Goal: Task Accomplishment & Management: Complete application form

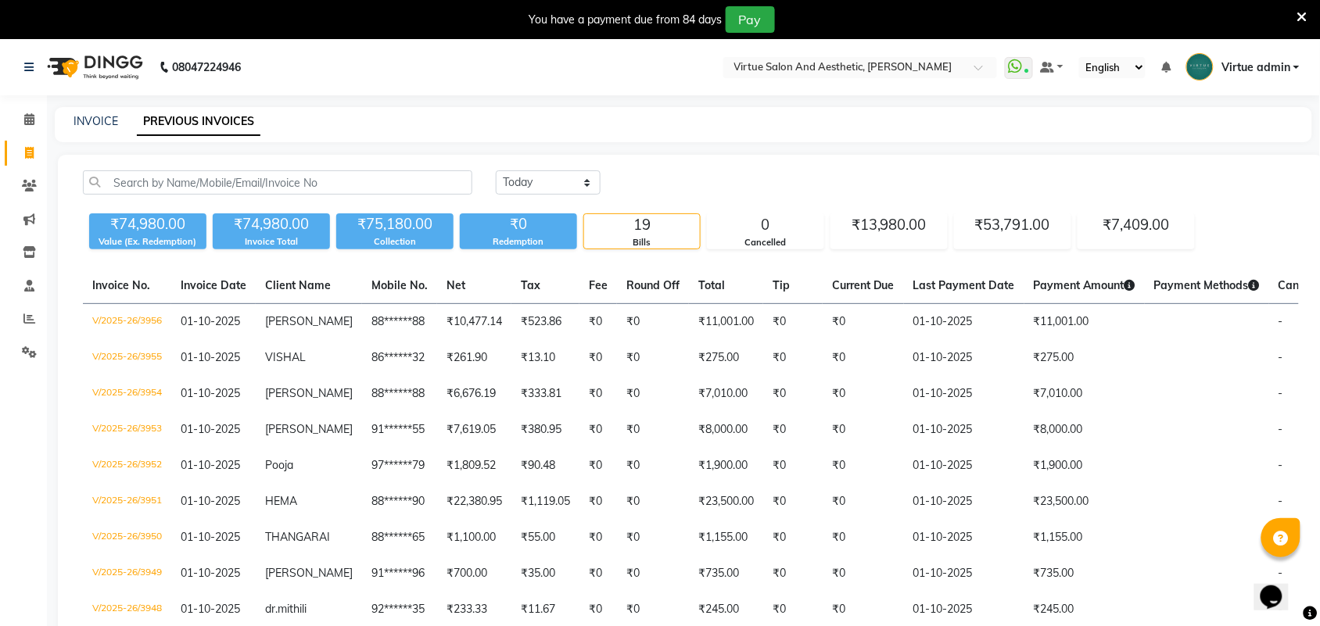
click at [91, 129] on div "INVOICE" at bounding box center [96, 121] width 45 height 16
click at [98, 118] on link "INVOICE" at bounding box center [96, 121] width 45 height 14
select select "service"
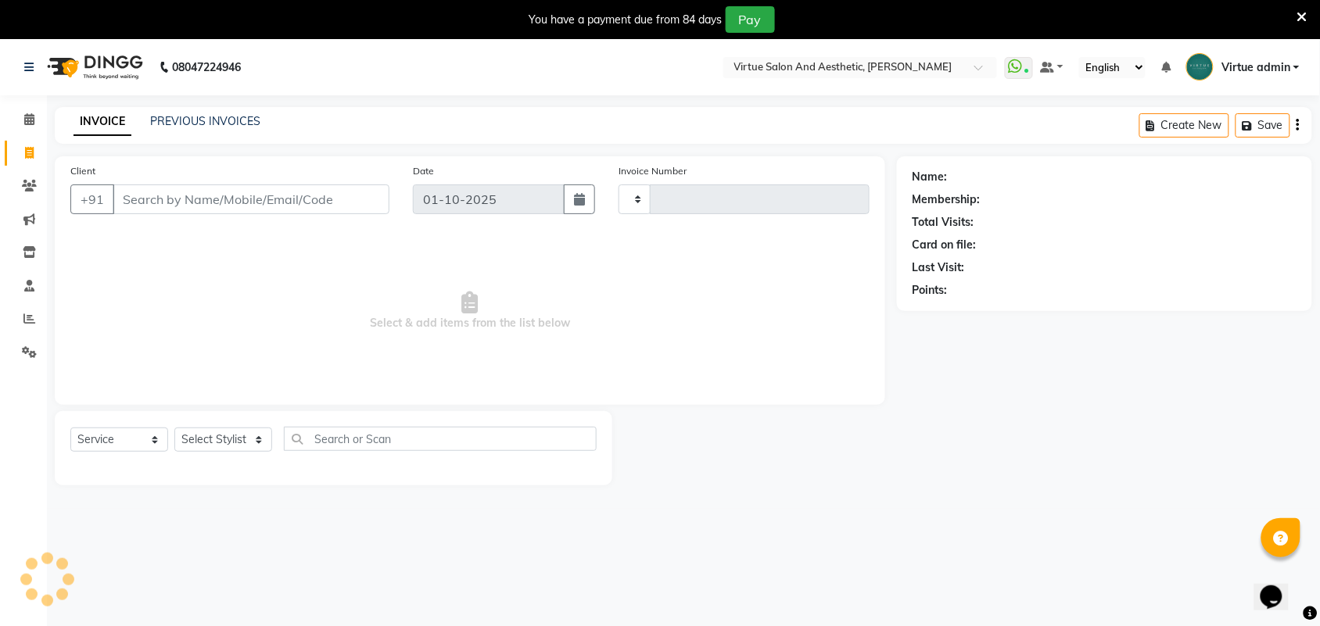
scroll to position [39, 0]
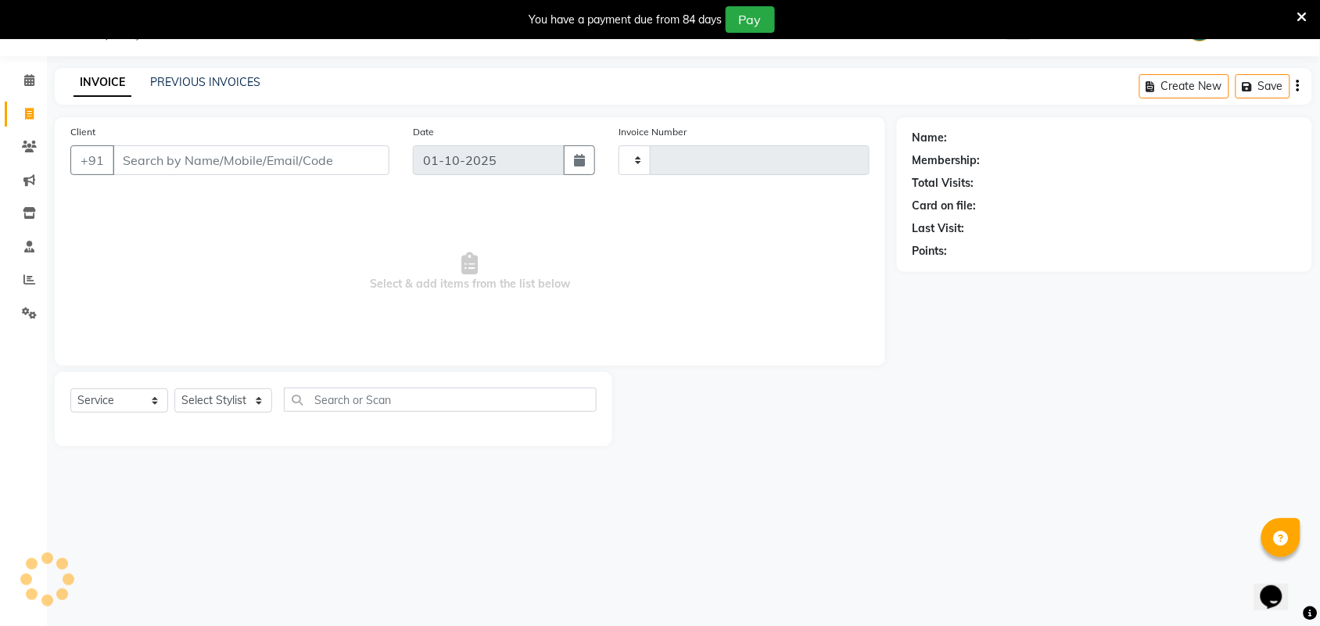
type input "3957"
select select "4466"
click at [149, 167] on input "Client" at bounding box center [251, 160] width 277 height 30
click at [190, 157] on input "CHANDRA LEKHA" at bounding box center [211, 160] width 197 height 30
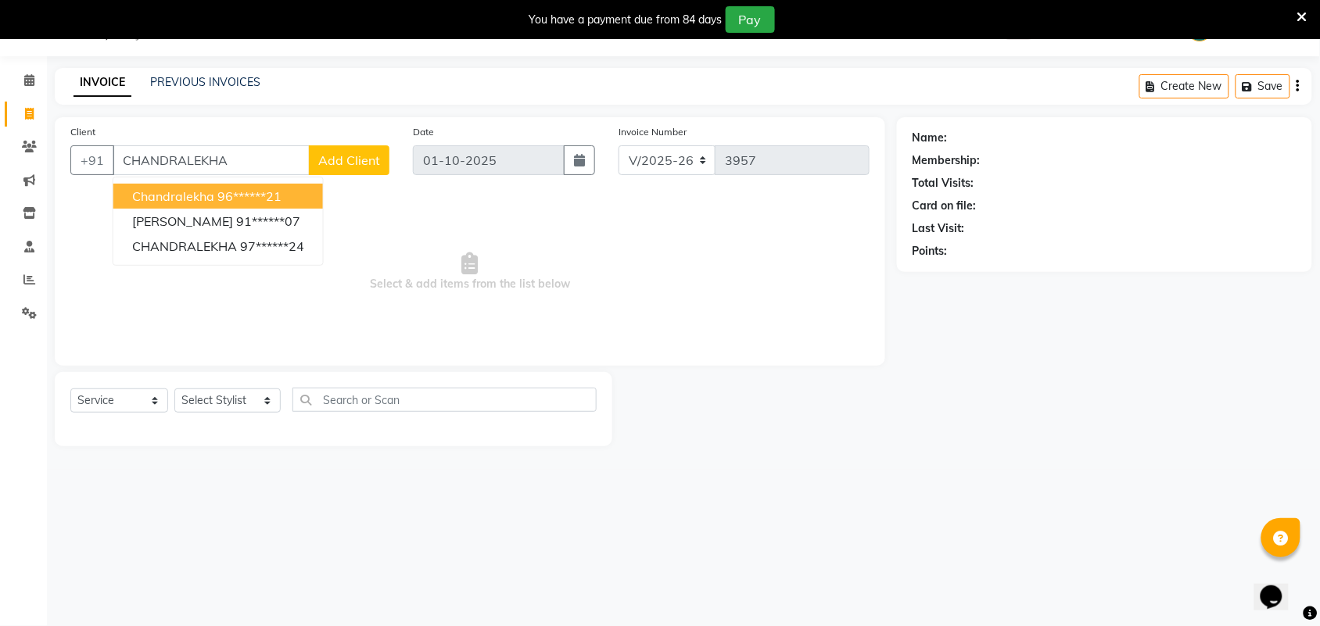
click at [240, 169] on input "CHANDRALEKHA" at bounding box center [211, 160] width 197 height 30
click at [263, 194] on ngb-highlight "96******21" at bounding box center [249, 196] width 64 height 16
type input "96******21"
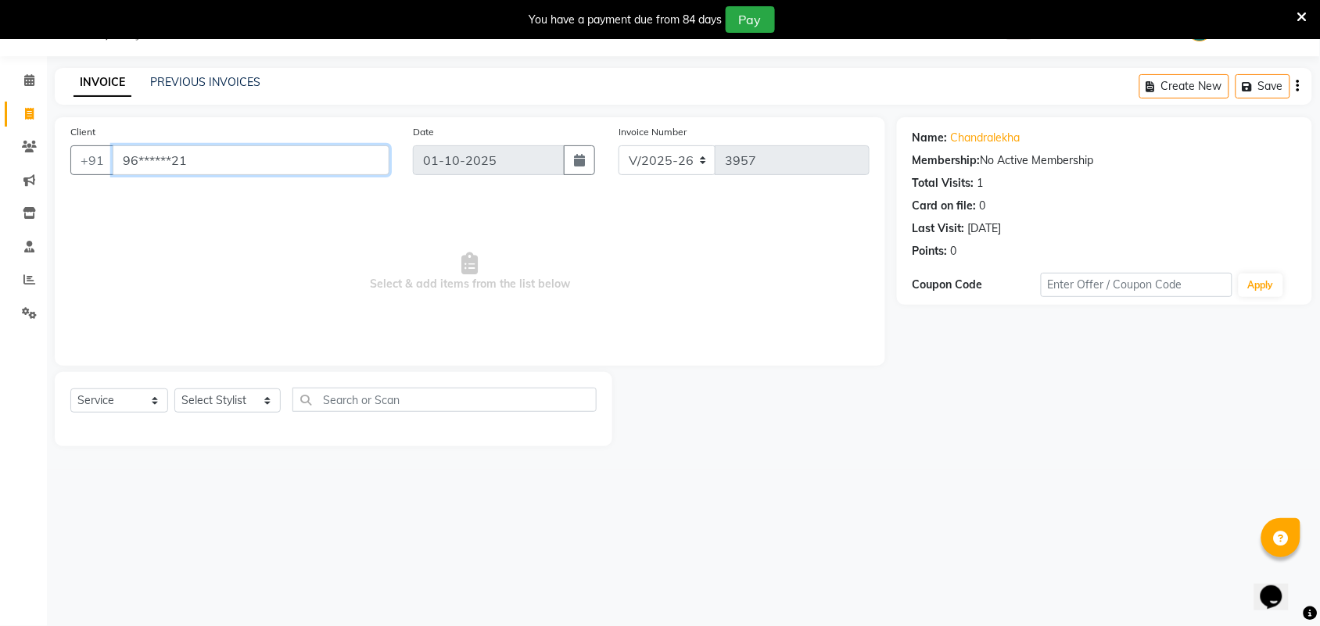
drag, startPoint x: 160, startPoint y: 142, endPoint x: 90, endPoint y: 120, distance: 73.9
click at [96, 131] on div "Client +91 96******21" at bounding box center [230, 156] width 343 height 64
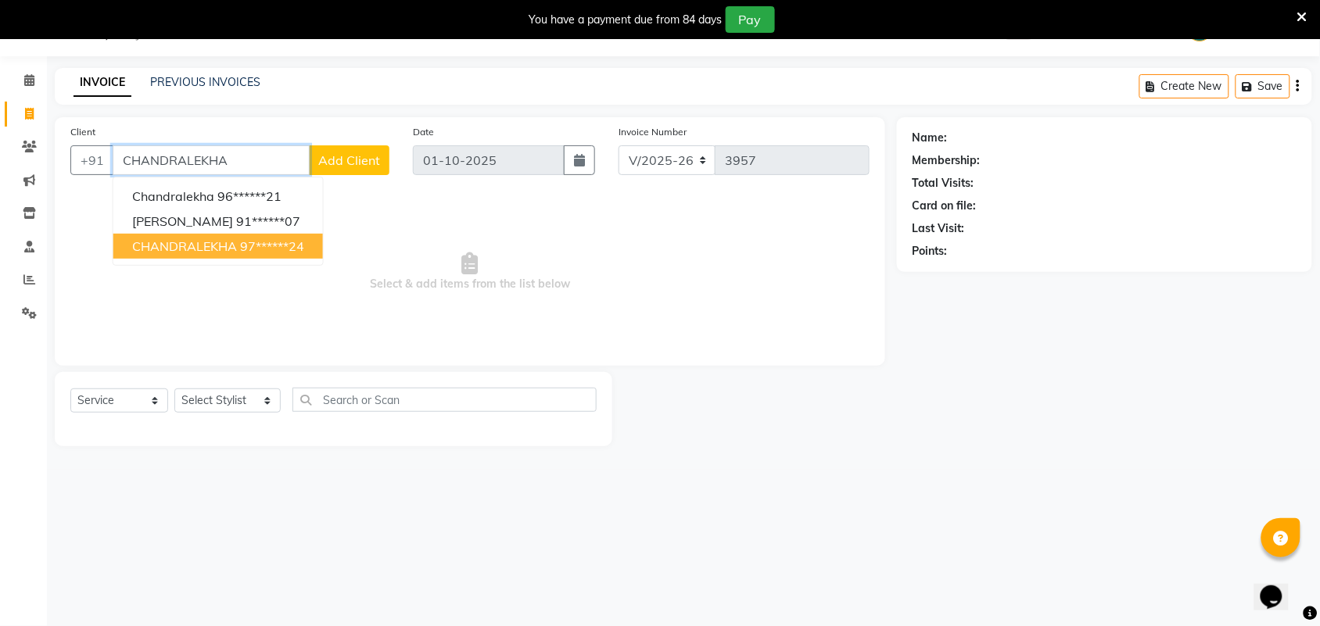
click at [152, 239] on span "CHANDRALEKHA" at bounding box center [184, 247] width 105 height 16
type input "97******24"
select select "1: Object"
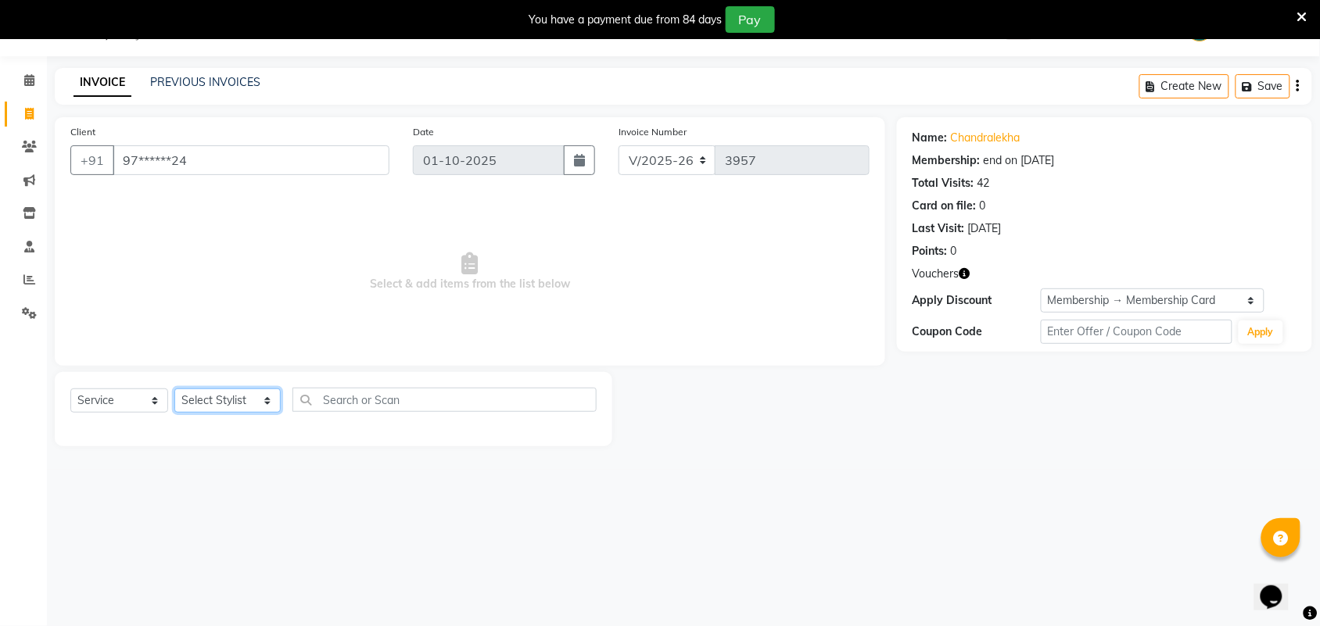
click at [231, 396] on select "Select Stylist Admin ANUSHA Apsu Auditor Ambattur Balaji BANUPRIYA Bharath Bhuv…" at bounding box center [227, 401] width 106 height 24
select select "25077"
click at [174, 389] on select "Select Stylist Admin ANUSHA Apsu Auditor Ambattur Balaji BANUPRIYA Bharath Bhuv…" at bounding box center [227, 401] width 106 height 24
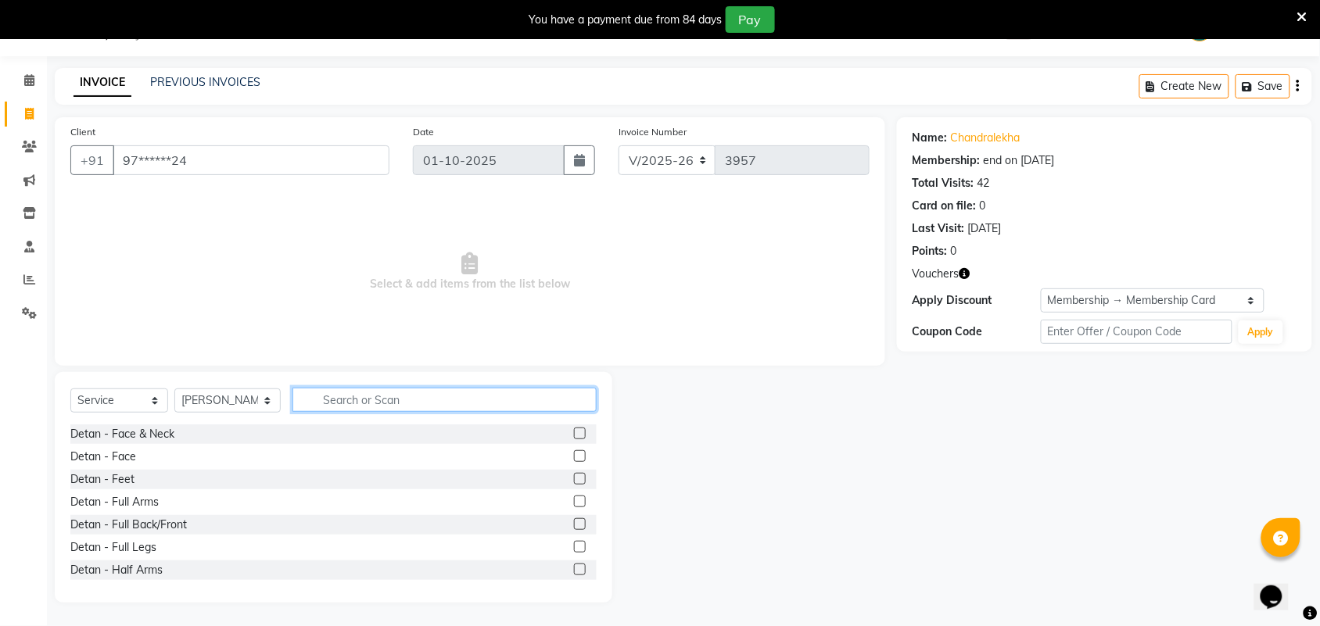
click at [325, 401] on input "text" at bounding box center [444, 400] width 304 height 24
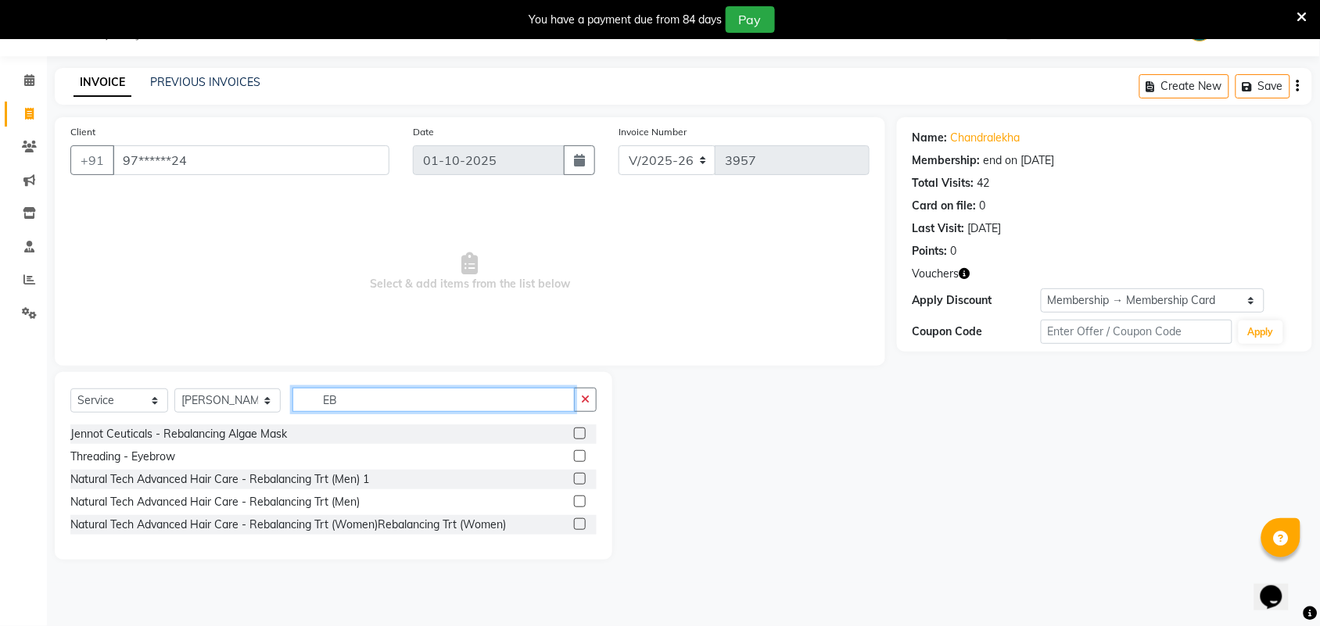
type input "EB"
click at [577, 459] on label at bounding box center [580, 456] width 12 height 12
click at [577, 459] on input "checkbox" at bounding box center [579, 457] width 10 height 10
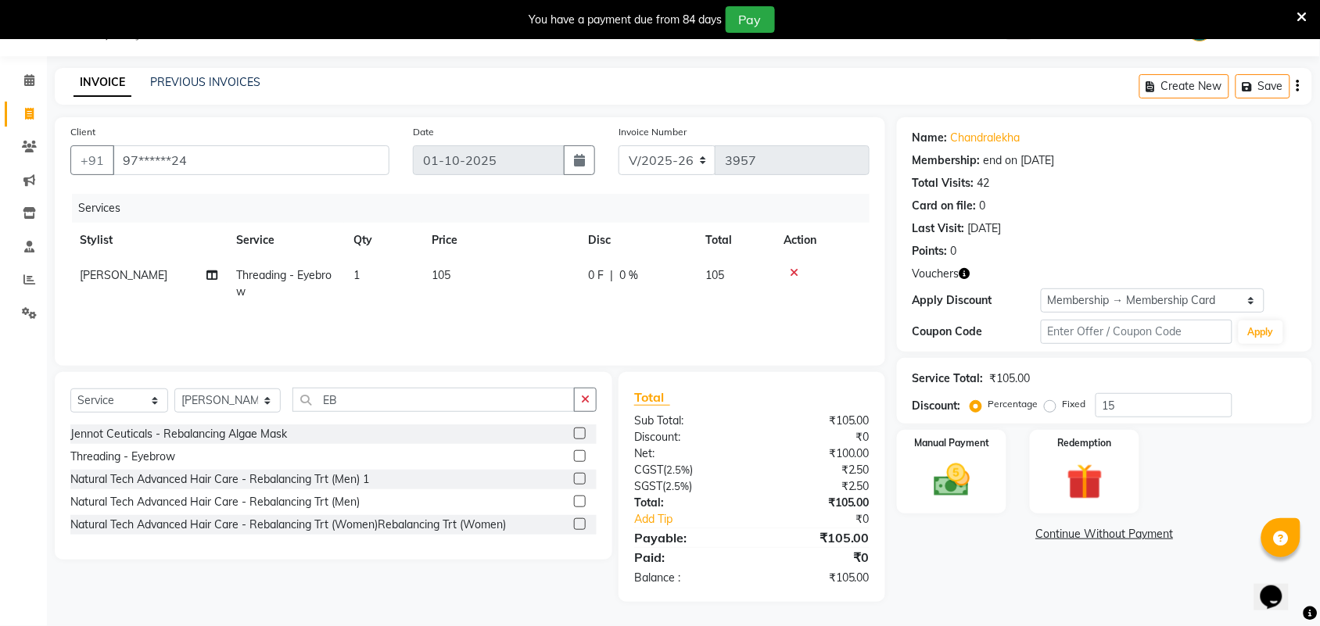
checkbox input "false"
click at [533, 313] on div "Services Stylist Service Qty Price Disc Total Action INDHU Threading - Eyebrow …" at bounding box center [469, 272] width 799 height 156
drag, startPoint x: 1123, startPoint y: 407, endPoint x: 1081, endPoint y: 413, distance: 42.6
click at [1081, 413] on div "Percentage Fixed 15" at bounding box center [1103, 405] width 259 height 24
click at [820, 383] on div "Total Sub Total: ₹105.00 Discount: ₹0 Net: ₹100.00 CGST ( 2.5% ) ₹2.50 SGST ( 2…" at bounding box center [752, 487] width 267 height 230
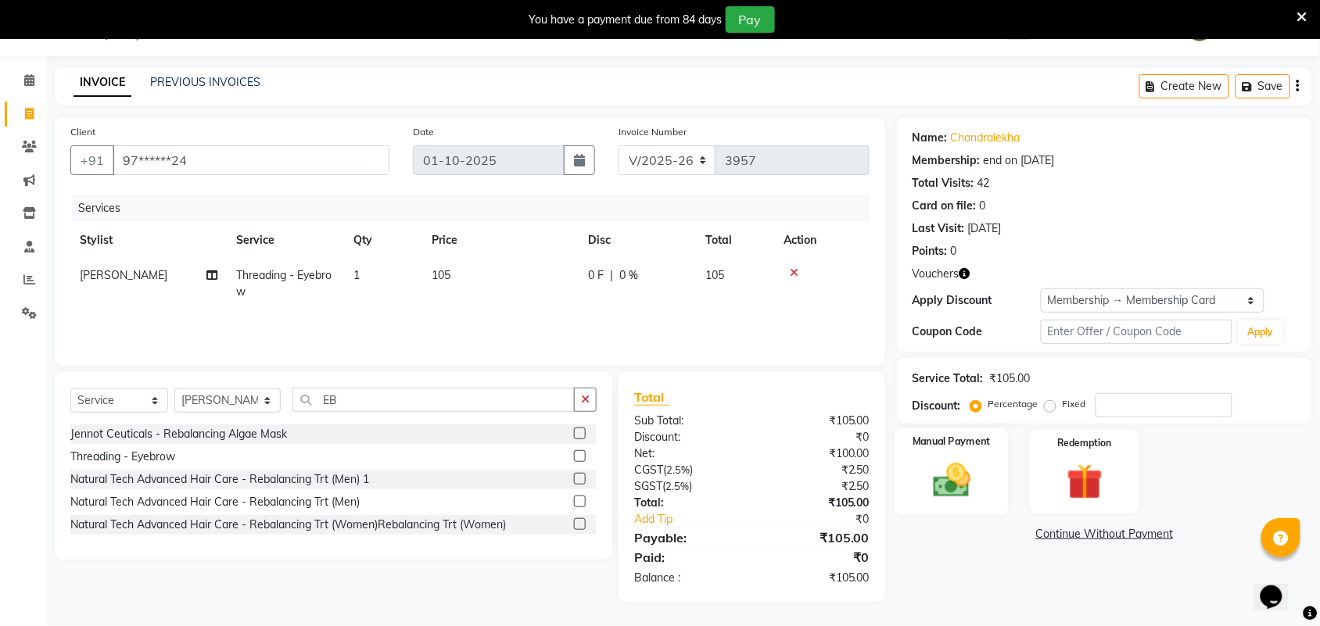
click at [964, 479] on img at bounding box center [951, 480] width 61 height 43
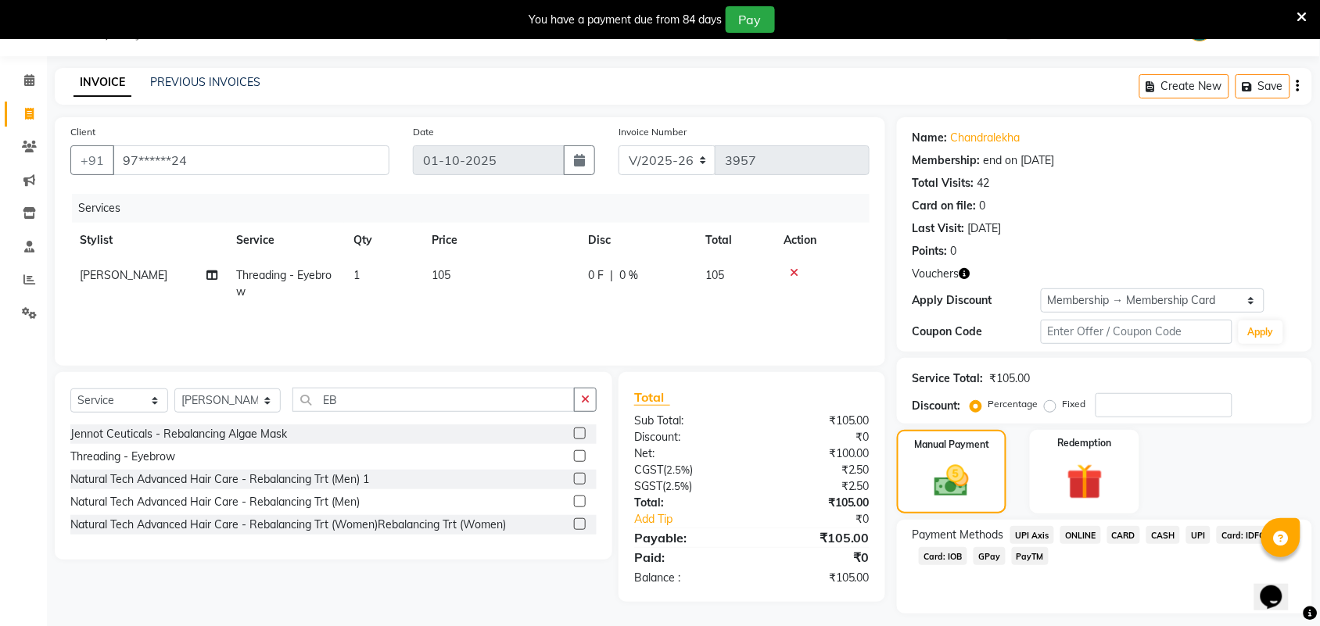
click at [1196, 536] on span "UPI" at bounding box center [1198, 535] width 24 height 18
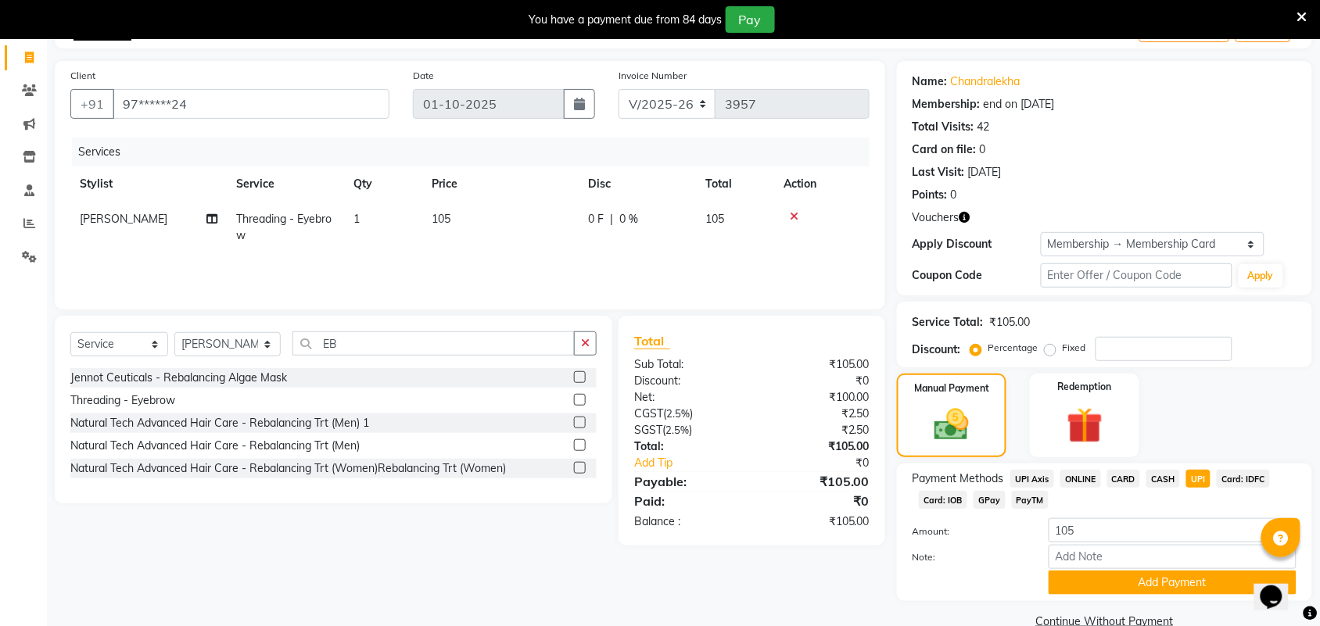
scroll to position [125, 0]
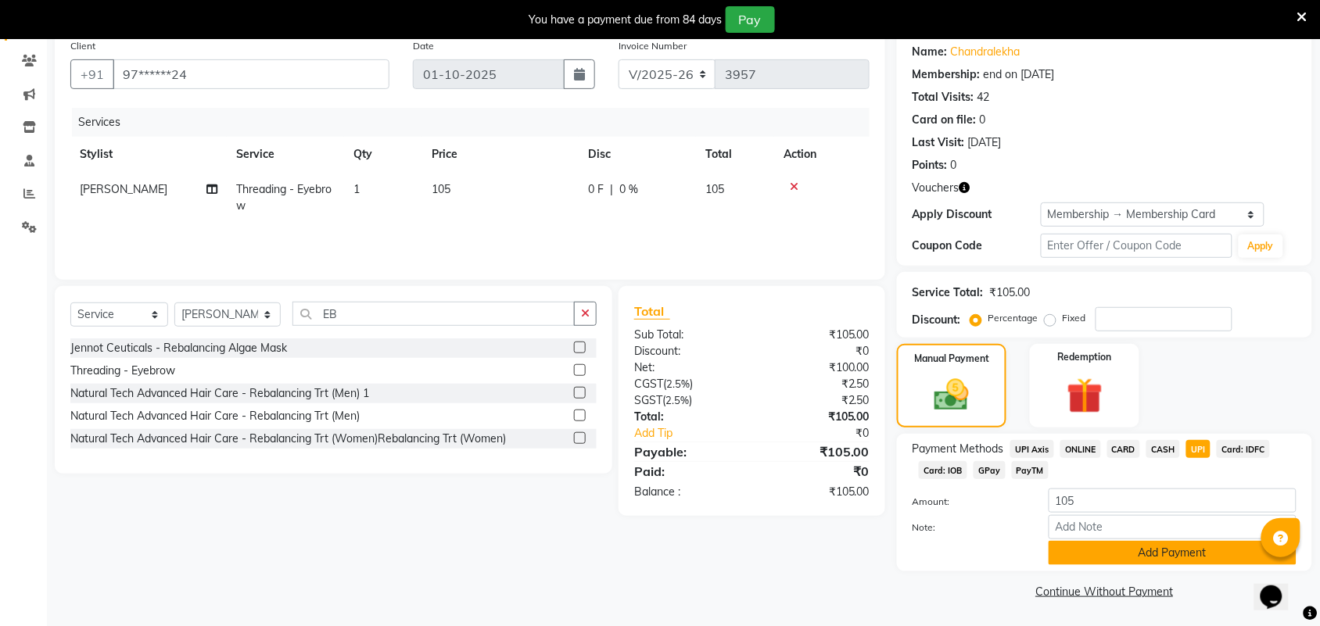
click at [1147, 547] on button "Add Payment" at bounding box center [1173, 553] width 248 height 24
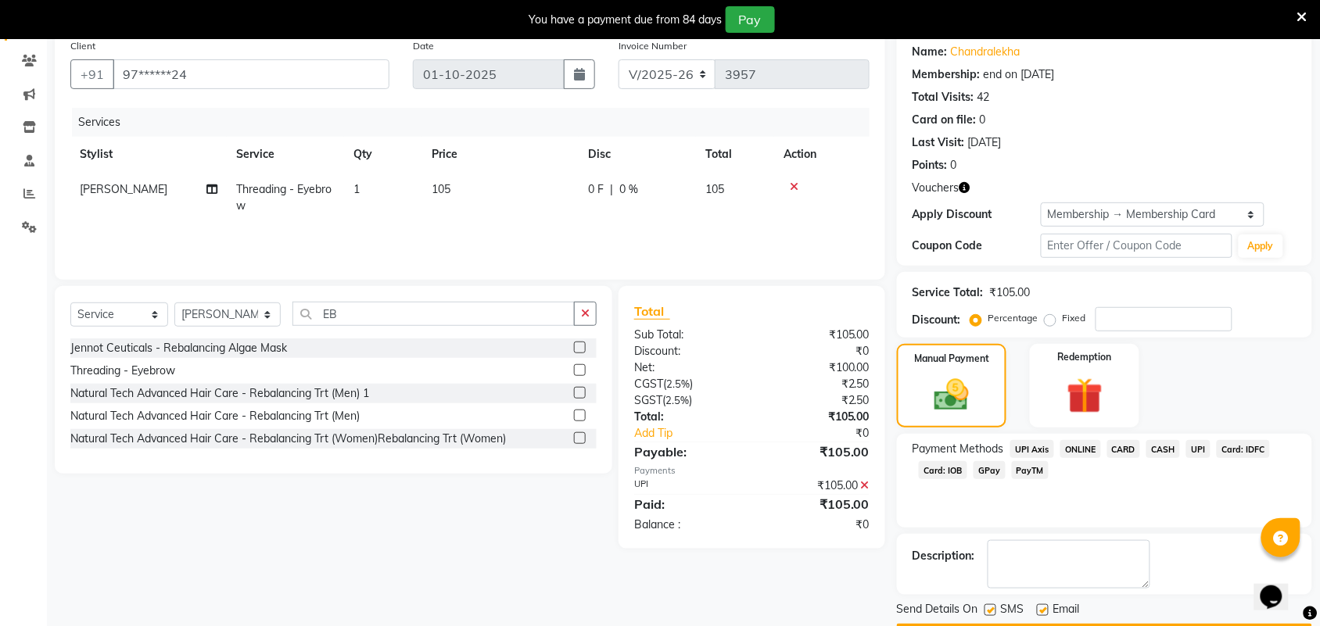
scroll to position [170, 0]
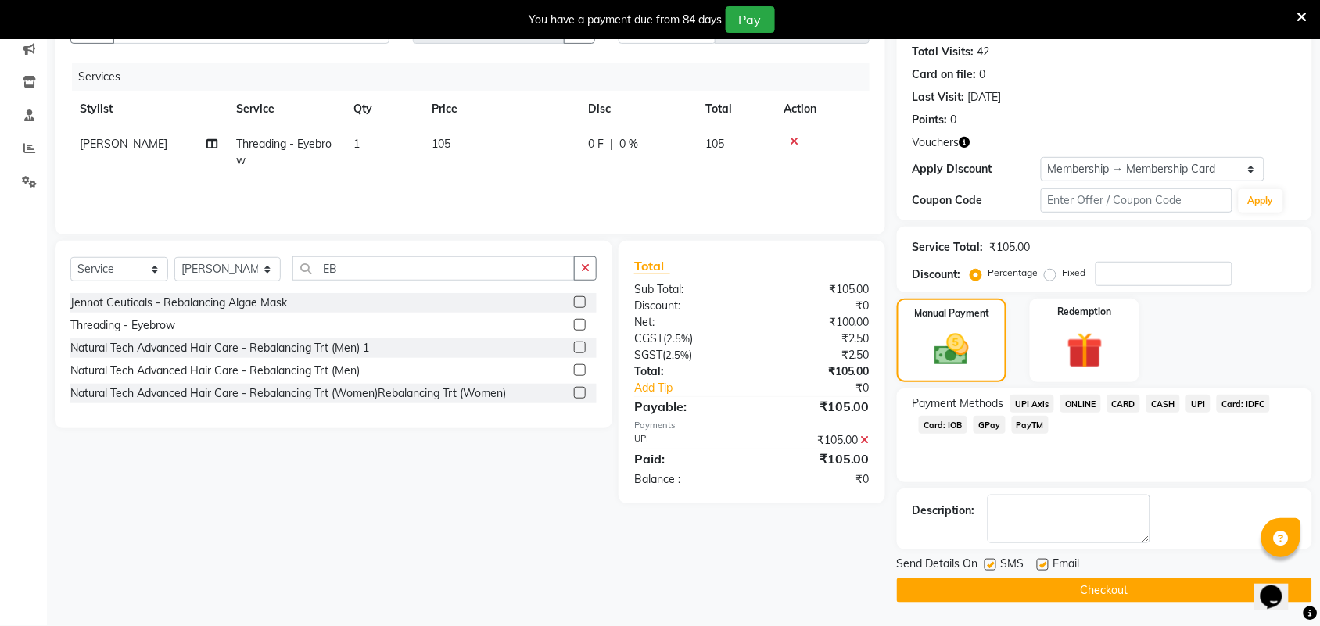
click at [1198, 594] on button "Checkout" at bounding box center [1104, 591] width 415 height 24
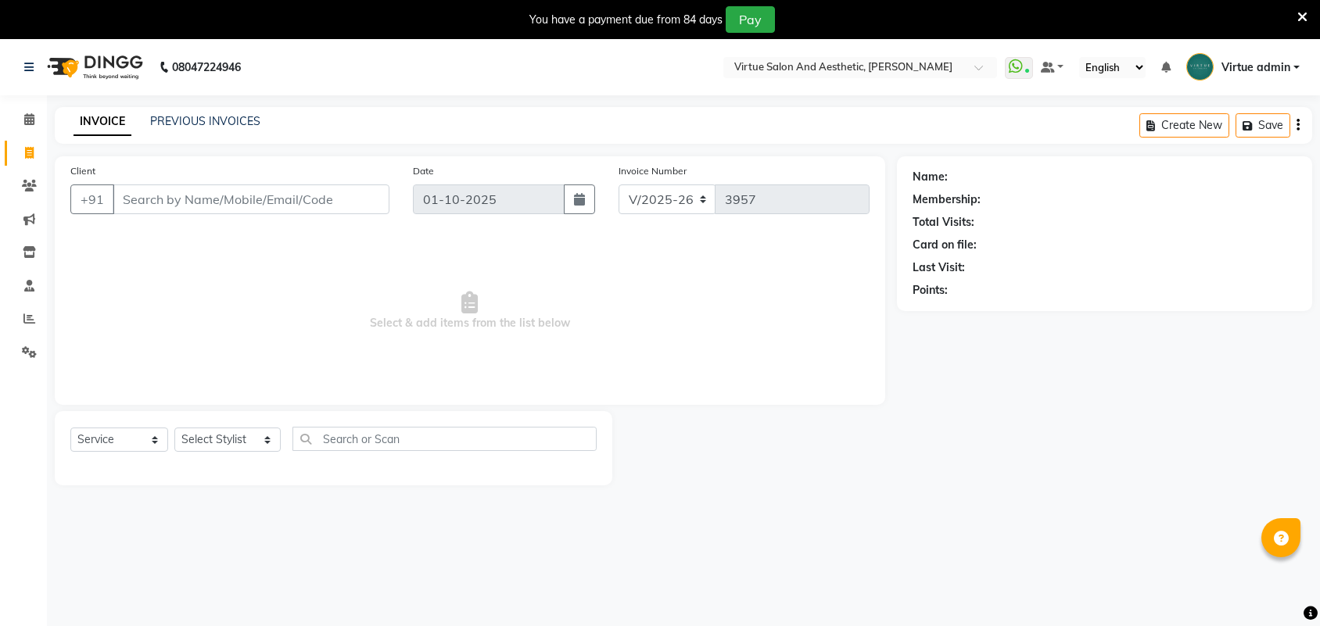
select select "4466"
select select "service"
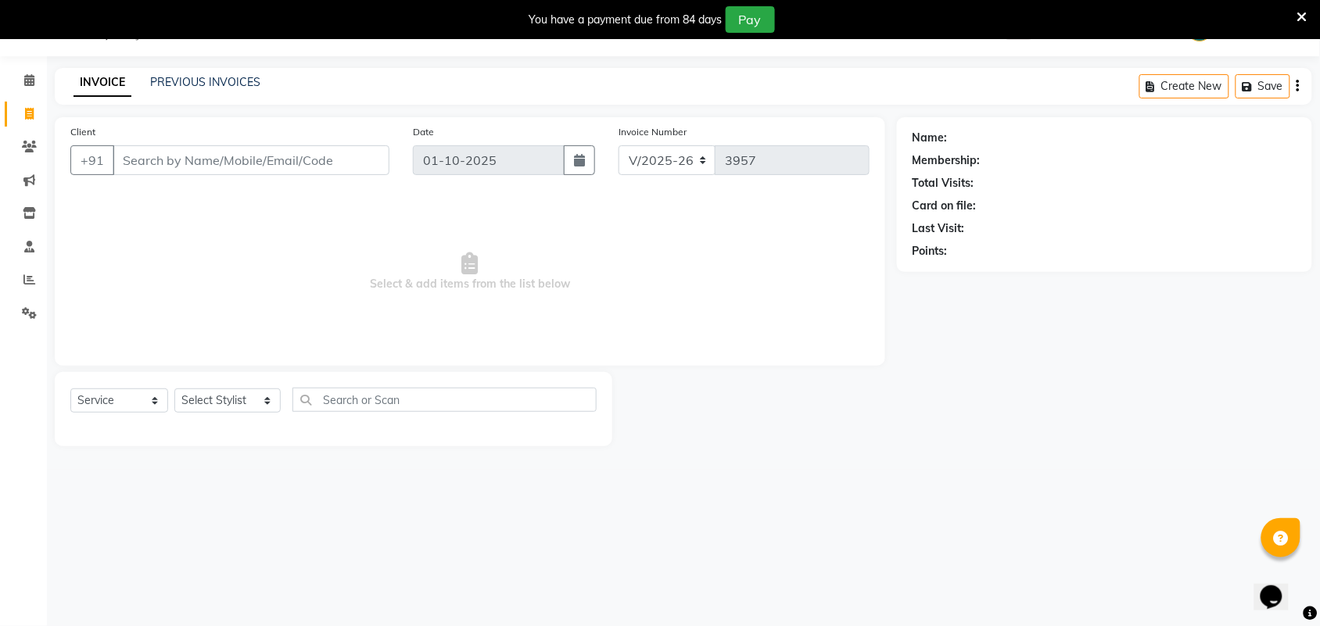
click at [211, 166] on input "Client" at bounding box center [251, 160] width 277 height 30
click at [231, 87] on link "PREVIOUS INVOICES" at bounding box center [205, 82] width 110 height 14
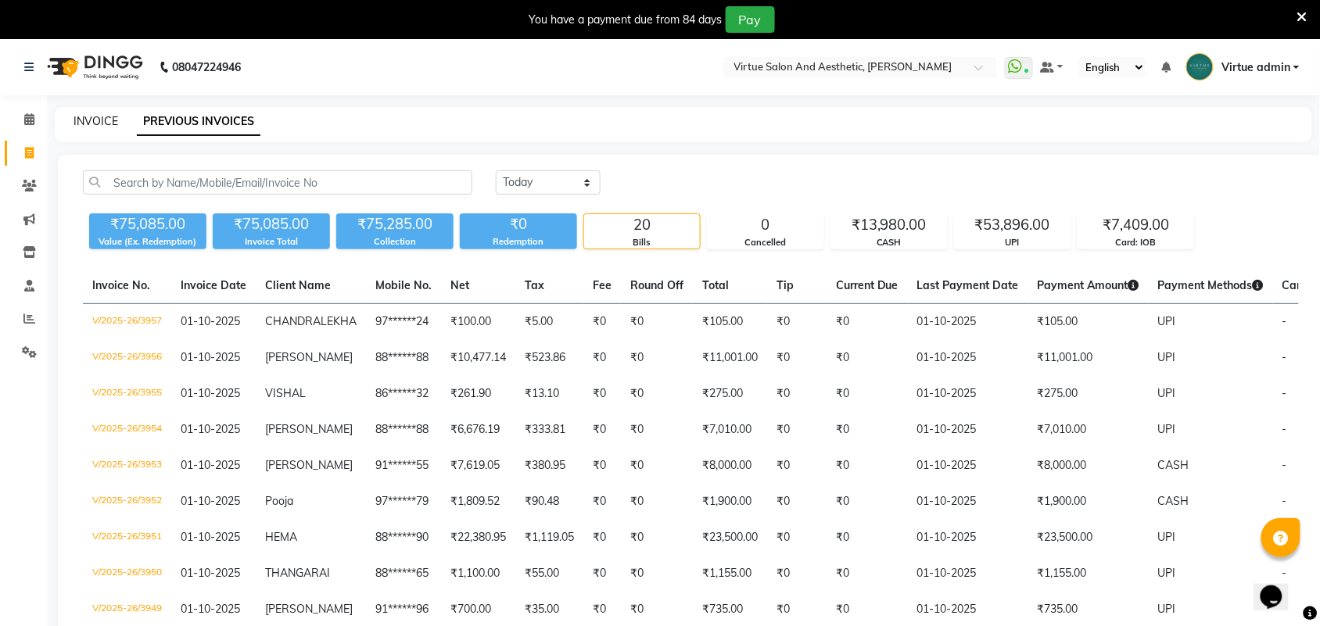
click at [92, 117] on link "INVOICE" at bounding box center [96, 121] width 45 height 14
select select "service"
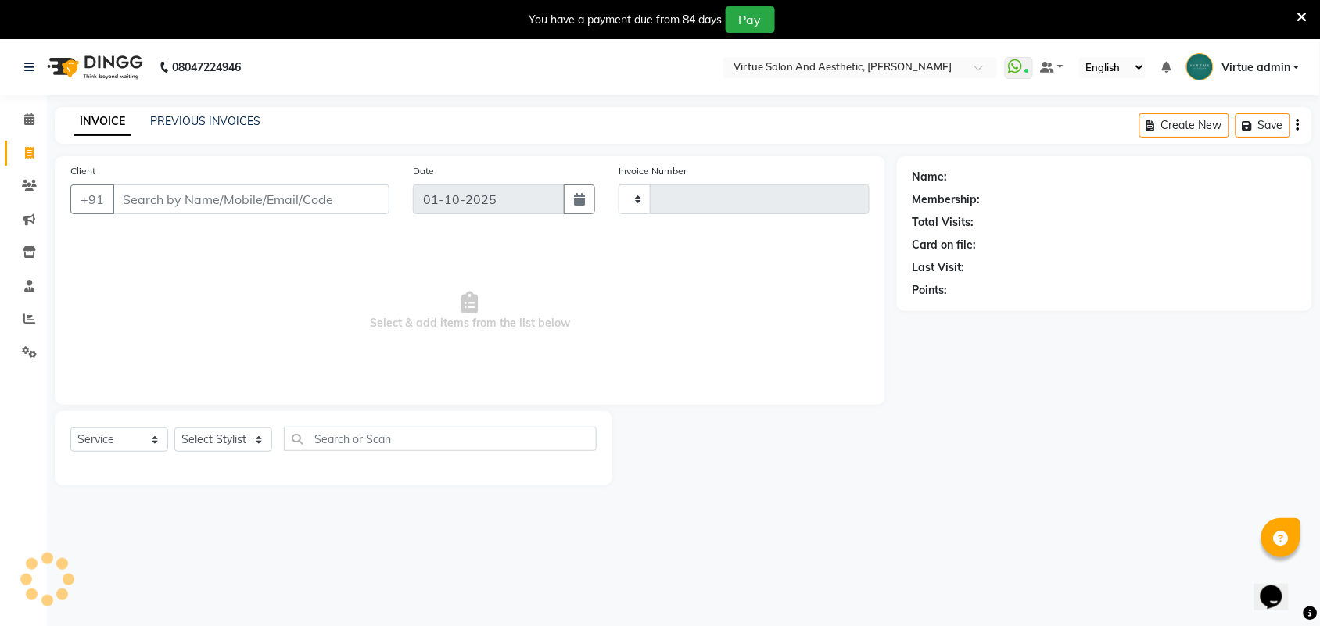
type input "3958"
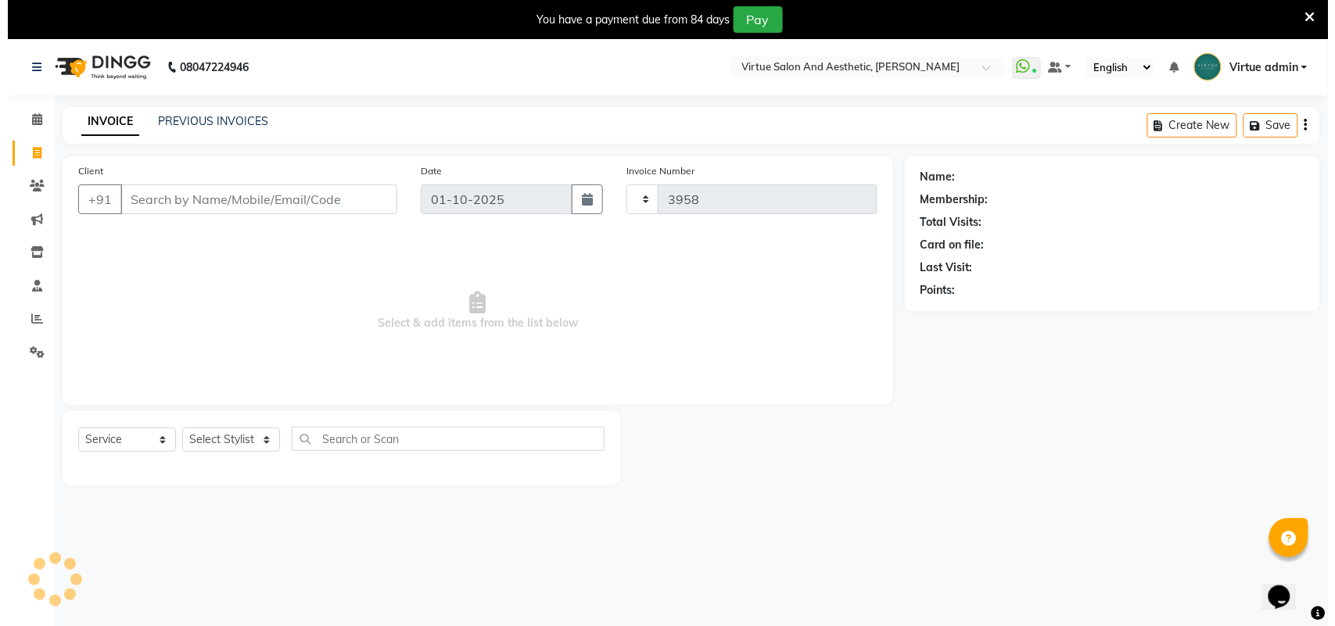
scroll to position [39, 0]
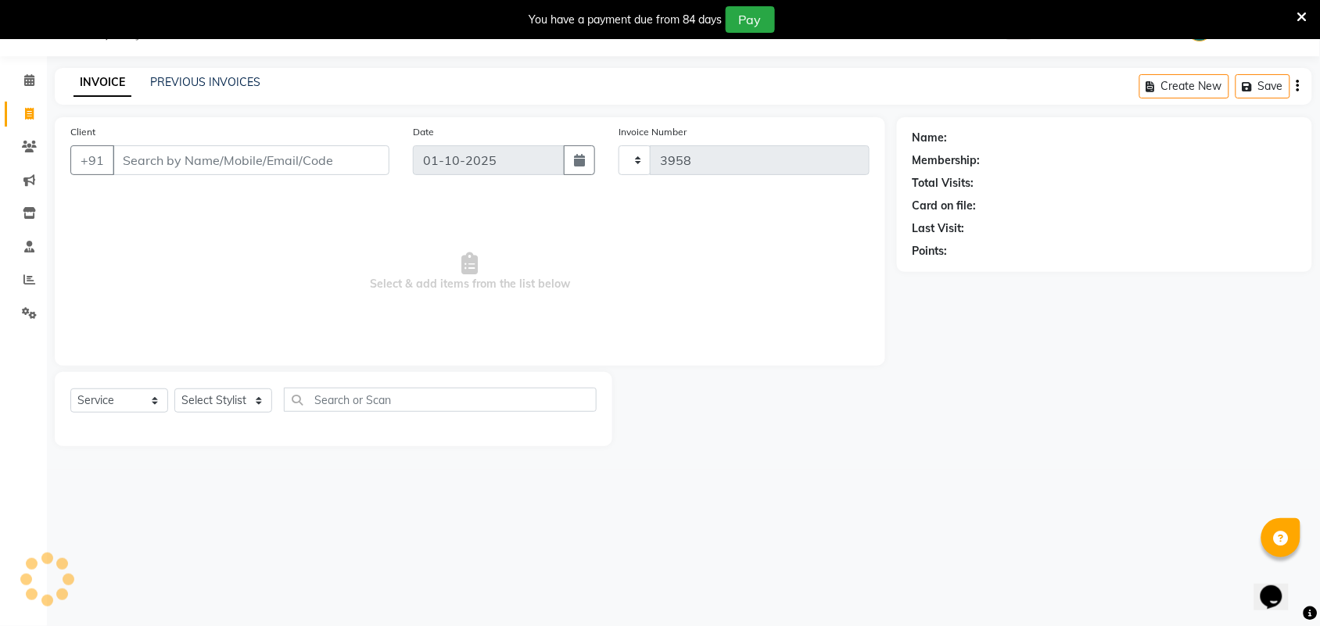
select select "4466"
click at [159, 168] on input "Client" at bounding box center [251, 160] width 277 height 30
click at [159, 162] on input "Client" at bounding box center [251, 160] width 277 height 30
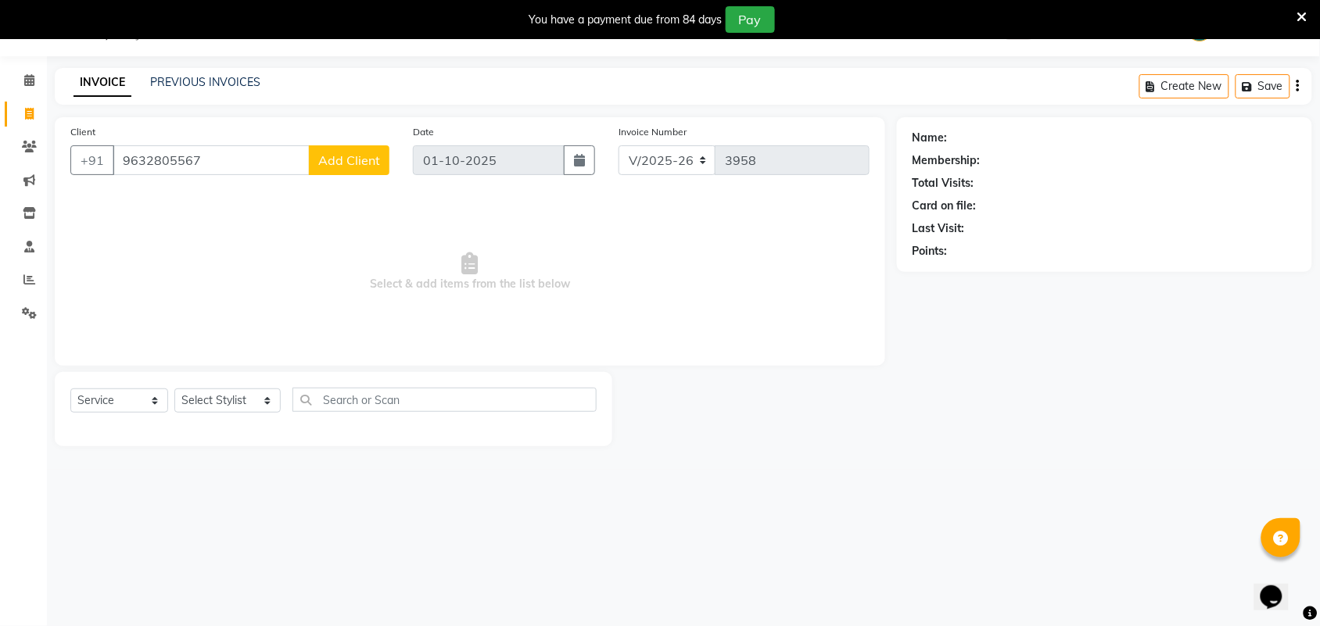
click at [159, 162] on input "9632805567" at bounding box center [211, 160] width 197 height 30
click at [180, 159] on input "9632805567" at bounding box center [211, 160] width 197 height 30
click at [224, 164] on input "9632805567" at bounding box center [211, 160] width 197 height 30
click at [224, 162] on input "9632805567" at bounding box center [211, 160] width 197 height 30
click at [161, 164] on input "9632805567" at bounding box center [211, 160] width 197 height 30
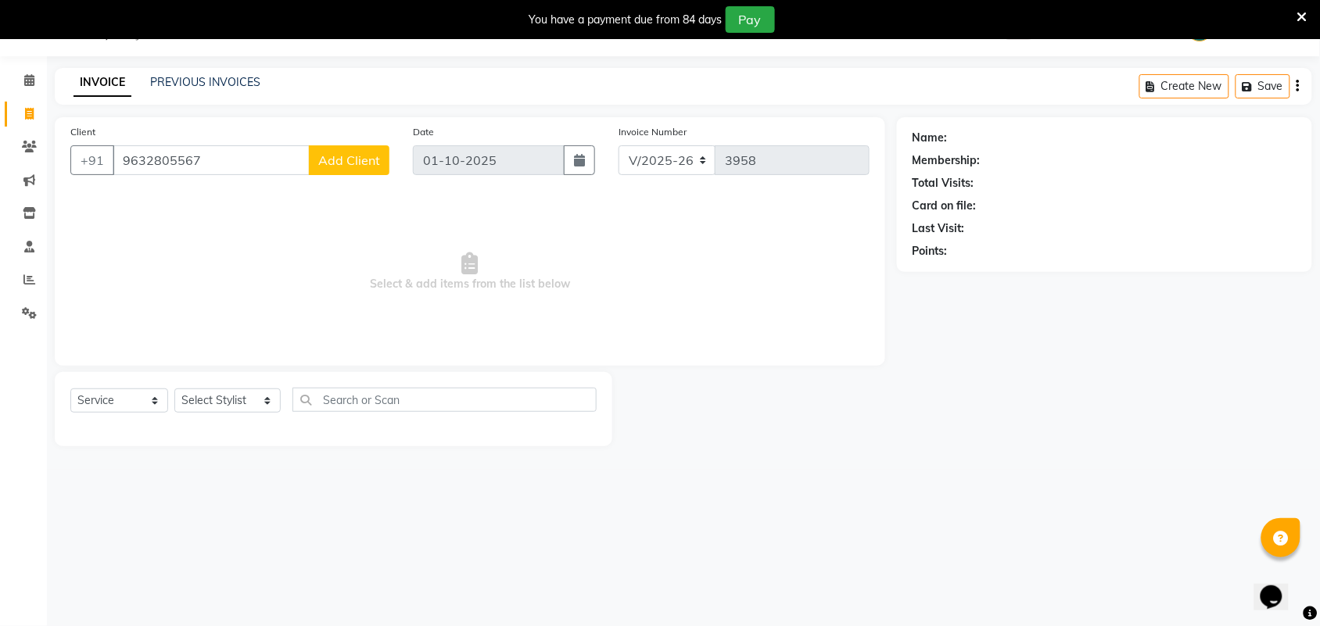
click at [256, 158] on input "9632805567" at bounding box center [211, 160] width 197 height 30
type input "9632805567"
click at [366, 166] on span "Add Client" at bounding box center [349, 160] width 62 height 16
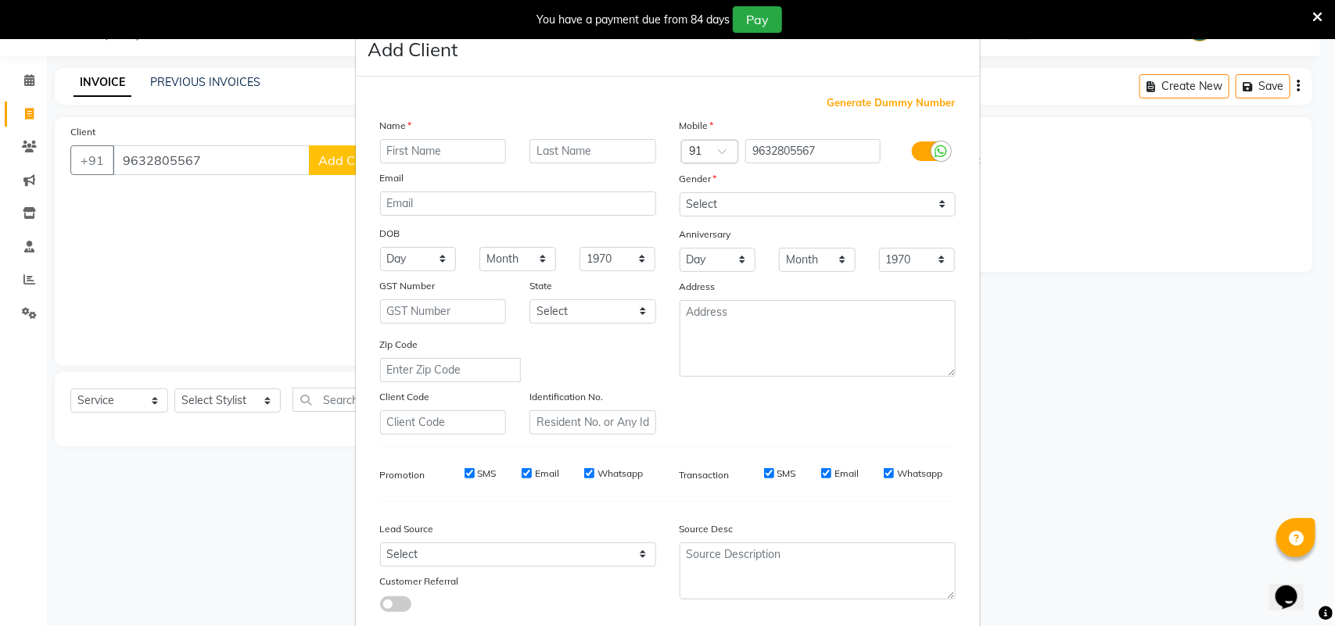
click at [389, 151] on input "text" at bounding box center [443, 151] width 127 height 24
type input "DEEPIKA"
click at [717, 201] on select "Select Male Female Other Prefer Not To Say" at bounding box center [818, 204] width 276 height 24
select select "female"
click at [680, 192] on select "Select Male Female Other Prefer Not To Say" at bounding box center [818, 204] width 276 height 24
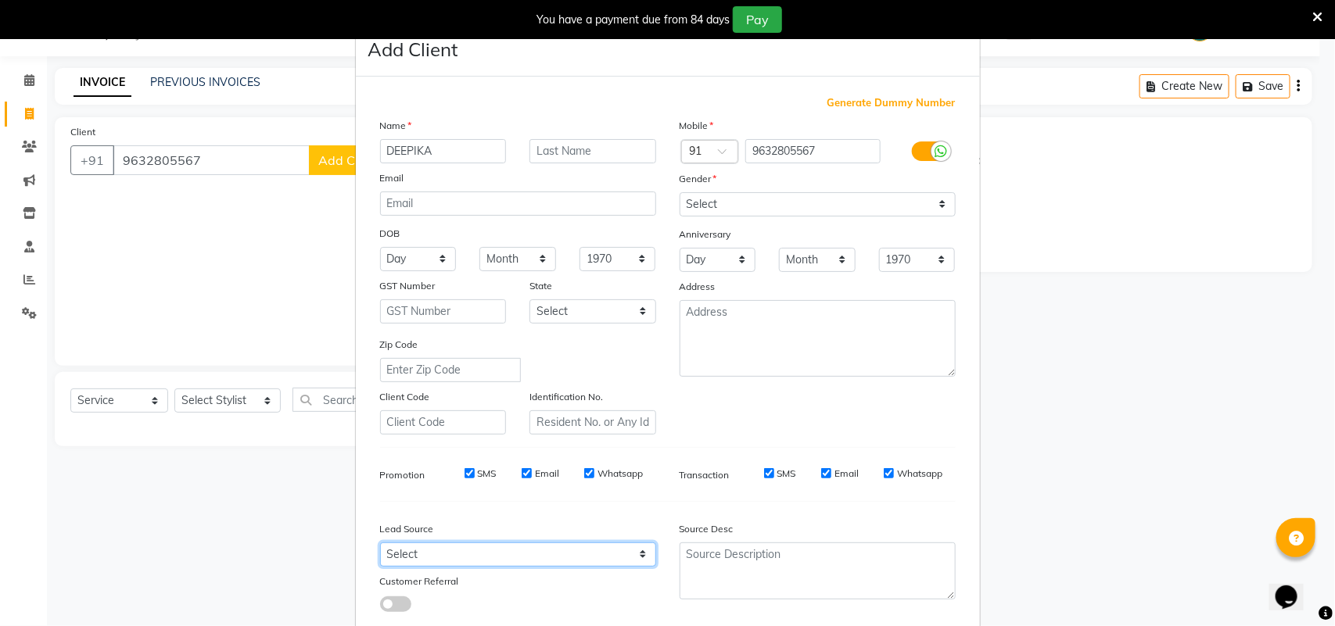
click at [588, 560] on select "Select Walk-in Referral Internet Friend Word of Mouth Advertisement Facebook Ju…" at bounding box center [518, 555] width 276 height 24
select select "30564"
click at [380, 543] on select "Select Walk-in Referral Internet Friend Word of Mouth Advertisement Facebook Ju…" at bounding box center [518, 555] width 276 height 24
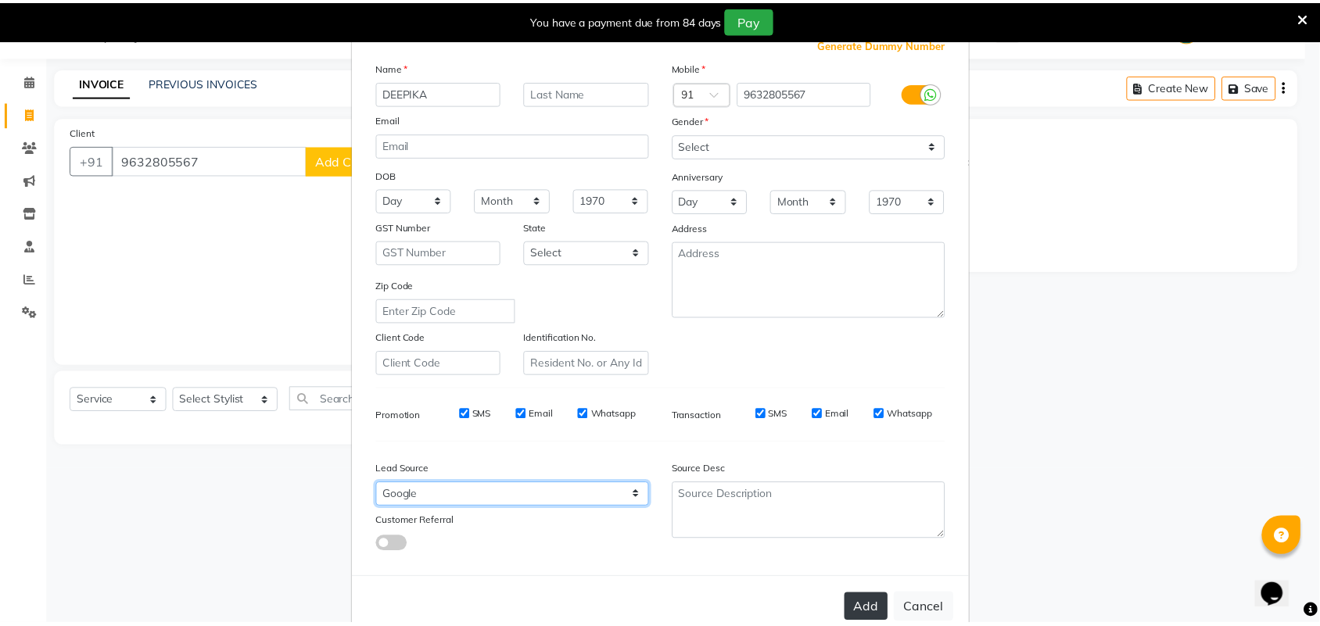
scroll to position [90, 0]
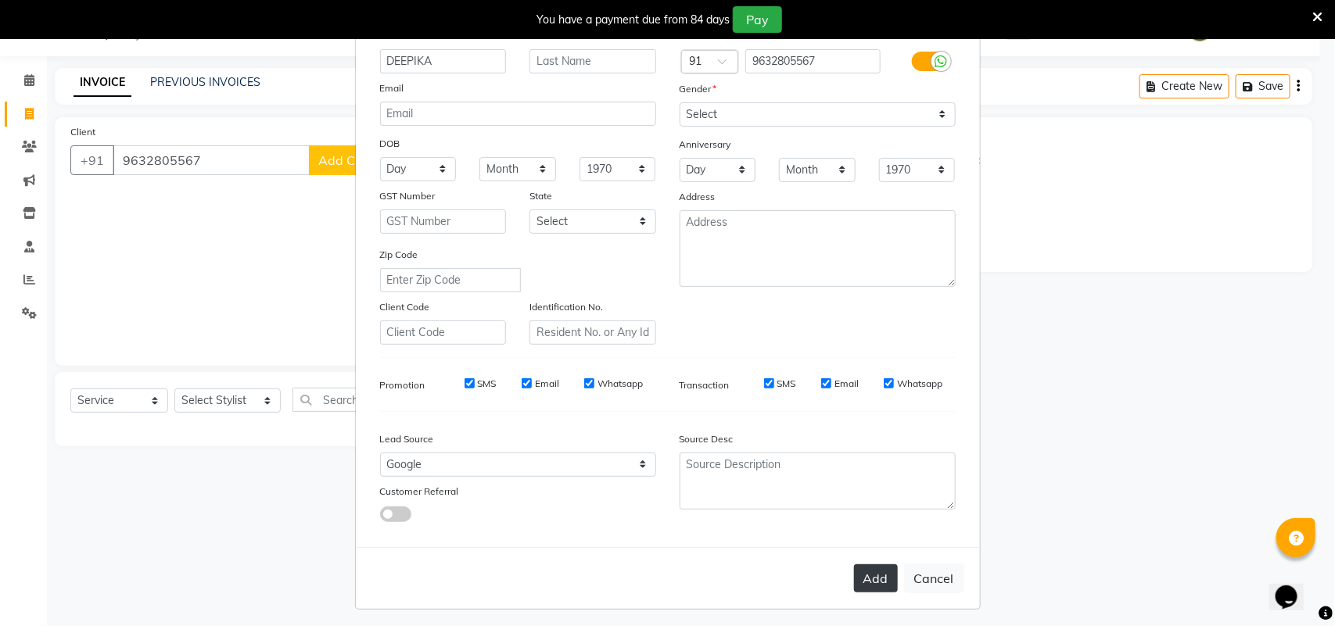
click at [877, 568] on button "Add" at bounding box center [876, 579] width 44 height 28
type input "96******67"
select select
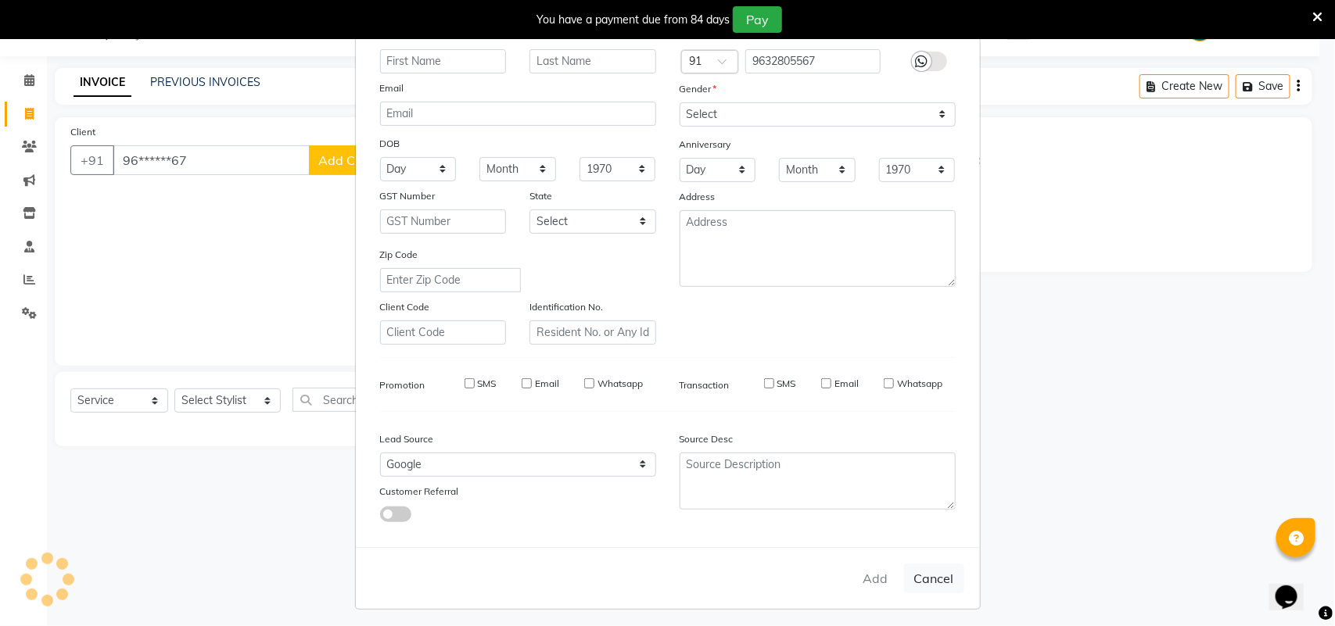
select select
checkbox input "false"
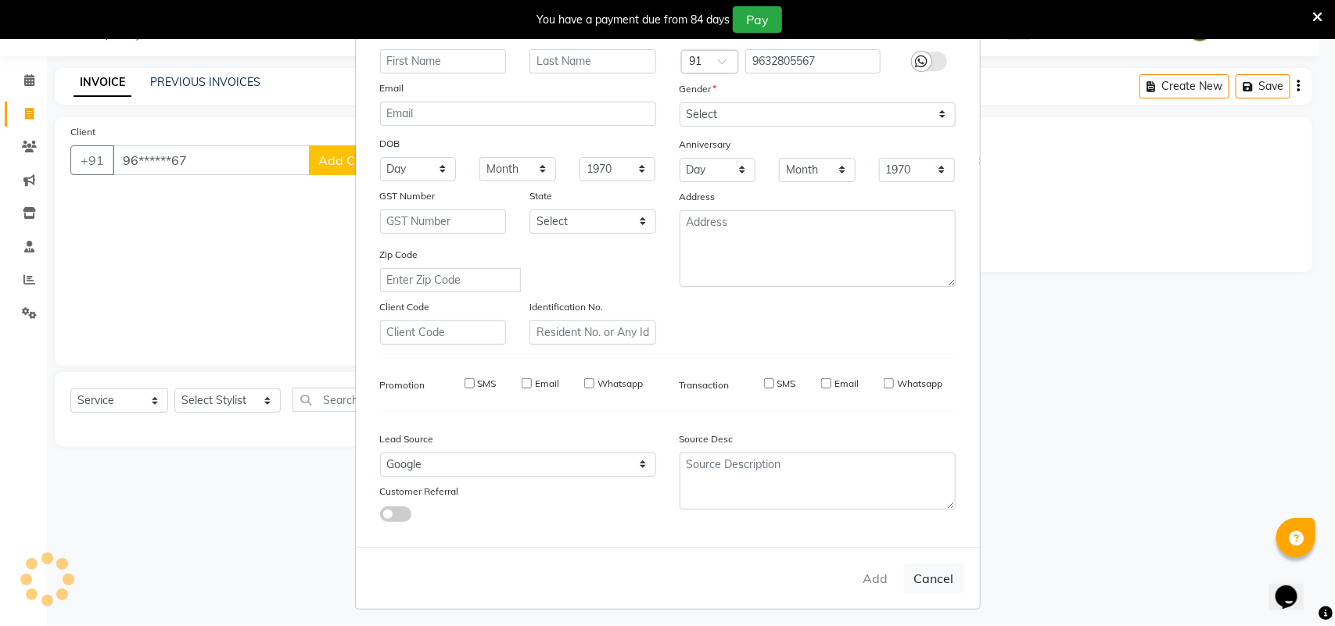
checkbox input "false"
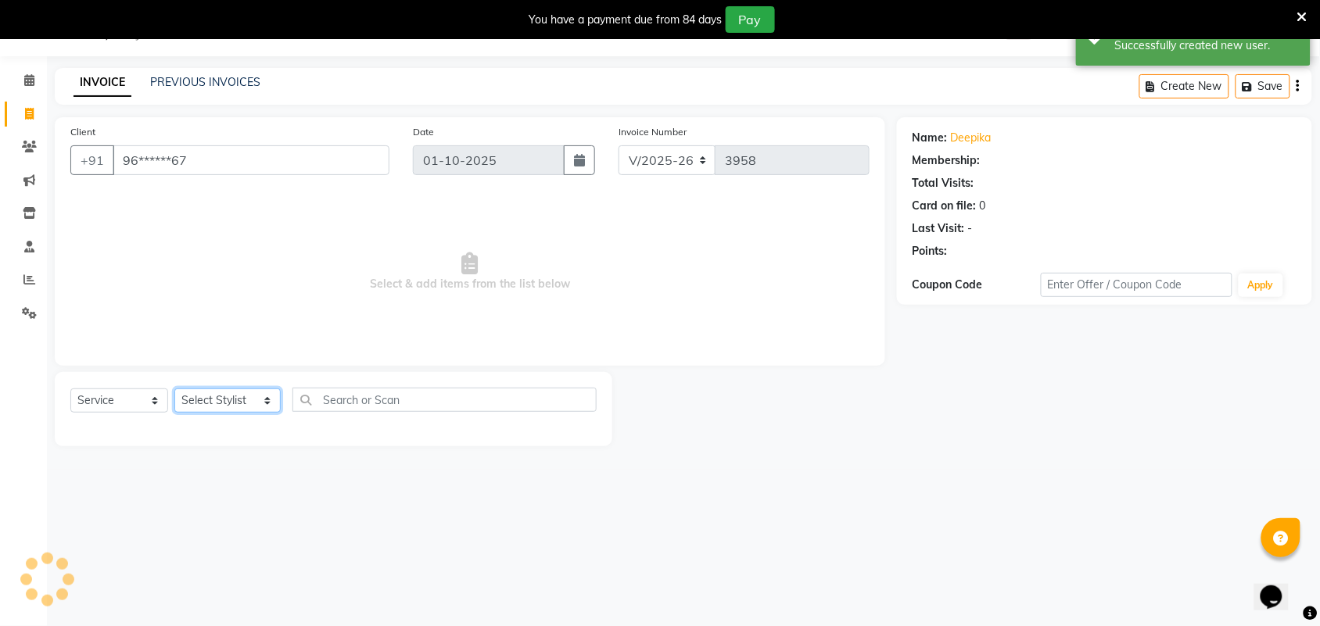
click at [249, 404] on select "Select Stylist Admin ANUSHA Apsu Auditor Ambattur Balaji BANUPRIYA Bharath Bhuv…" at bounding box center [227, 401] width 106 height 24
select select "47999"
click at [174, 389] on select "Select Stylist Admin ANUSHA Apsu Auditor Ambattur Balaji BANUPRIYA Bharath Bhuv…" at bounding box center [227, 401] width 106 height 24
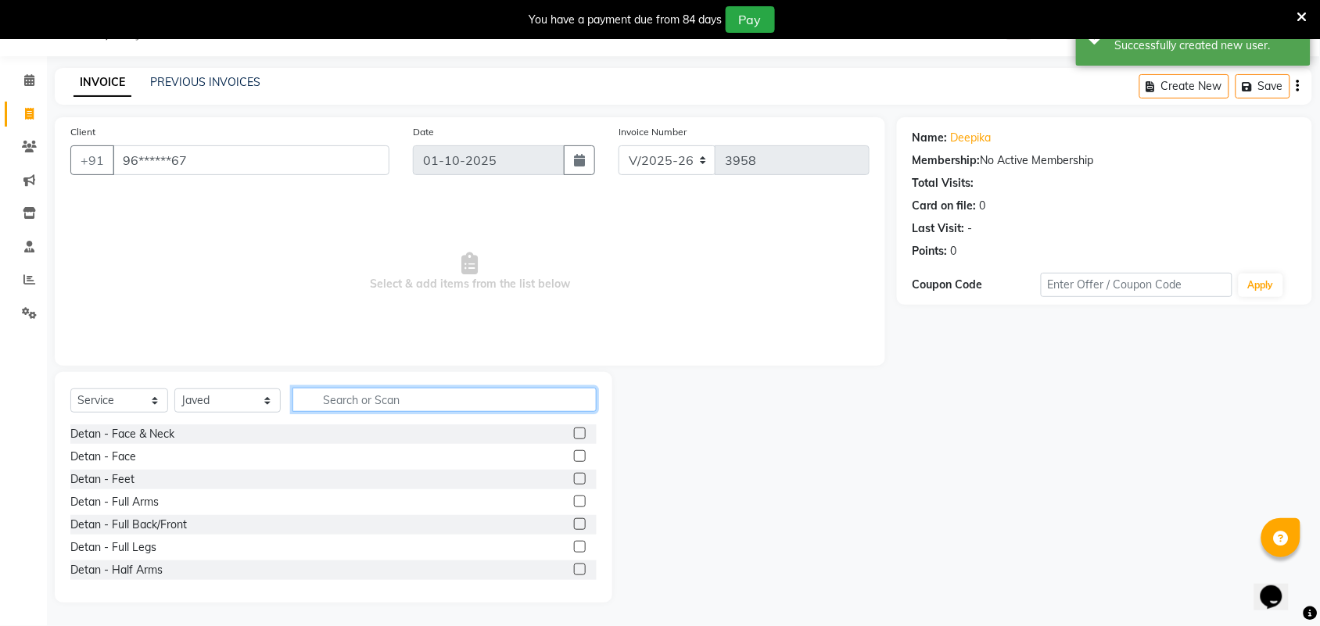
click at [345, 400] on input "text" at bounding box center [444, 400] width 304 height 24
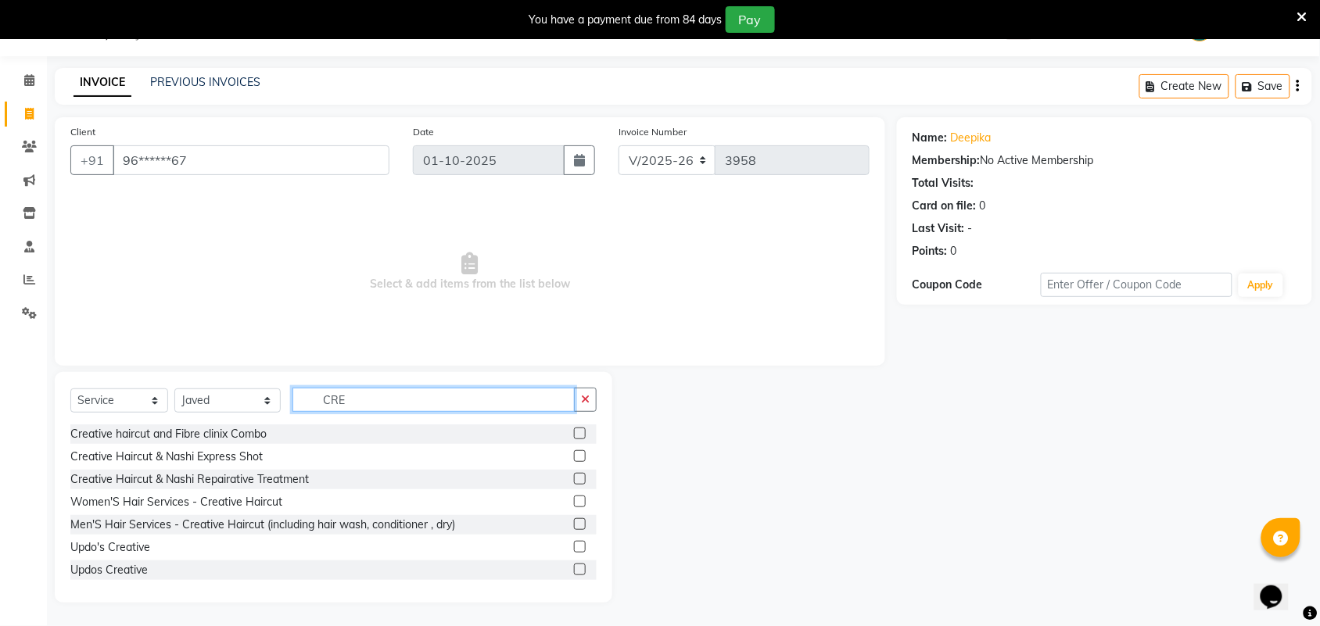
type input "CRE"
click at [574, 497] on label at bounding box center [580, 502] width 12 height 12
click at [574, 497] on input "checkbox" at bounding box center [579, 502] width 10 height 10
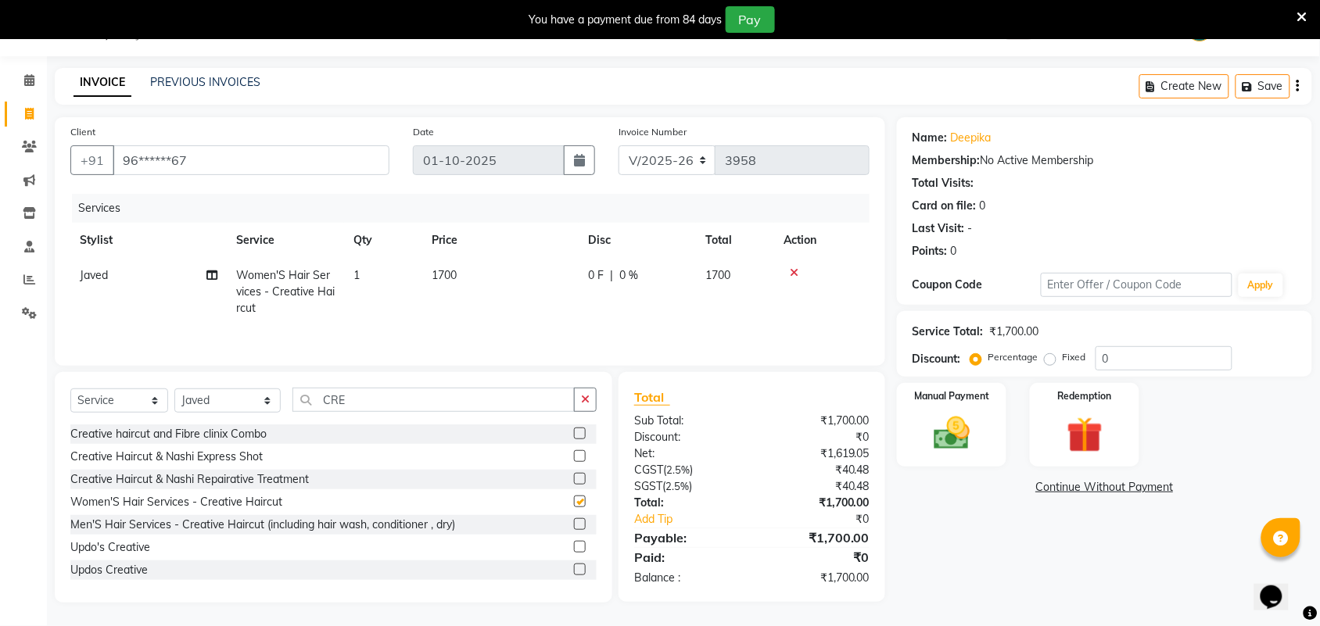
checkbox input "false"
click at [353, 397] on input "CRE" at bounding box center [433, 400] width 282 height 24
drag, startPoint x: 356, startPoint y: 414, endPoint x: 240, endPoint y: 415, distance: 115.7
click at [240, 415] on div "Select Service Product Membership Package Voucher Prepaid Gift Card Select Styl…" at bounding box center [333, 406] width 526 height 37
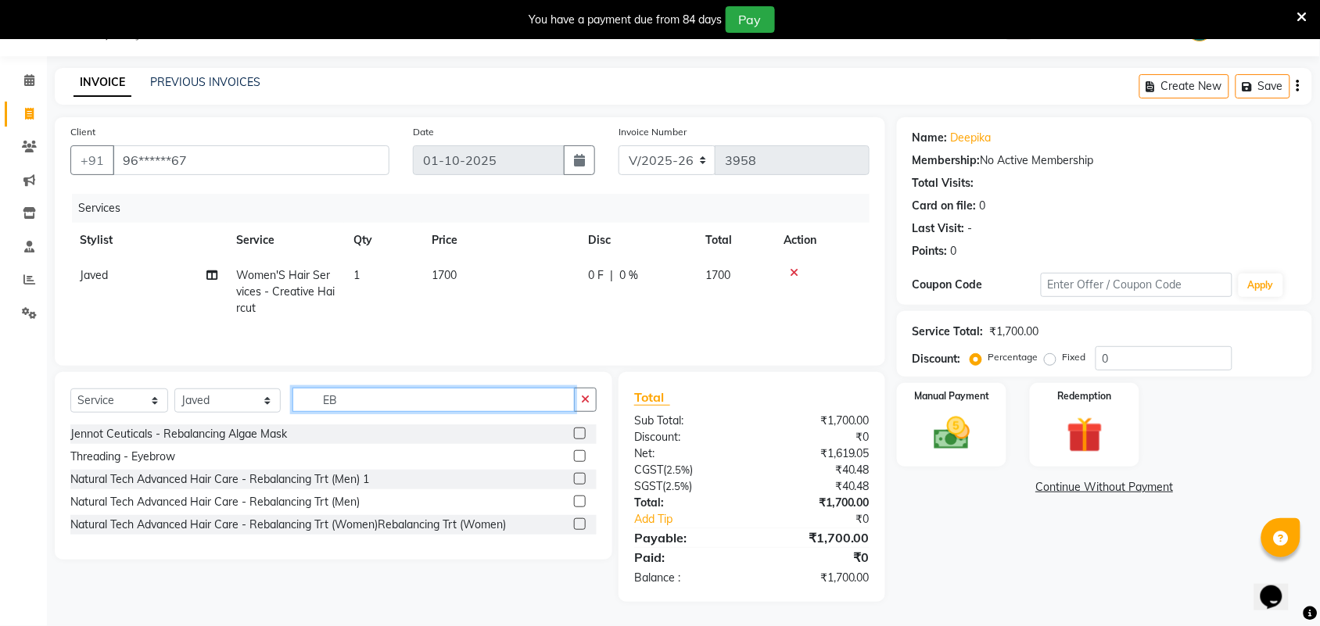
type input "EB"
click at [221, 404] on select "Select Stylist Admin ANUSHA Apsu Auditor Ambattur Balaji BANUPRIYA Bharath Bhuv…" at bounding box center [227, 401] width 106 height 24
select select "59088"
click at [174, 391] on select "Select Stylist Admin ANUSHA Apsu Auditor Ambattur Balaji BANUPRIYA Bharath Bhuv…" at bounding box center [227, 401] width 106 height 24
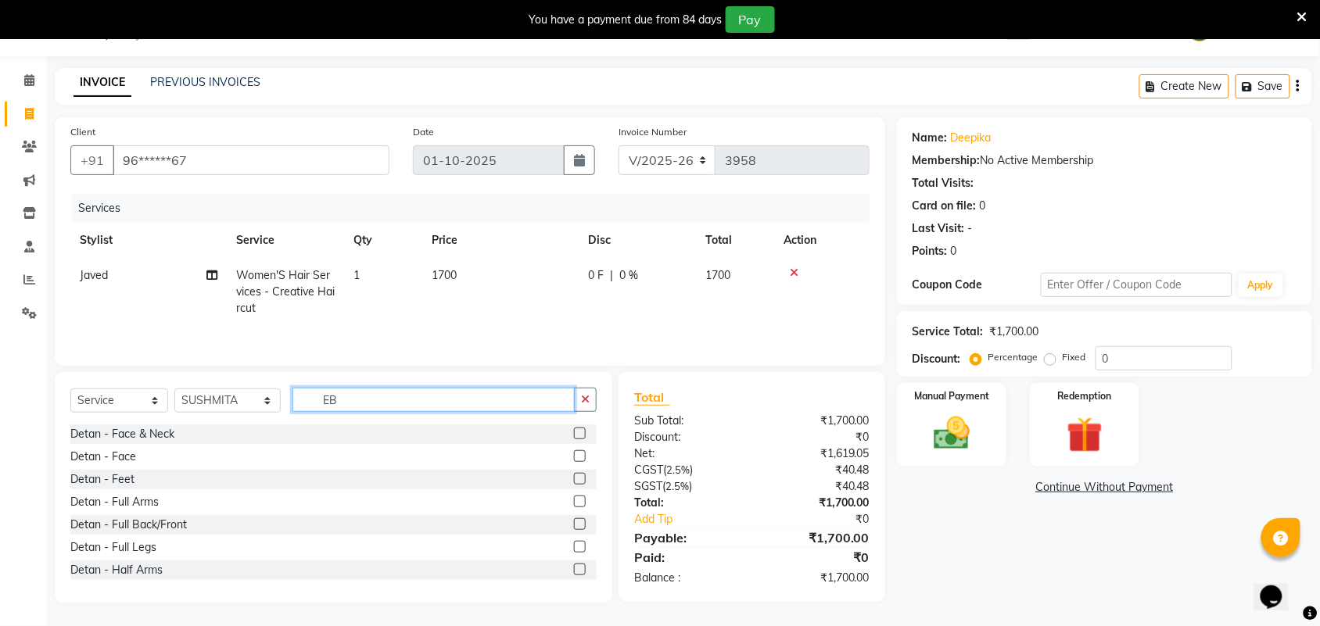
click at [388, 411] on input "EB" at bounding box center [433, 400] width 282 height 24
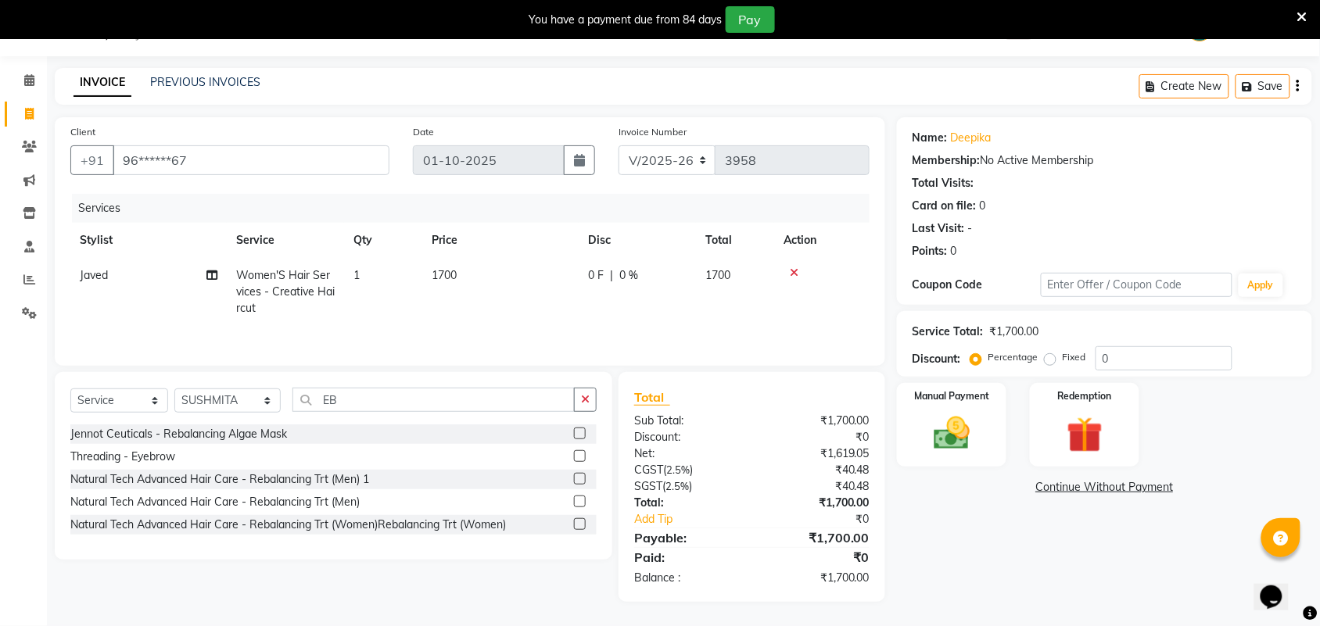
click at [579, 457] on label at bounding box center [580, 456] width 12 height 12
click at [579, 457] on input "checkbox" at bounding box center [579, 457] width 10 height 10
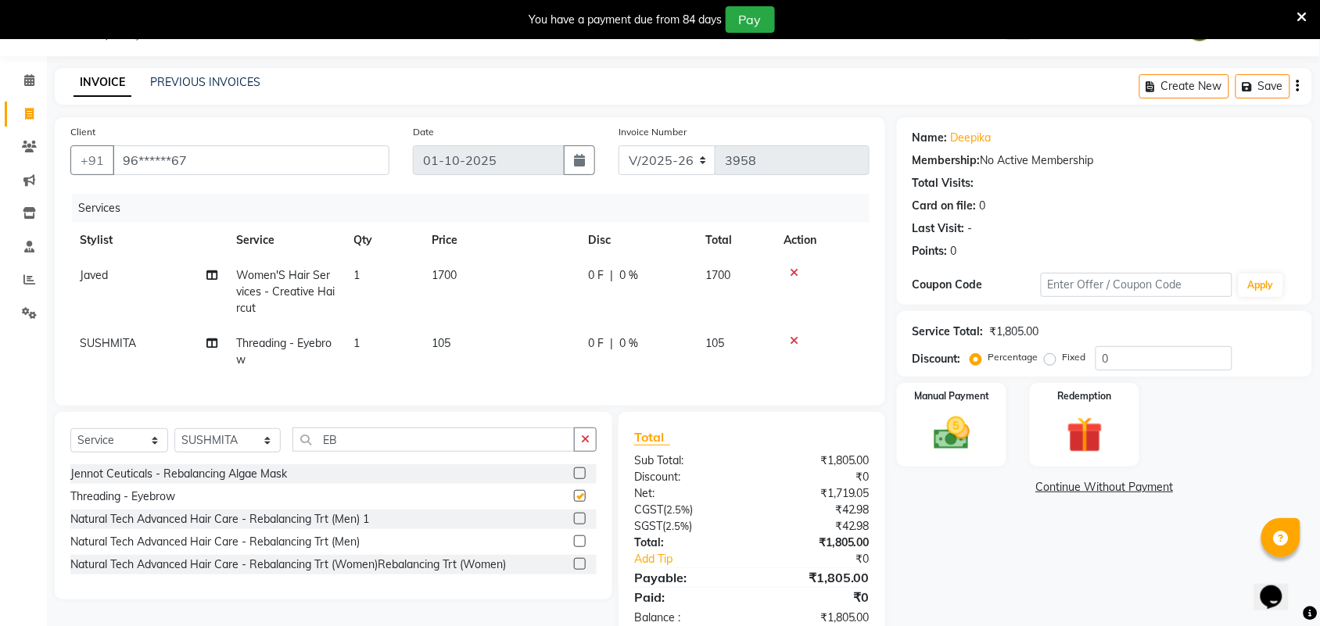
checkbox input "false"
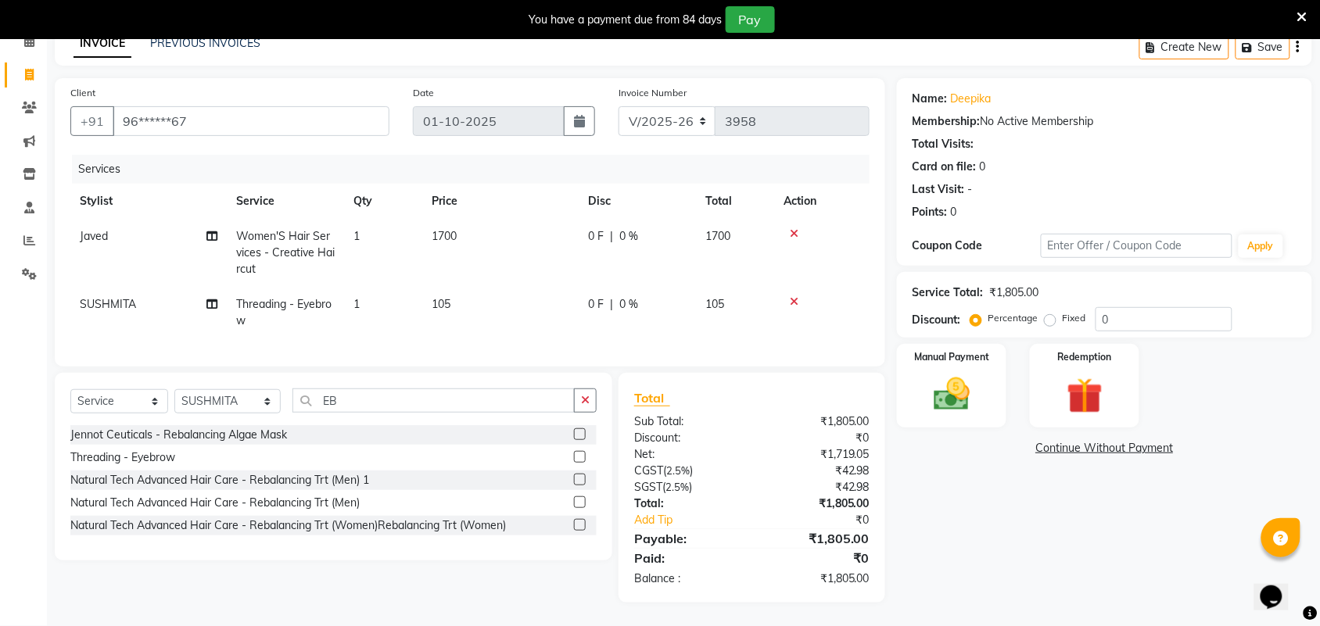
scroll to position [0, 12]
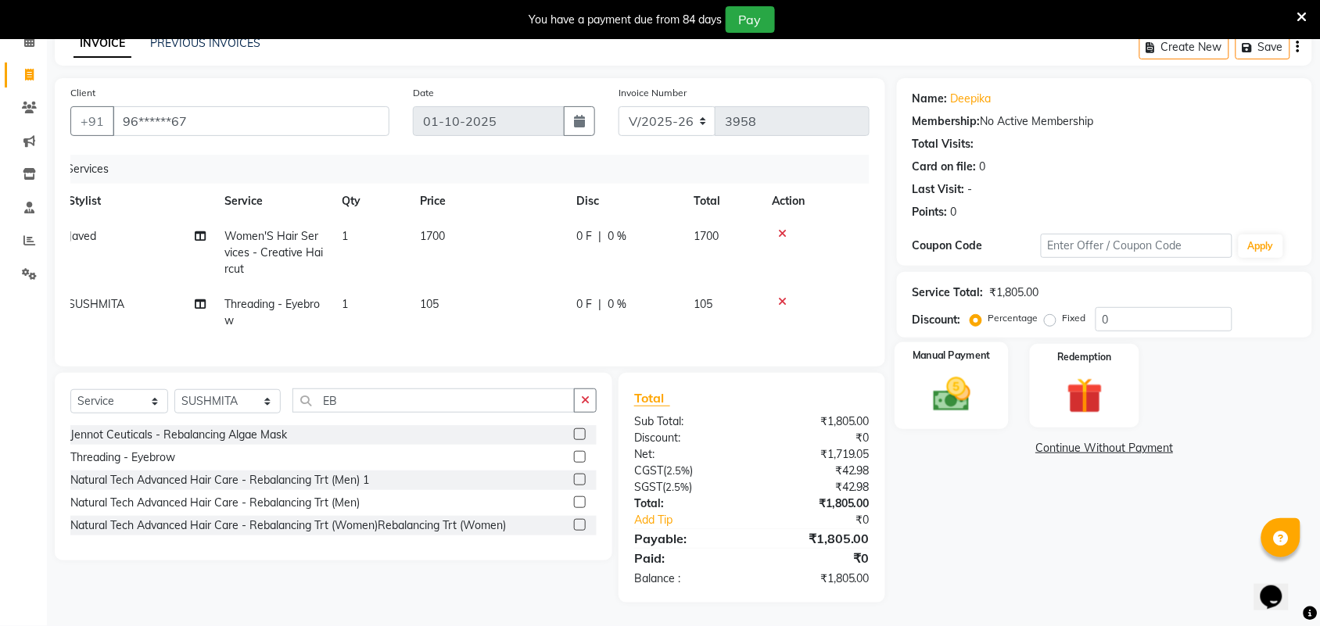
click at [988, 380] on div "Manual Payment" at bounding box center [952, 387] width 114 height 88
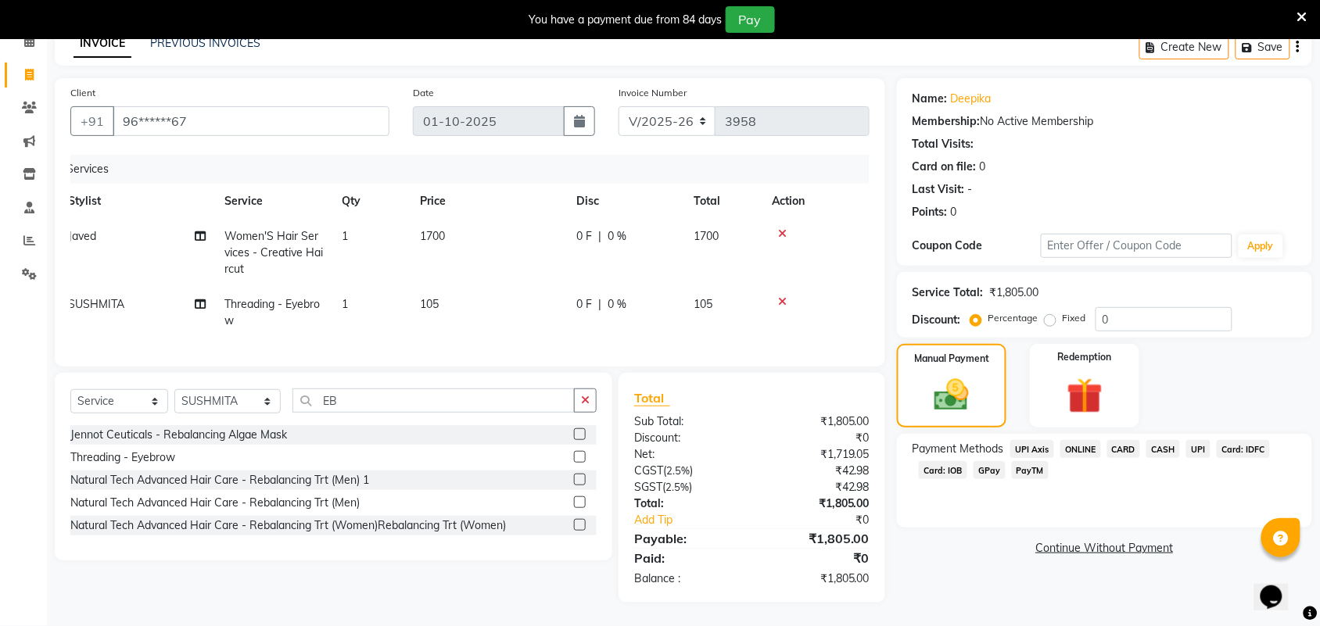
click at [1161, 440] on span "CASH" at bounding box center [1163, 449] width 34 height 18
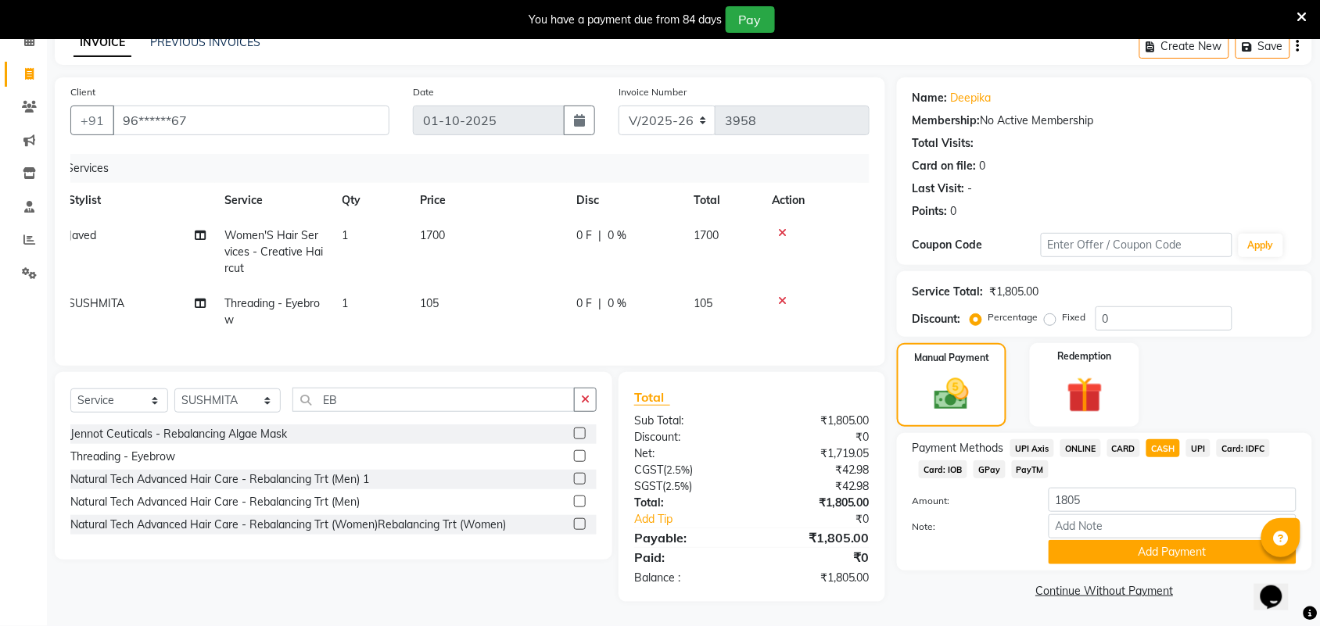
click at [1208, 439] on span "UPI" at bounding box center [1198, 448] width 24 height 18
click at [1181, 540] on button "Add Payment" at bounding box center [1173, 552] width 248 height 24
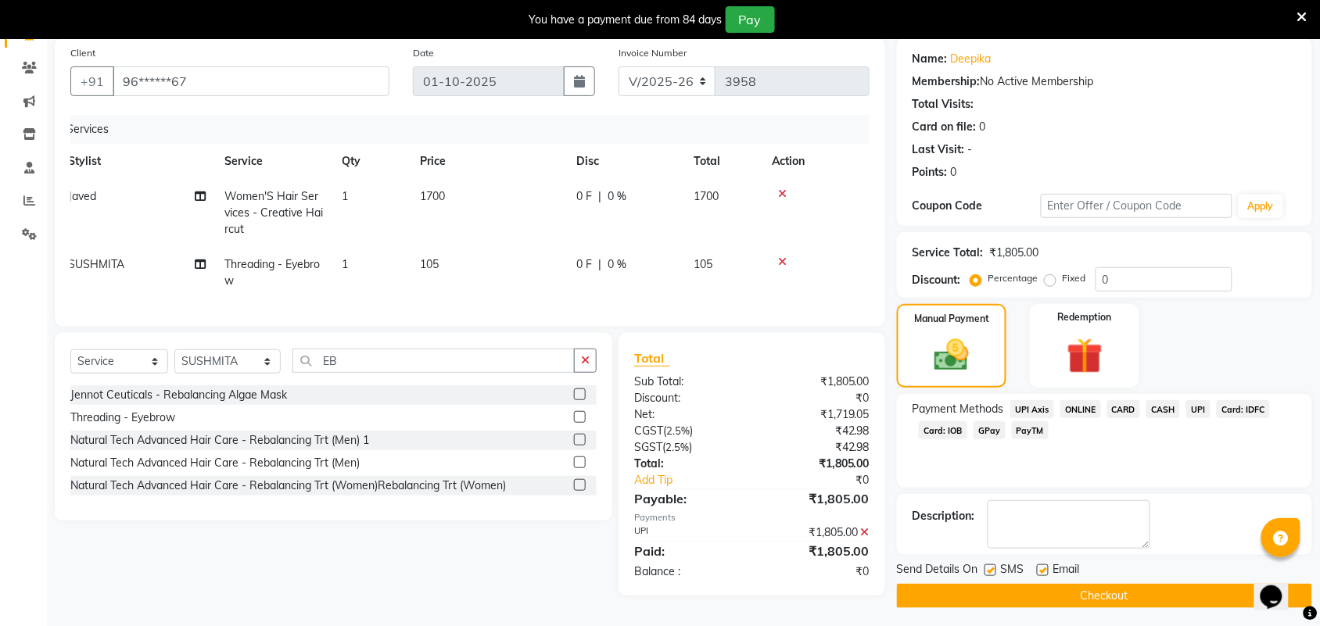
scroll to position [125, 0]
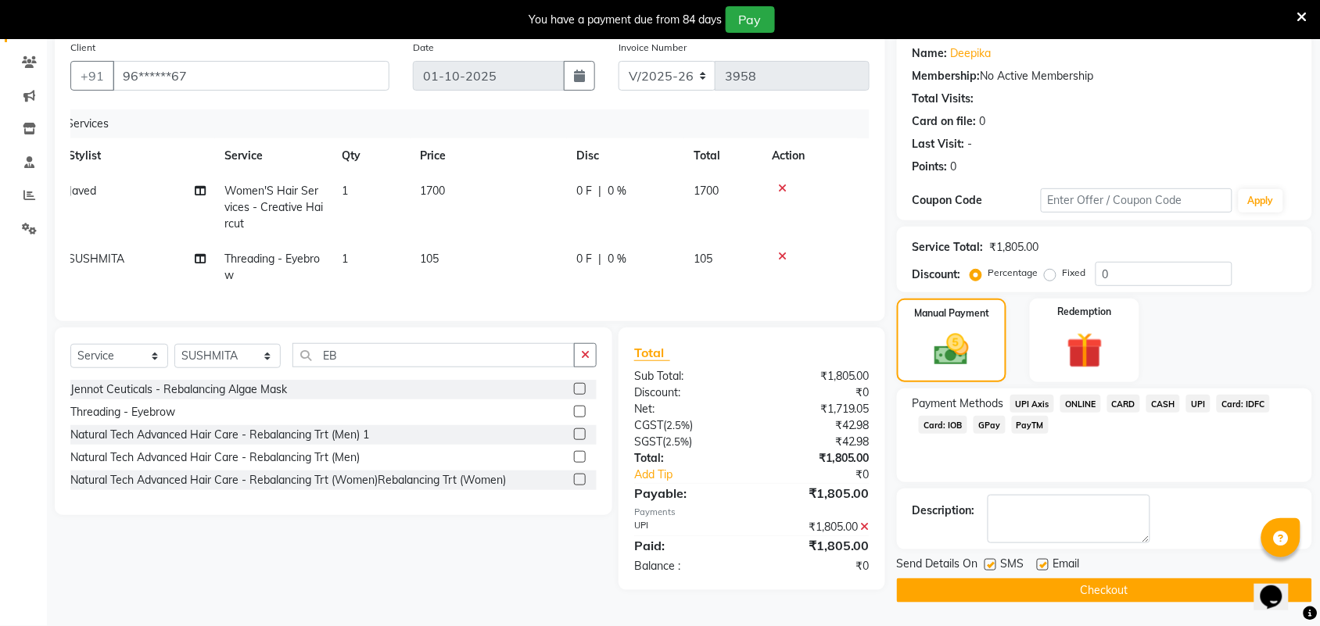
click at [1109, 583] on button "Checkout" at bounding box center [1104, 591] width 415 height 24
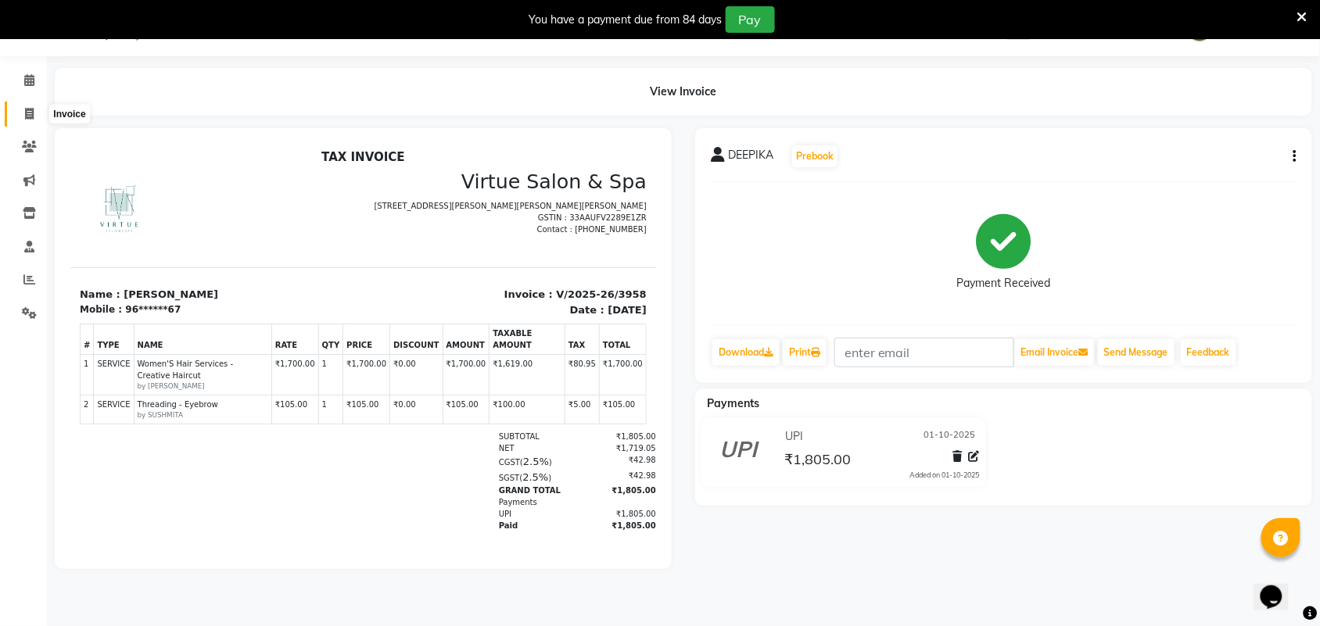
click at [21, 118] on span at bounding box center [29, 115] width 27 height 18
select select "4466"
select select "service"
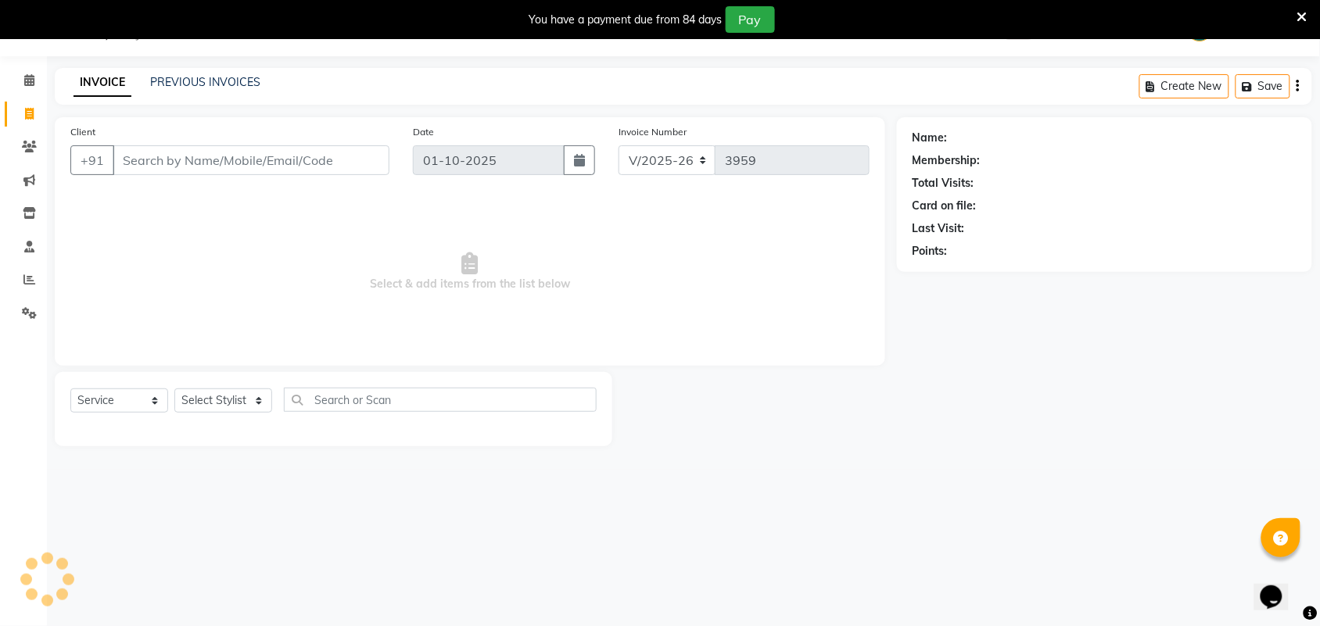
click at [153, 153] on input "Client" at bounding box center [251, 160] width 277 height 30
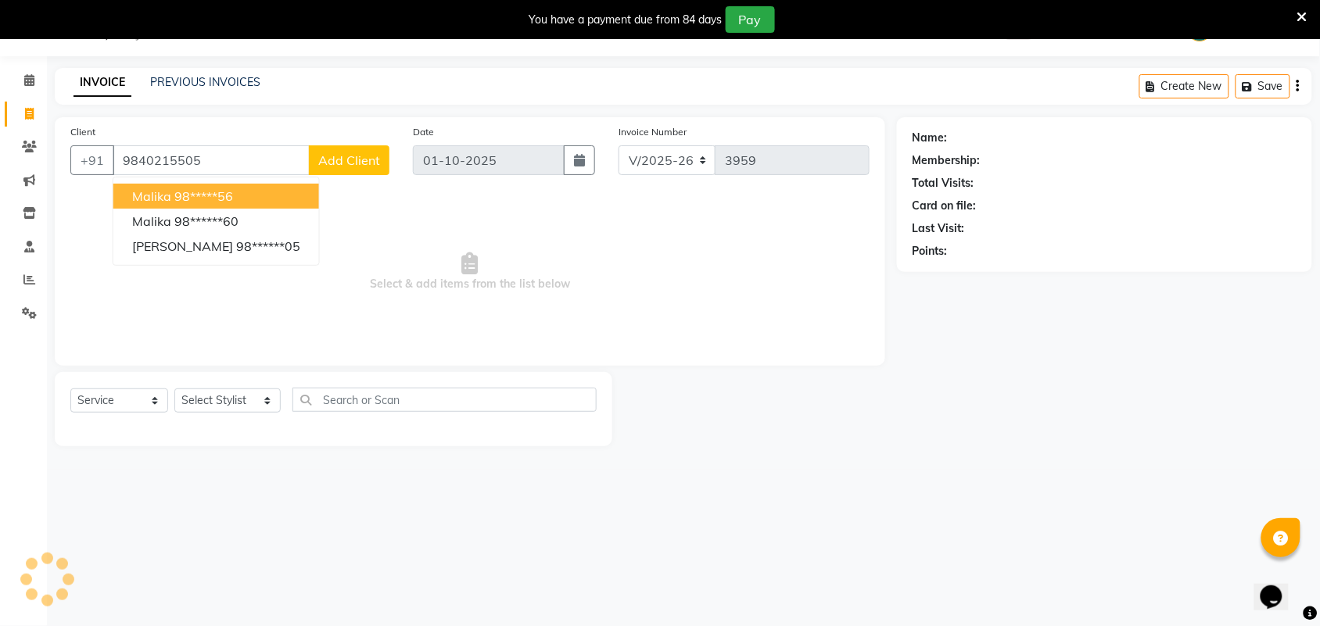
type input "9840215505"
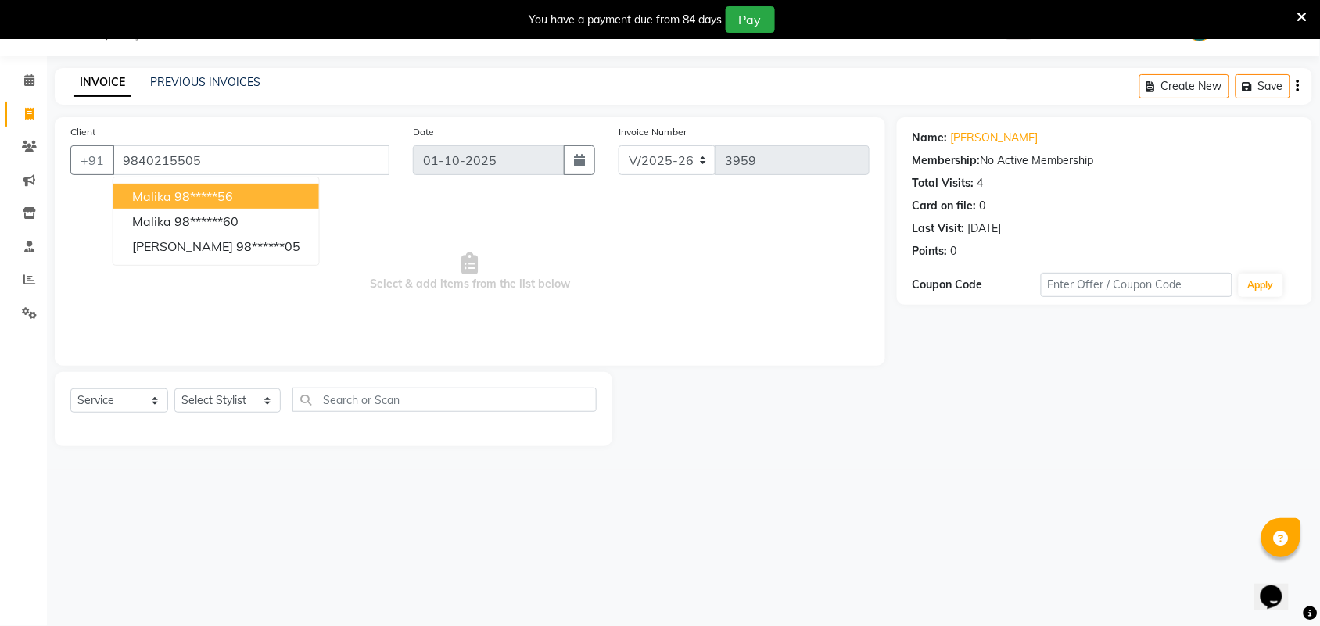
click at [365, 338] on span "Select & add items from the list below" at bounding box center [469, 272] width 799 height 156
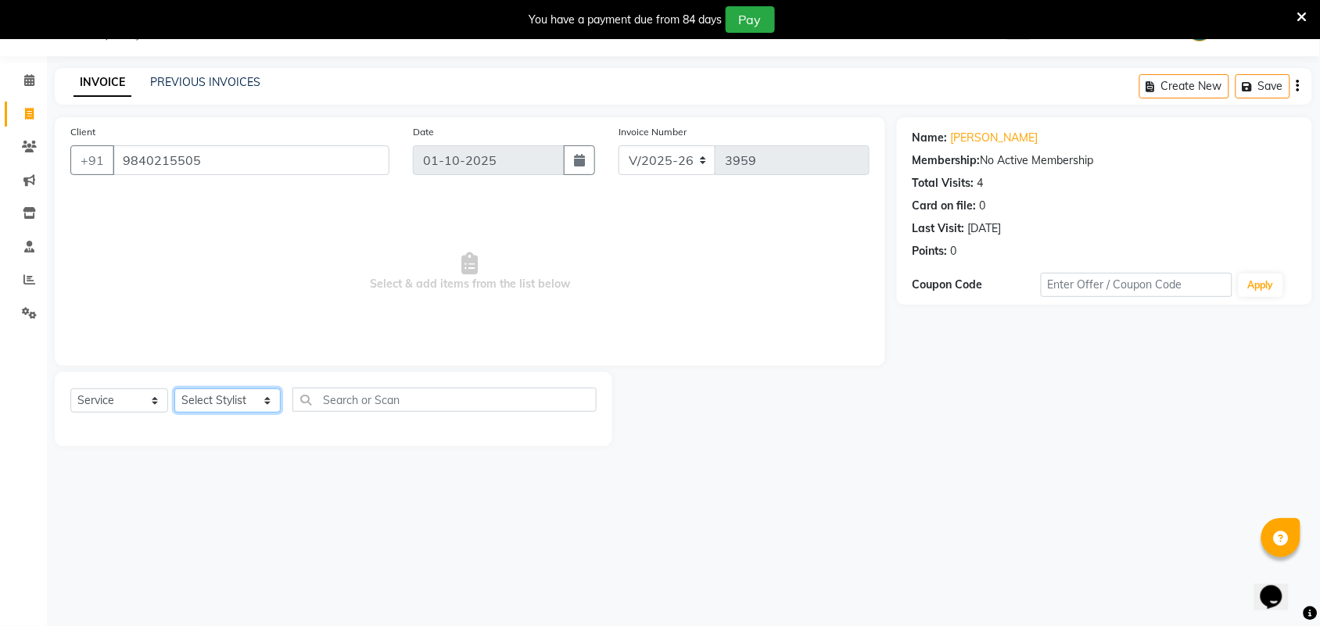
click at [268, 408] on select "Select Stylist Admin ANUSHA Apsu Auditor Ambattur Balaji BANUPRIYA Bharath Bhuv…" at bounding box center [227, 401] width 106 height 24
select select "25078"
click at [174, 389] on select "Select Stylist Admin ANUSHA Apsu Auditor Ambattur Balaji BANUPRIYA Bharath Bhuv…" at bounding box center [227, 401] width 106 height 24
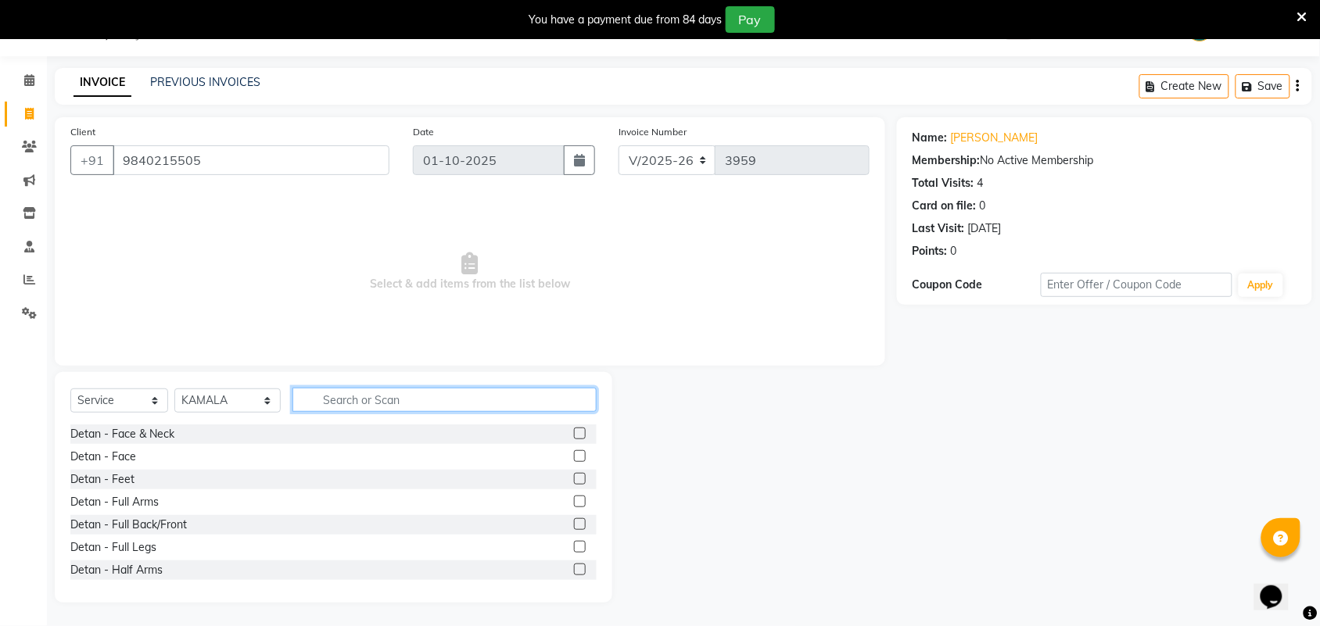
click at [338, 396] on input "text" at bounding box center [444, 400] width 304 height 24
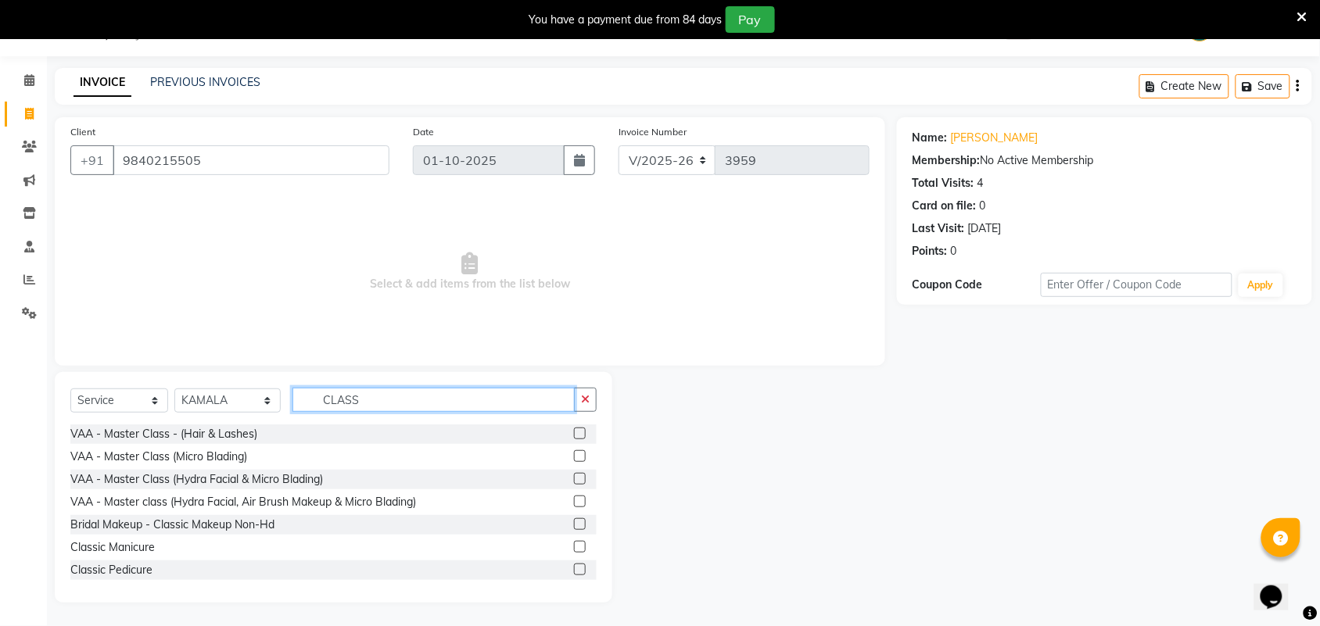
type input "CLASS"
click at [574, 569] on label at bounding box center [580, 570] width 12 height 12
click at [574, 569] on input "checkbox" at bounding box center [579, 570] width 10 height 10
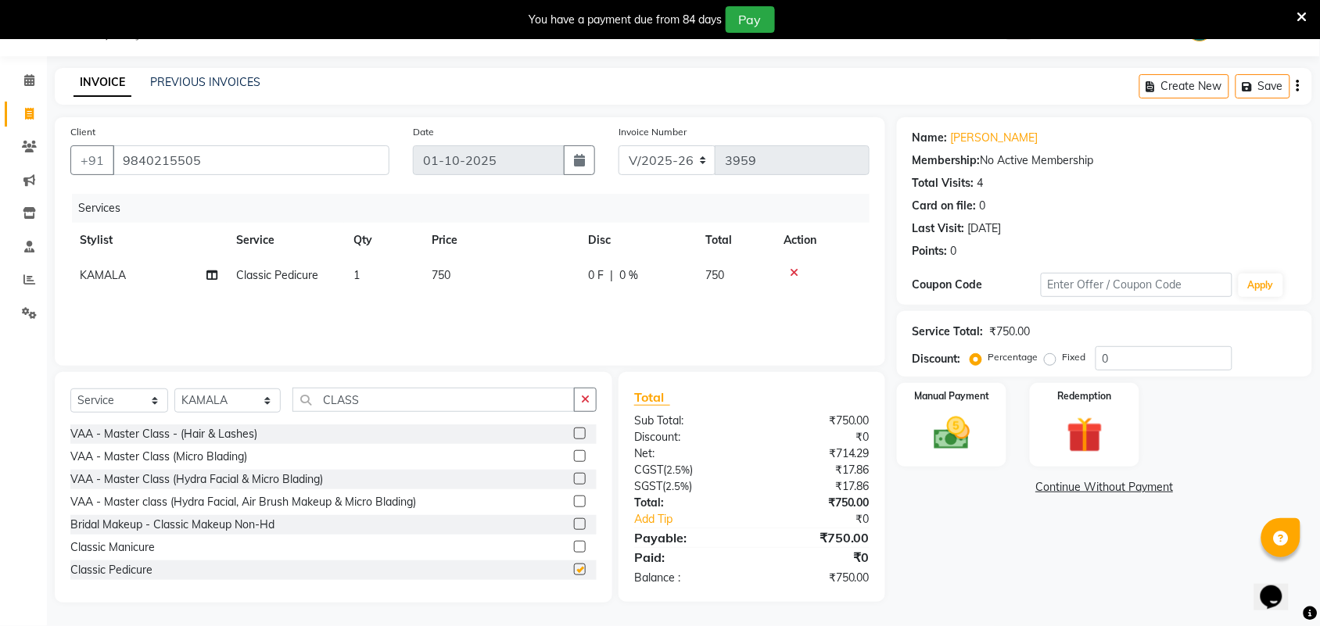
checkbox input "false"
drag, startPoint x: 387, startPoint y: 400, endPoint x: 282, endPoint y: 396, distance: 105.6
click at [282, 396] on div "Select Service Product Membership Package Voucher Prepaid Gift Card Select Styl…" at bounding box center [333, 406] width 526 height 37
click at [253, 400] on select "Select Stylist Admin ANUSHA Apsu Auditor Ambattur Balaji BANUPRIYA Bharath Bhuv…" at bounding box center [227, 401] width 106 height 24
select select "49628"
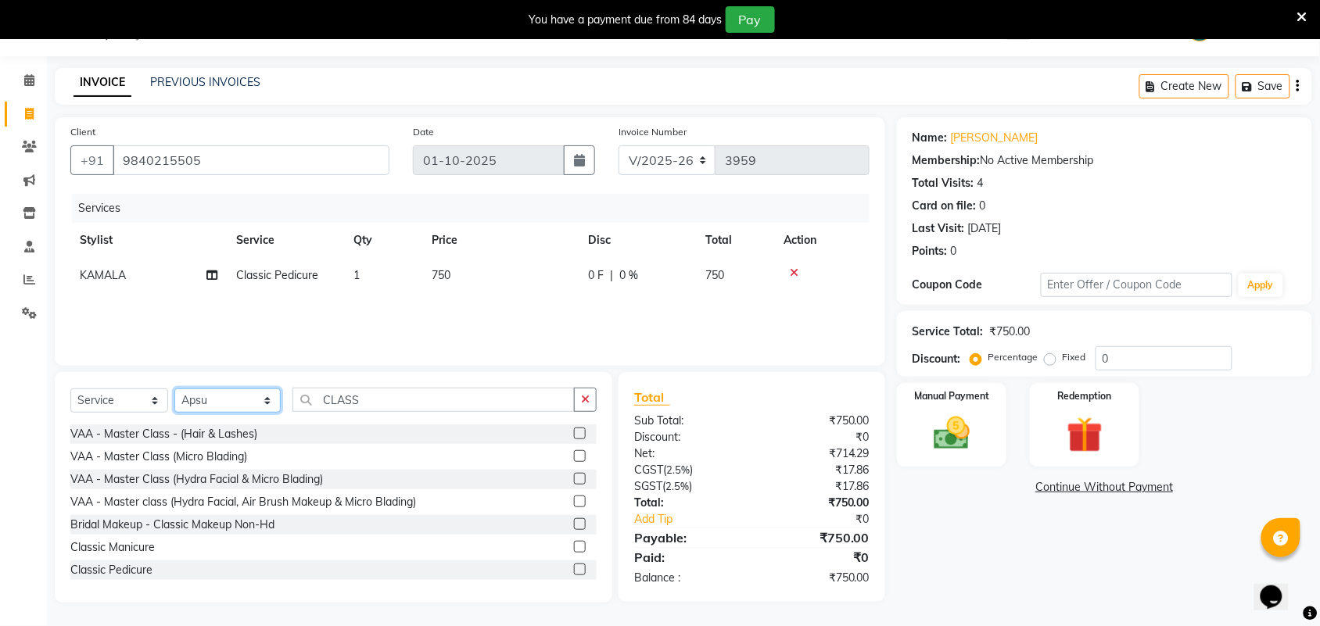
click at [174, 389] on select "Select Stylist Admin ANUSHA Apsu Auditor Ambattur Balaji BANUPRIYA Bharath Bhuv…" at bounding box center [227, 401] width 106 height 24
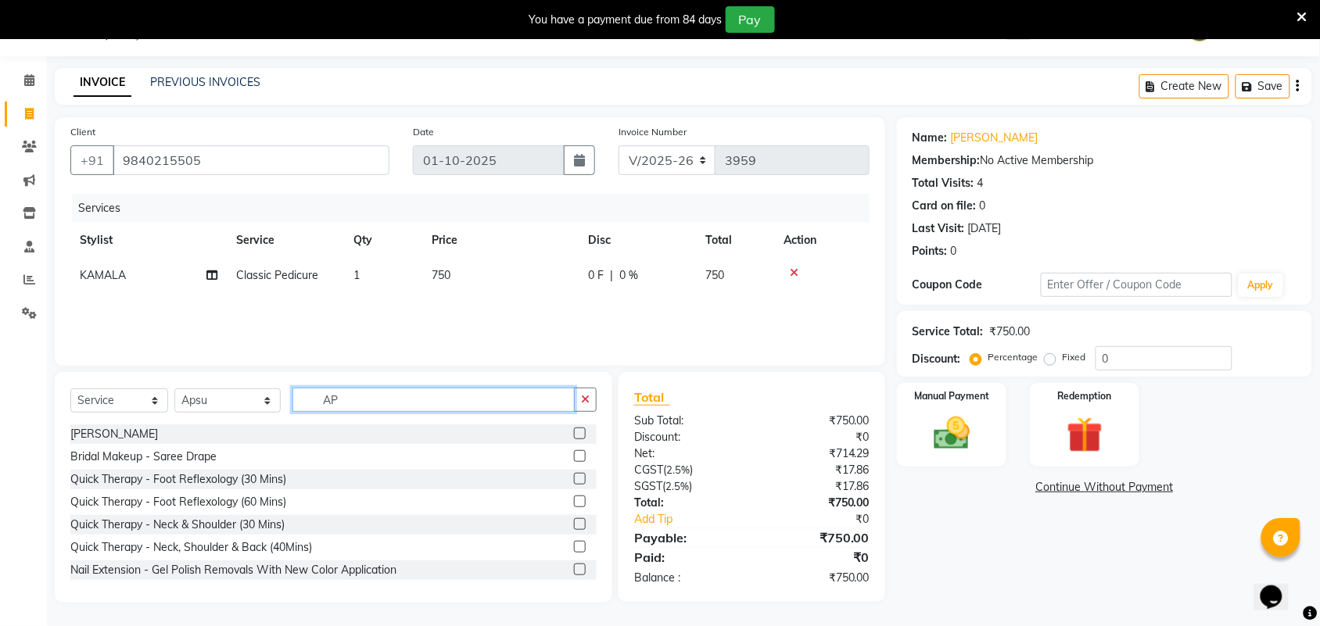
type input "A"
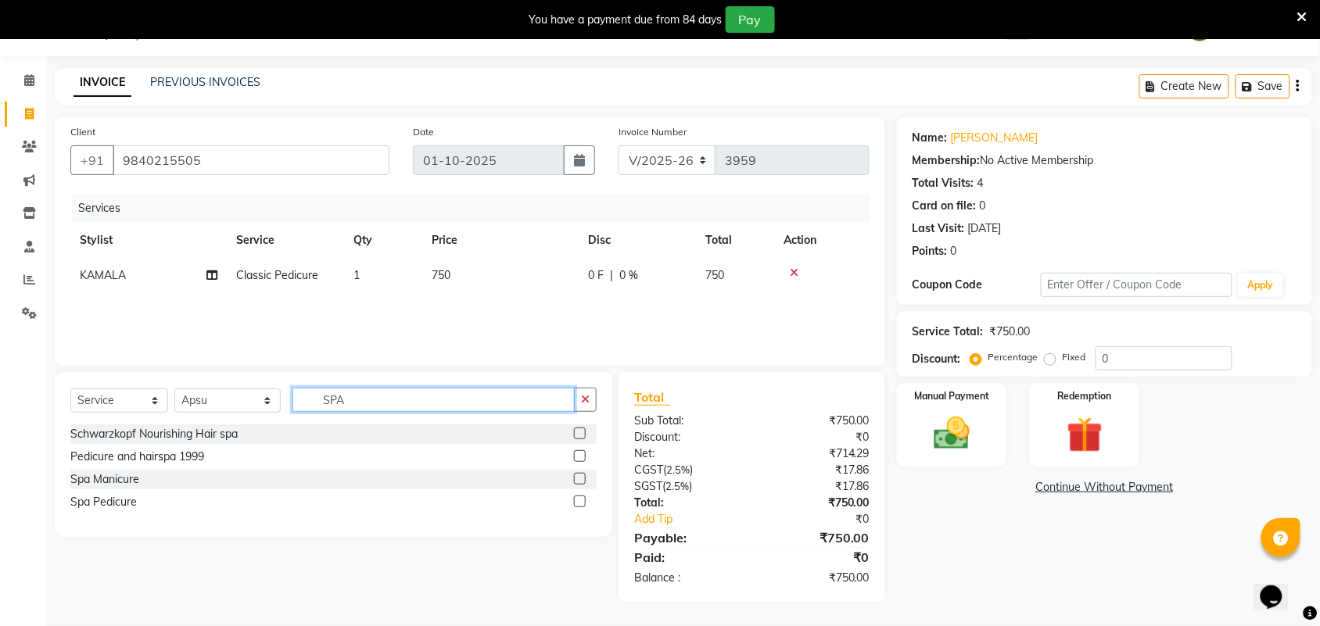
type input "SPA"
click at [579, 500] on label at bounding box center [580, 502] width 12 height 12
click at [579, 500] on input "checkbox" at bounding box center [579, 502] width 10 height 10
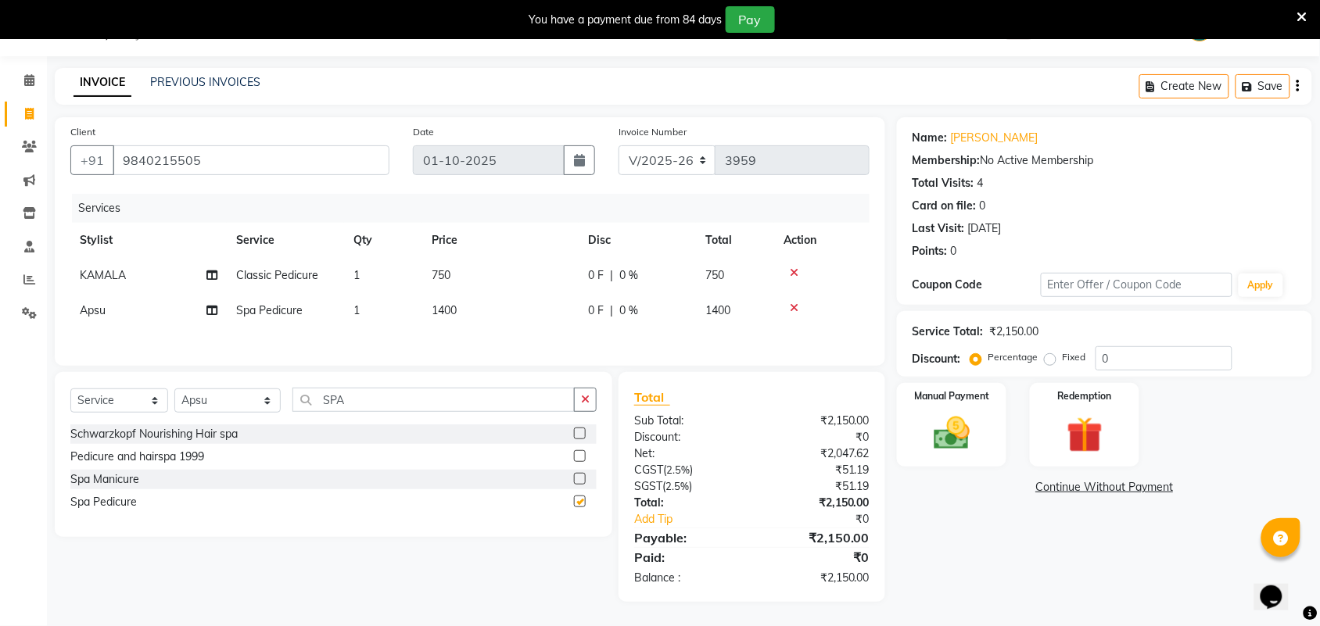
checkbox input "false"
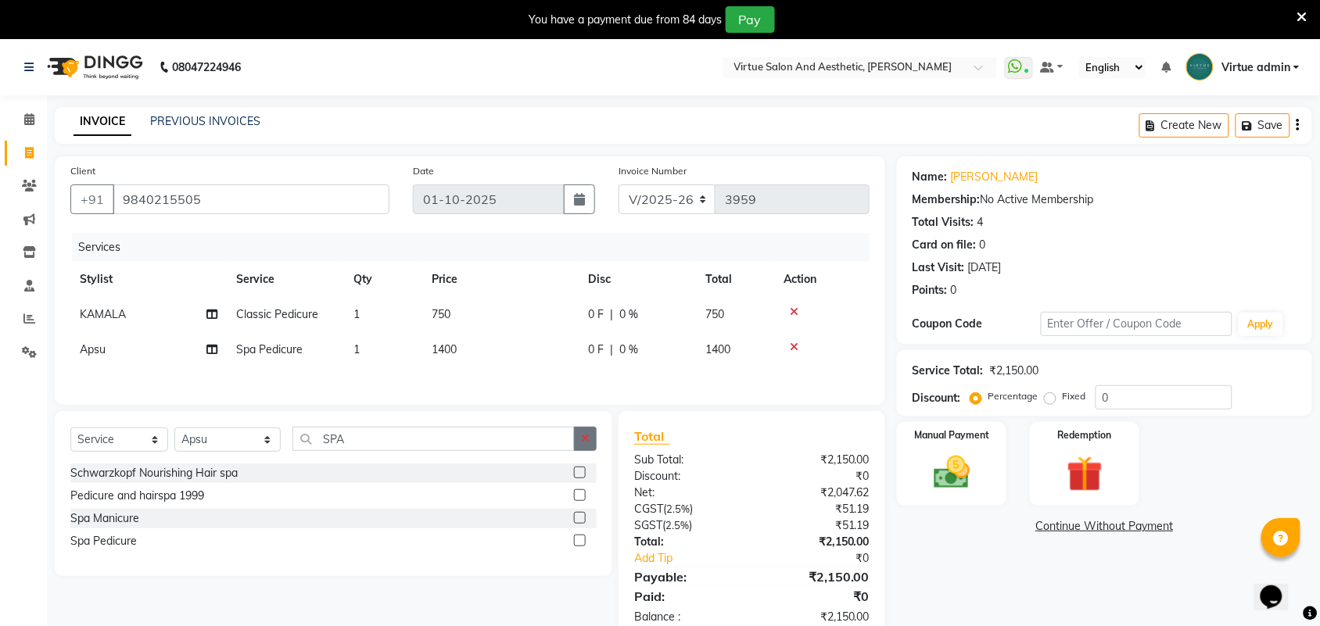
scroll to position [43, 0]
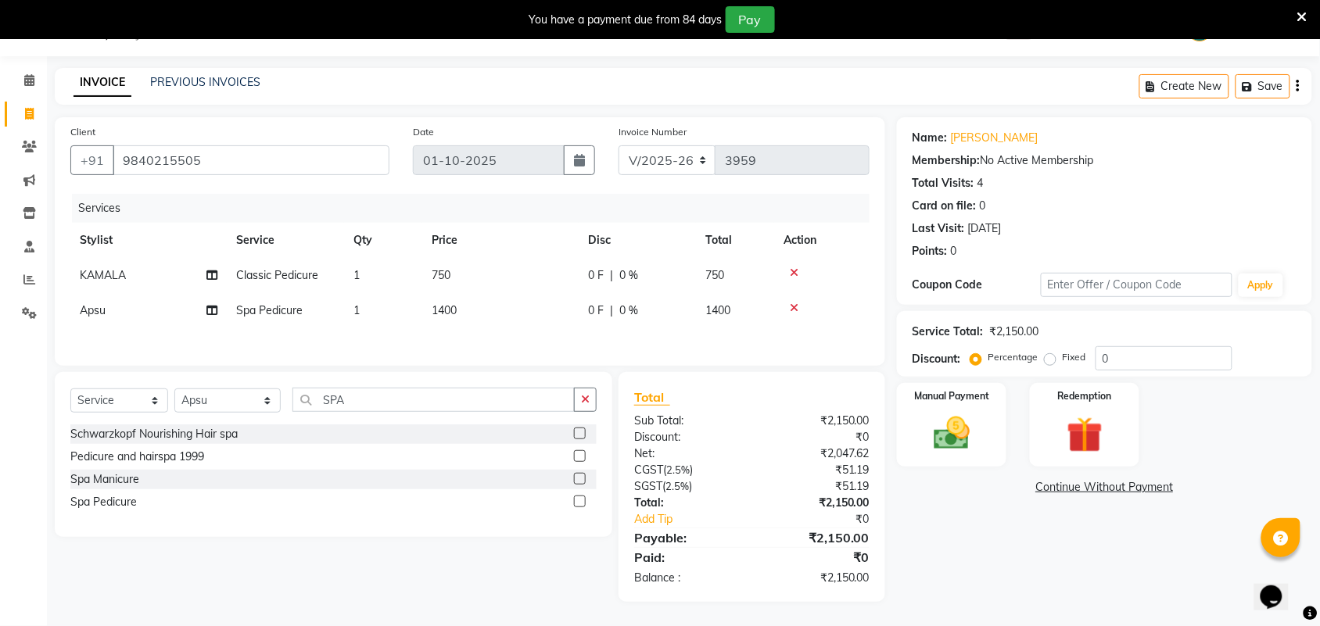
drag, startPoint x: 337, startPoint y: 384, endPoint x: 343, endPoint y: 396, distance: 13.7
click at [334, 389] on div "Select Service Product Membership Package Voucher Prepaid Gift Card Select Styl…" at bounding box center [334, 454] width 558 height 165
drag, startPoint x: 344, startPoint y: 397, endPoint x: 302, endPoint y: 405, distance: 42.9
click at [302, 405] on input "SPA" at bounding box center [433, 400] width 282 height 24
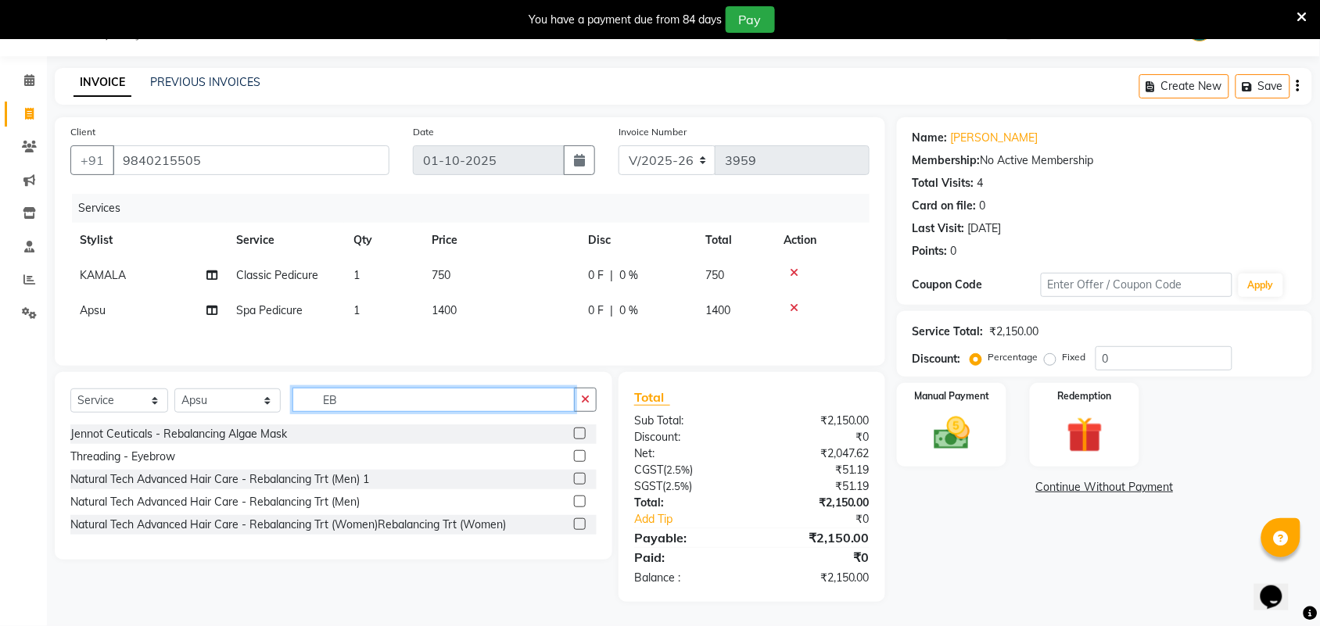
type input "EB"
click at [577, 457] on label at bounding box center [580, 456] width 12 height 12
click at [577, 457] on input "checkbox" at bounding box center [579, 457] width 10 height 10
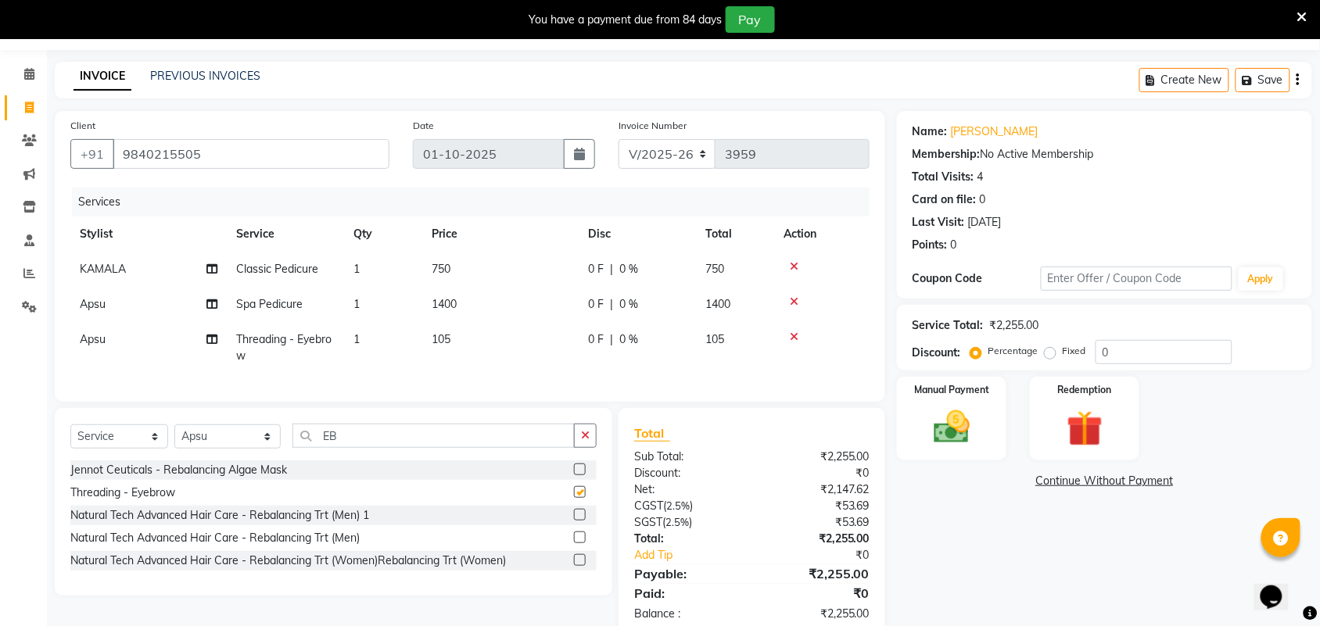
checkbox input "false"
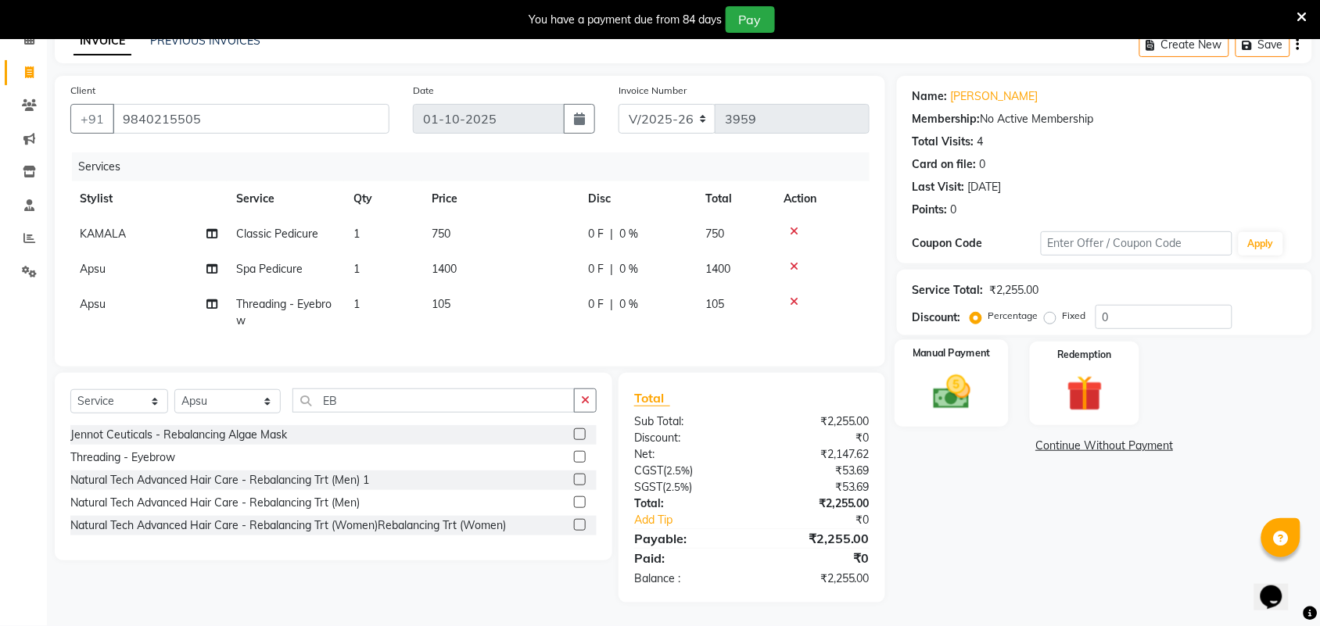
click at [916, 387] on div "Manual Payment" at bounding box center [952, 384] width 114 height 88
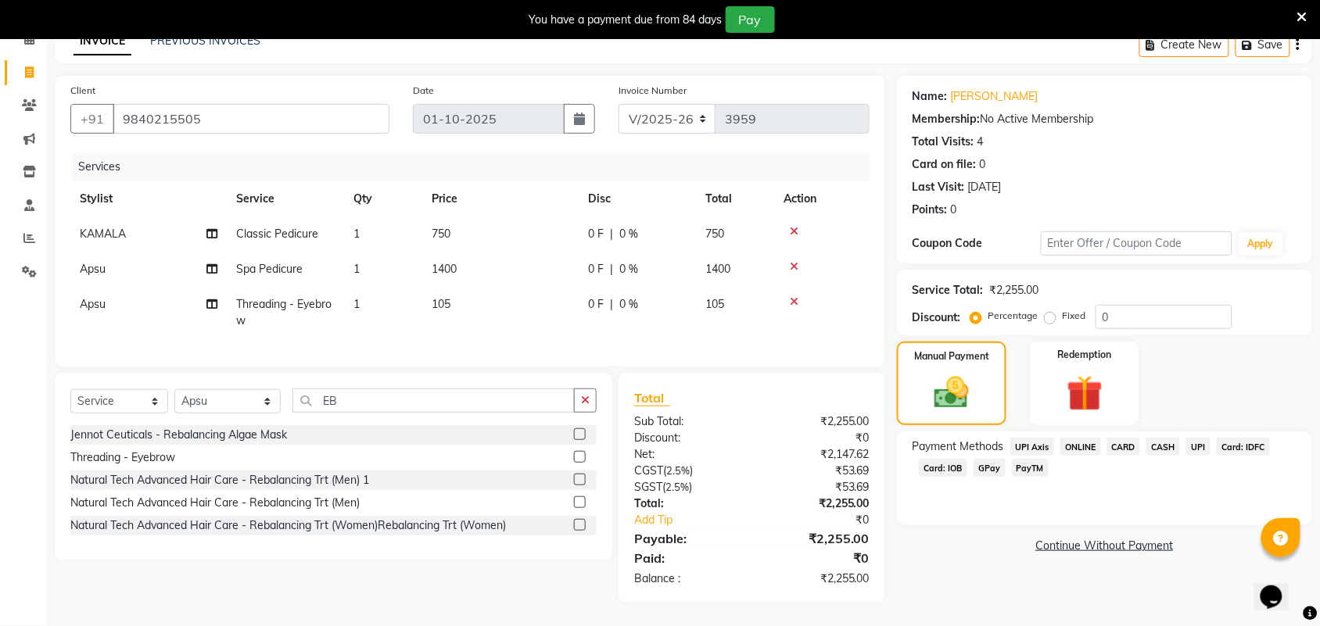
click at [1193, 438] on span "UPI" at bounding box center [1198, 447] width 24 height 18
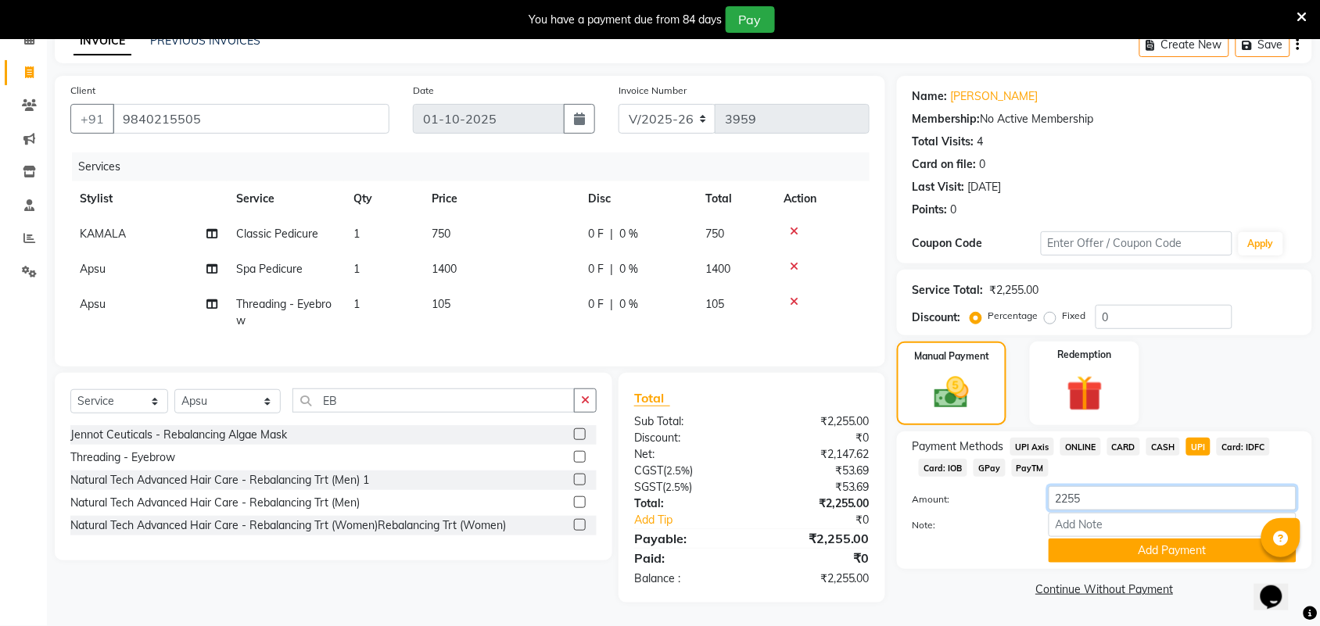
drag, startPoint x: 1107, startPoint y: 487, endPoint x: 1053, endPoint y: 493, distance: 53.5
click at [1053, 493] on input "2255" at bounding box center [1173, 498] width 248 height 24
click at [1072, 486] on input "2255" at bounding box center [1173, 498] width 248 height 24
click at [1125, 486] on input "2255" at bounding box center [1173, 498] width 248 height 24
type input "2455"
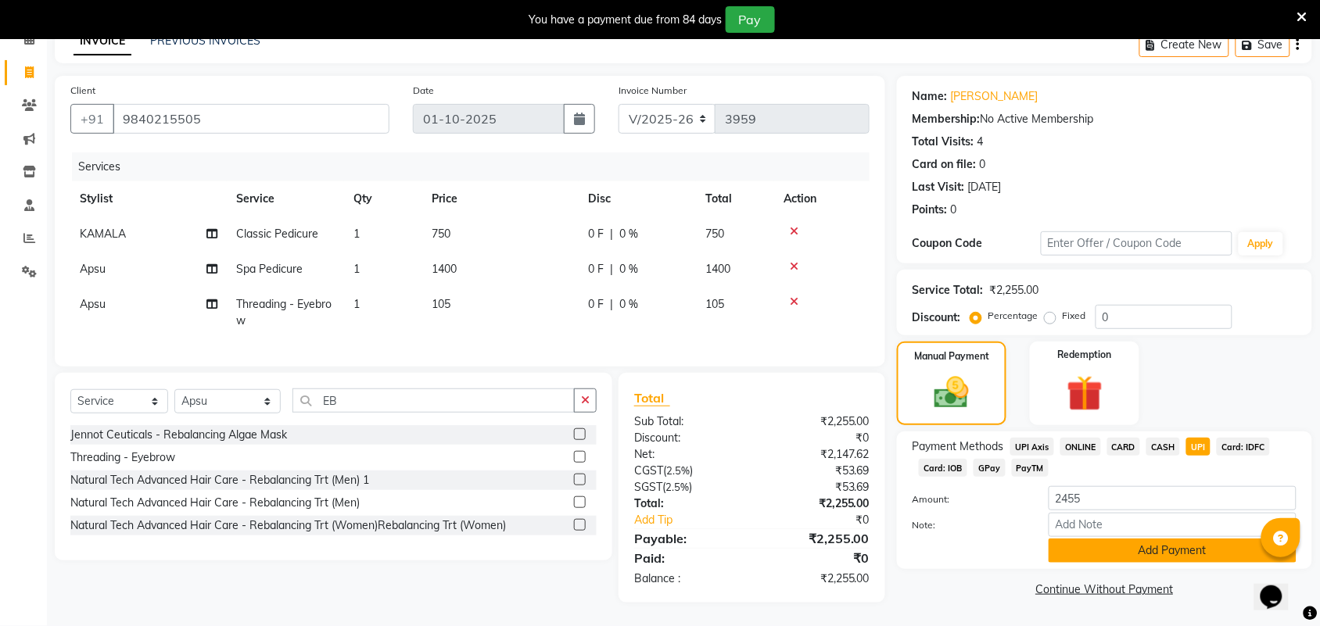
click at [1115, 539] on button "Add Payment" at bounding box center [1173, 551] width 248 height 24
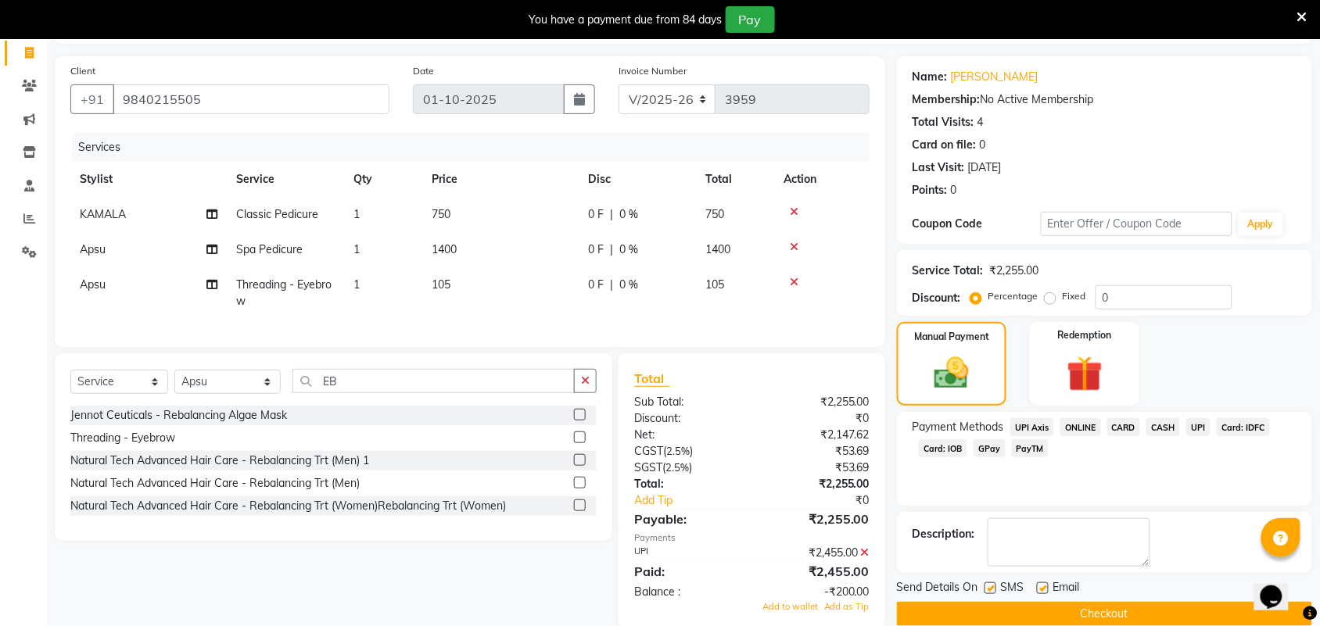
scroll to position [141, 0]
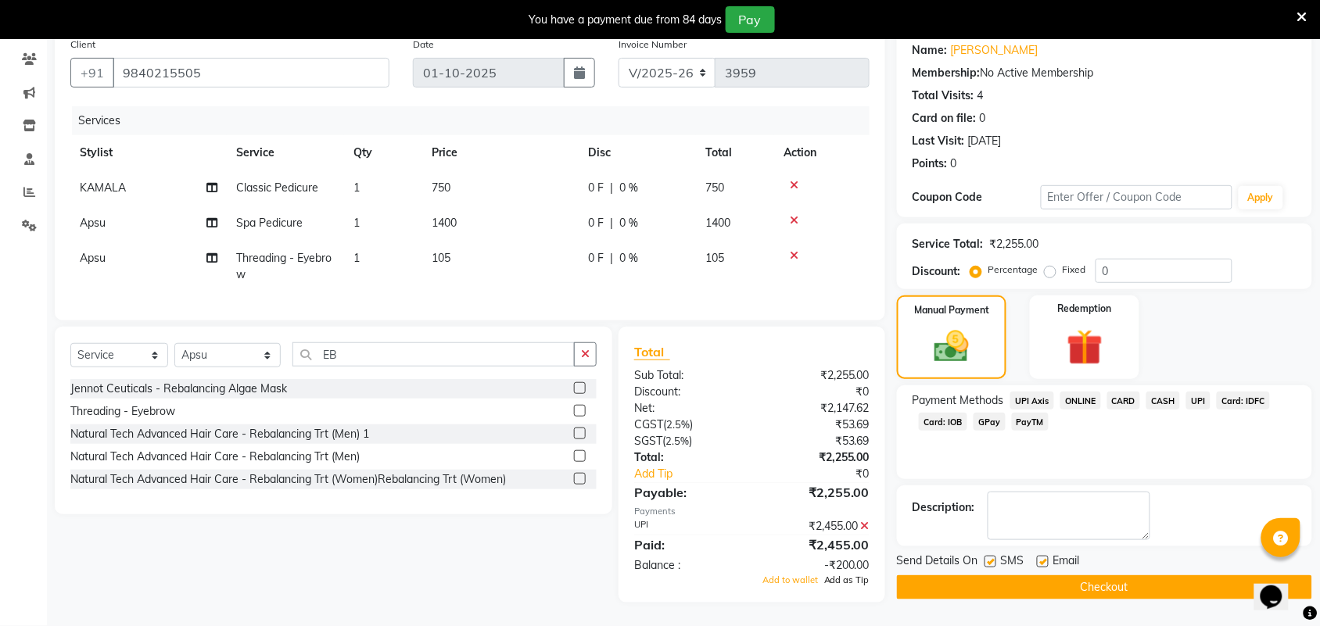
click at [861, 579] on span "Add as Tip" at bounding box center [846, 580] width 45 height 11
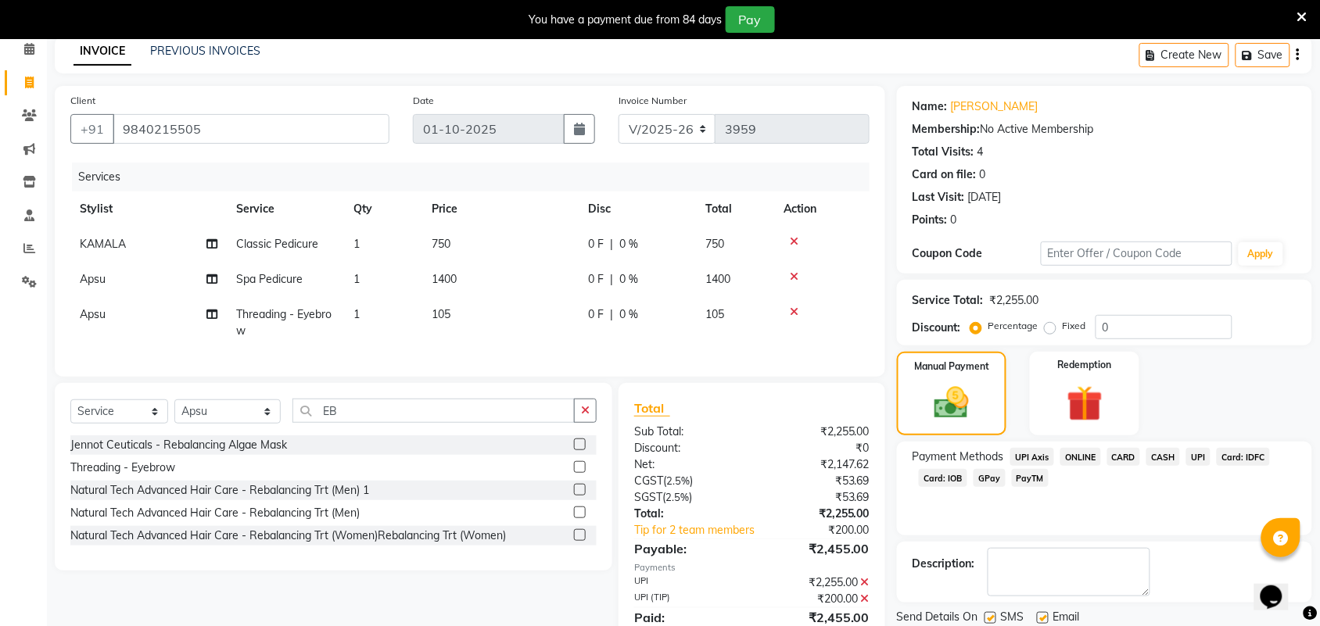
scroll to position [143, 0]
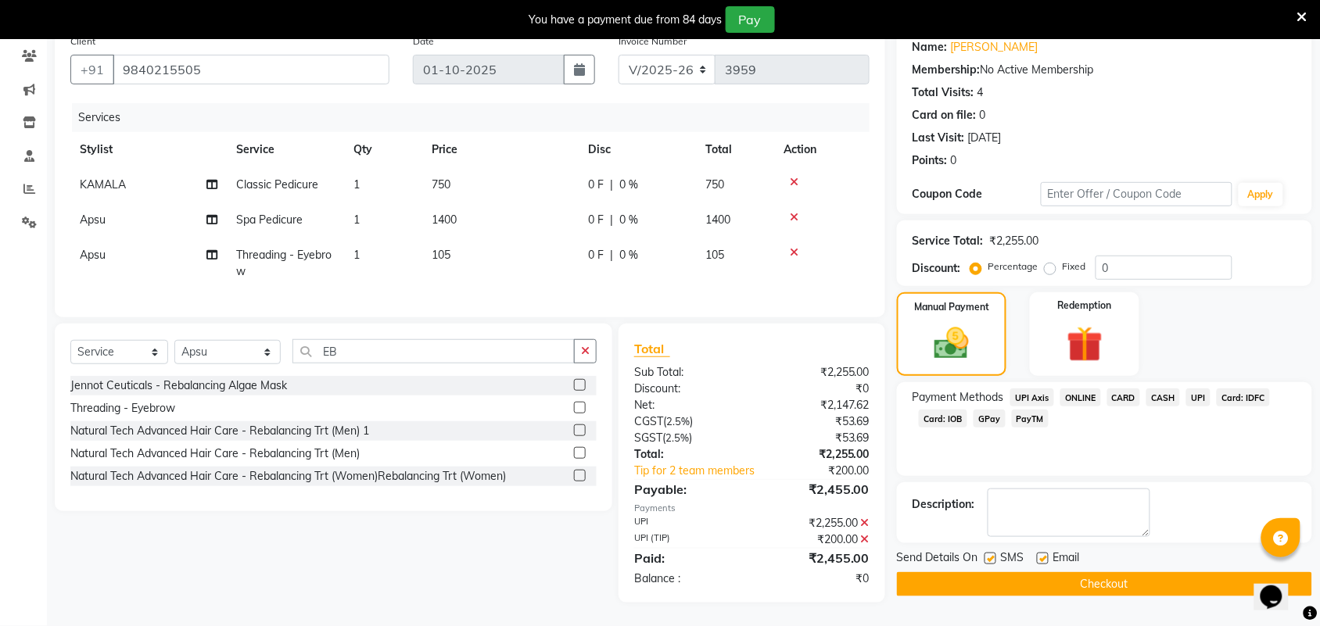
click at [899, 572] on button "Checkout" at bounding box center [1104, 584] width 415 height 24
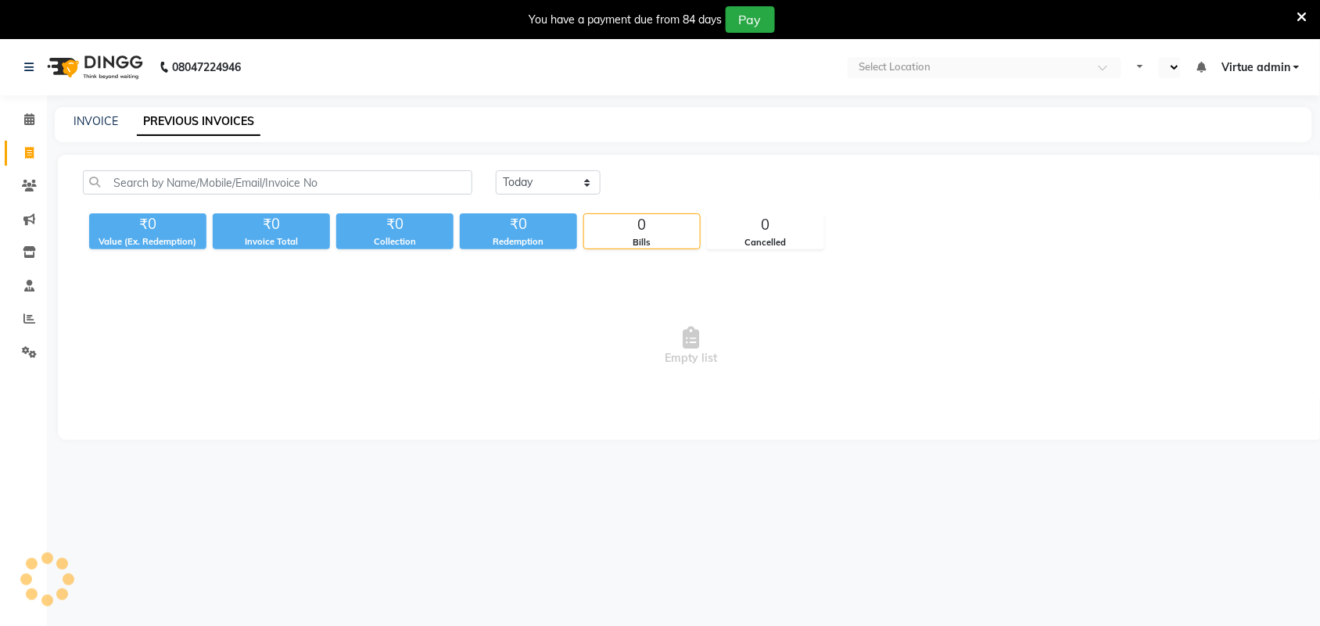
select select "en"
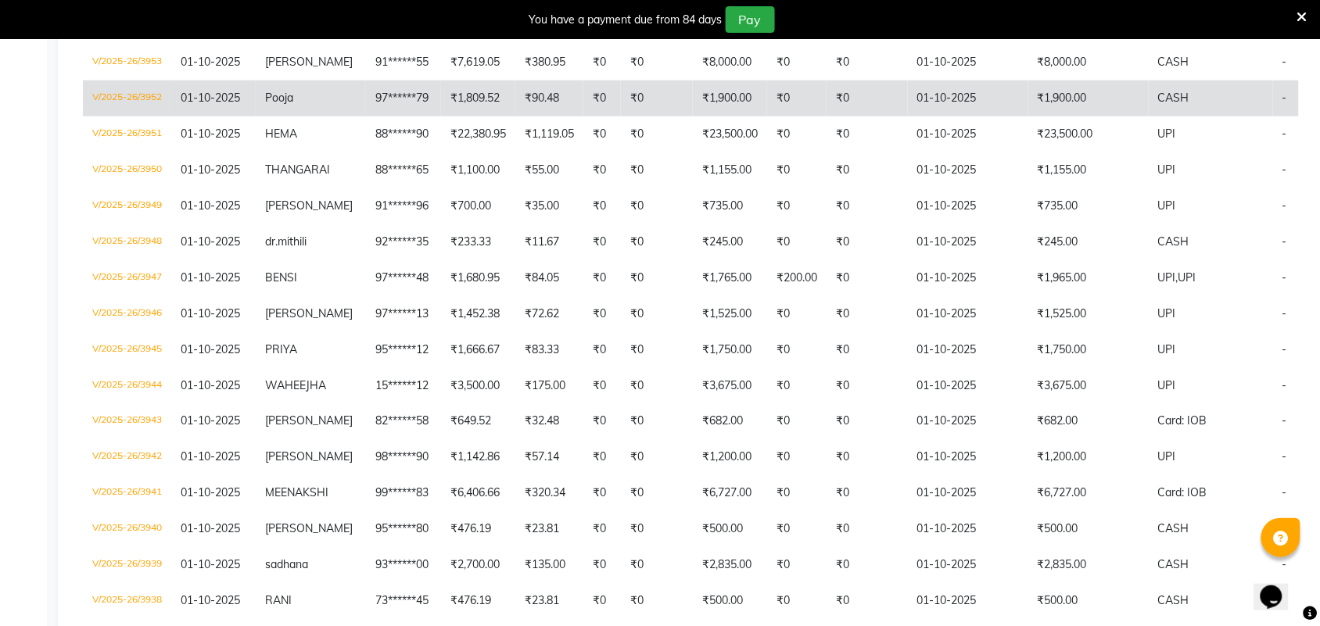
scroll to position [572, 0]
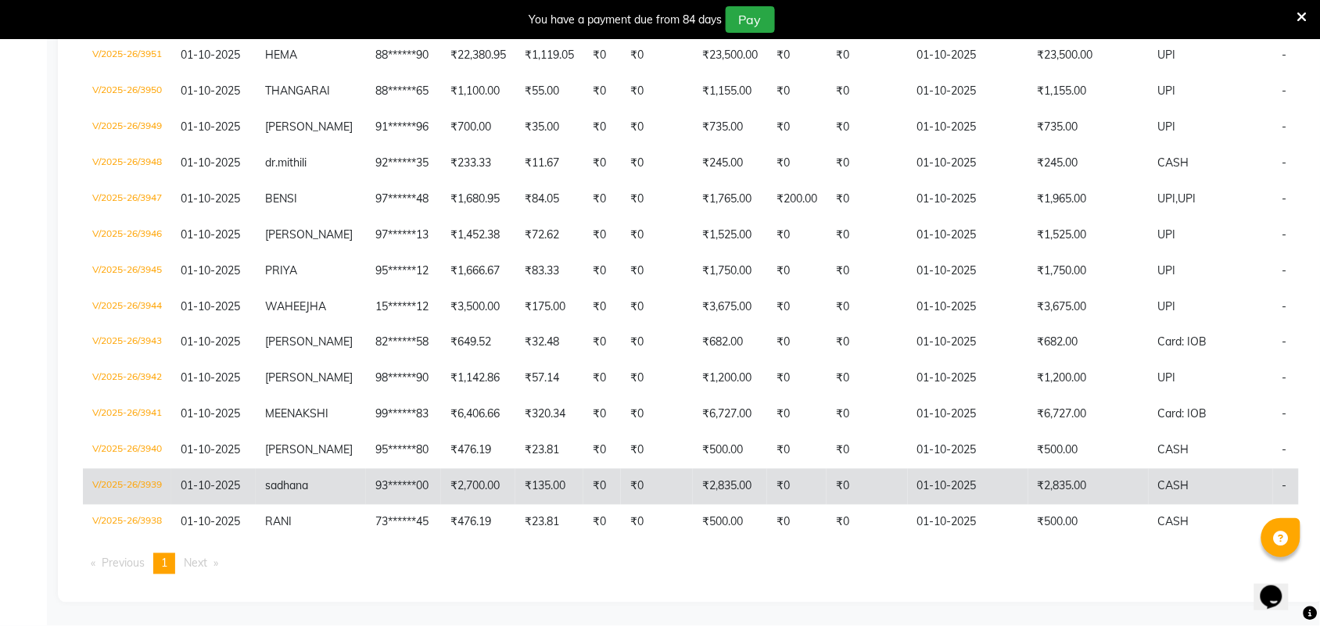
click at [339, 474] on td "sadhana" at bounding box center [311, 487] width 110 height 36
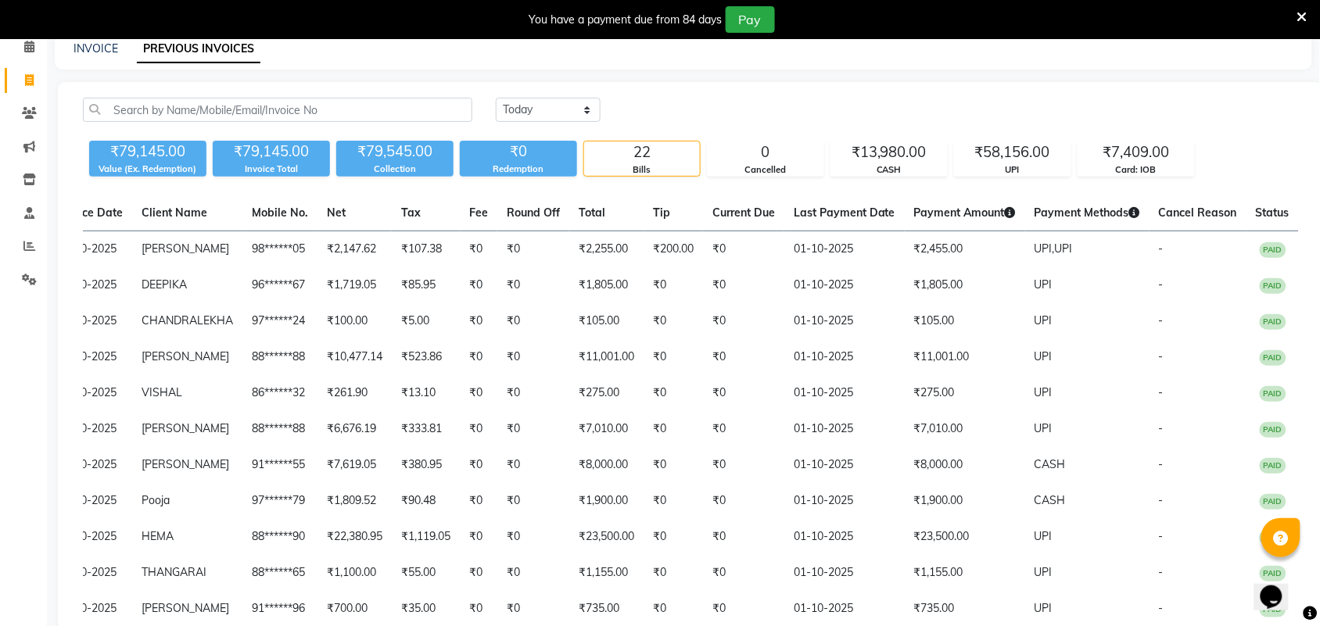
scroll to position [0, 0]
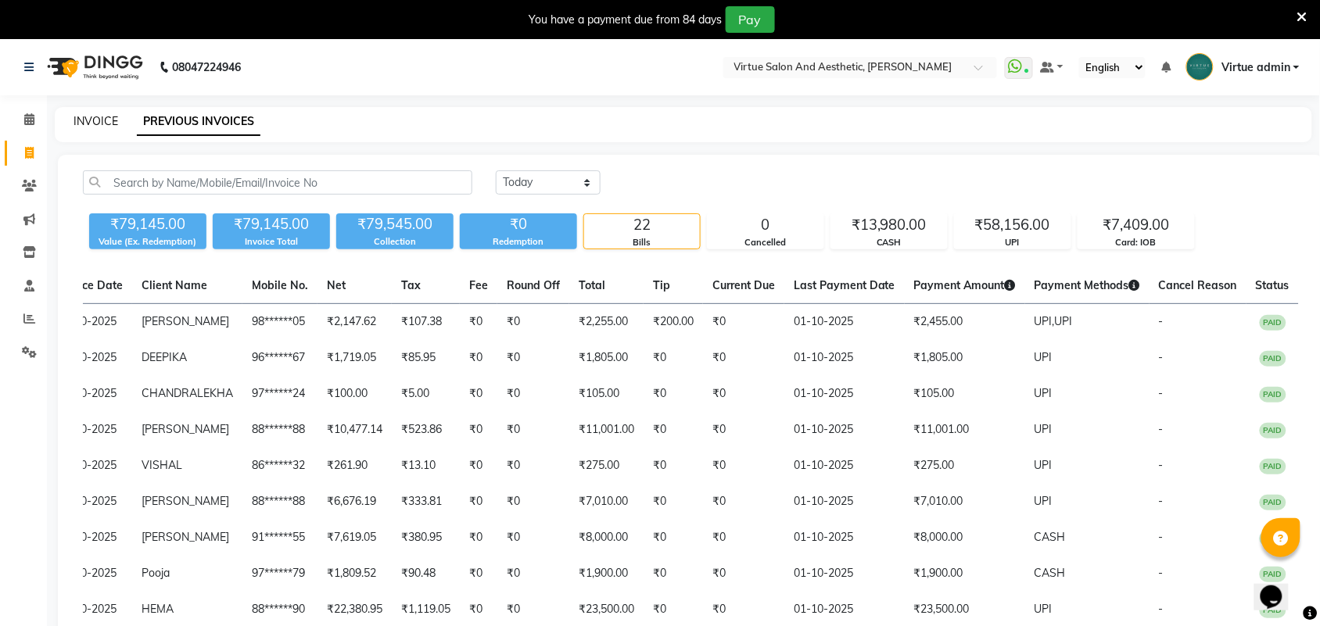
click at [109, 122] on link "INVOICE" at bounding box center [96, 121] width 45 height 14
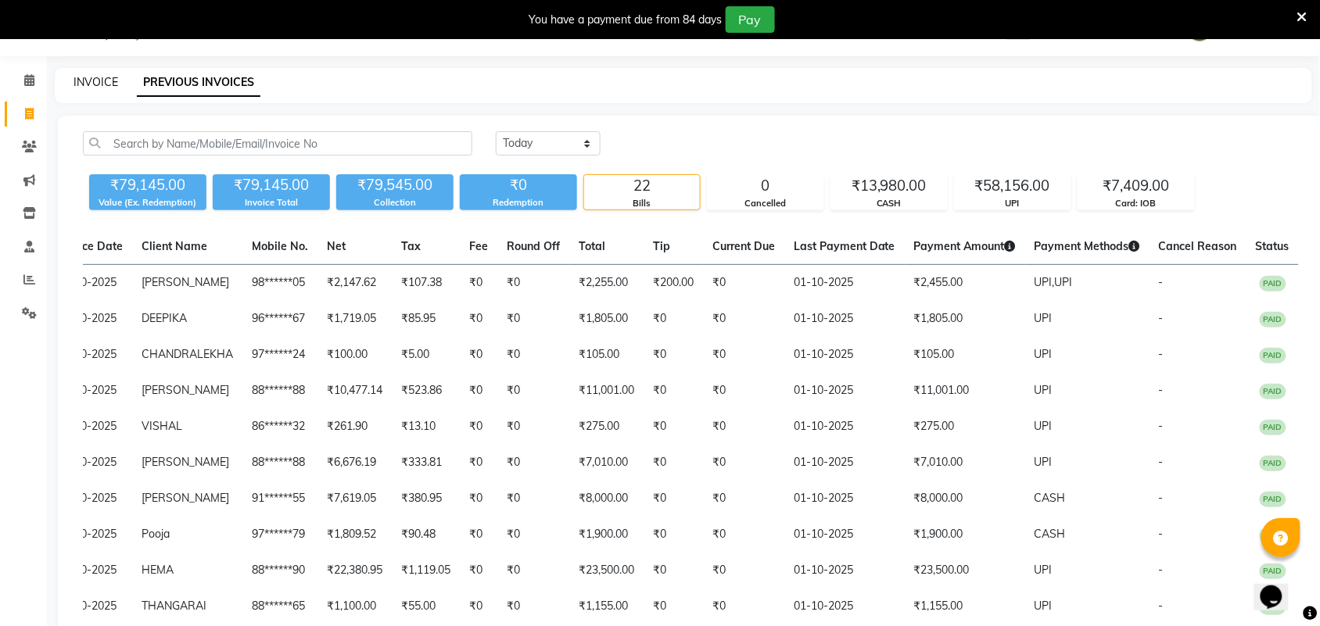
select select "4466"
select select "service"
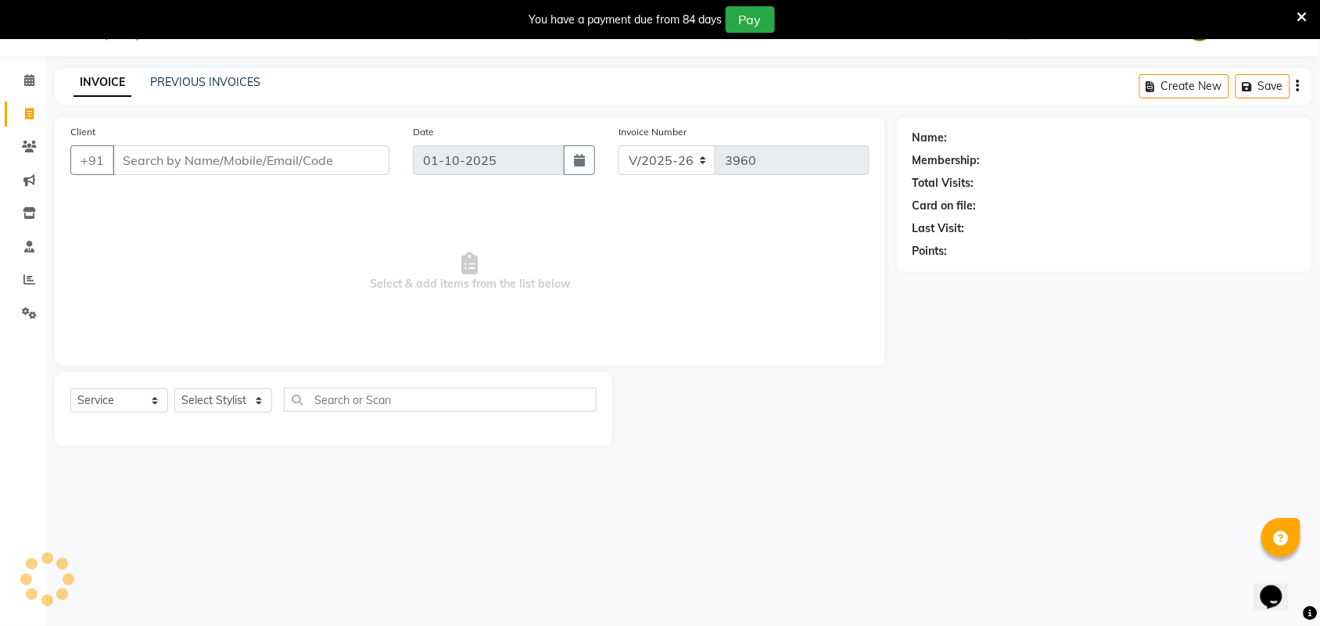
click at [167, 145] on input "Client" at bounding box center [251, 160] width 277 height 30
click at [167, 147] on input "Client" at bounding box center [251, 160] width 277 height 30
type input "T"
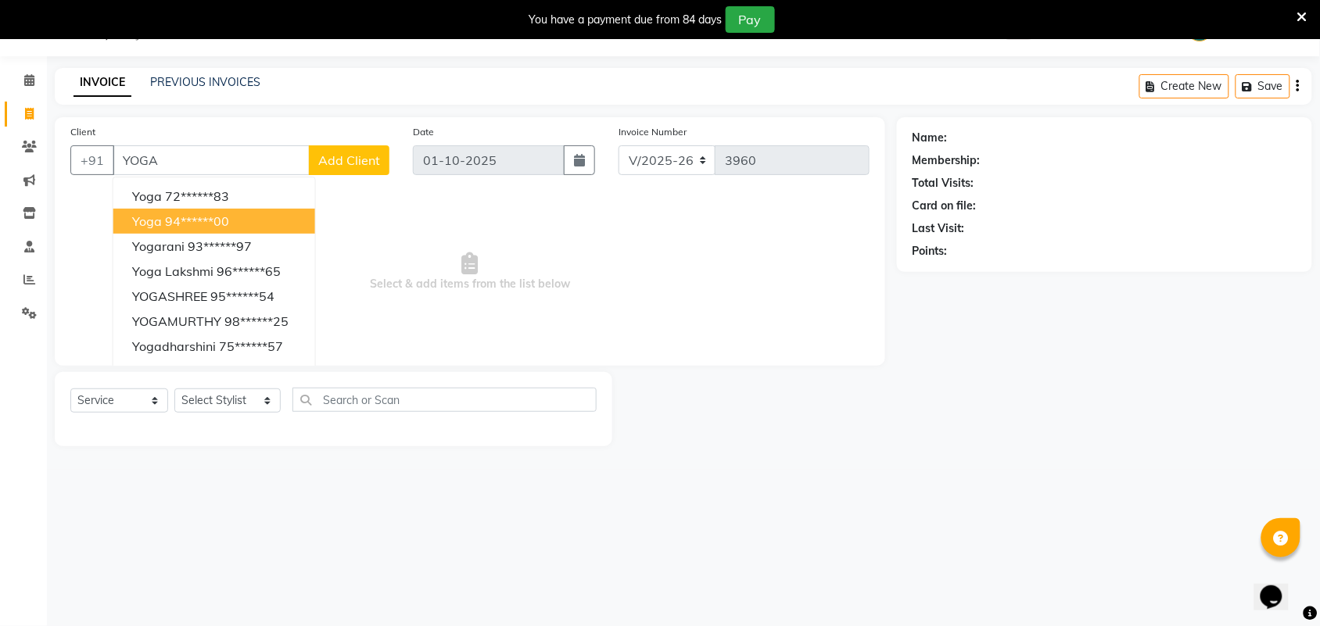
click at [255, 221] on button "yoga 94******00" at bounding box center [214, 221] width 202 height 25
type input "94******00"
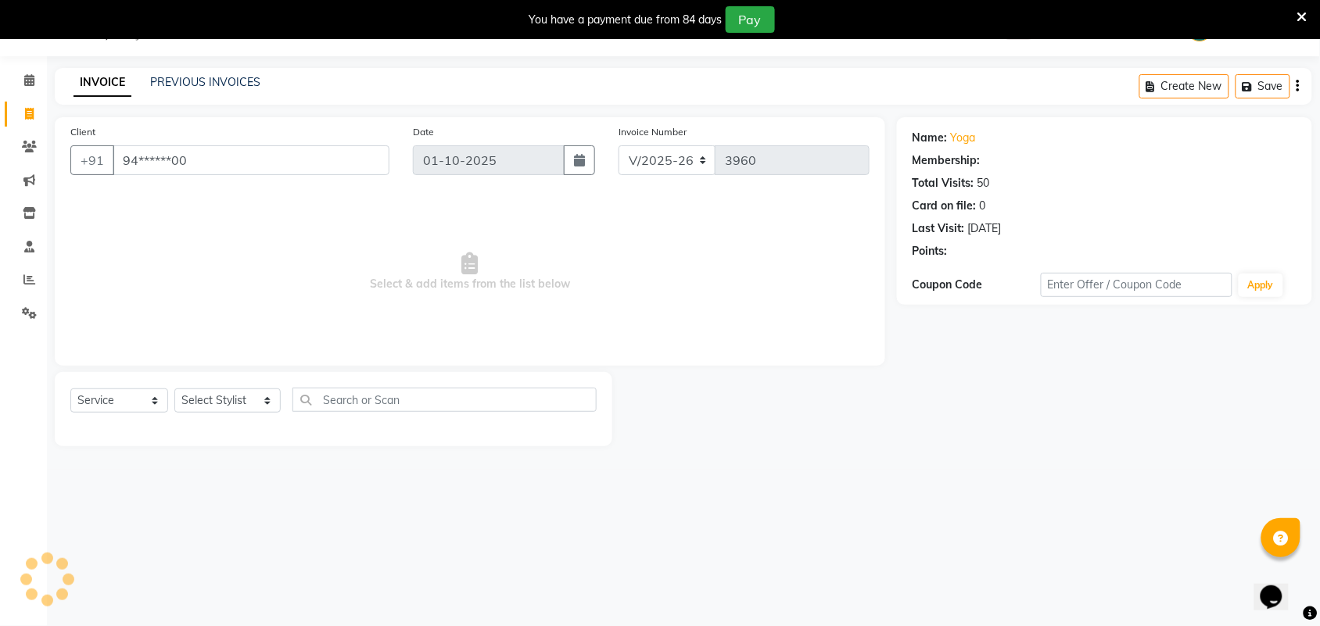
select select "1: Object"
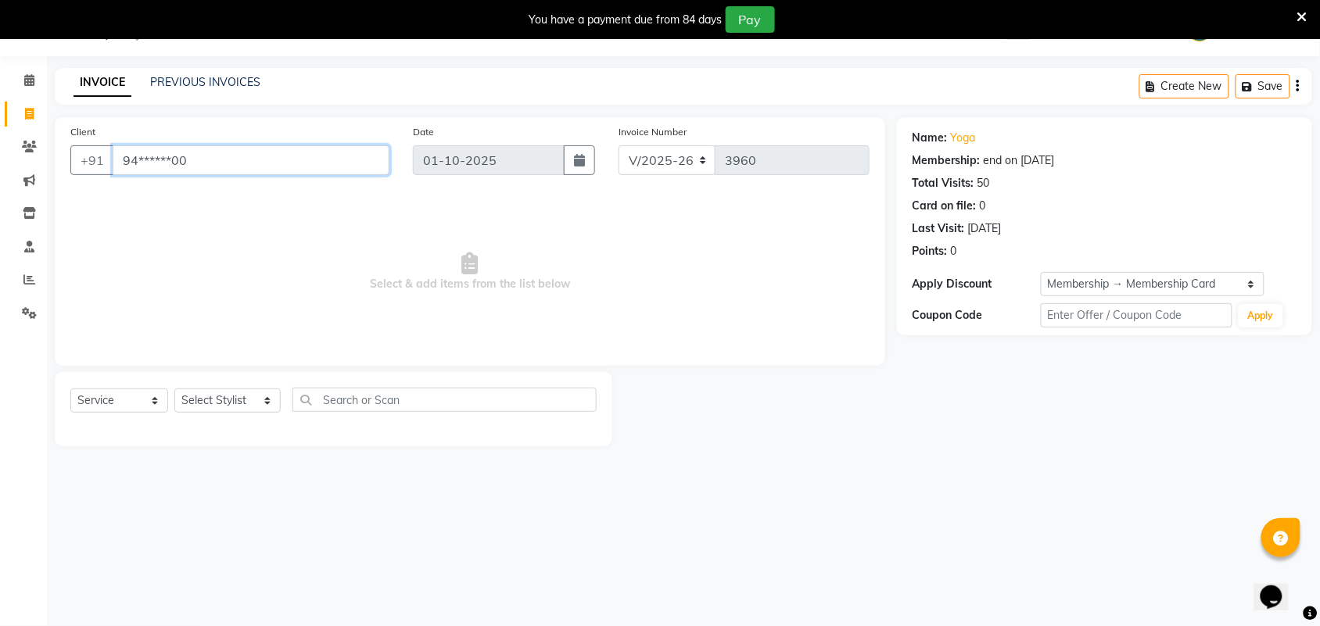
drag, startPoint x: 272, startPoint y: 164, endPoint x: 255, endPoint y: 283, distance: 120.1
click at [130, 172] on input "94******00" at bounding box center [251, 160] width 277 height 30
click at [256, 283] on span "Select & add items from the list below" at bounding box center [469, 272] width 799 height 156
click at [245, 395] on select "Select Stylist Admin ANUSHA Apsu Auditor Ambattur Balaji BANUPRIYA Bharath Bhuv…" at bounding box center [227, 401] width 106 height 24
select select "30103"
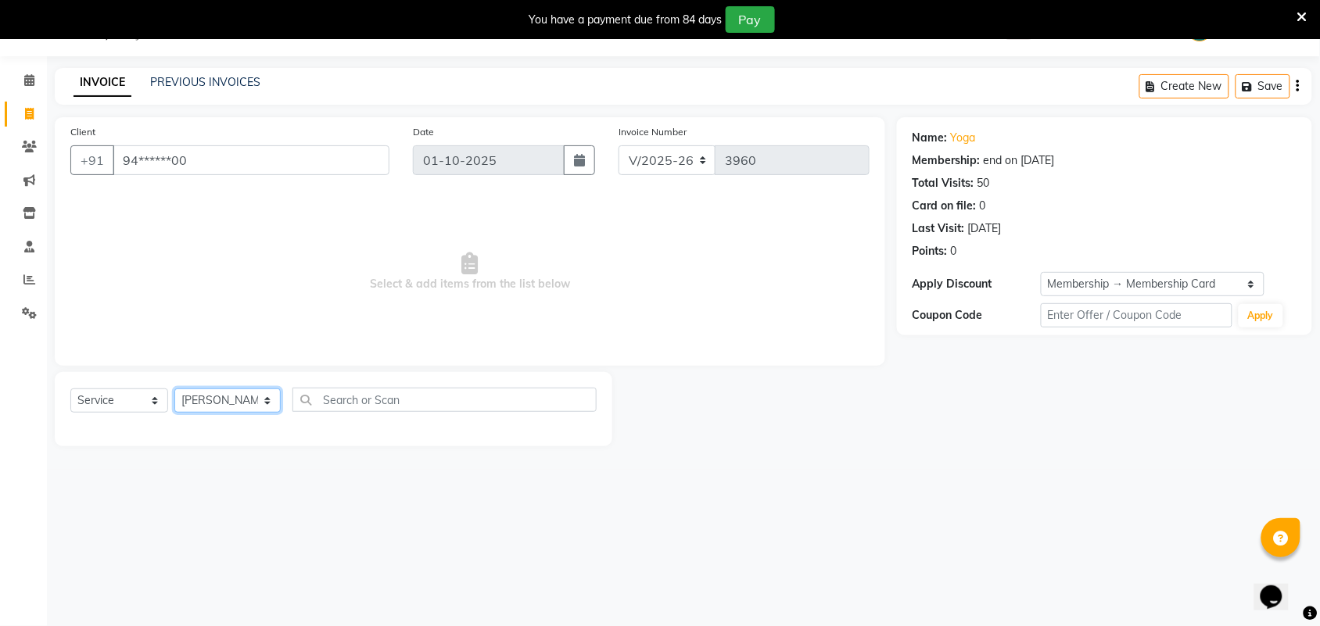
click at [174, 389] on select "Select Stylist Admin ANUSHA Apsu Auditor Ambattur Balaji BANUPRIYA Bharath Bhuv…" at bounding box center [227, 401] width 106 height 24
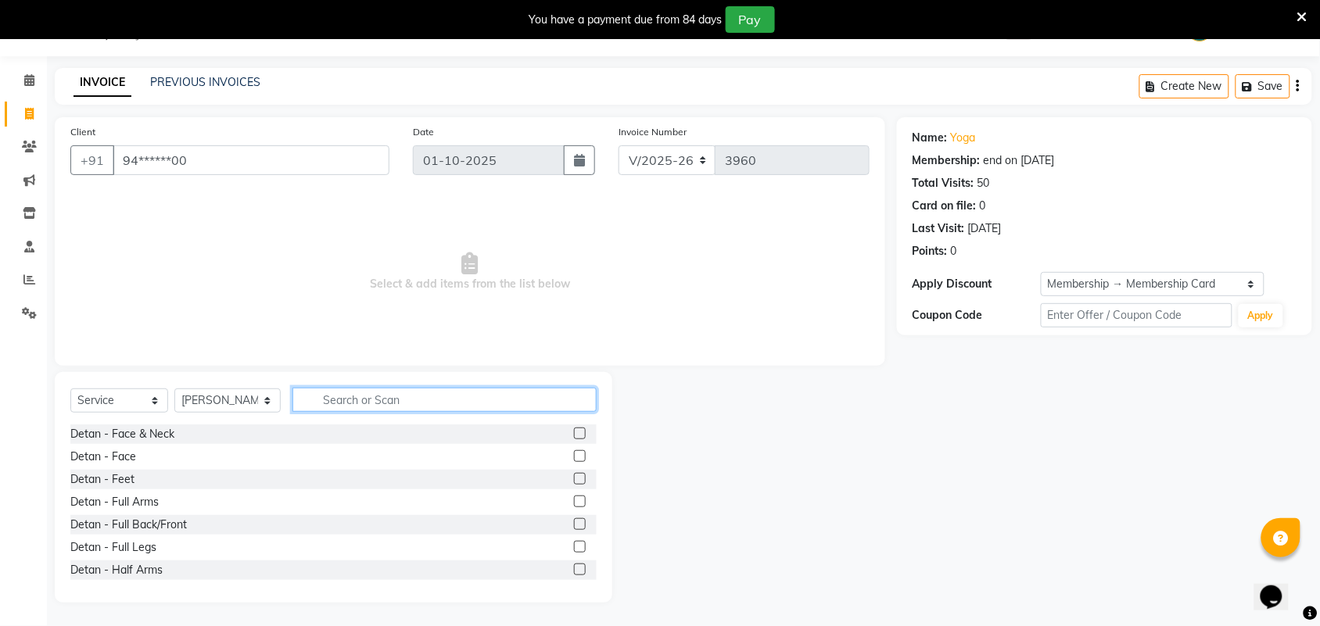
click at [364, 408] on input "text" at bounding box center [444, 400] width 304 height 24
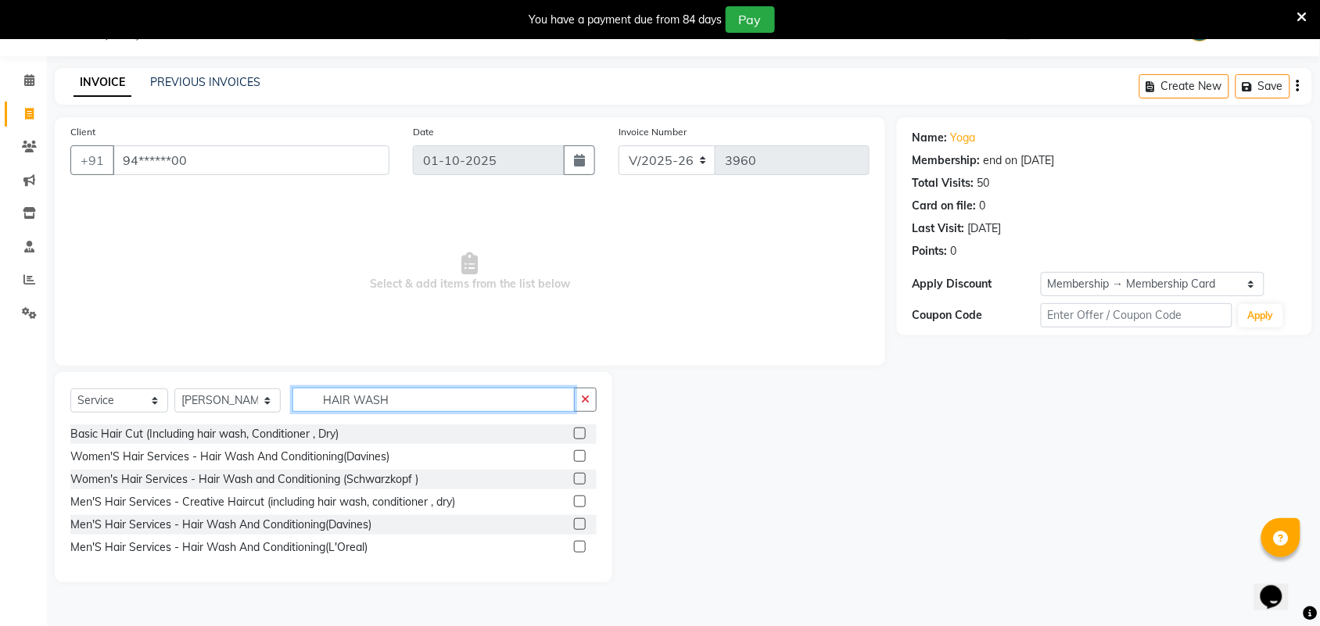
type input "HAIR WASH"
click at [576, 455] on label at bounding box center [580, 456] width 12 height 12
click at [576, 455] on input "checkbox" at bounding box center [579, 457] width 10 height 10
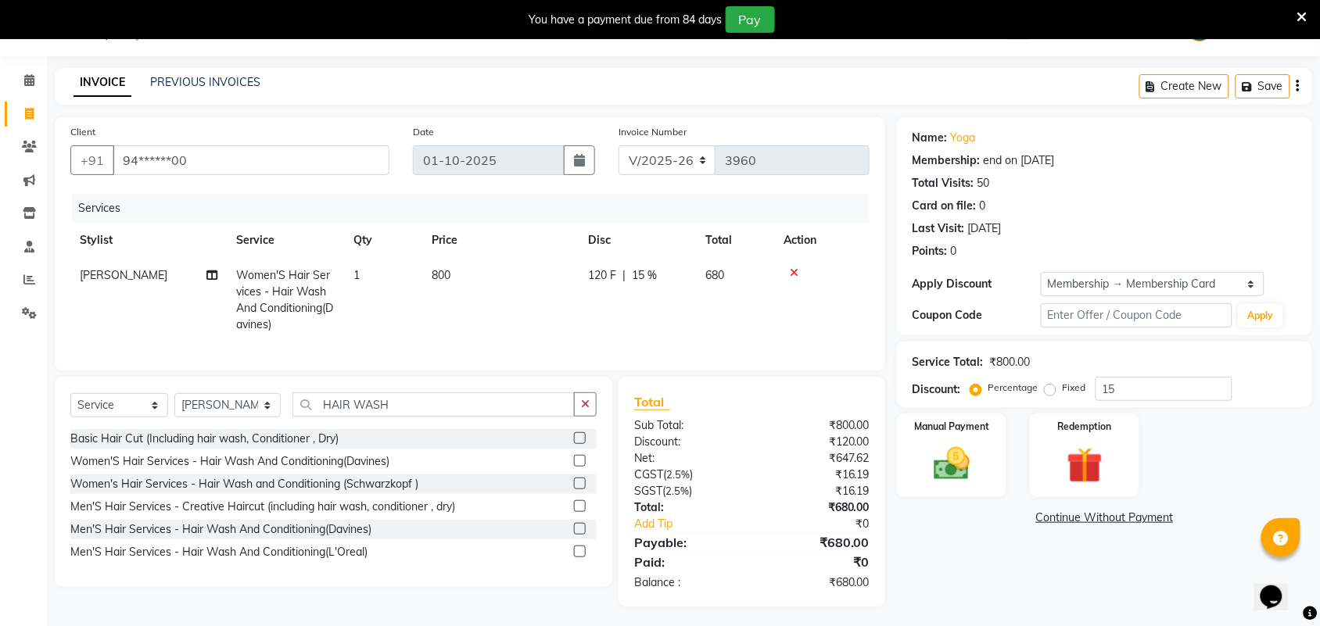
checkbox input "false"
click at [526, 287] on td "800" at bounding box center [500, 300] width 156 height 84
select select "30103"
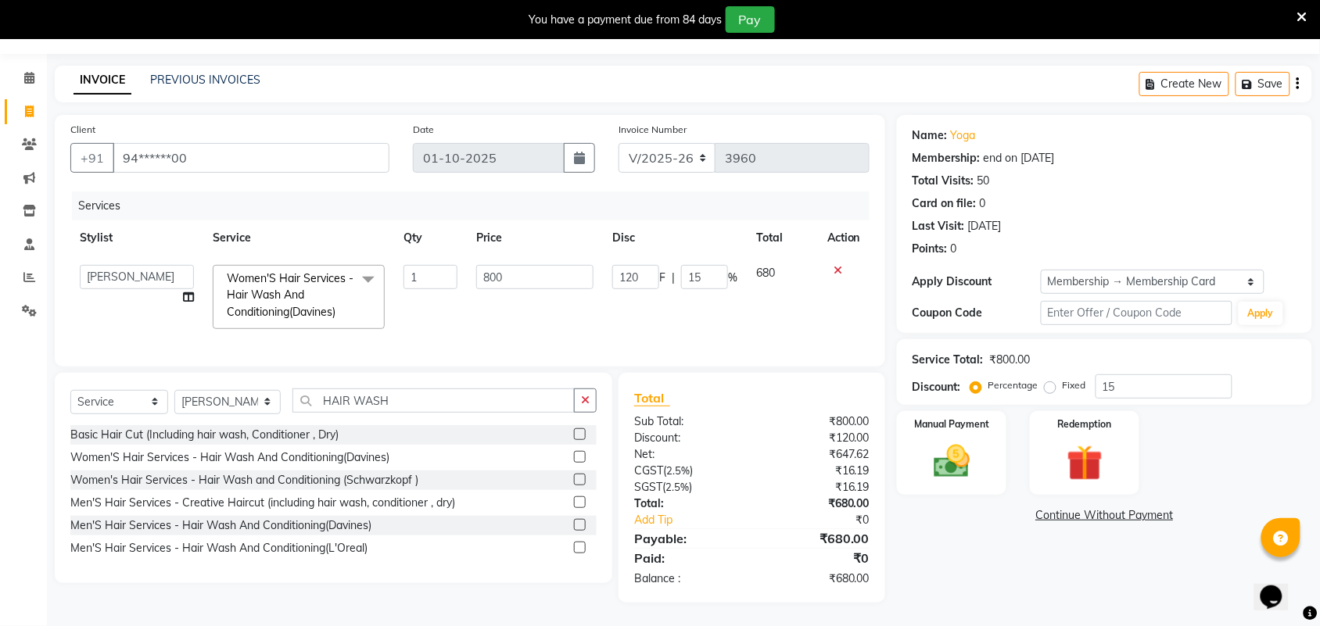
scroll to position [56, 0]
drag, startPoint x: 1118, startPoint y: 372, endPoint x: 1030, endPoint y: 368, distance: 88.5
click at [1064, 375] on div "Percentage Fixed 15" at bounding box center [1103, 387] width 259 height 24
type input "0"
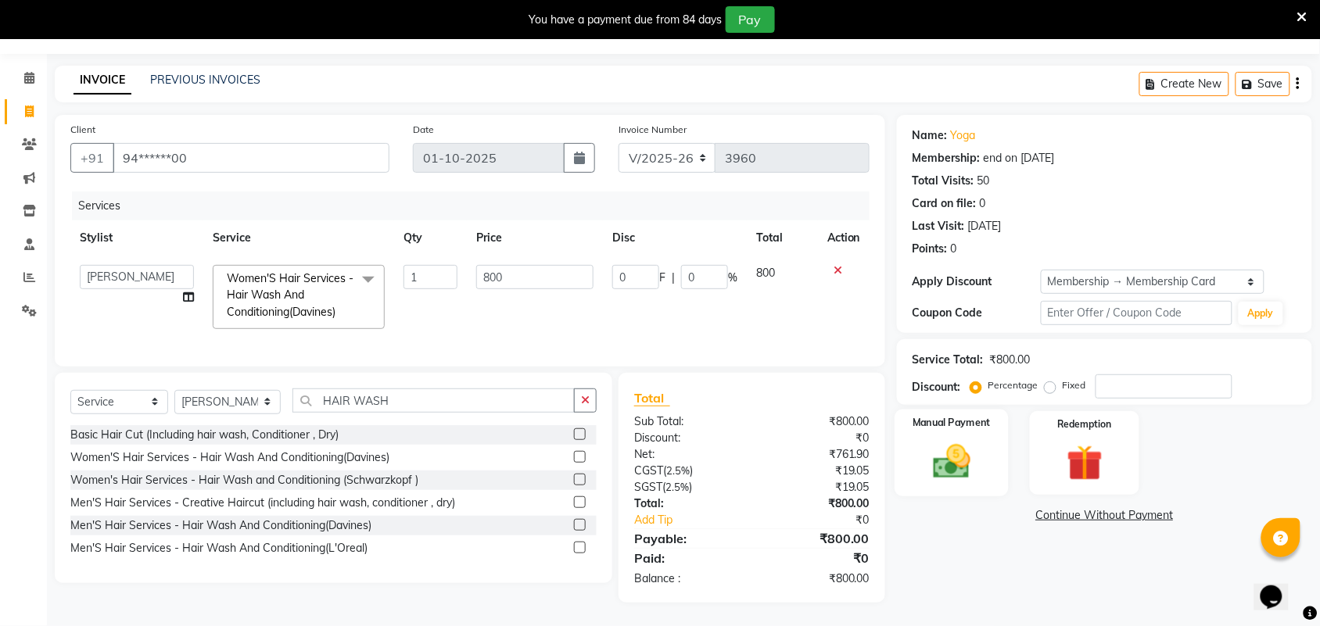
click at [931, 461] on img at bounding box center [951, 461] width 61 height 43
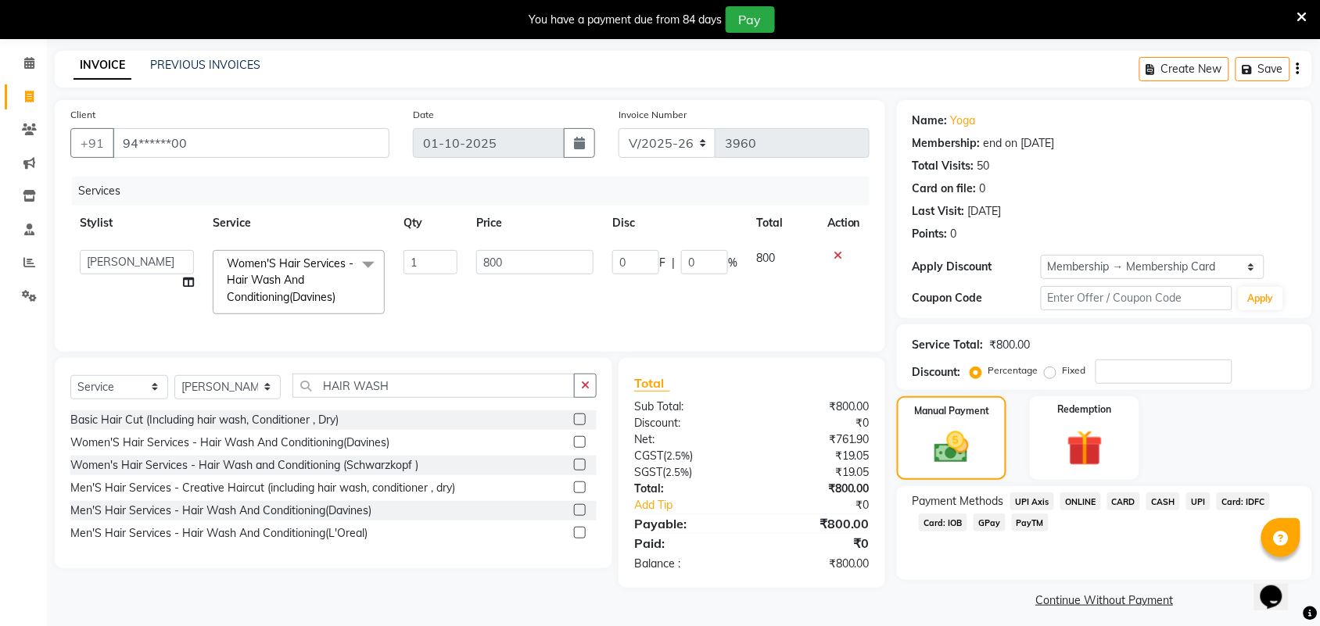
drag, startPoint x: 1194, startPoint y: 493, endPoint x: 1211, endPoint y: 540, distance: 49.7
click at [1196, 493] on span "UPI" at bounding box center [1198, 502] width 24 height 18
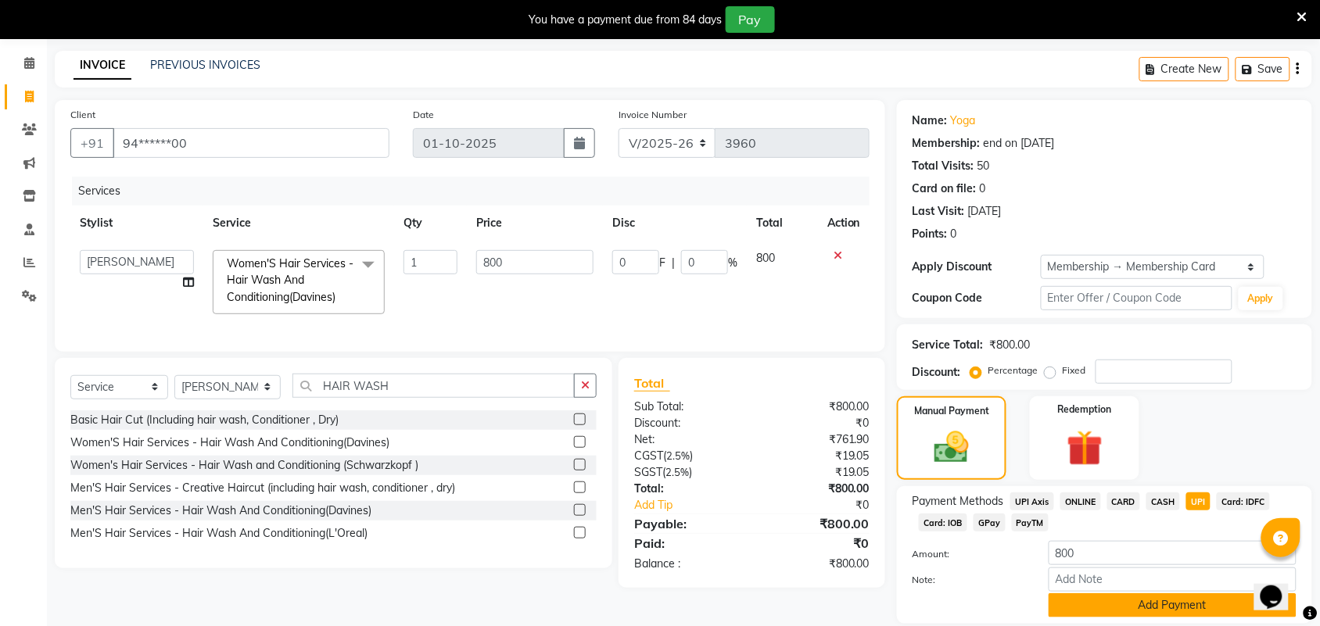
click at [1211, 610] on button "Add Payment" at bounding box center [1173, 606] width 248 height 24
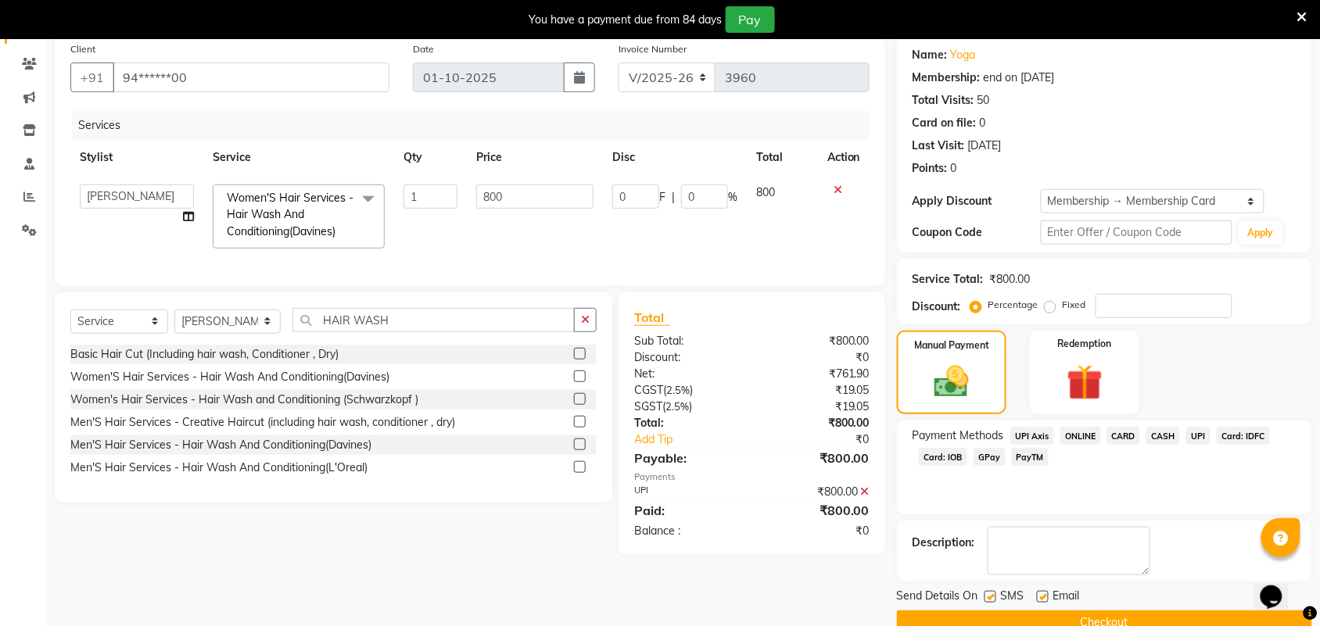
scroll to position [155, 0]
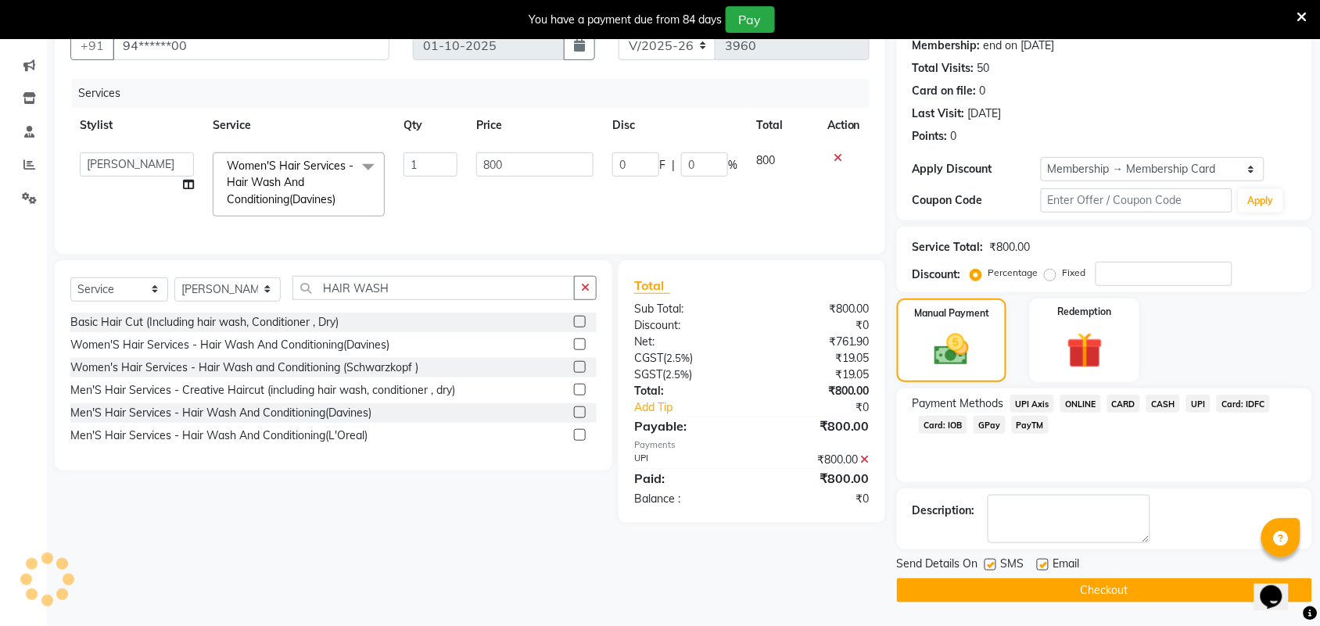
click at [1190, 583] on button "Checkout" at bounding box center [1104, 591] width 415 height 24
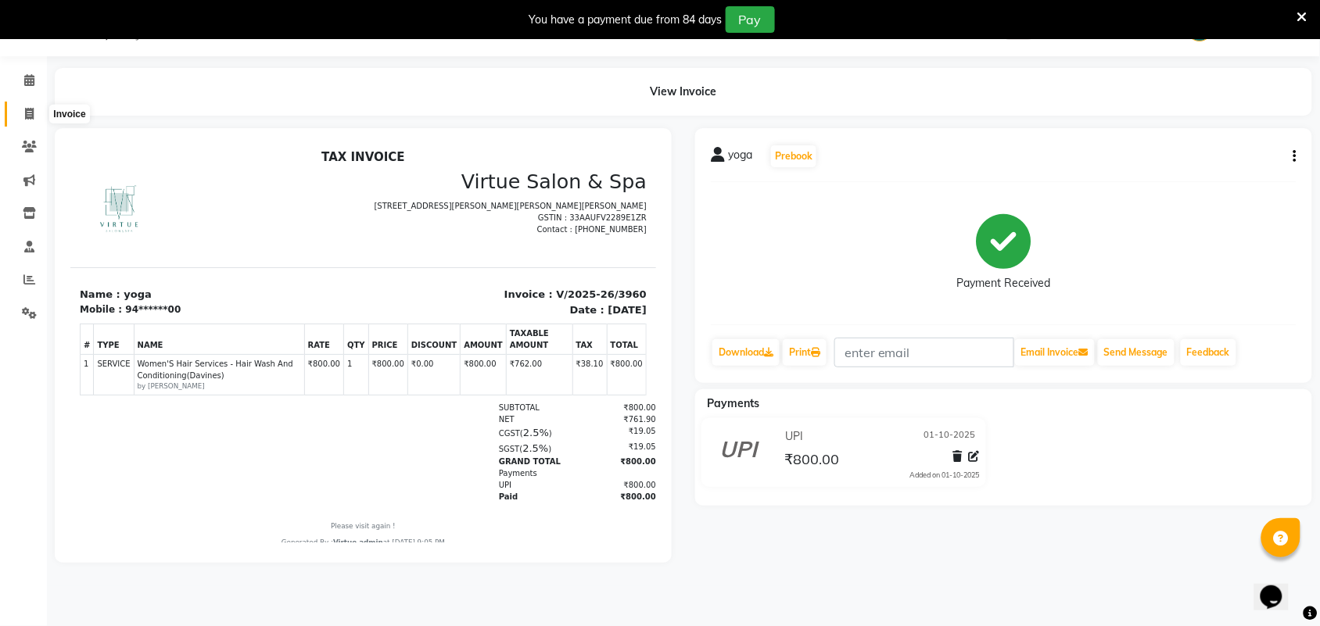
click at [20, 106] on span at bounding box center [29, 115] width 27 height 18
select select "service"
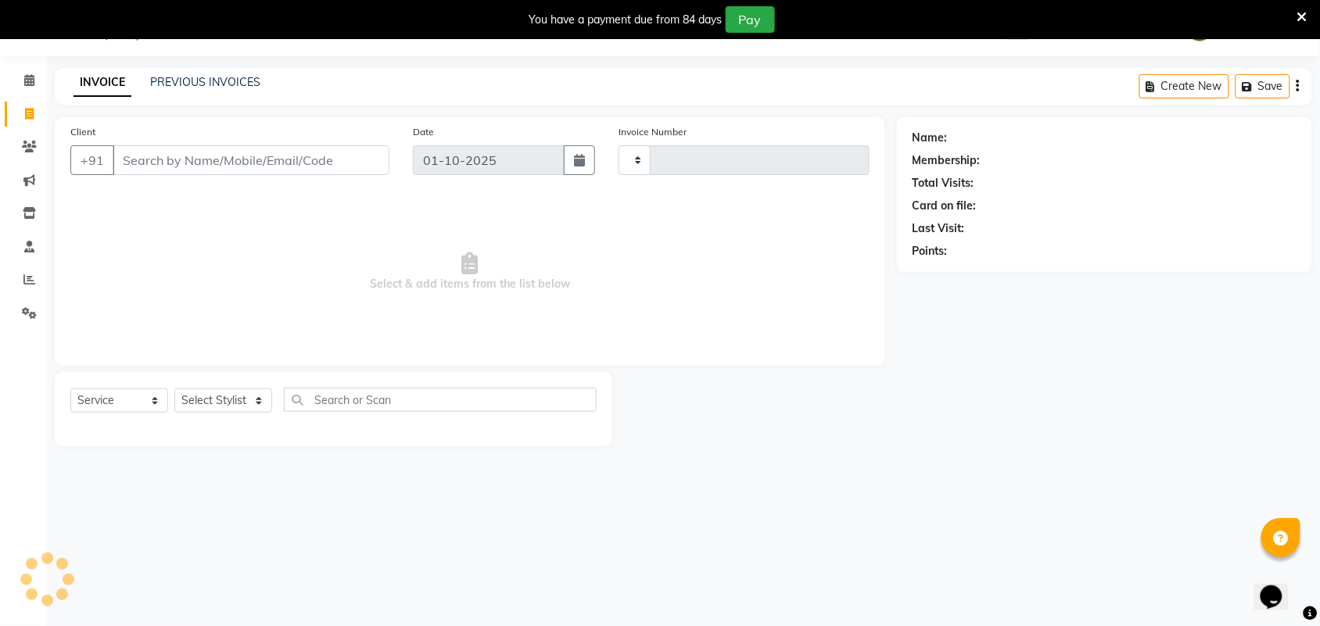
type input "3961"
select select "4466"
click at [221, 78] on link "PREVIOUS INVOICES" at bounding box center [205, 82] width 110 height 14
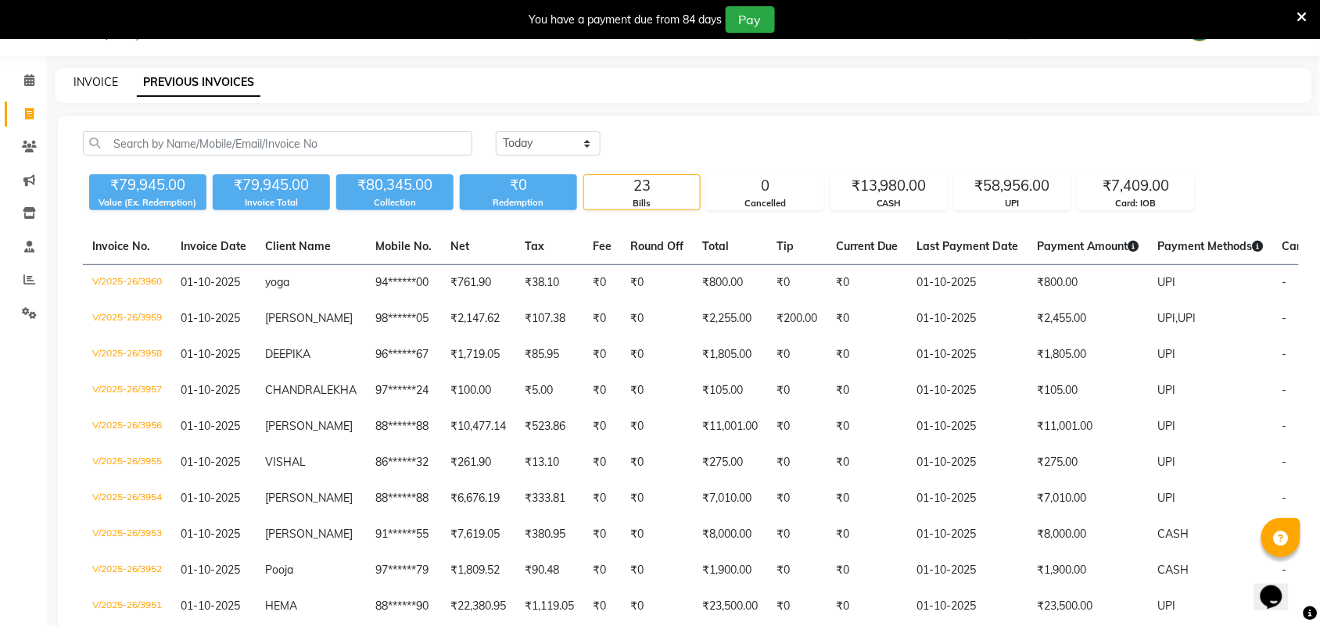
click at [100, 84] on link "INVOICE" at bounding box center [96, 82] width 45 height 14
select select "4466"
select select "service"
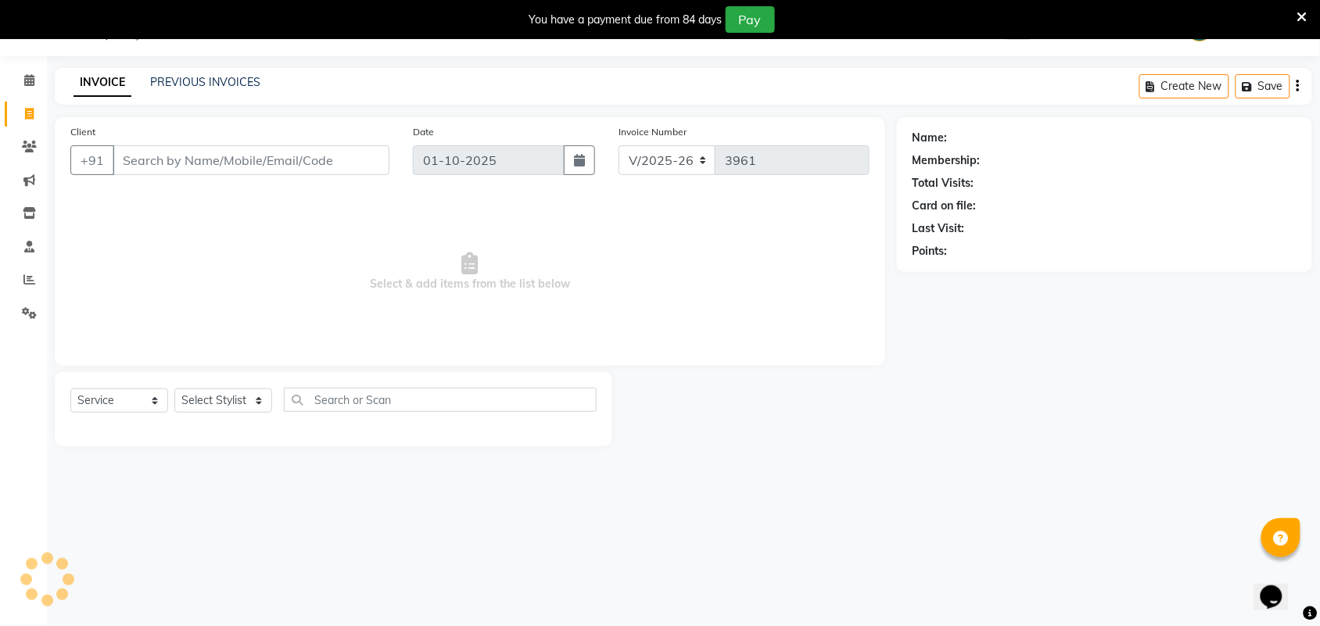
click at [1299, 13] on icon at bounding box center [1302, 17] width 10 height 14
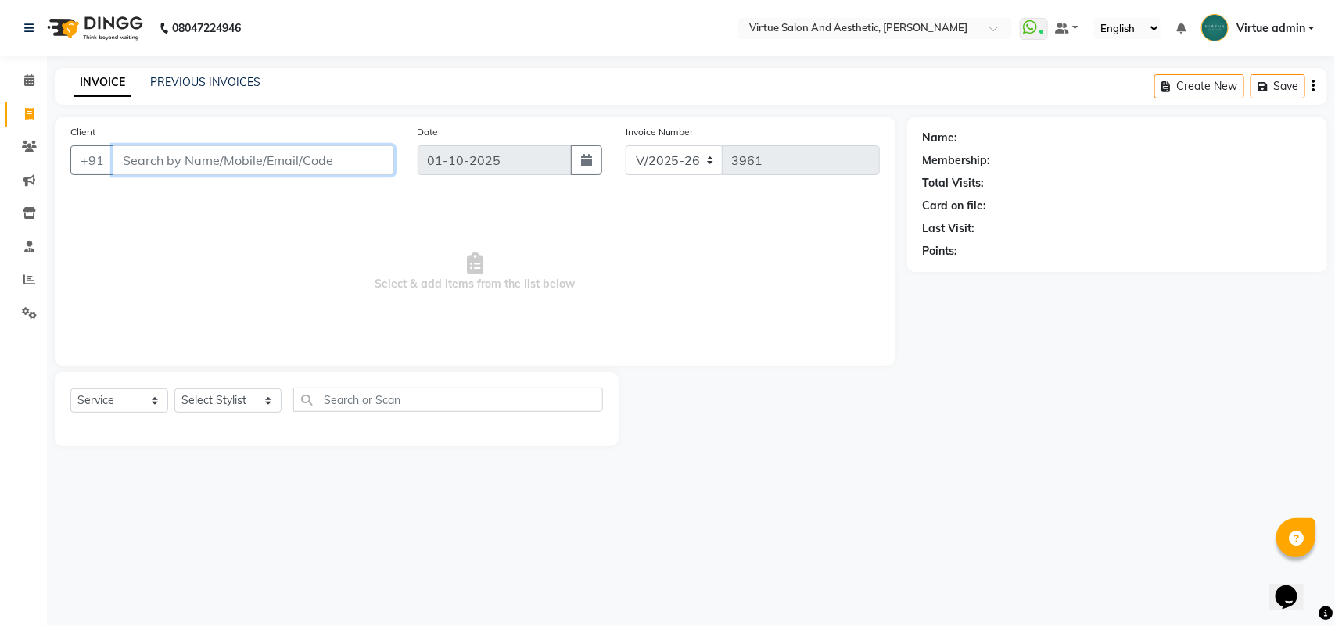
click at [216, 153] on input "Client" at bounding box center [254, 160] width 282 height 30
type input "9994414566"
click at [338, 152] on span "Add Client" at bounding box center [354, 160] width 62 height 16
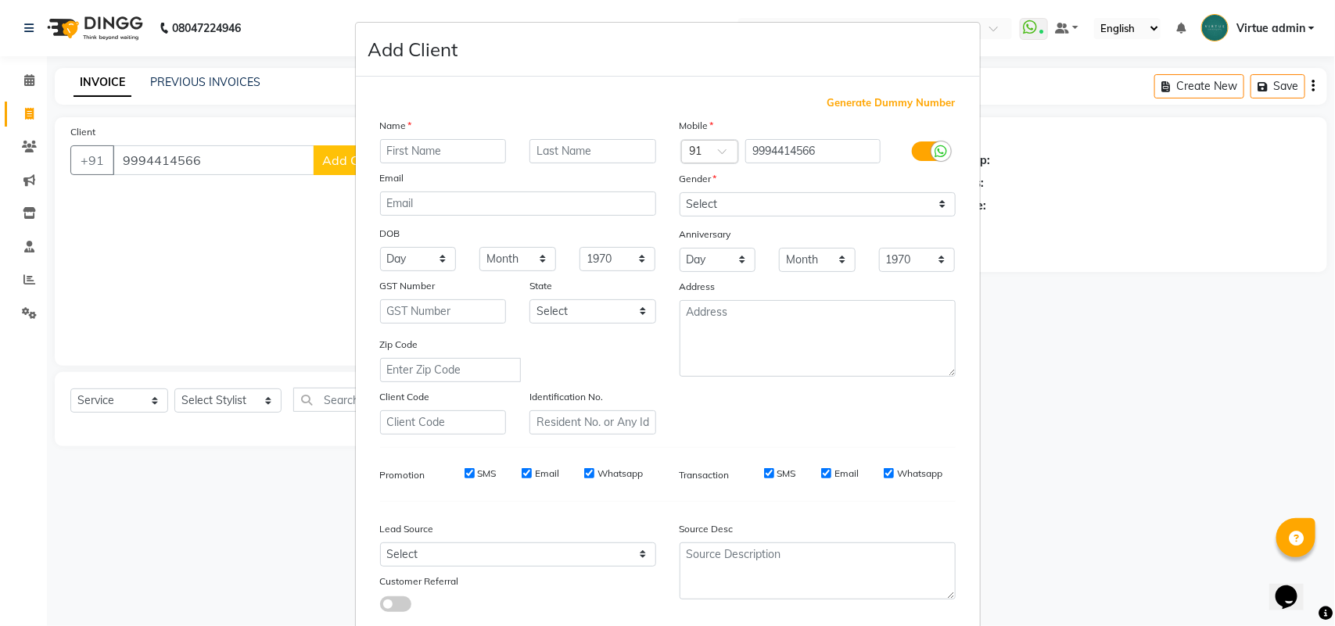
click at [414, 150] on input "text" at bounding box center [443, 151] width 127 height 24
type input "JON"
click at [748, 197] on select "Select Male Female Other Prefer Not To Say" at bounding box center [818, 204] width 276 height 24
select select "male"
click at [680, 192] on select "Select Male Female Other Prefer Not To Say" at bounding box center [818, 204] width 276 height 24
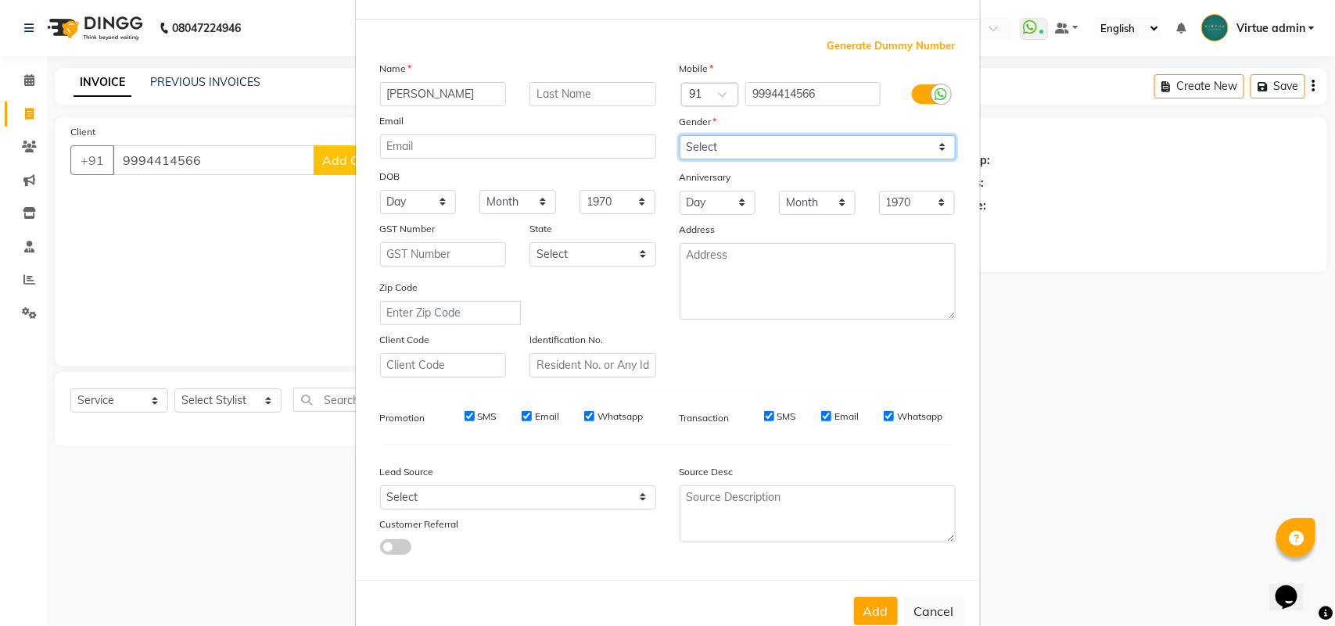
scroll to position [90, 0]
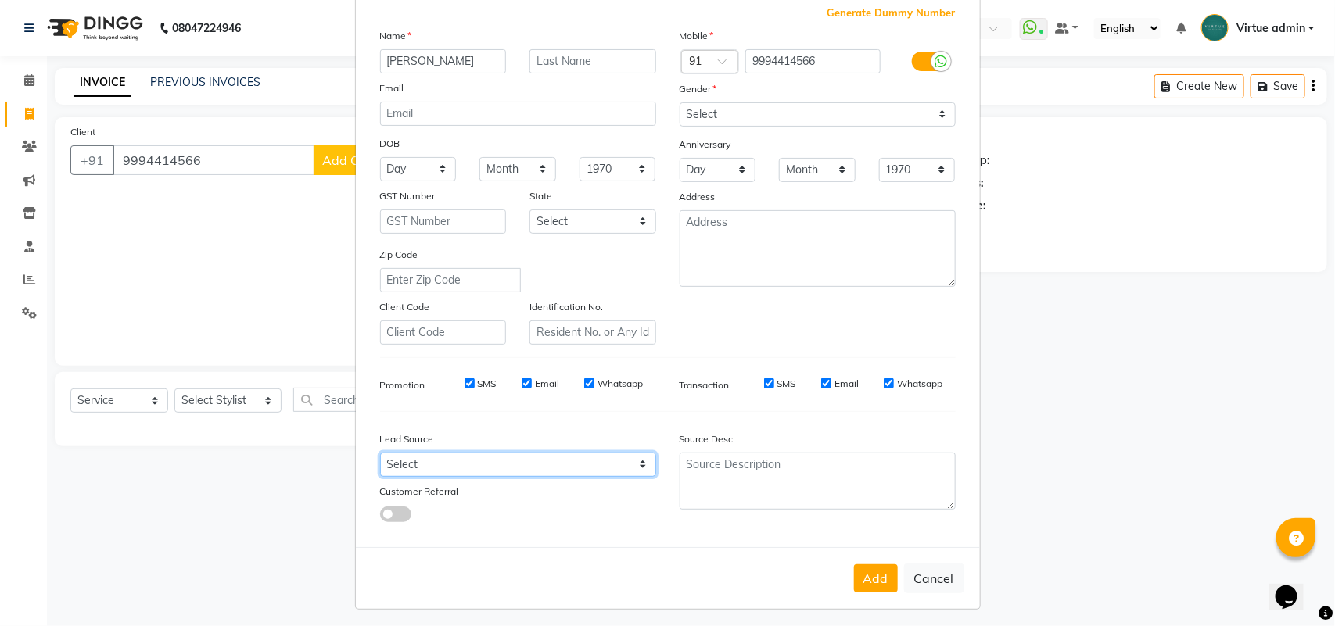
drag, startPoint x: 610, startPoint y: 457, endPoint x: 603, endPoint y: 448, distance: 11.7
click at [610, 457] on select "Select Walk-in Referral Internet Friend Word of Mouth Advertisement Facebook Ju…" at bounding box center [518, 465] width 276 height 24
select select "30564"
click at [380, 453] on select "Select Walk-in Referral Internet Friend Word of Mouth Advertisement Facebook Ju…" at bounding box center [518, 465] width 276 height 24
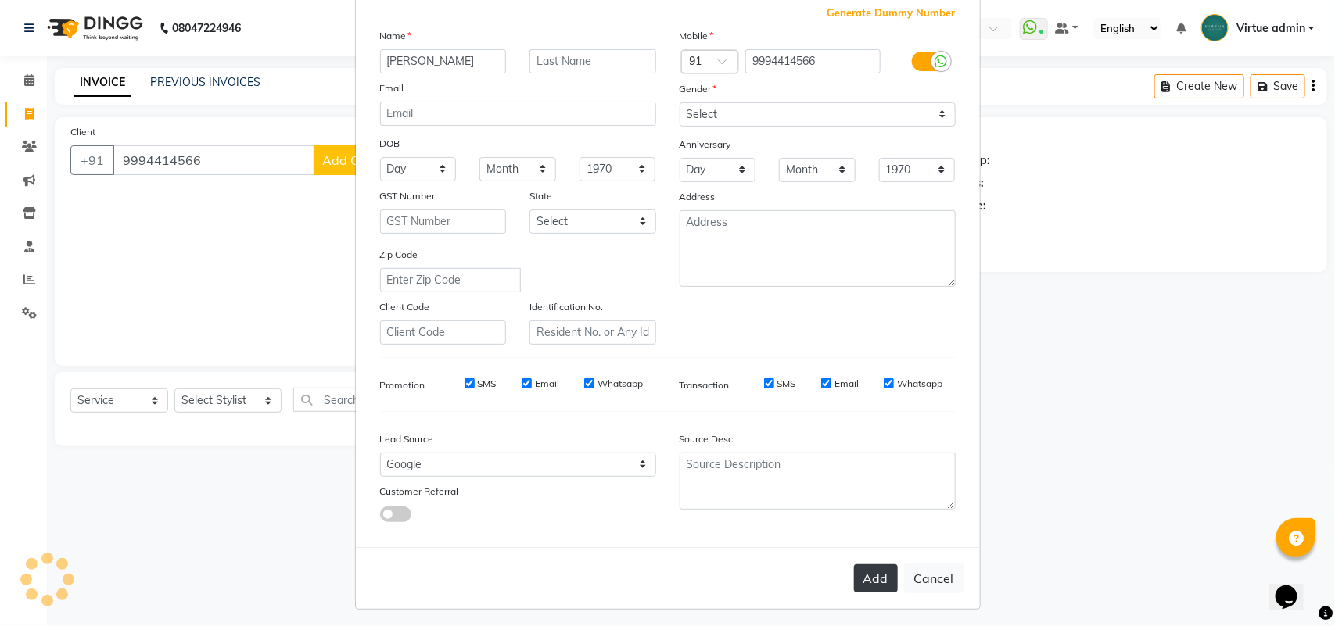
click at [874, 568] on button "Add" at bounding box center [876, 579] width 44 height 28
type input "99******66"
select select
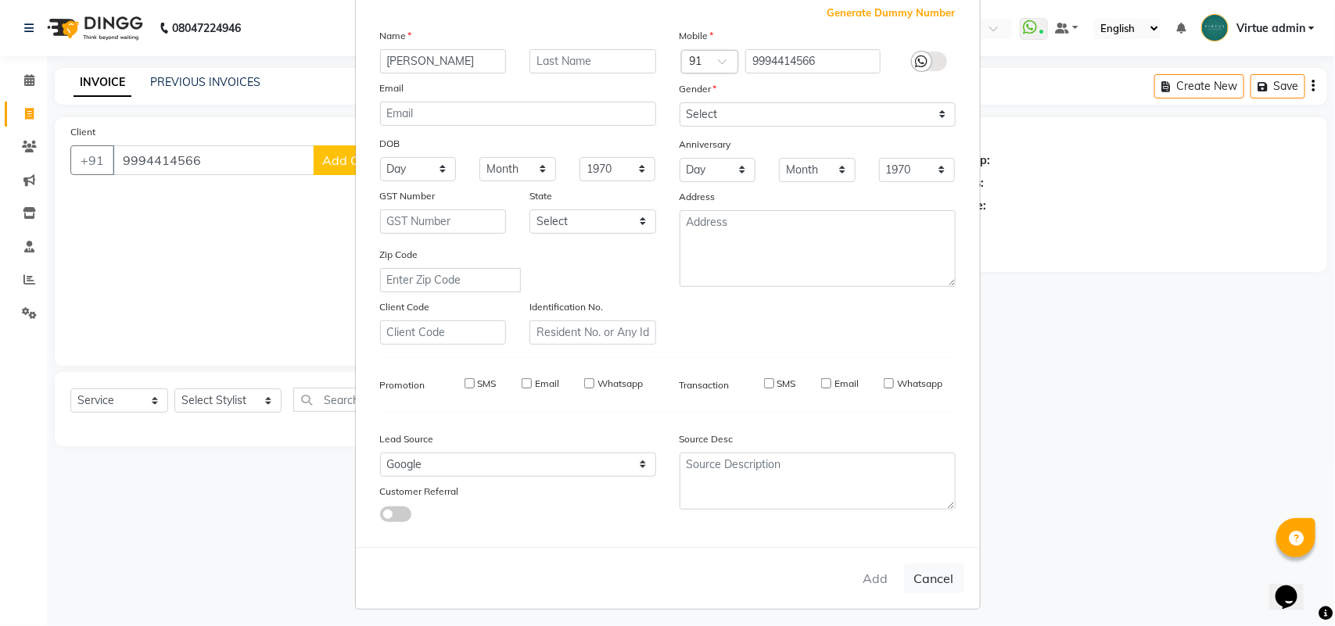
select select
checkbox input "false"
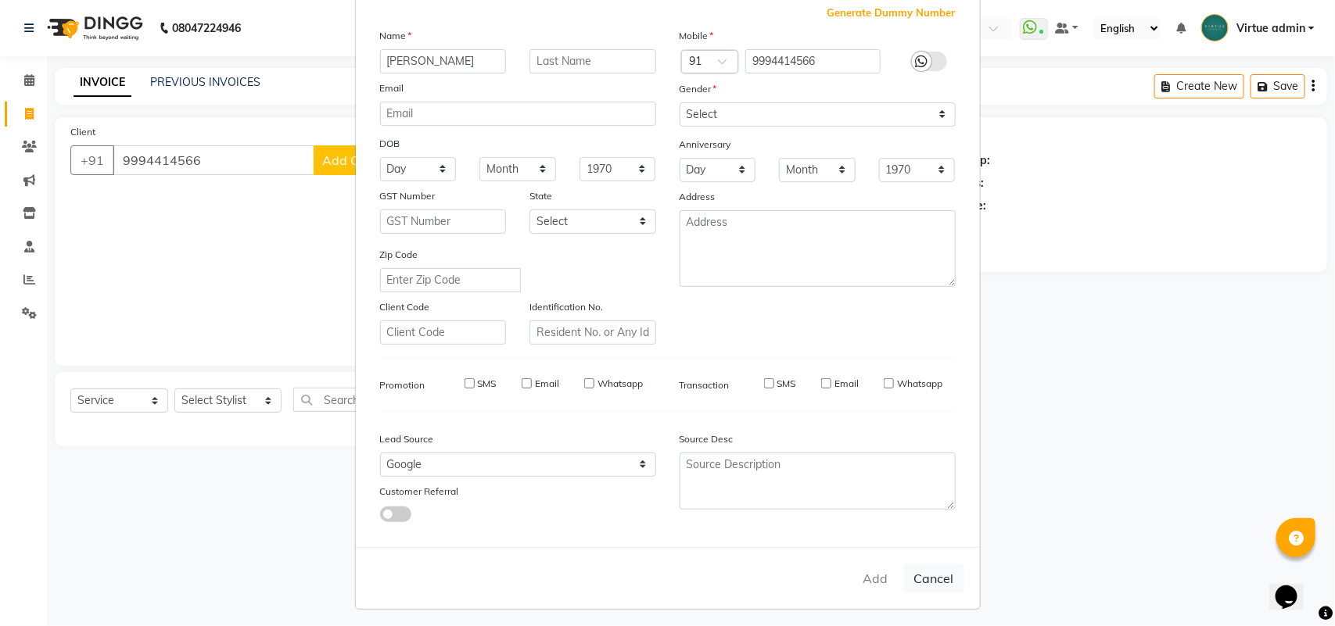
checkbox input "false"
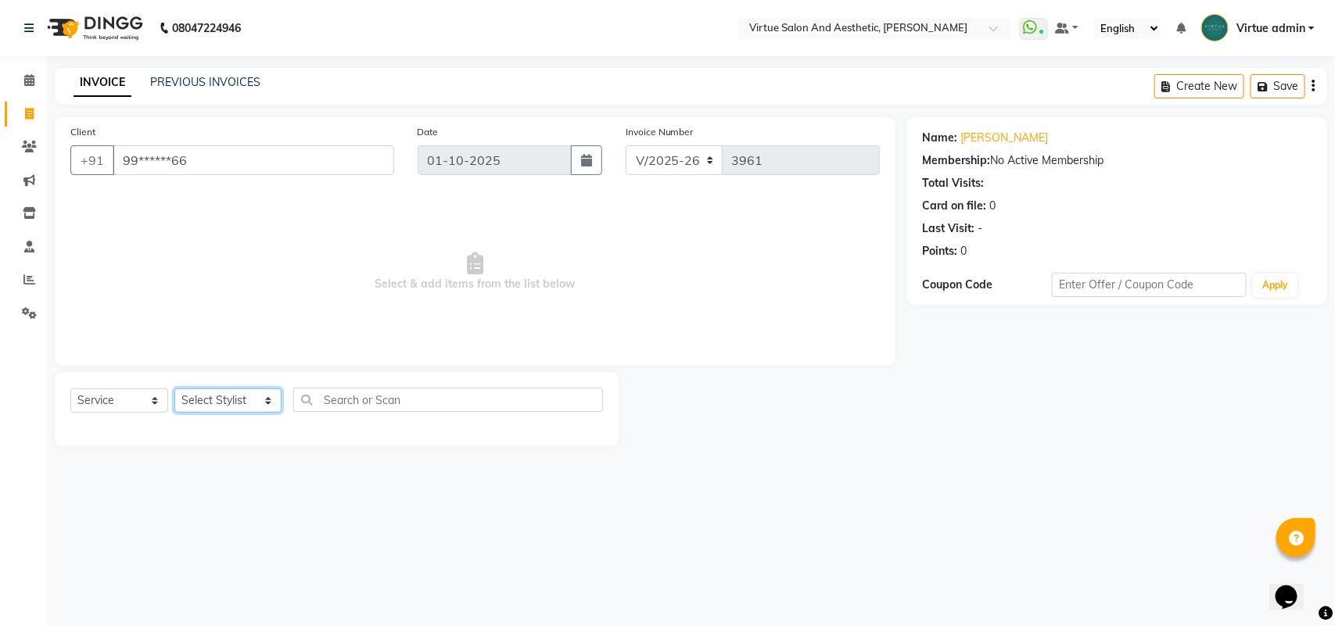
click at [201, 399] on select "Select Stylist Admin ANUSHA Apsu Auditor Ambattur Balaji BANUPRIYA Bharath Bhuv…" at bounding box center [227, 401] width 107 height 24
select select "73933"
click at [174, 389] on select "Select Stylist Admin ANUSHA Apsu Auditor Ambattur Balaji BANUPRIYA Bharath Bhuv…" at bounding box center [227, 401] width 107 height 24
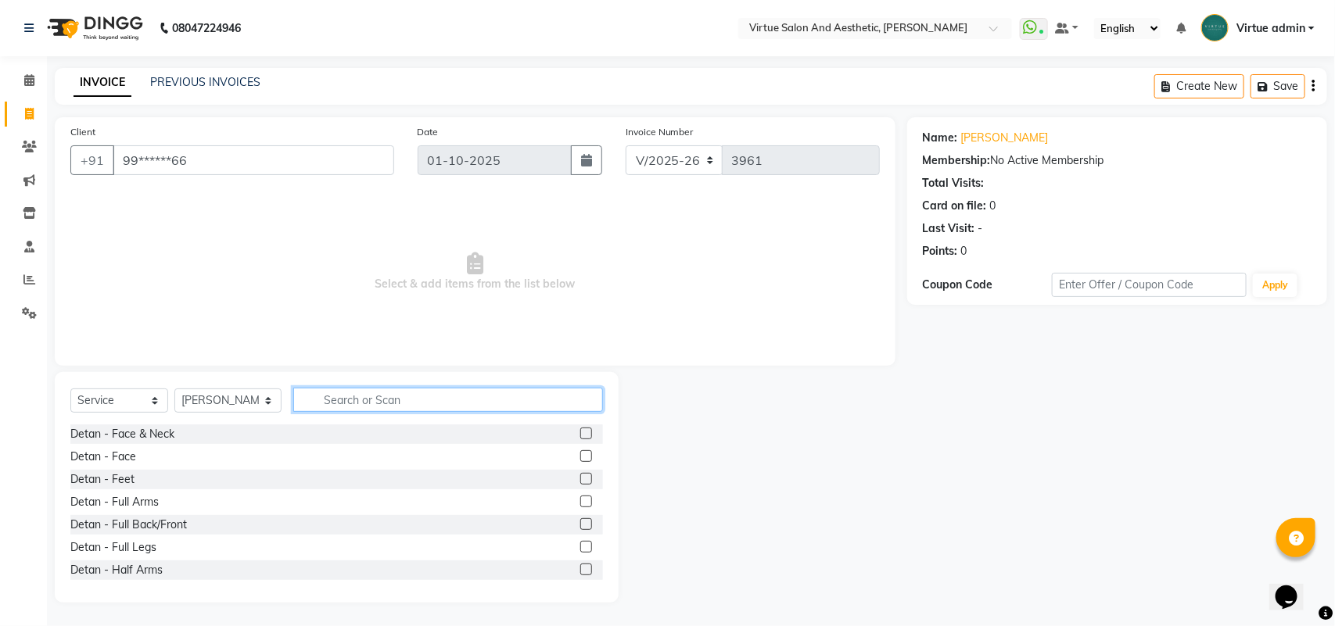
click at [346, 389] on input "text" at bounding box center [448, 400] width 310 height 24
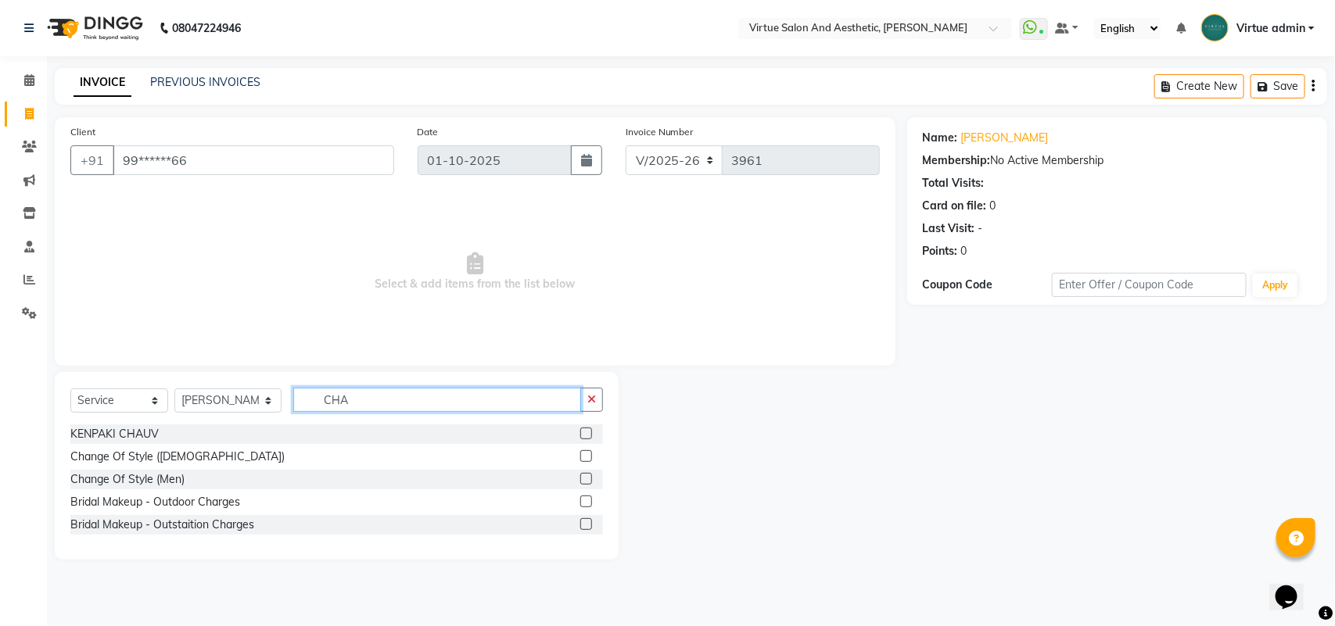
type input "CHA"
click at [584, 485] on div at bounding box center [585, 481] width 10 height 16
click at [588, 479] on label at bounding box center [586, 479] width 12 height 12
click at [588, 479] on input "checkbox" at bounding box center [585, 480] width 10 height 10
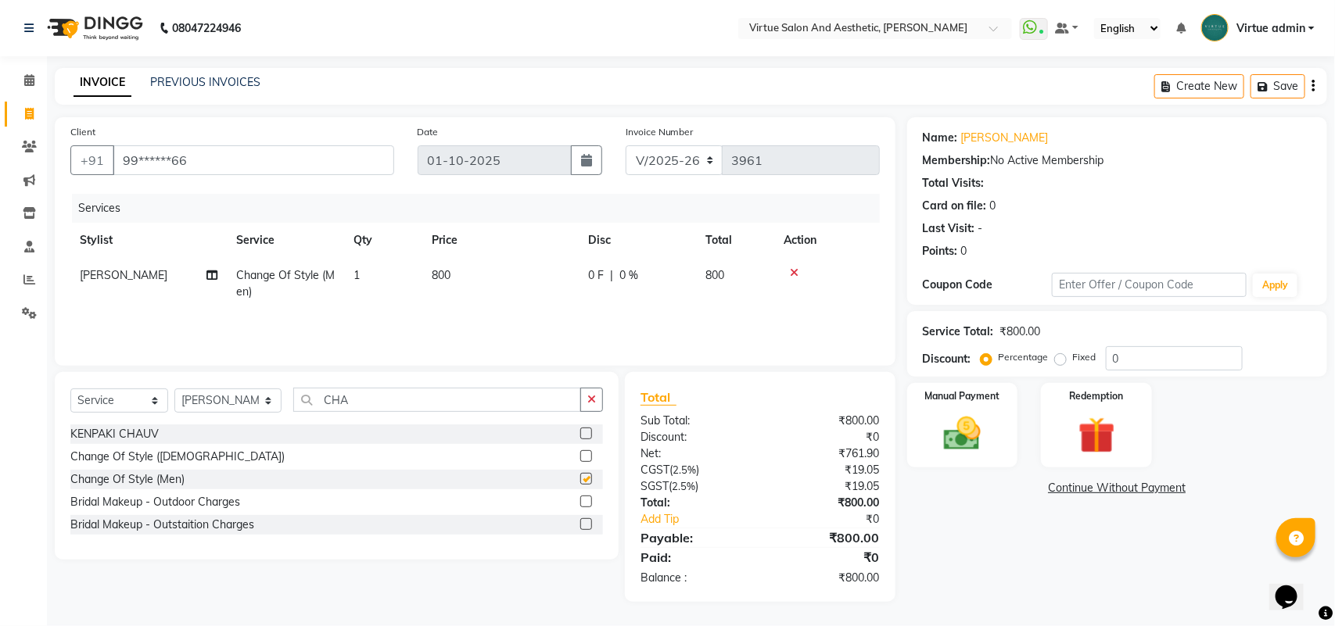
checkbox input "false"
drag, startPoint x: 378, startPoint y: 411, endPoint x: 228, endPoint y: 380, distance: 152.6
click at [236, 393] on div "Select Service Product Membership Package Voucher Prepaid Gift Card Select Styl…" at bounding box center [336, 406] width 533 height 37
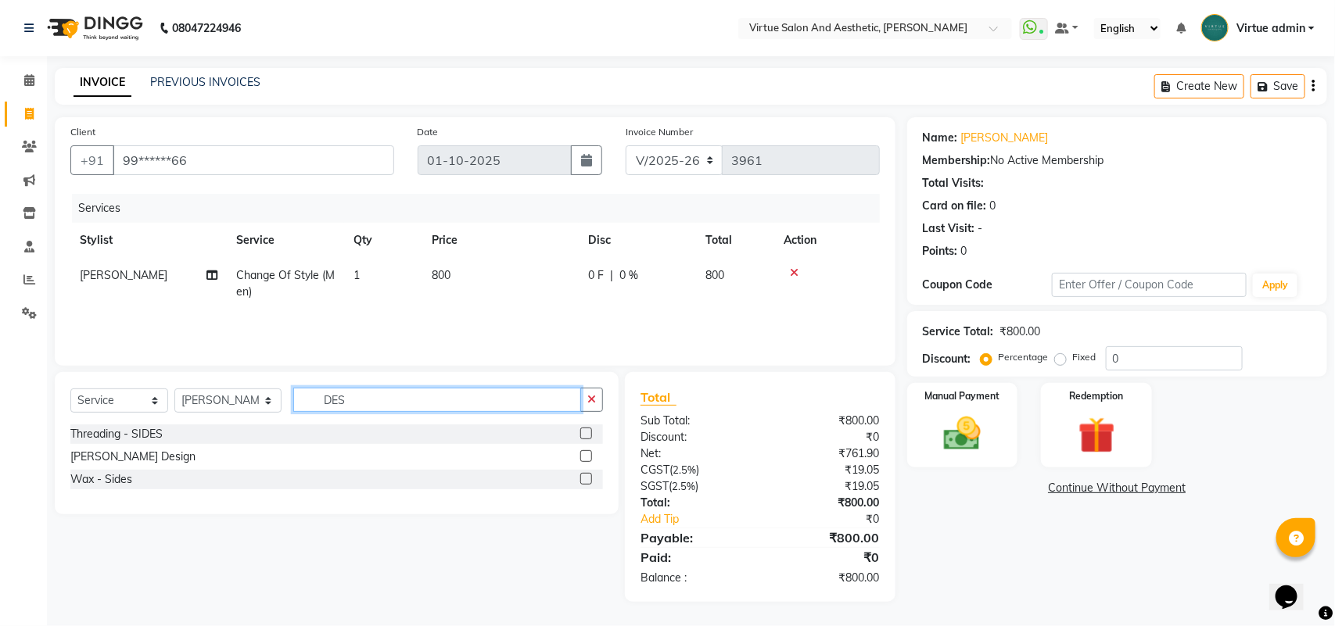
type input "DES"
click at [585, 454] on label at bounding box center [586, 456] width 12 height 12
click at [585, 454] on input "checkbox" at bounding box center [585, 457] width 10 height 10
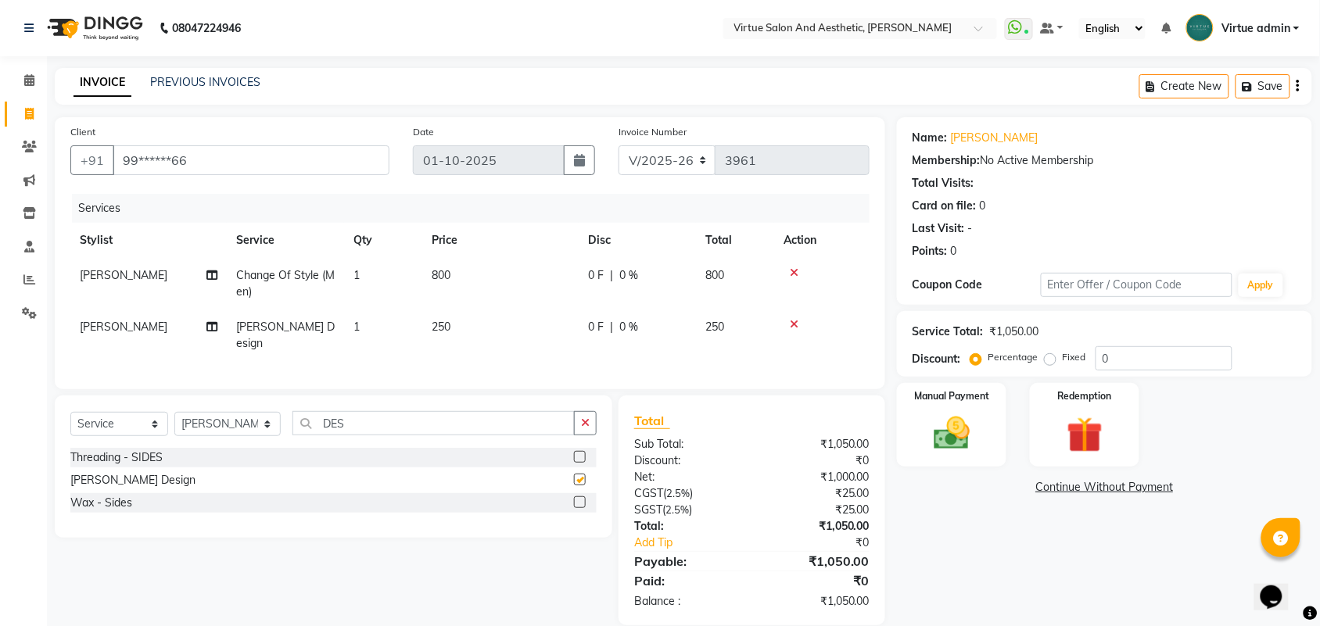
click at [493, 314] on td "250" at bounding box center [500, 336] width 156 height 52
checkbox input "false"
select select "73933"
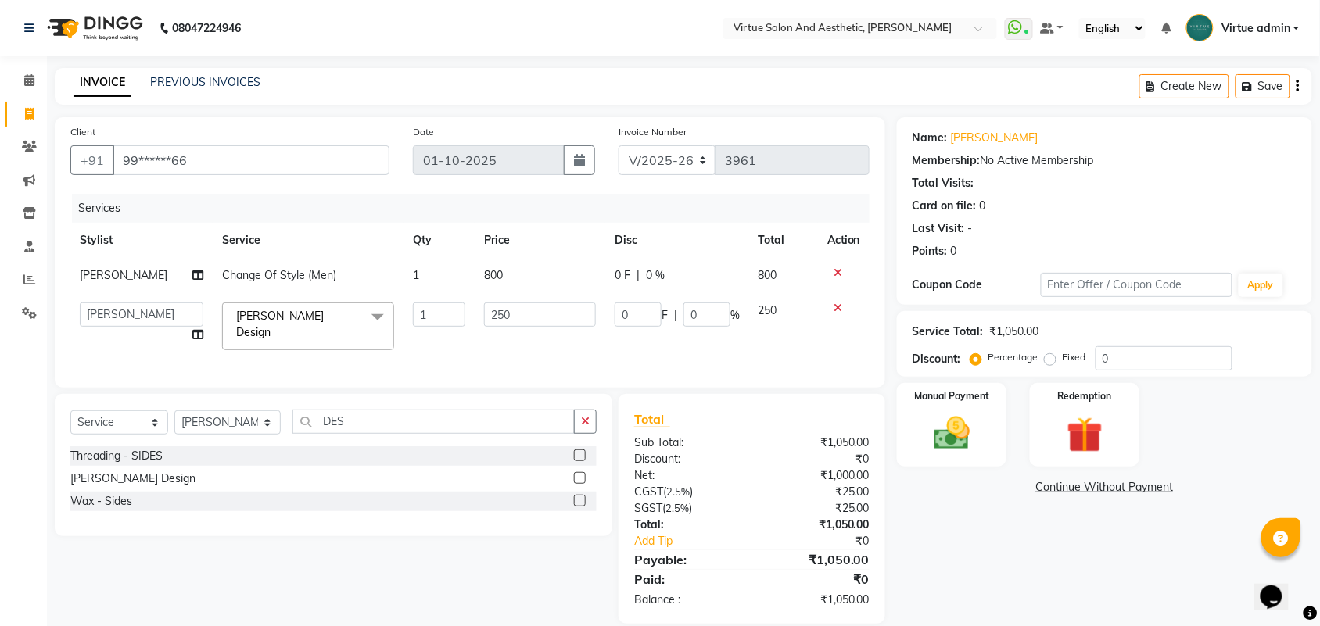
click at [502, 271] on td "800" at bounding box center [540, 275] width 131 height 35
select select "73933"
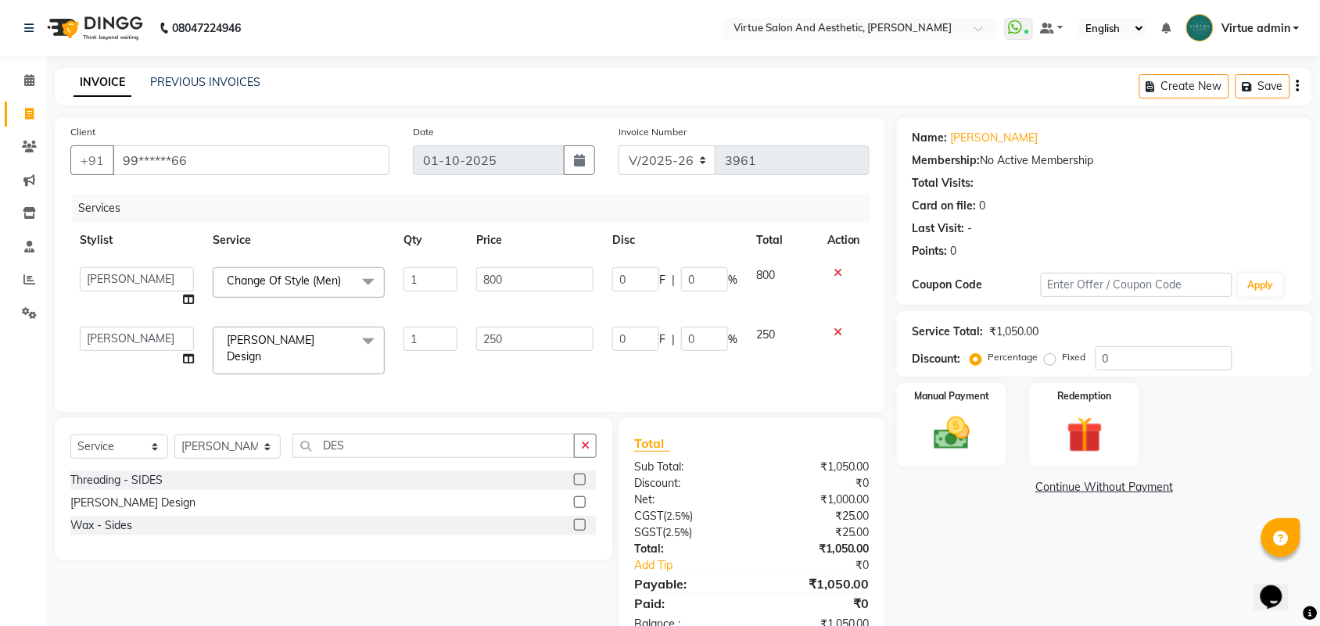
click at [502, 271] on input "800" at bounding box center [534, 279] width 117 height 24
drag, startPoint x: 505, startPoint y: 274, endPoint x: 490, endPoint y: 271, distance: 15.8
click at [490, 271] on input "800" at bounding box center [534, 279] width 117 height 24
type input "880"
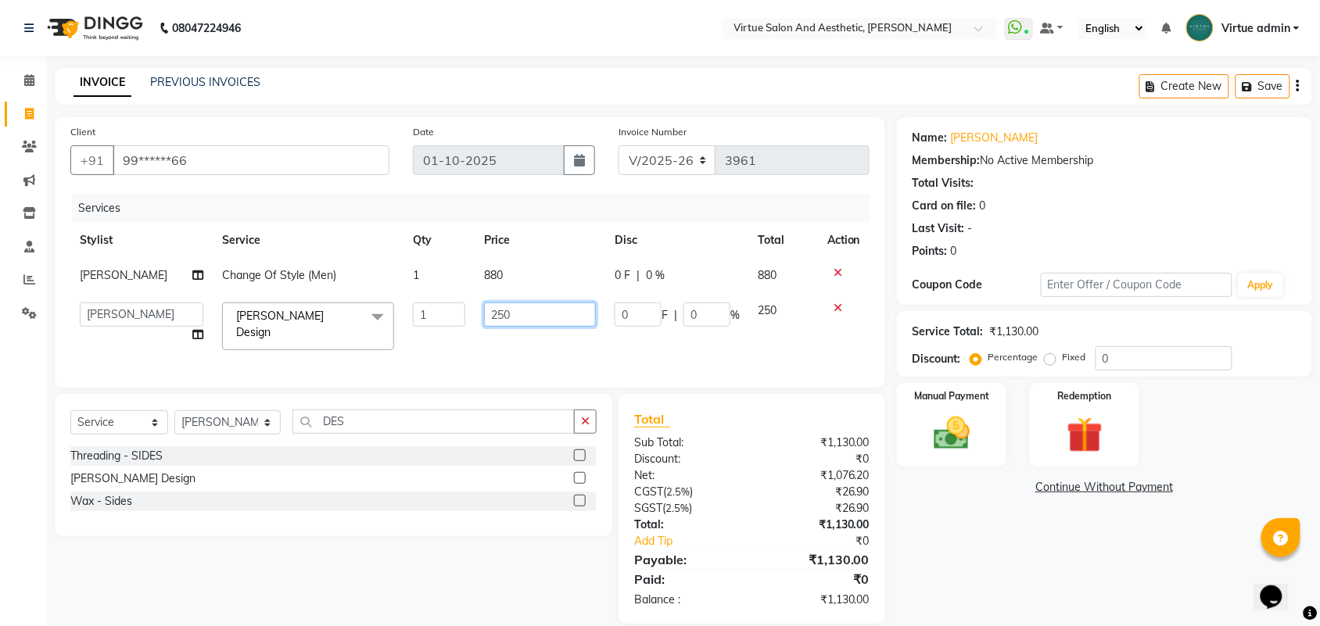
click at [554, 340] on td "250" at bounding box center [540, 326] width 131 height 66
type input "275"
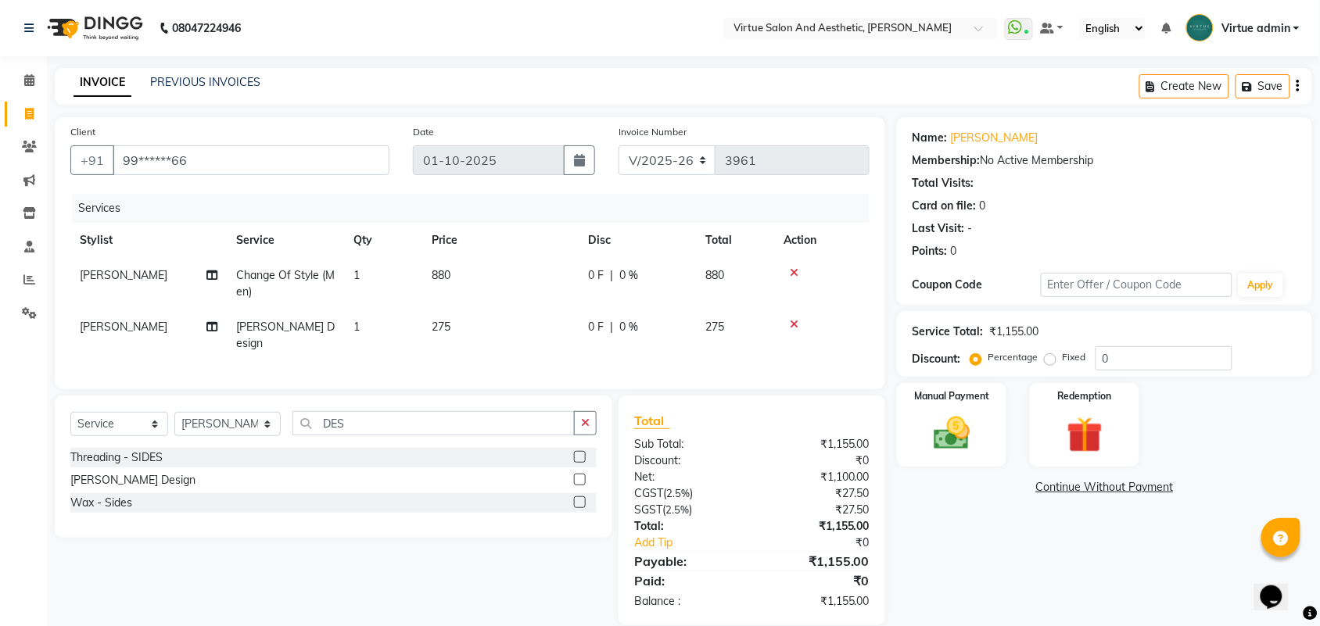
click at [779, 429] on div "Total Sub Total: ₹1,155.00 Discount: ₹0 Net: ₹1,100.00 CGST ( 2.5% ) ₹27.50 SGS…" at bounding box center [751, 510] width 235 height 199
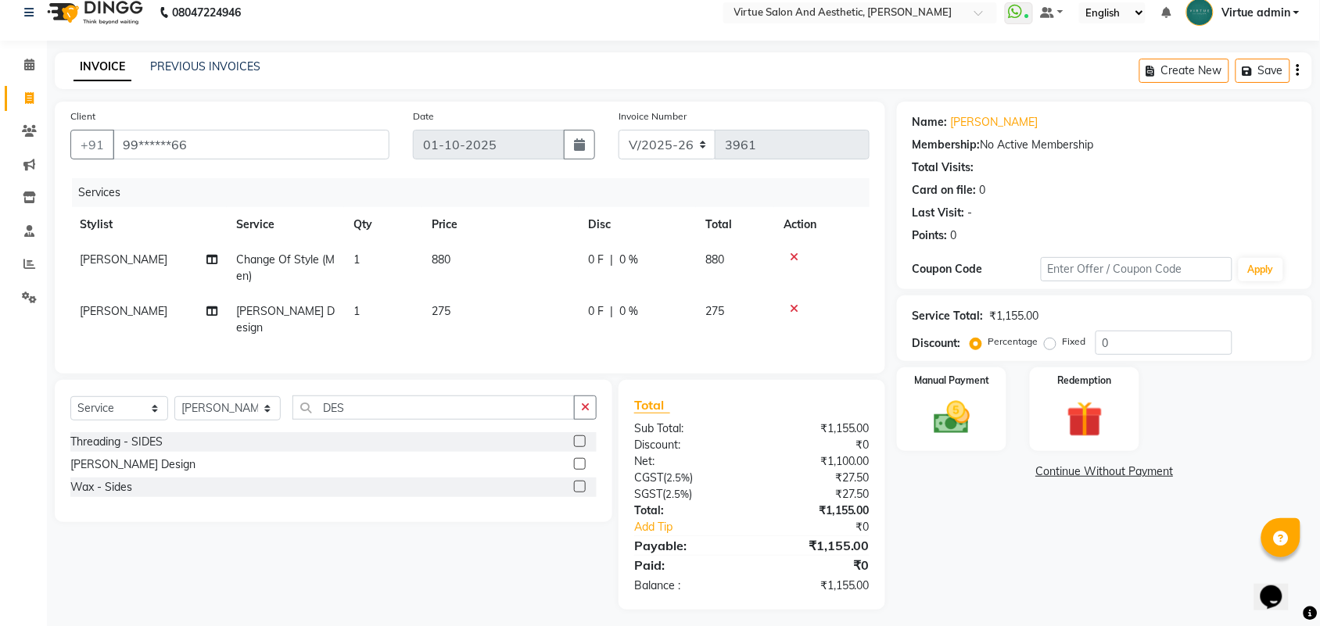
scroll to position [20, 0]
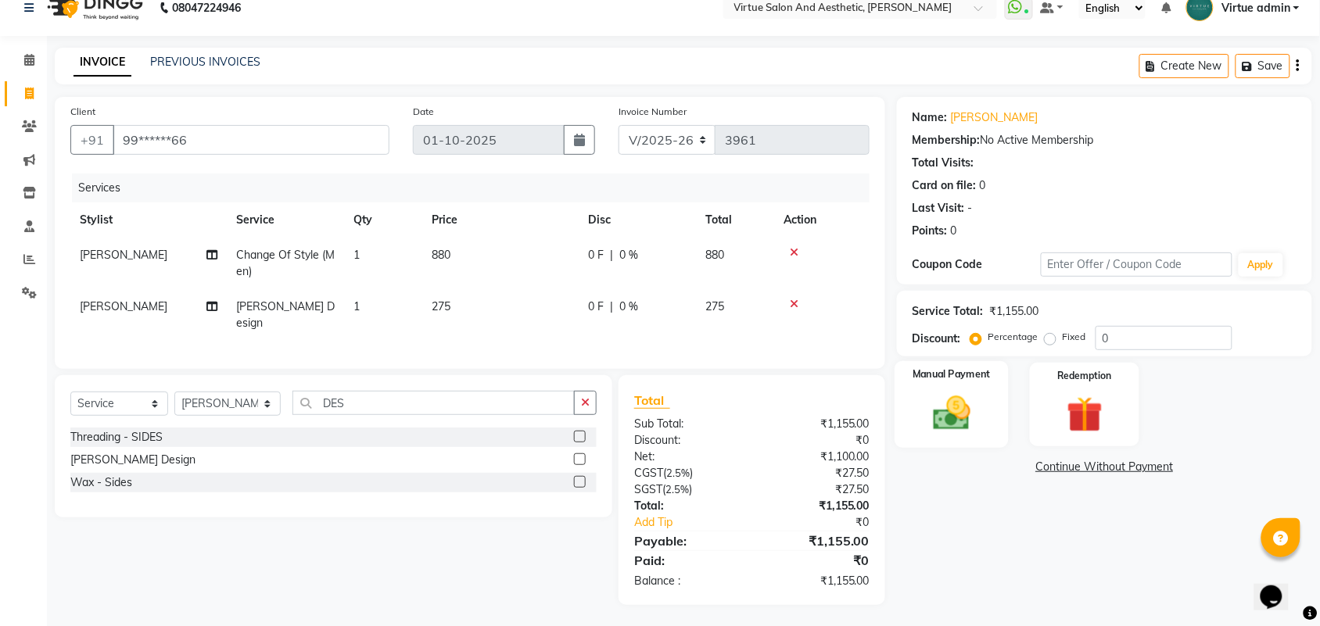
click at [963, 427] on img at bounding box center [951, 413] width 61 height 43
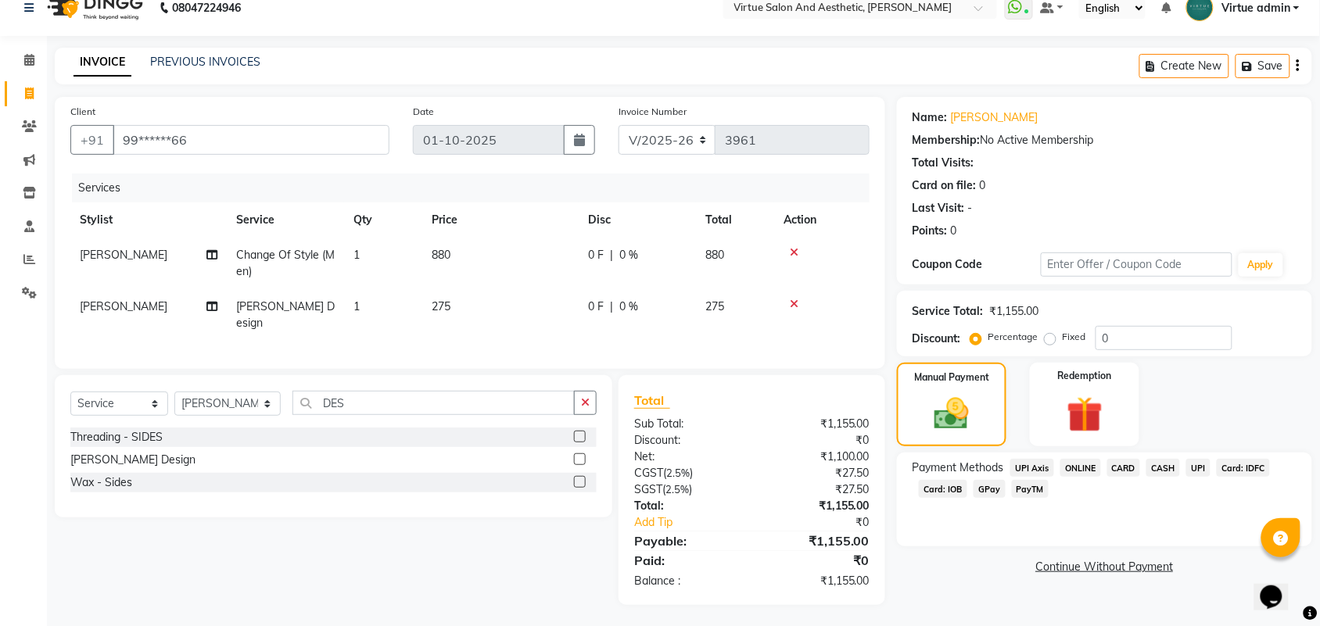
click at [956, 482] on span "Card: IOB" at bounding box center [943, 489] width 48 height 18
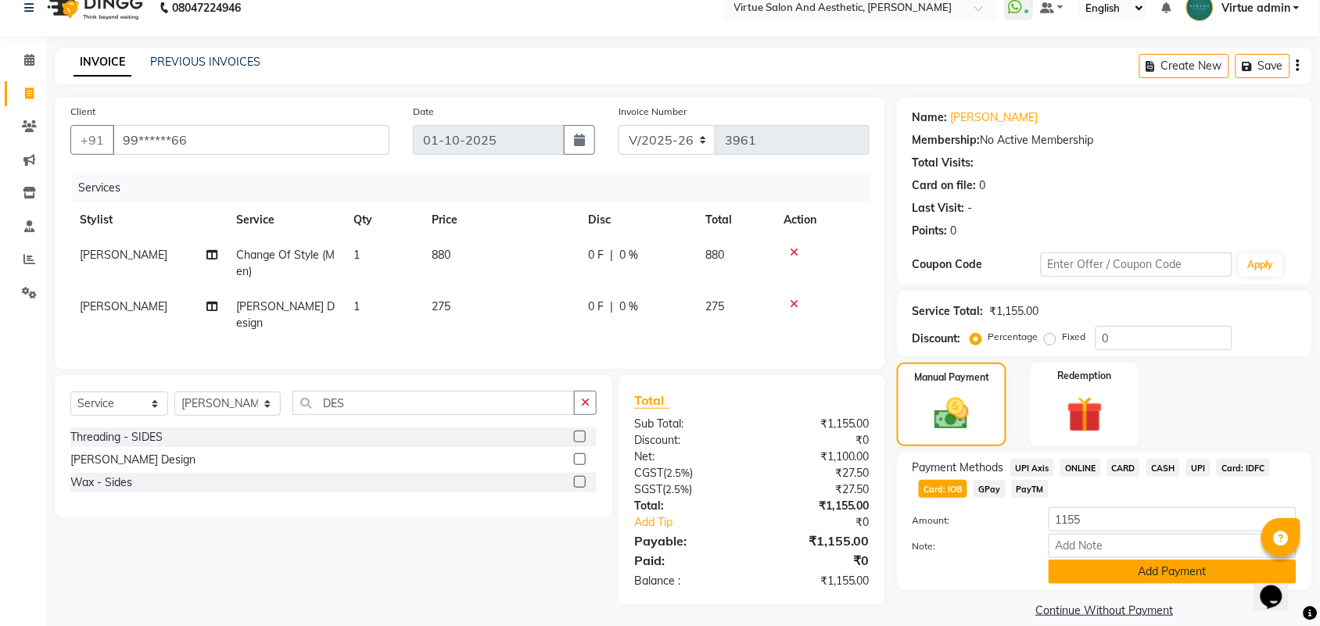
click at [1078, 572] on button "Add Payment" at bounding box center [1173, 572] width 248 height 24
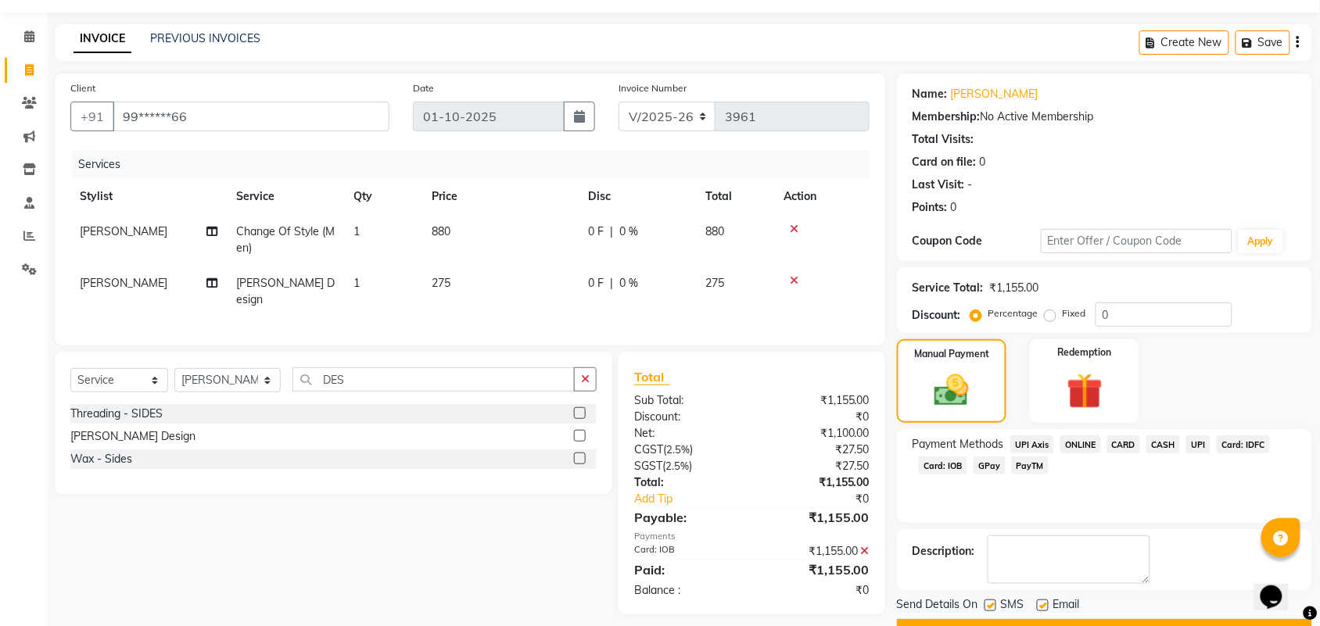
scroll to position [84, 0]
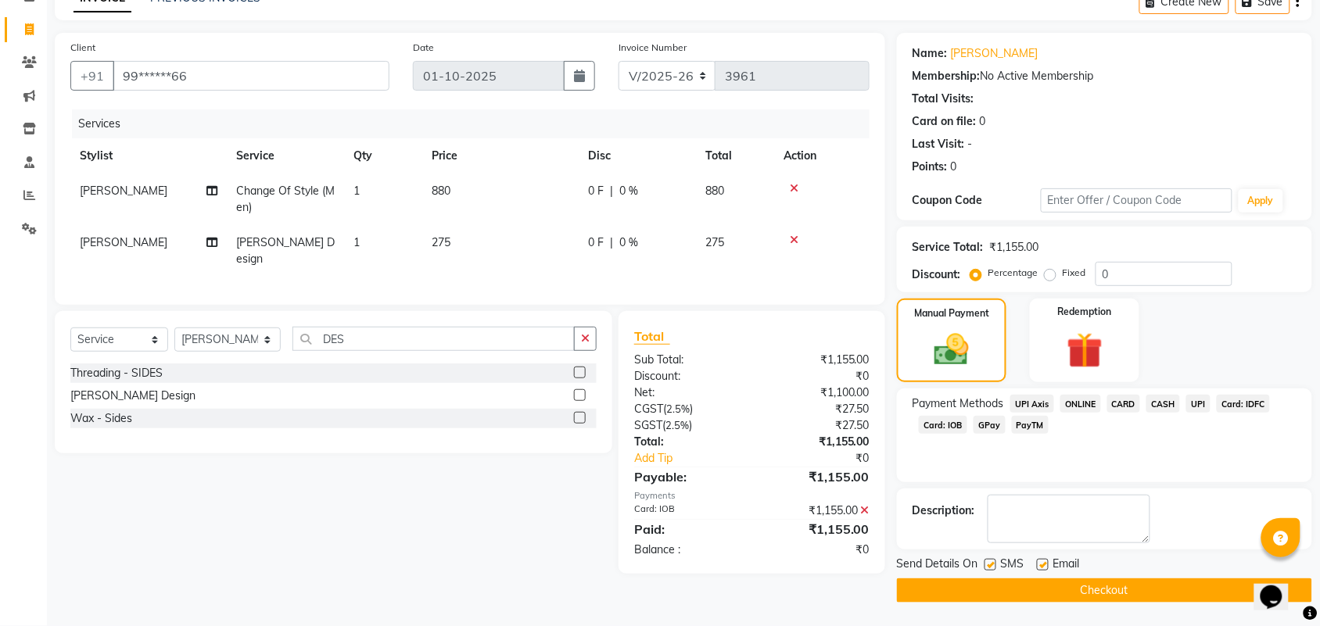
click at [1084, 585] on button "Checkout" at bounding box center [1104, 591] width 415 height 24
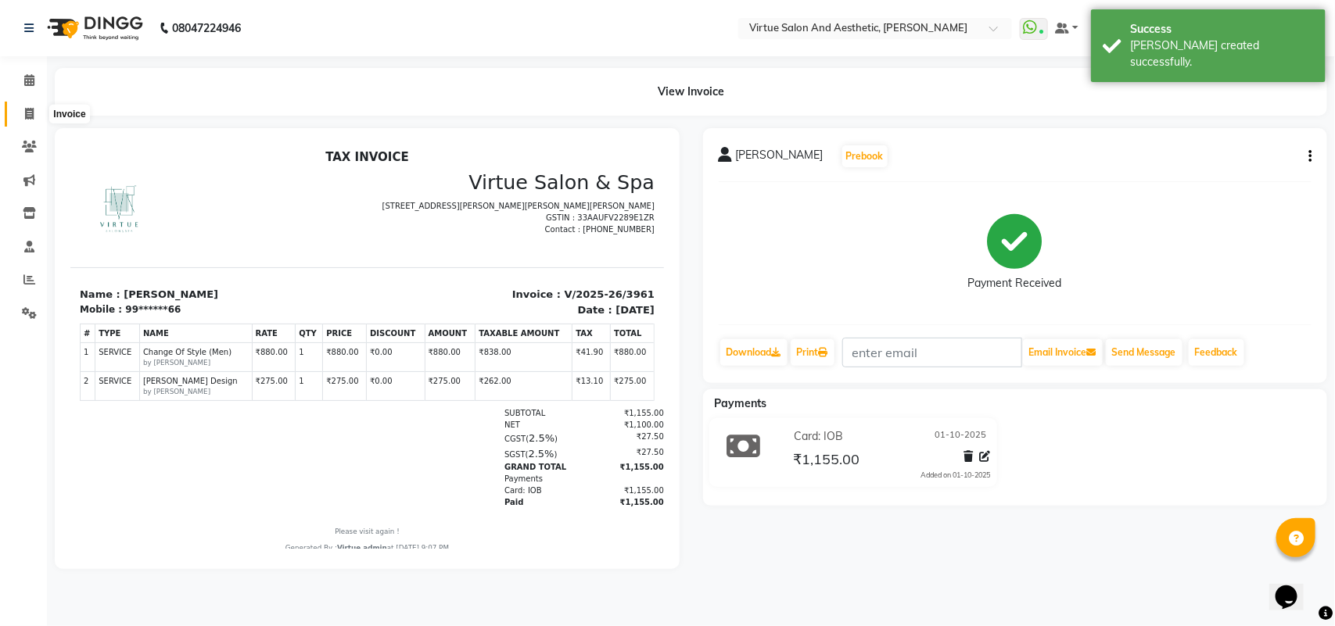
click at [23, 112] on span at bounding box center [29, 115] width 27 height 18
select select "4466"
select select "service"
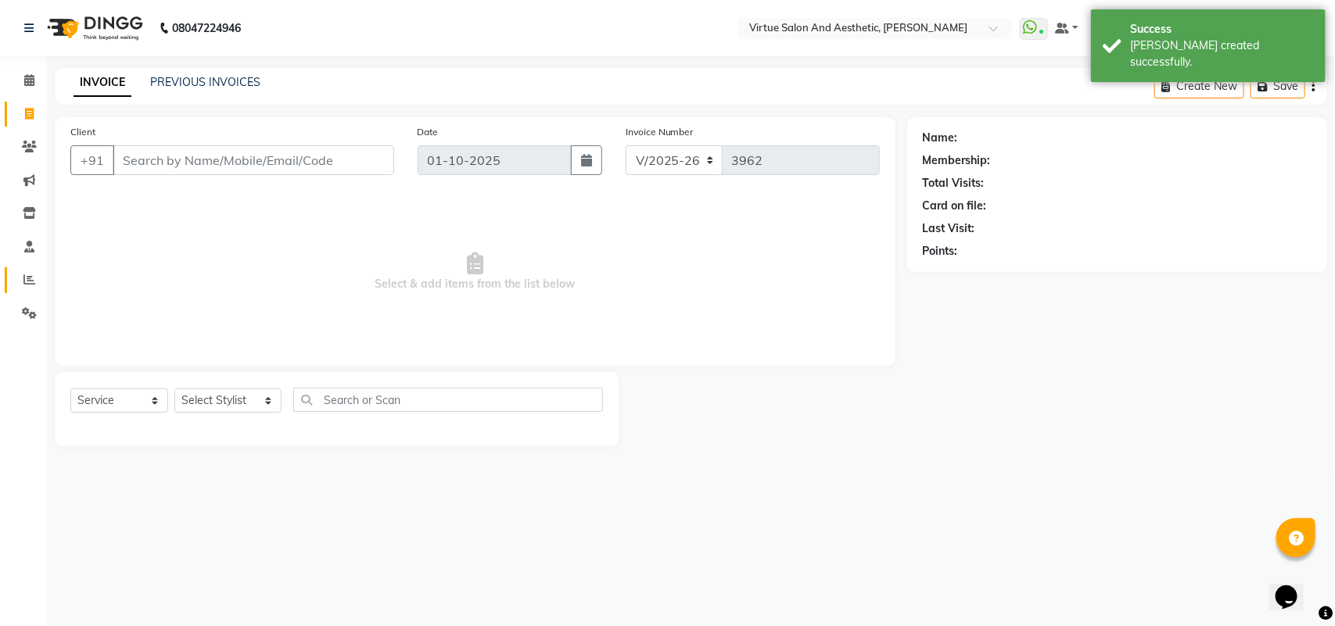
click at [20, 289] on link "Reports" at bounding box center [24, 280] width 38 height 26
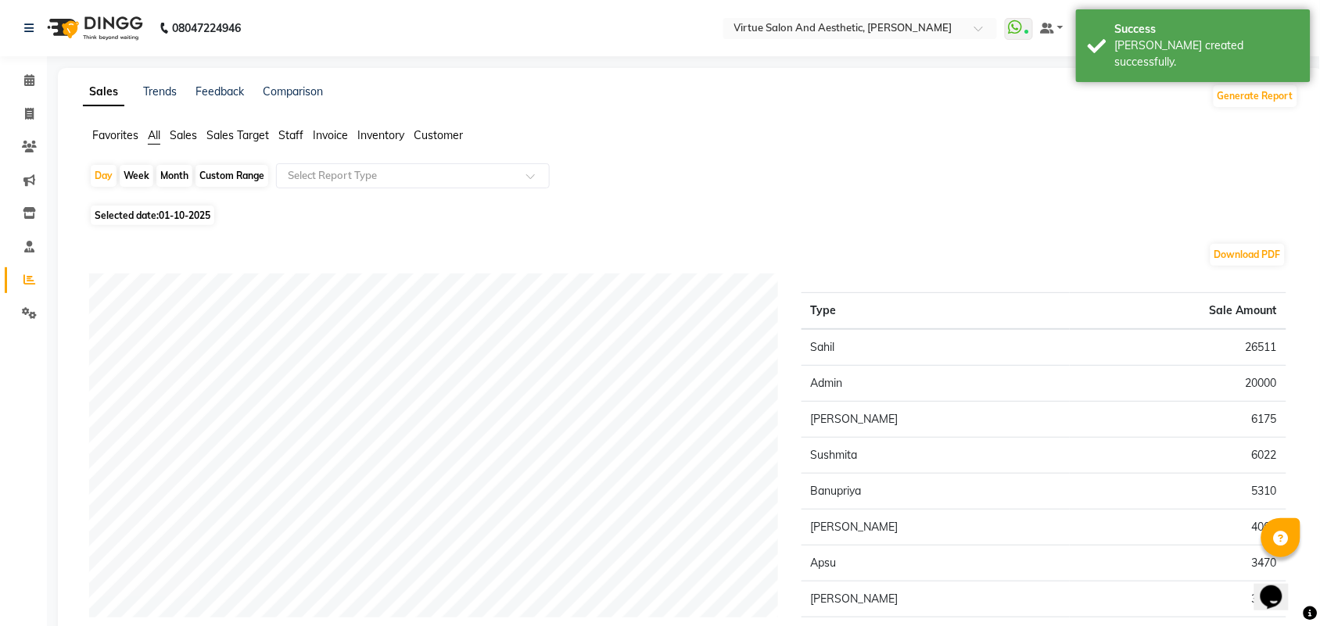
click at [185, 131] on span "Sales" at bounding box center [183, 135] width 27 height 14
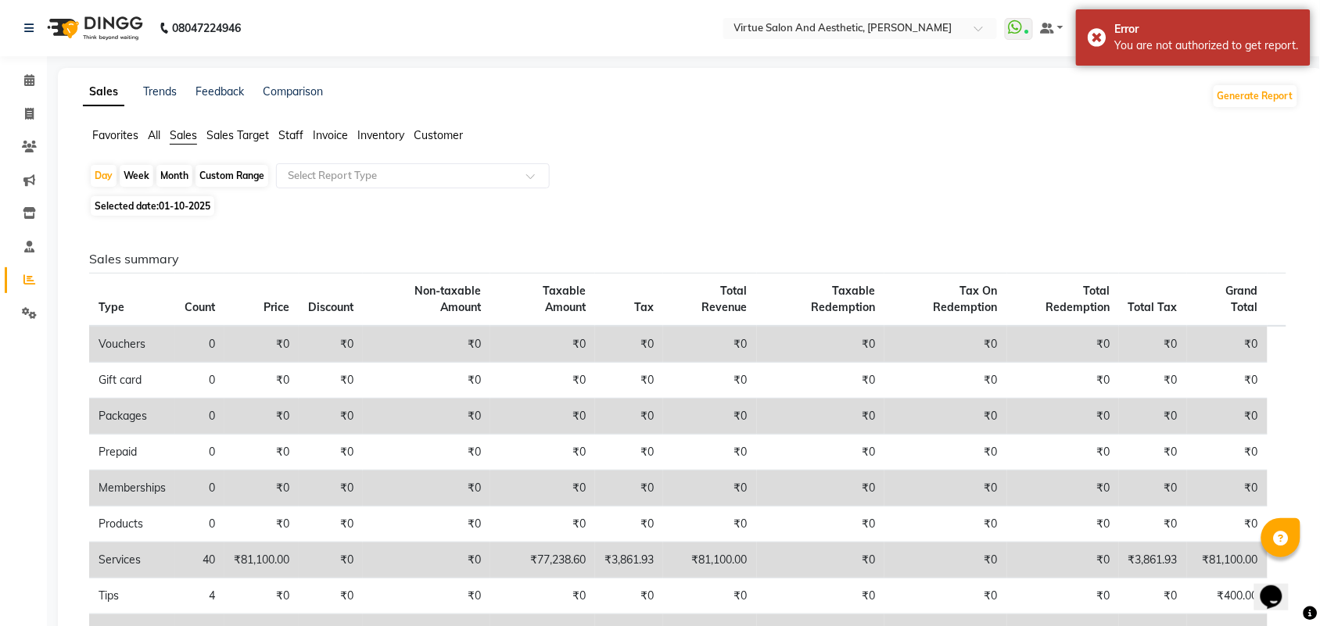
click at [284, 138] on span "Staff" at bounding box center [290, 135] width 25 height 14
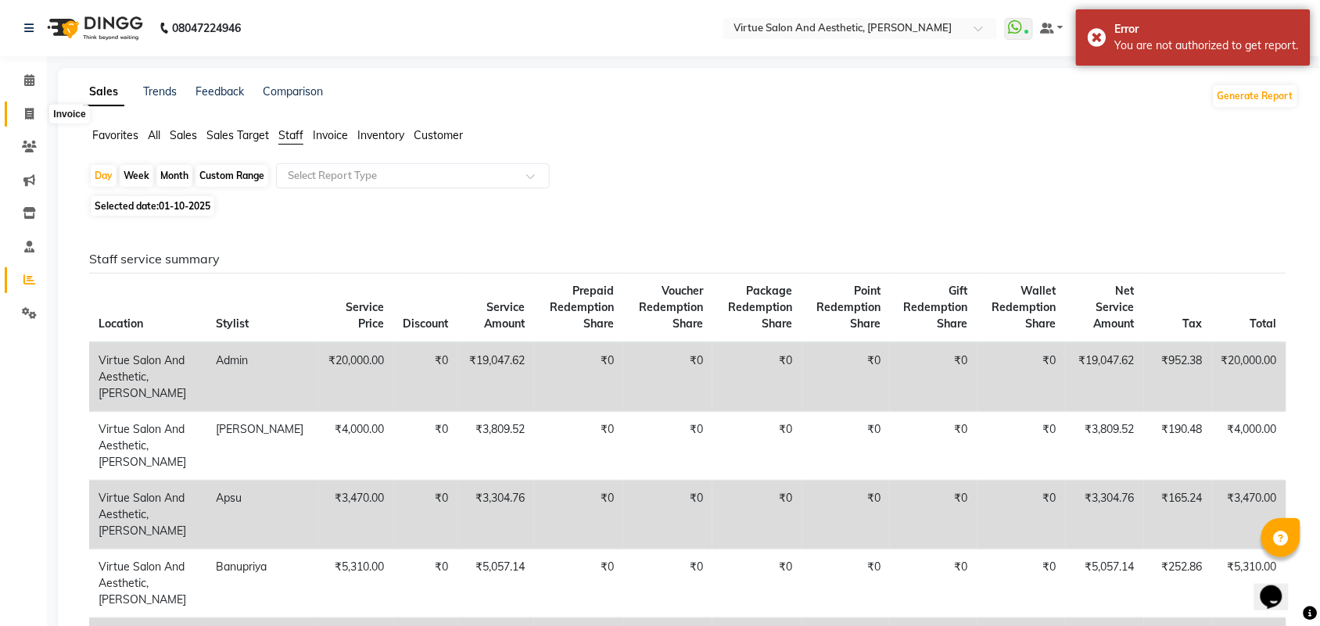
click at [16, 121] on span at bounding box center [29, 115] width 27 height 18
select select "service"
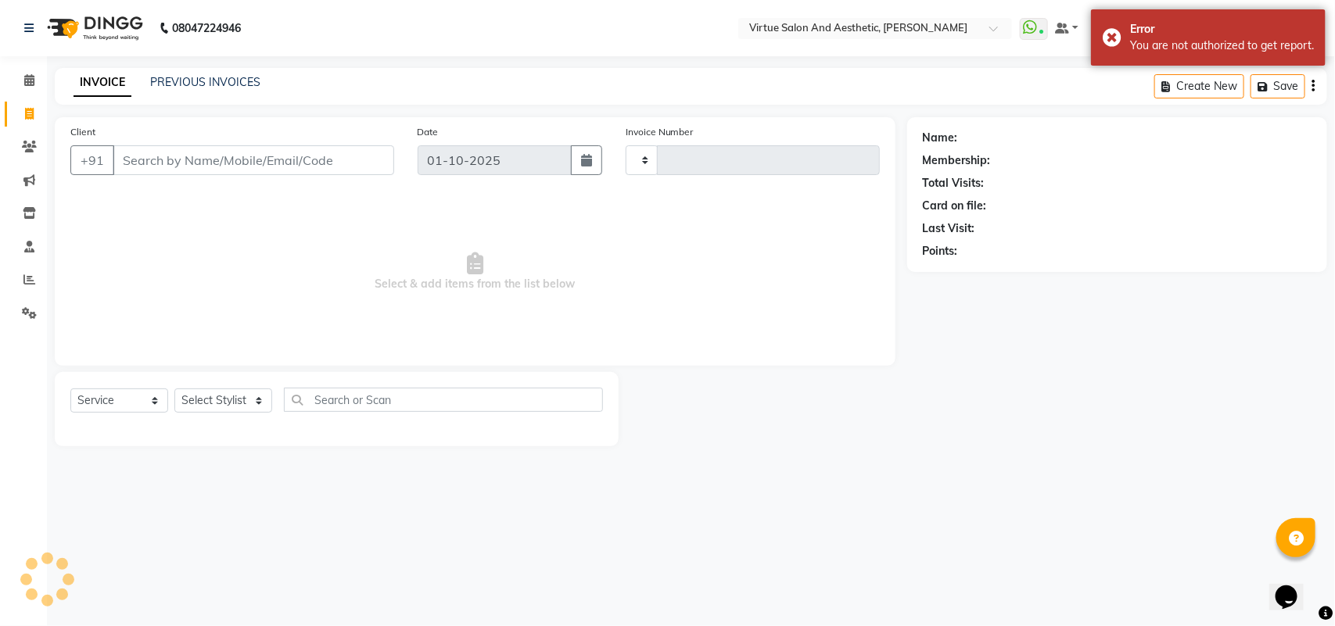
type input "3962"
select select "4466"
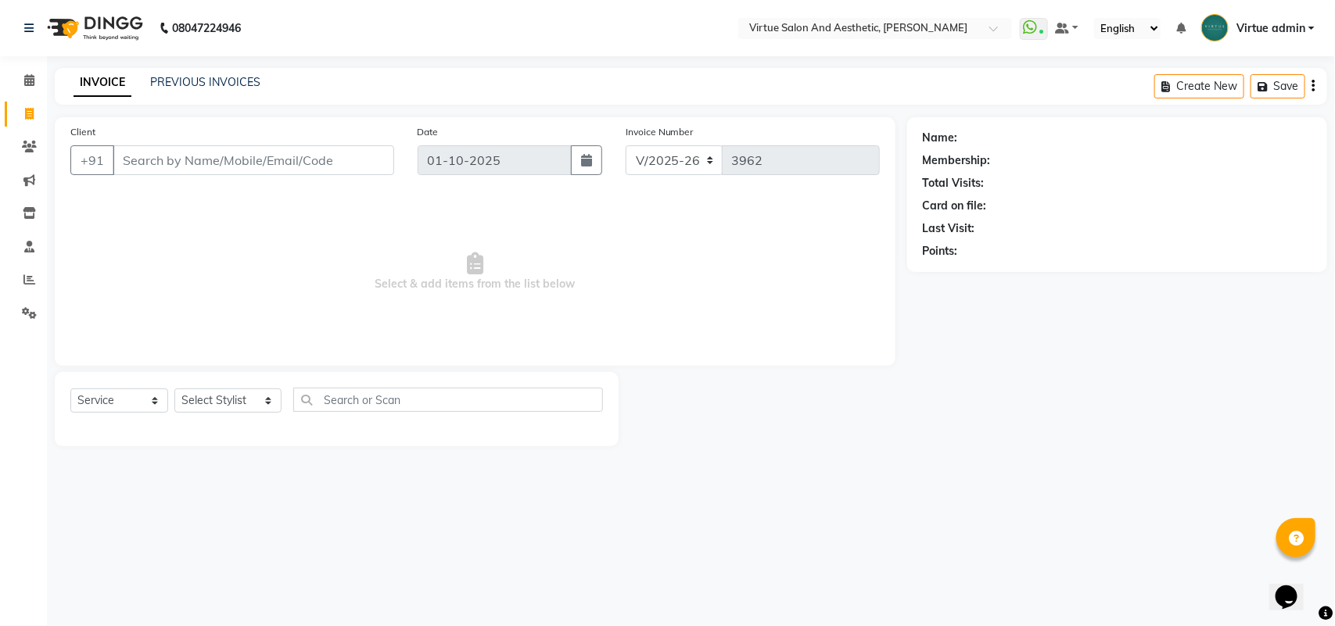
drag, startPoint x: 192, startPoint y: 174, endPoint x: 190, endPoint y: 161, distance: 13.4
click at [192, 174] on div "+91" at bounding box center [232, 160] width 324 height 30
click at [192, 158] on input "Client" at bounding box center [254, 160] width 282 height 30
click at [193, 157] on input "Client" at bounding box center [254, 160] width 282 height 30
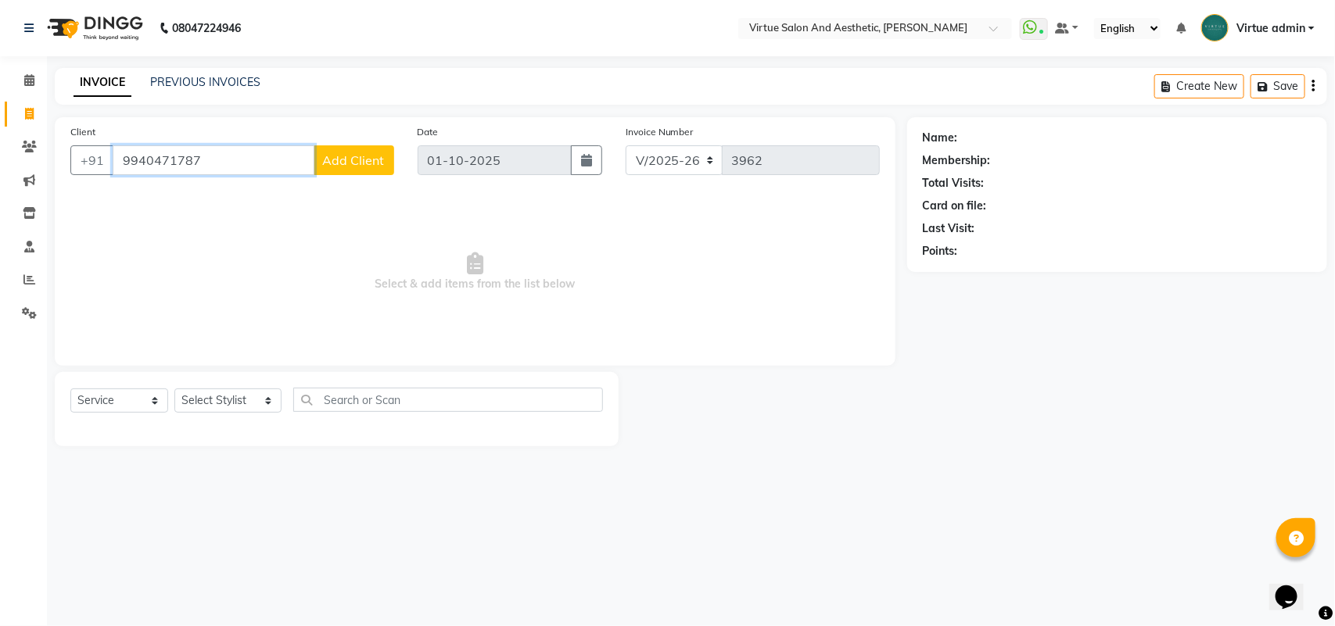
type input "9940471787"
click at [373, 157] on span "Add Client" at bounding box center [354, 160] width 62 height 16
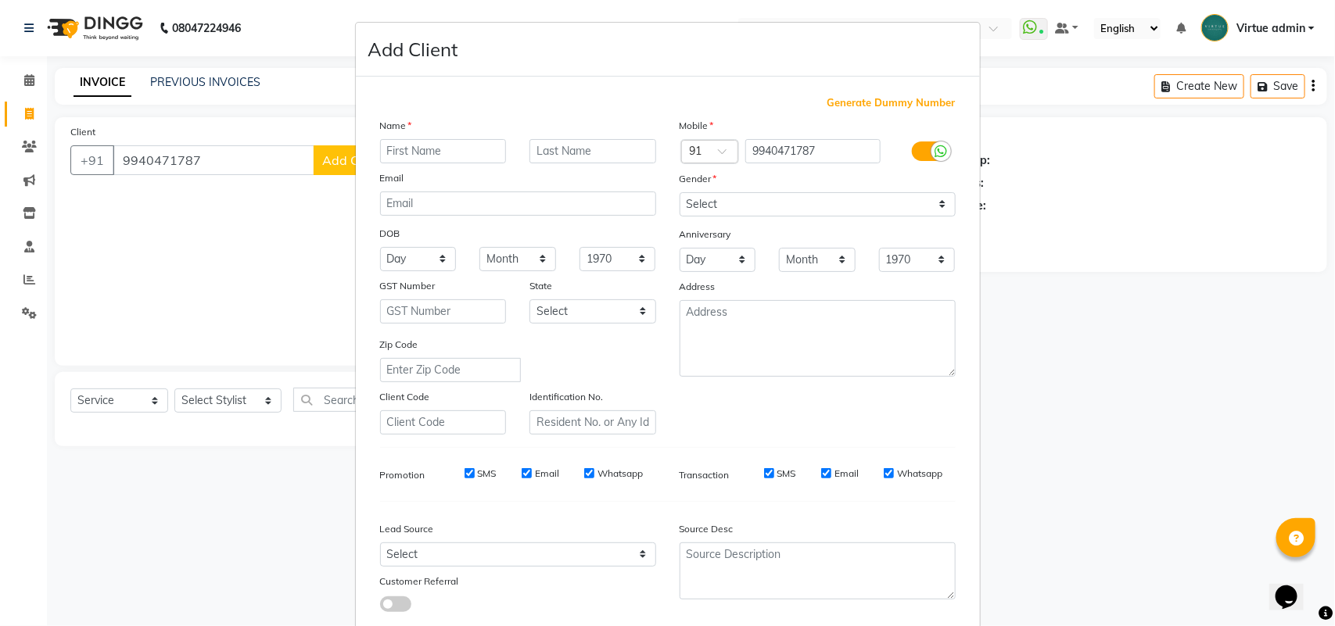
click at [425, 139] on input "text" at bounding box center [443, 151] width 127 height 24
type input "INDHU MADHI"
drag, startPoint x: 852, startPoint y: 202, endPoint x: 854, endPoint y: 212, distance: 10.3
click at [852, 202] on select "Select Male Female Other Prefer Not To Say" at bounding box center [818, 204] width 276 height 24
select select "female"
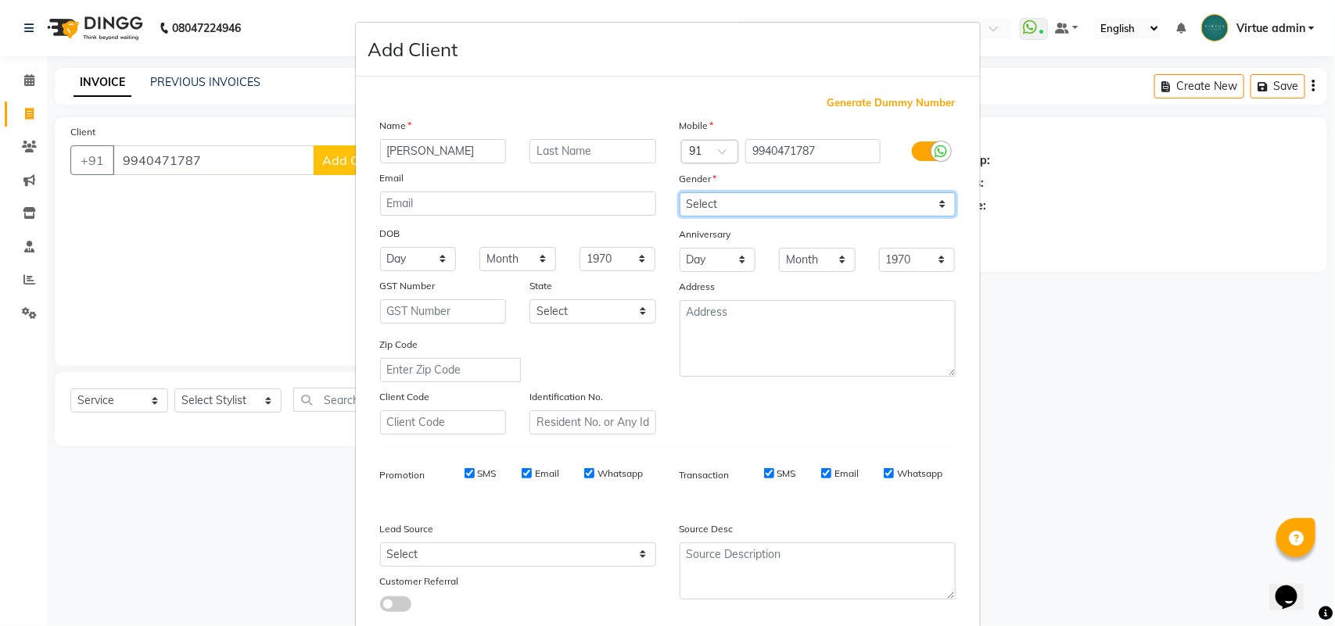
click at [680, 192] on select "Select Male Female Other Prefer Not To Say" at bounding box center [818, 204] width 276 height 24
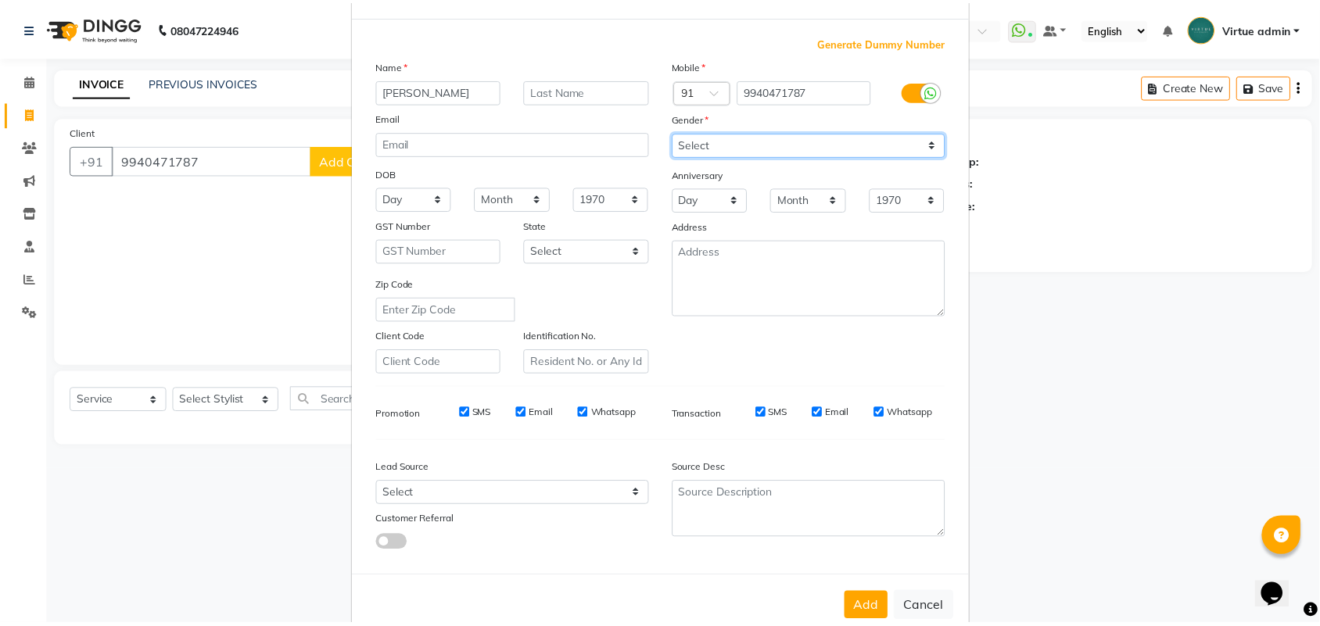
scroll to position [90, 0]
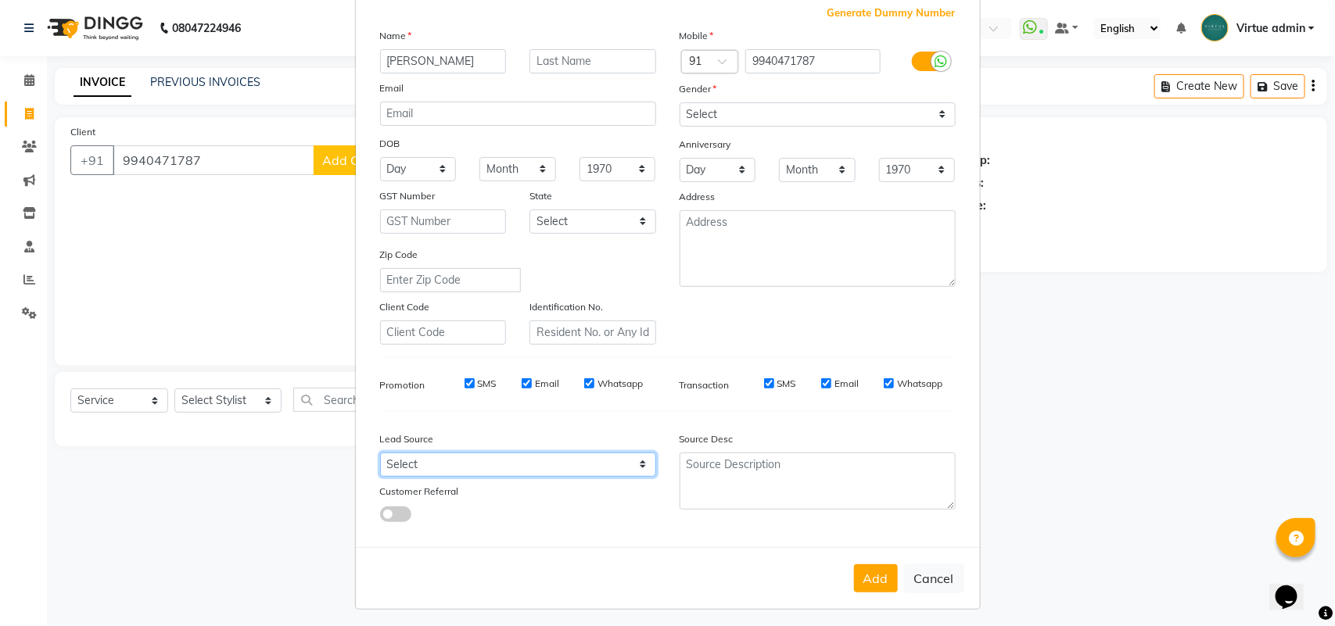
click at [615, 454] on select "Select Walk-in Referral Internet Friend Word of Mouth Advertisement Facebook Ju…" at bounding box center [518, 465] width 276 height 24
click at [380, 453] on select "Select Walk-in Referral Internet Friend Word of Mouth Advertisement Facebook Ju…" at bounding box center [518, 465] width 276 height 24
click at [618, 454] on select "Select Walk-in Referral Internet Friend Word of Mouth Advertisement Facebook Ju…" at bounding box center [518, 465] width 276 height 24
select select "30564"
click at [380, 453] on select "Select Walk-in Referral Internet Friend Word of Mouth Advertisement Facebook Ju…" at bounding box center [518, 465] width 276 height 24
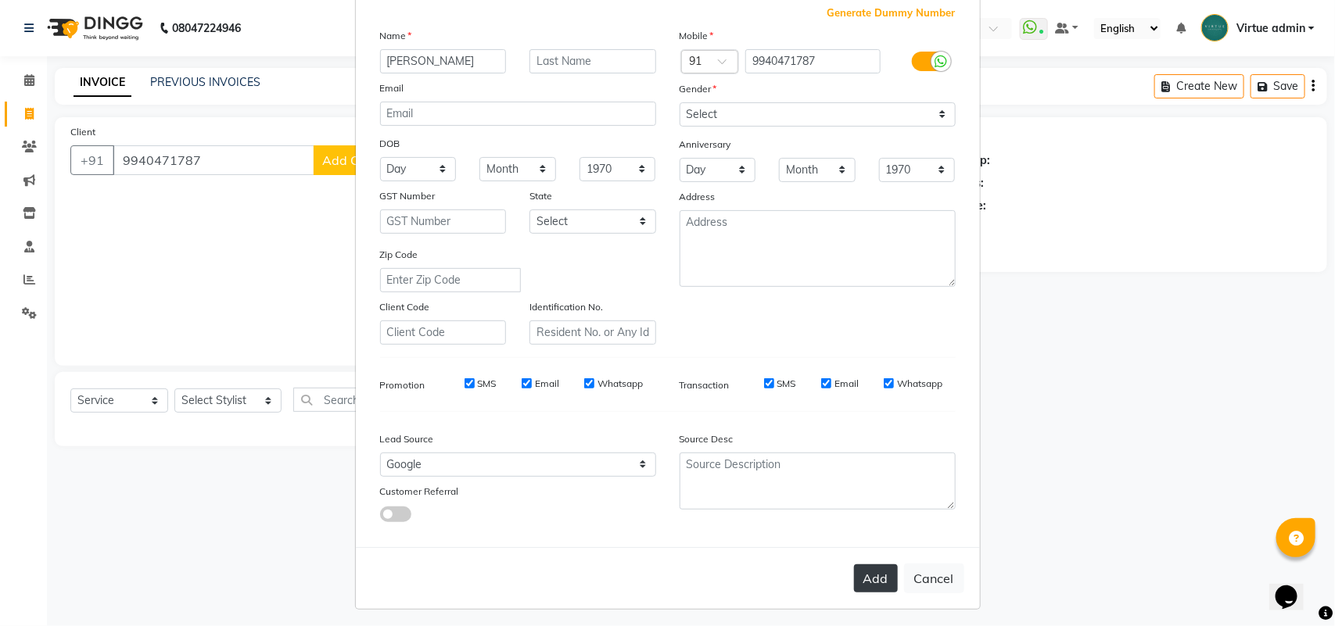
click at [880, 580] on button "Add" at bounding box center [876, 579] width 44 height 28
type input "99******87"
select select
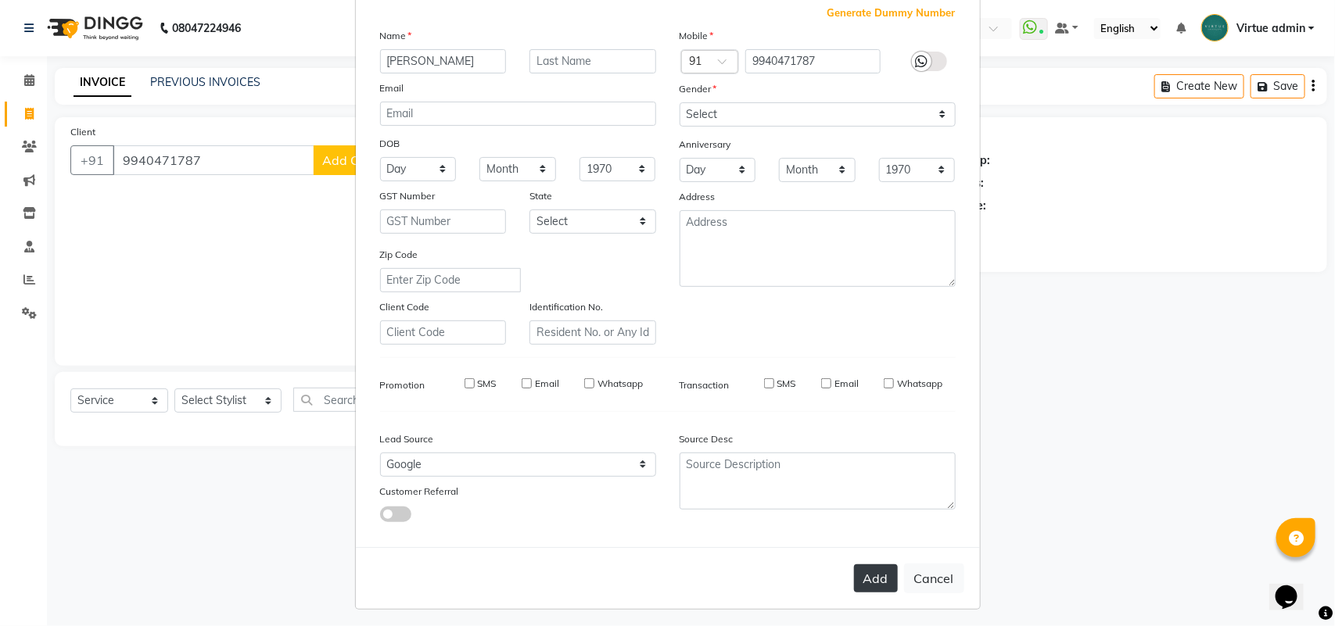
select select
checkbox input "false"
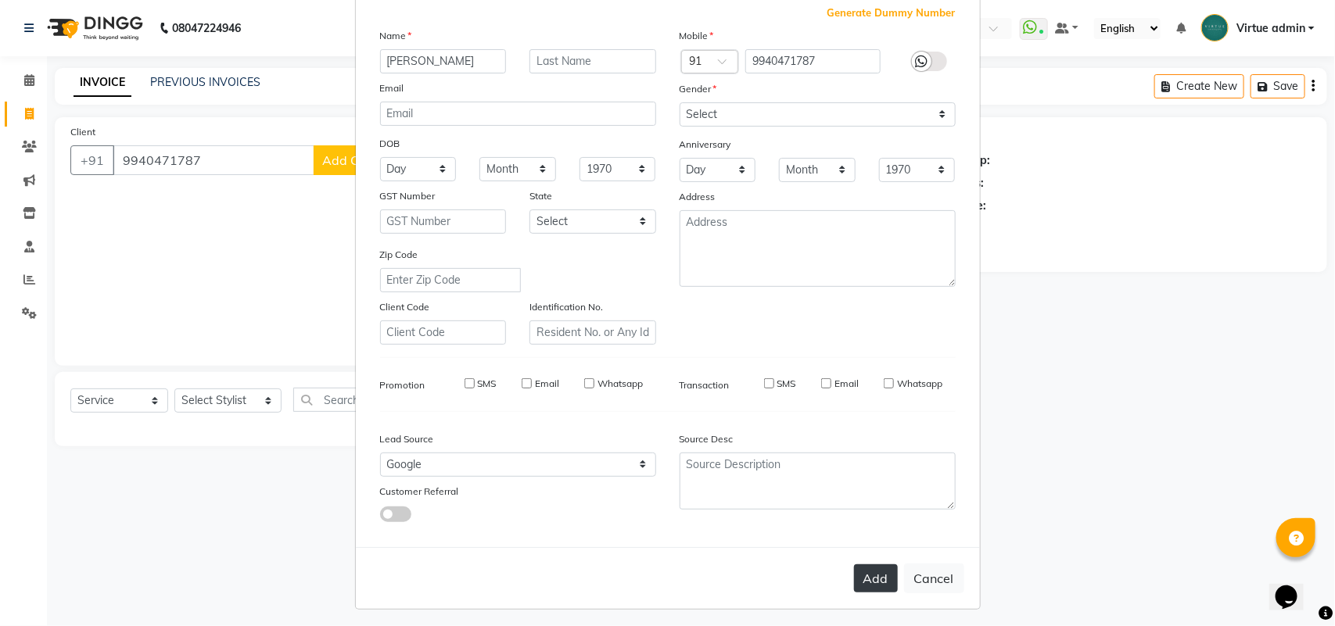
checkbox input "false"
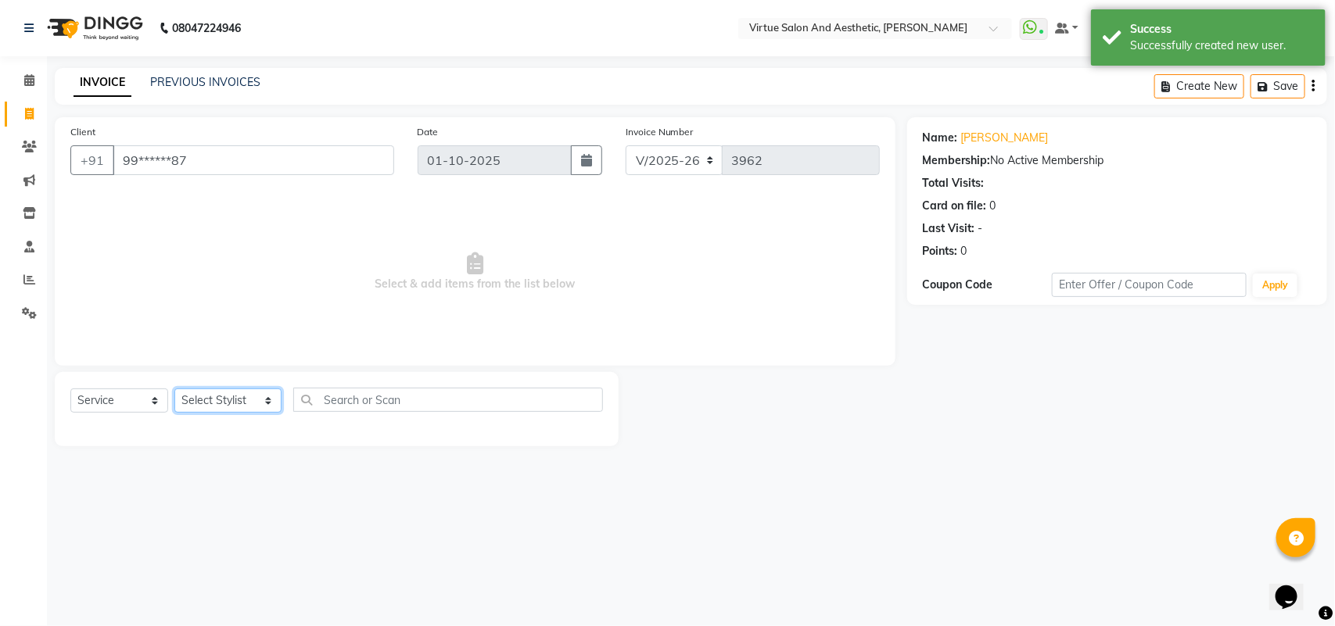
click at [204, 396] on select "Select Stylist Admin ANUSHA Apsu Auditor Ambattur Balaji BANUPRIYA Bharath Bhuv…" at bounding box center [227, 401] width 107 height 24
select select "47999"
click at [174, 389] on select "Select Stylist Admin ANUSHA Apsu Auditor Ambattur Balaji BANUPRIYA Bharath Bhuv…" at bounding box center [227, 401] width 107 height 24
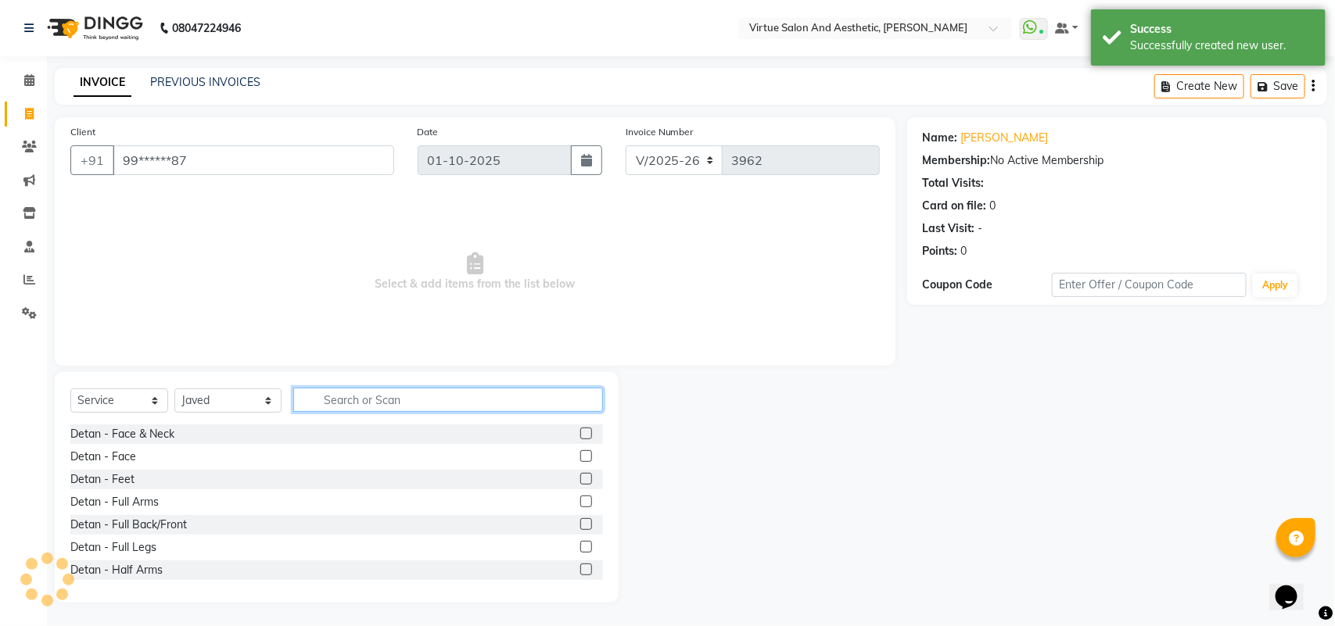
click at [421, 404] on input "text" at bounding box center [448, 400] width 310 height 24
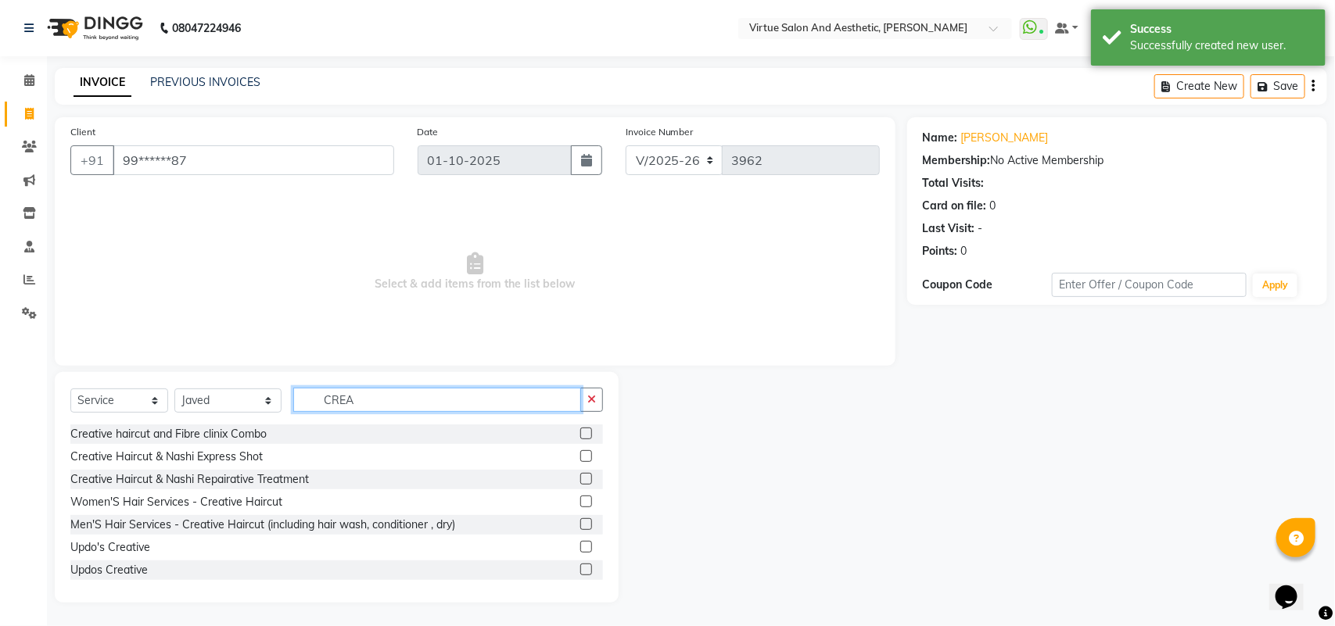
type input "CREA"
drag, startPoint x: 567, startPoint y: 500, endPoint x: 558, endPoint y: 490, distance: 13.8
click at [580, 500] on label at bounding box center [586, 502] width 12 height 12
click at [580, 500] on input "checkbox" at bounding box center [585, 502] width 10 height 10
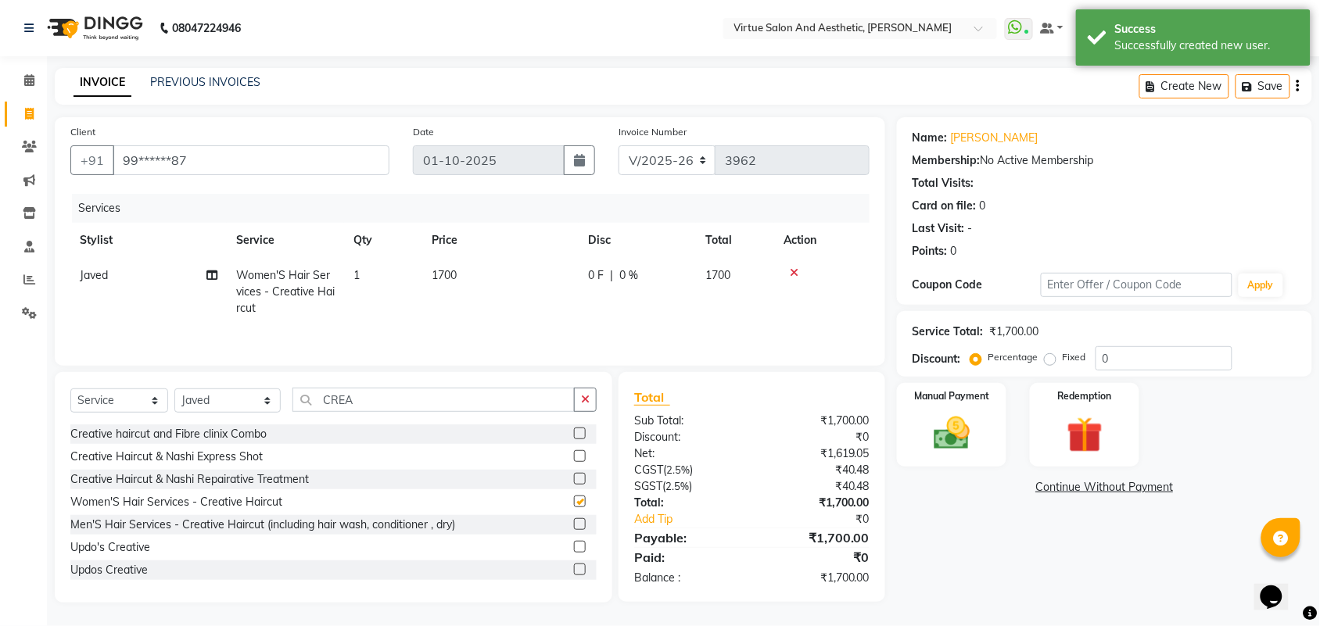
checkbox input "false"
click at [493, 279] on td "1700" at bounding box center [500, 292] width 156 height 68
select select "47999"
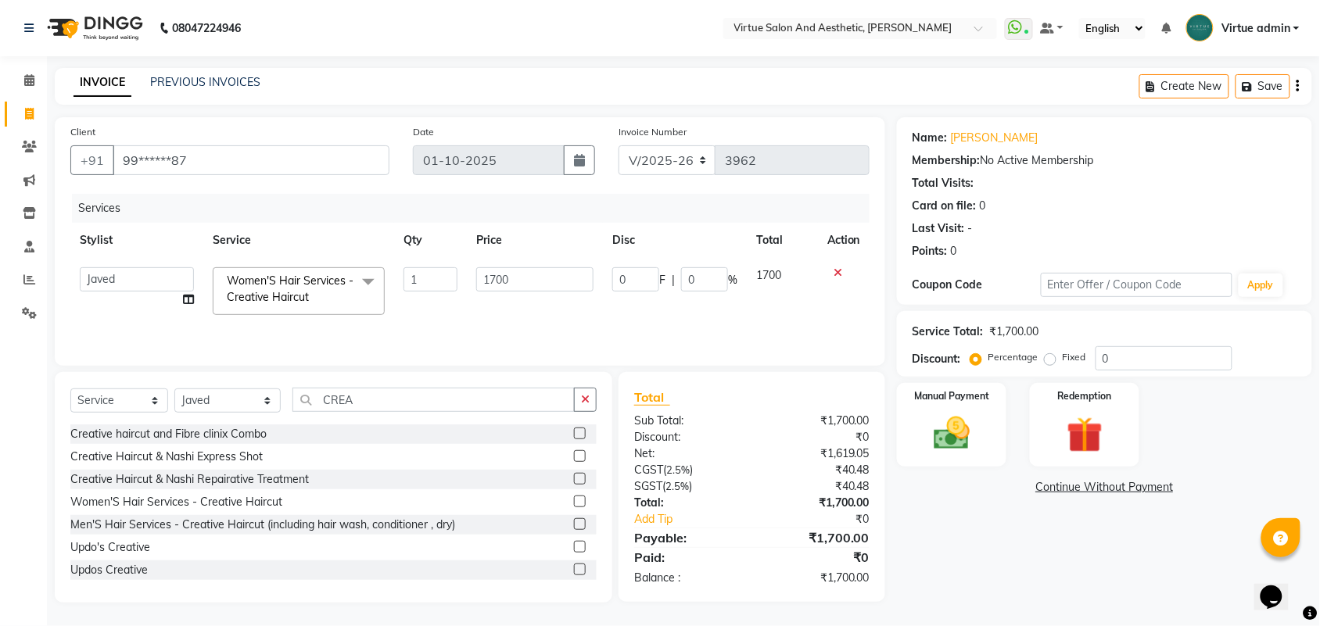
scroll to position [1, 0]
click at [954, 447] on img at bounding box center [951, 433] width 61 height 43
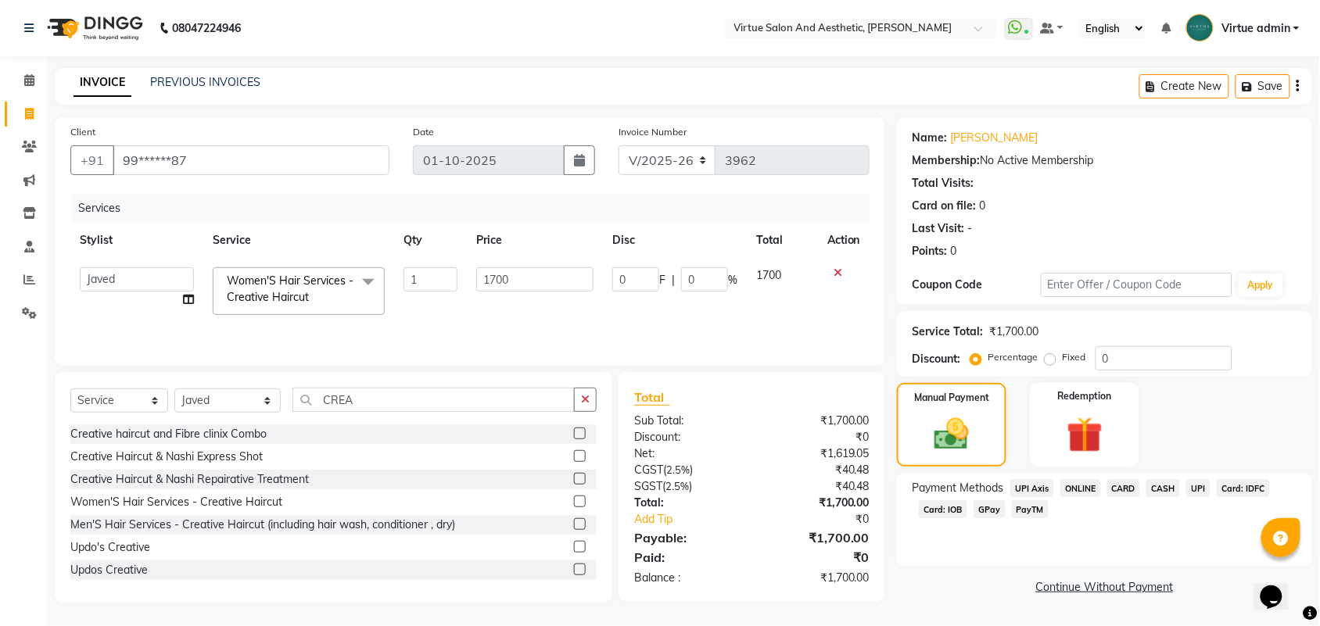
click at [963, 507] on span "Card: IOB" at bounding box center [943, 509] width 48 height 18
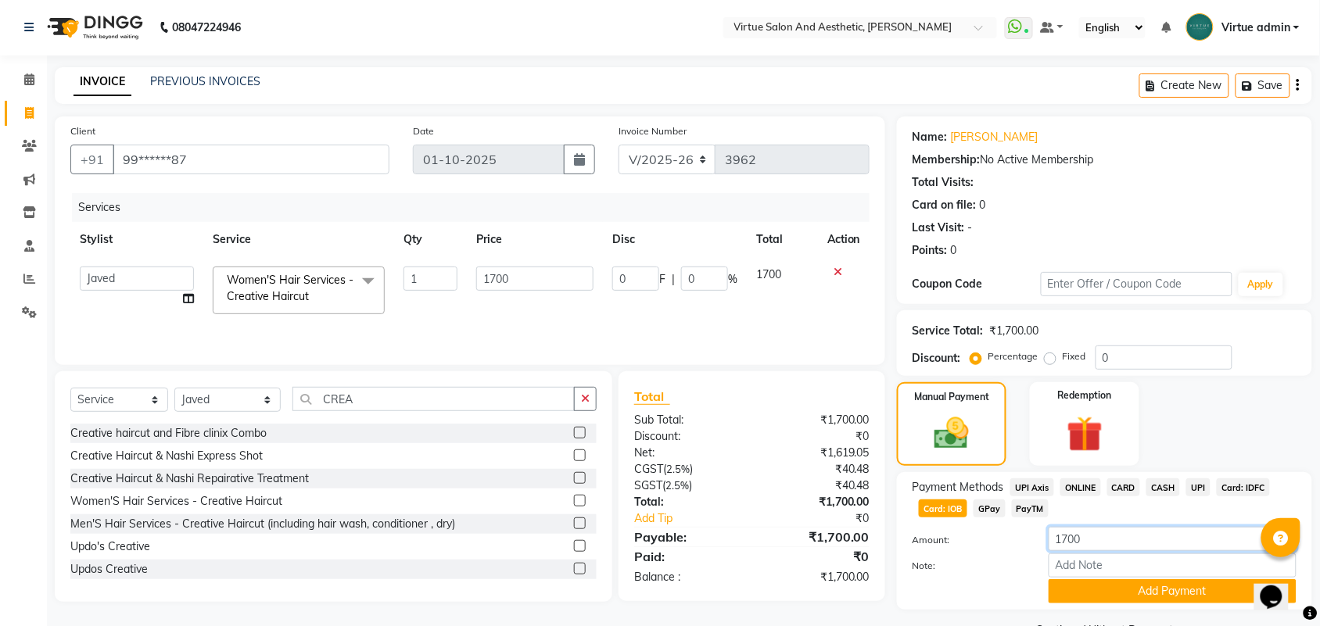
drag, startPoint x: 1096, startPoint y: 544, endPoint x: 1007, endPoint y: 545, distance: 89.2
click at [1007, 545] on div "Amount: 1700" at bounding box center [1104, 540] width 407 height 27
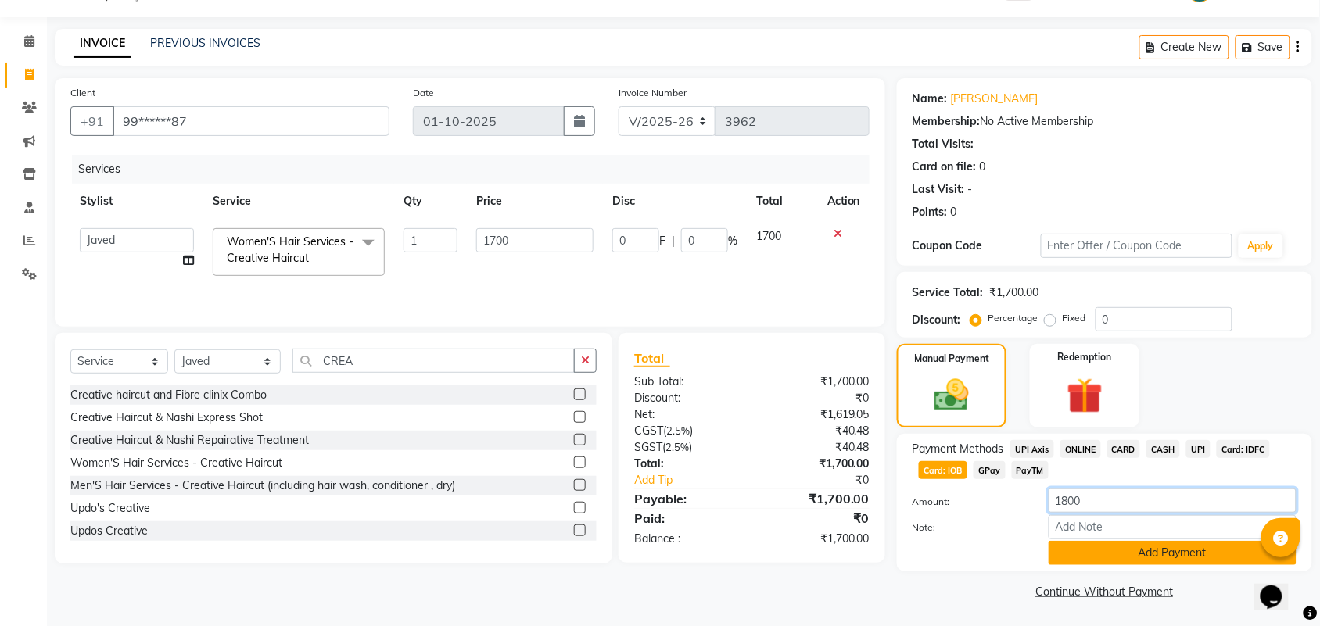
type input "1800"
click at [1084, 541] on button "Add Payment" at bounding box center [1173, 553] width 248 height 24
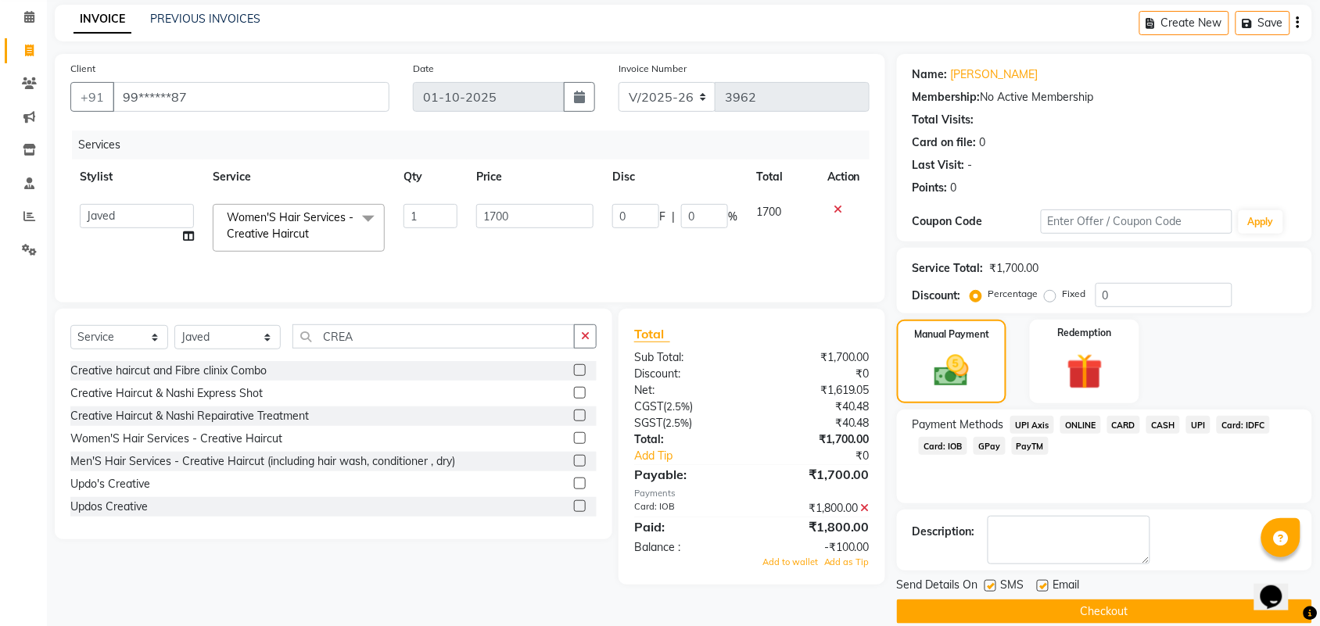
scroll to position [84, 0]
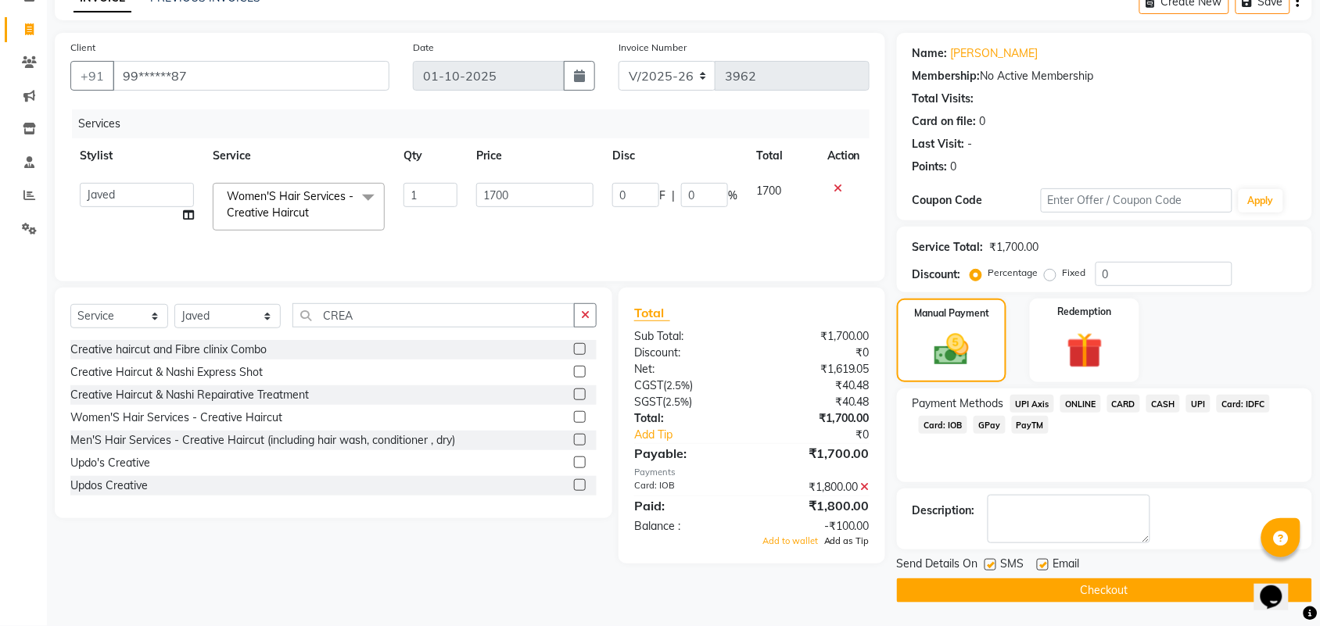
click at [835, 542] on span "Add as Tip" at bounding box center [846, 541] width 45 height 11
click at [967, 591] on button "Checkout" at bounding box center [1104, 591] width 415 height 24
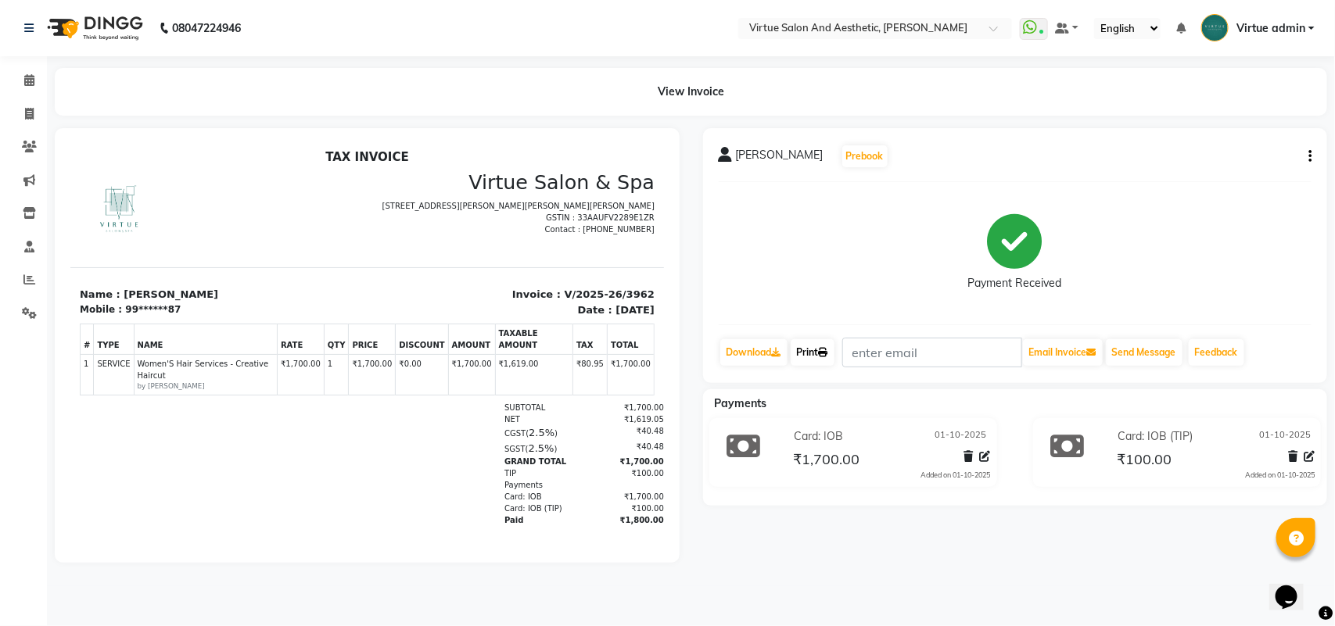
click at [827, 358] on link "Print" at bounding box center [813, 352] width 44 height 27
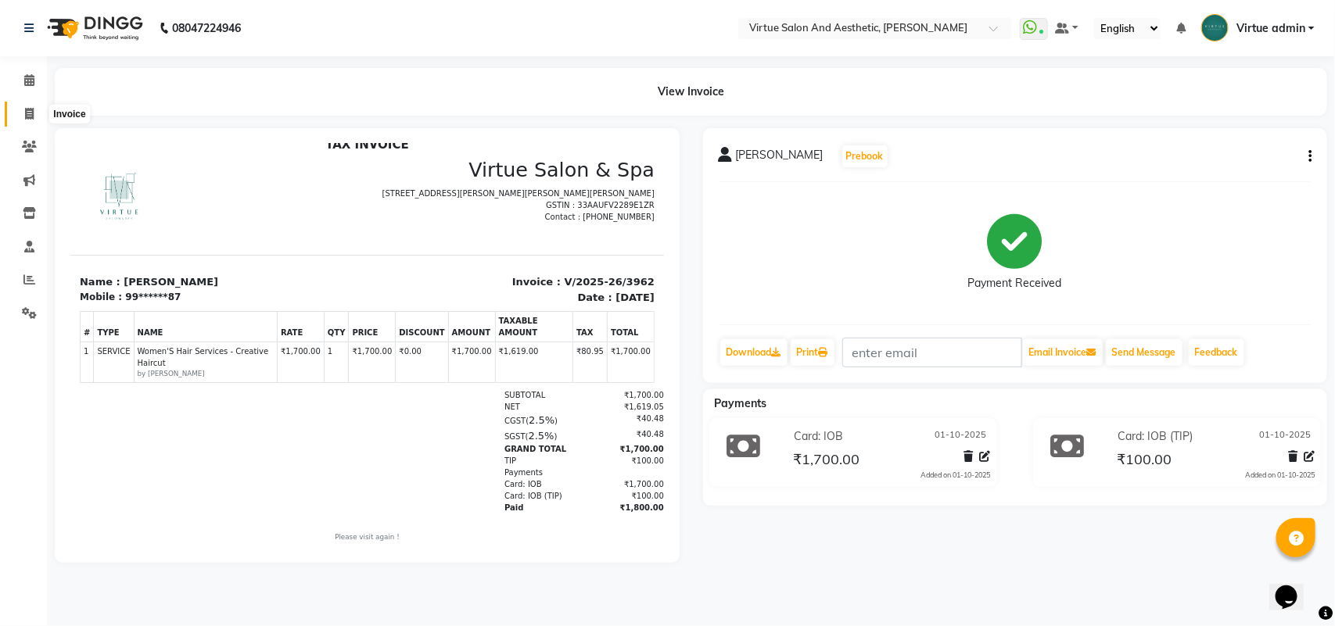
click at [26, 108] on icon at bounding box center [29, 114] width 9 height 12
select select "4466"
select select "service"
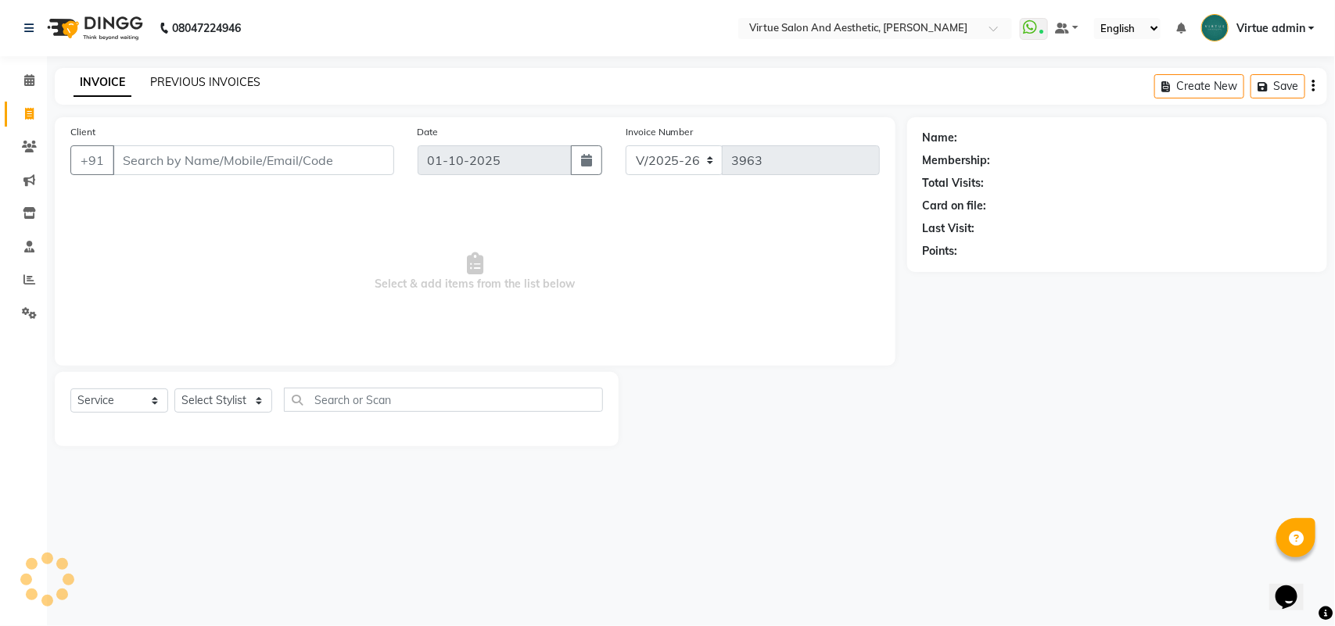
click at [188, 86] on link "PREVIOUS INVOICES" at bounding box center [205, 82] width 110 height 14
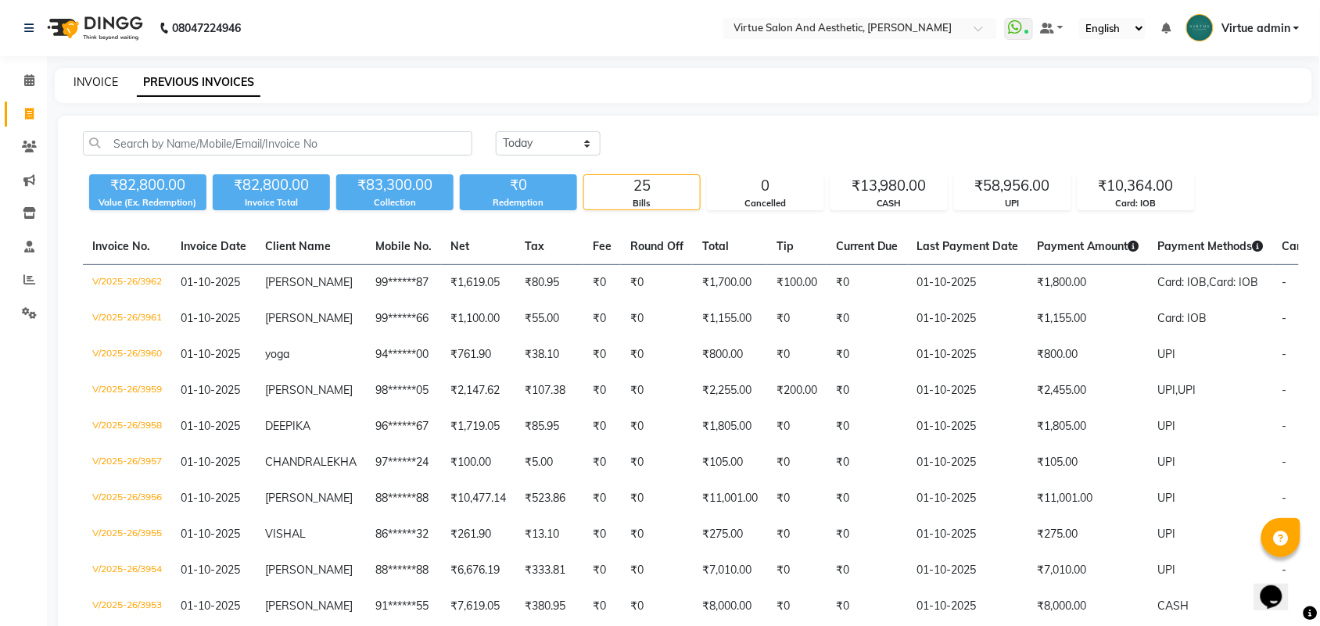
click at [76, 87] on link "INVOICE" at bounding box center [96, 82] width 45 height 14
select select "service"
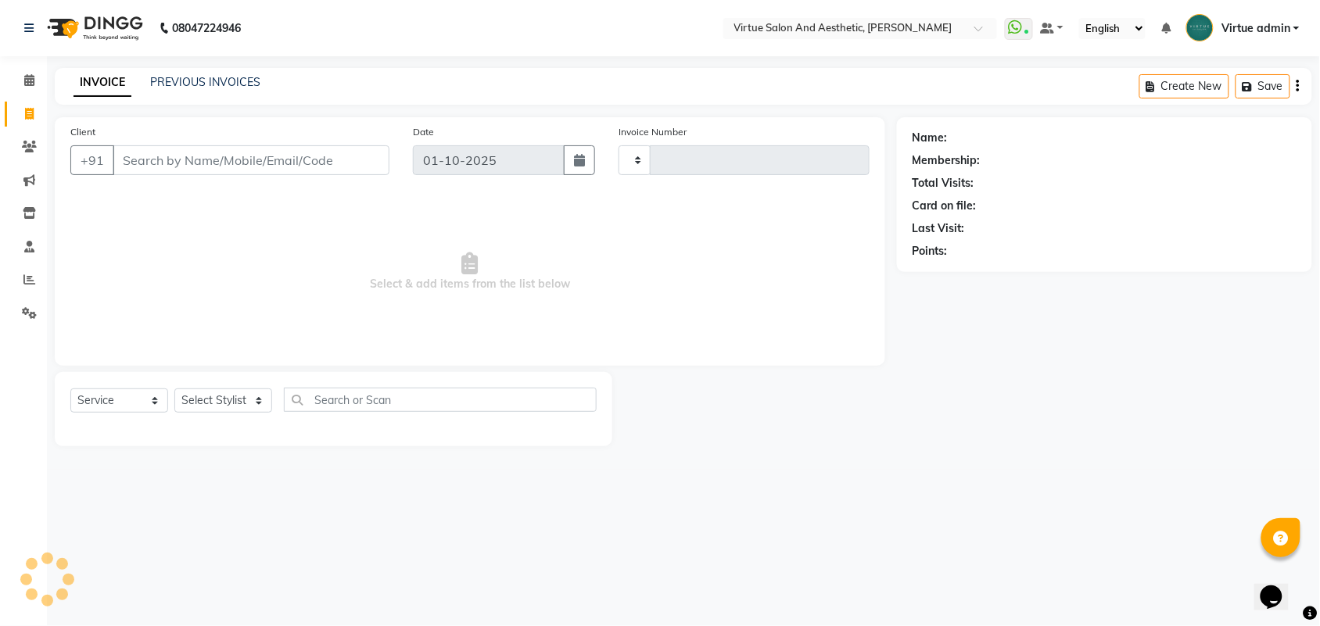
type input "3963"
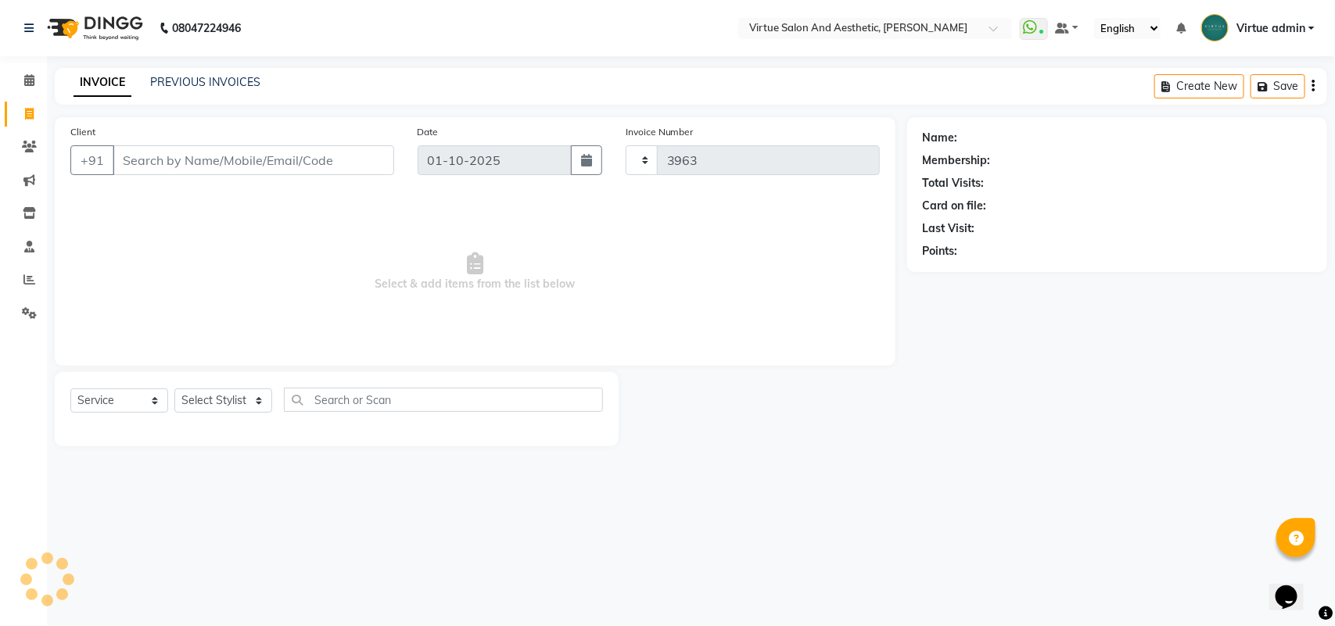
select select "4466"
click at [174, 83] on link "PREVIOUS INVOICES" at bounding box center [205, 82] width 110 height 14
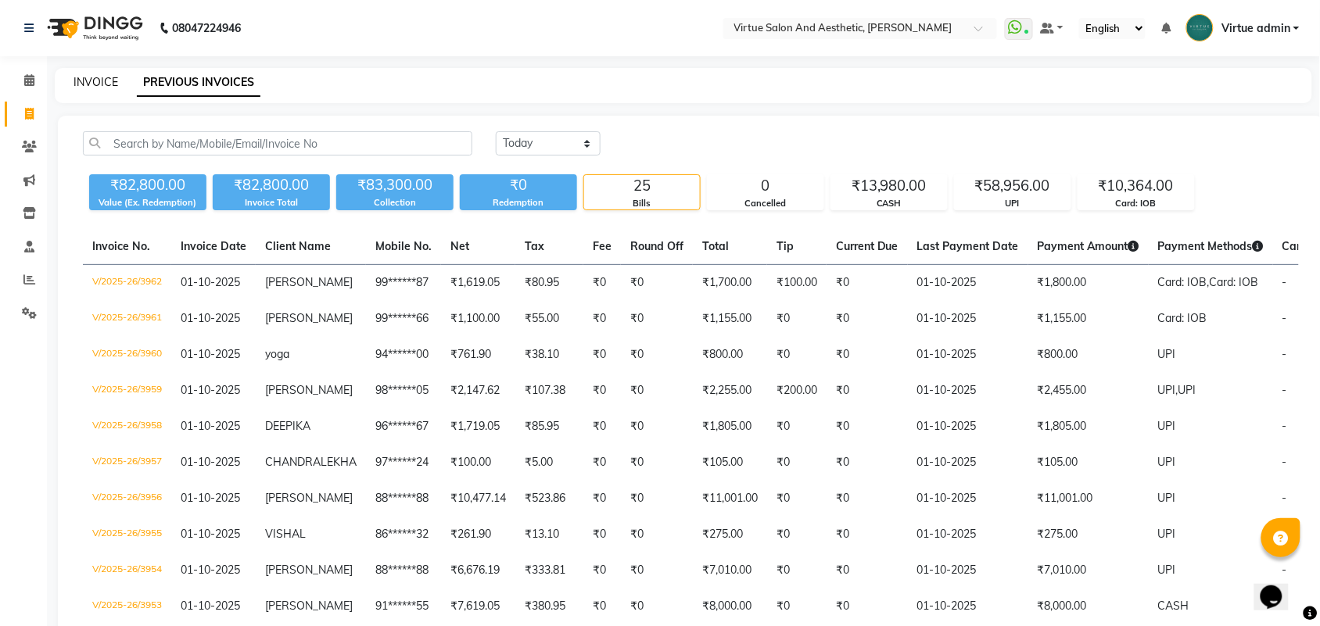
click at [98, 86] on link "INVOICE" at bounding box center [96, 82] width 45 height 14
select select "service"
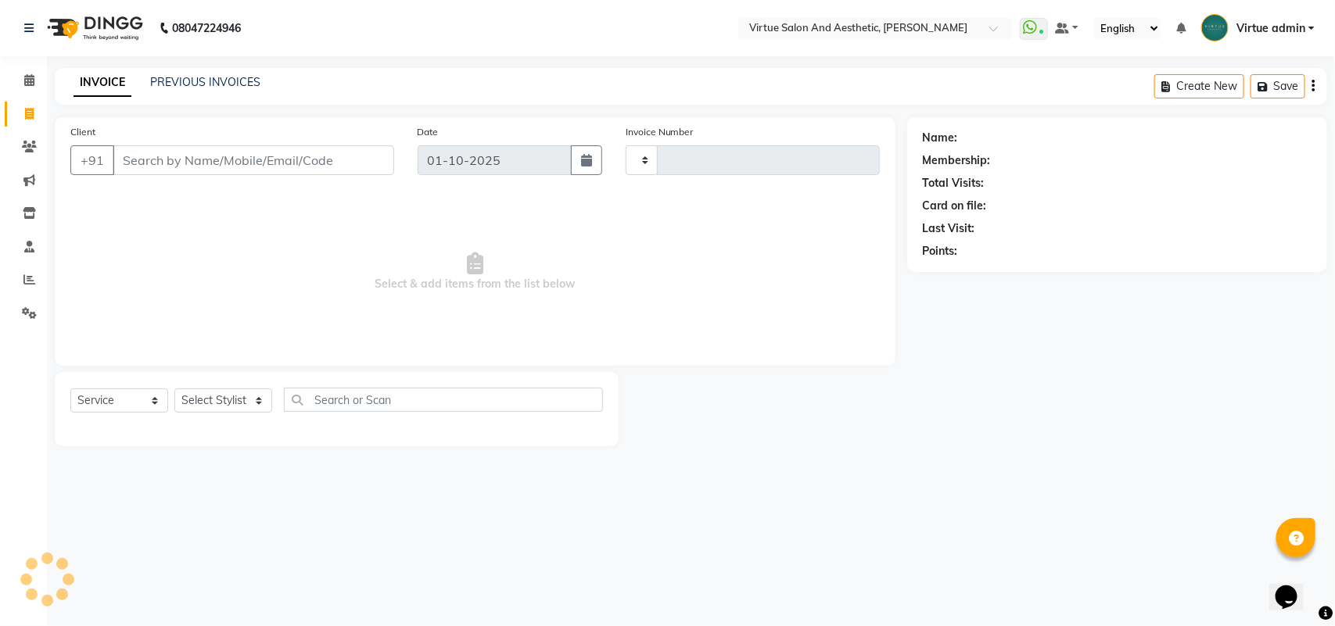
type input "3963"
select select "4466"
click at [135, 170] on input "Client" at bounding box center [254, 160] width 282 height 30
type input "9372834414"
click at [350, 162] on span "Add Client" at bounding box center [354, 160] width 62 height 16
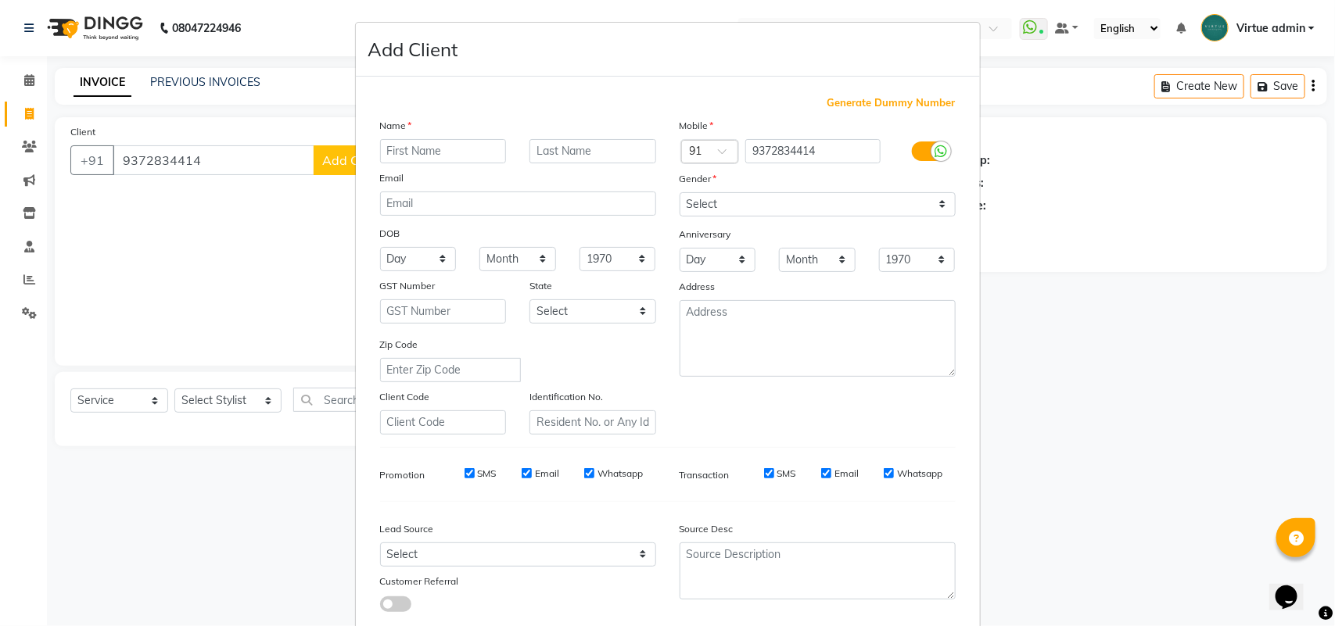
type input "r"
type input "RINKY"
click at [698, 204] on select "Select Male Female Other Prefer Not To Say" at bounding box center [818, 204] width 276 height 24
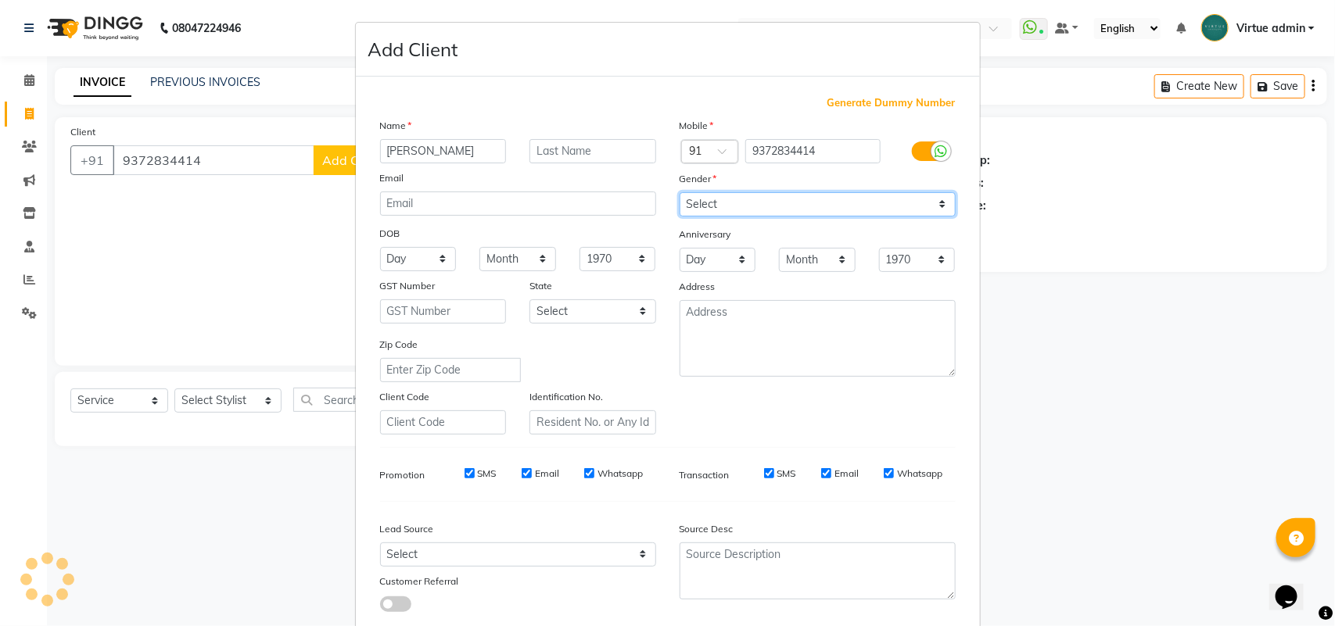
select select "female"
click at [680, 192] on select "Select Male Female Other Prefer Not To Say" at bounding box center [818, 204] width 276 height 24
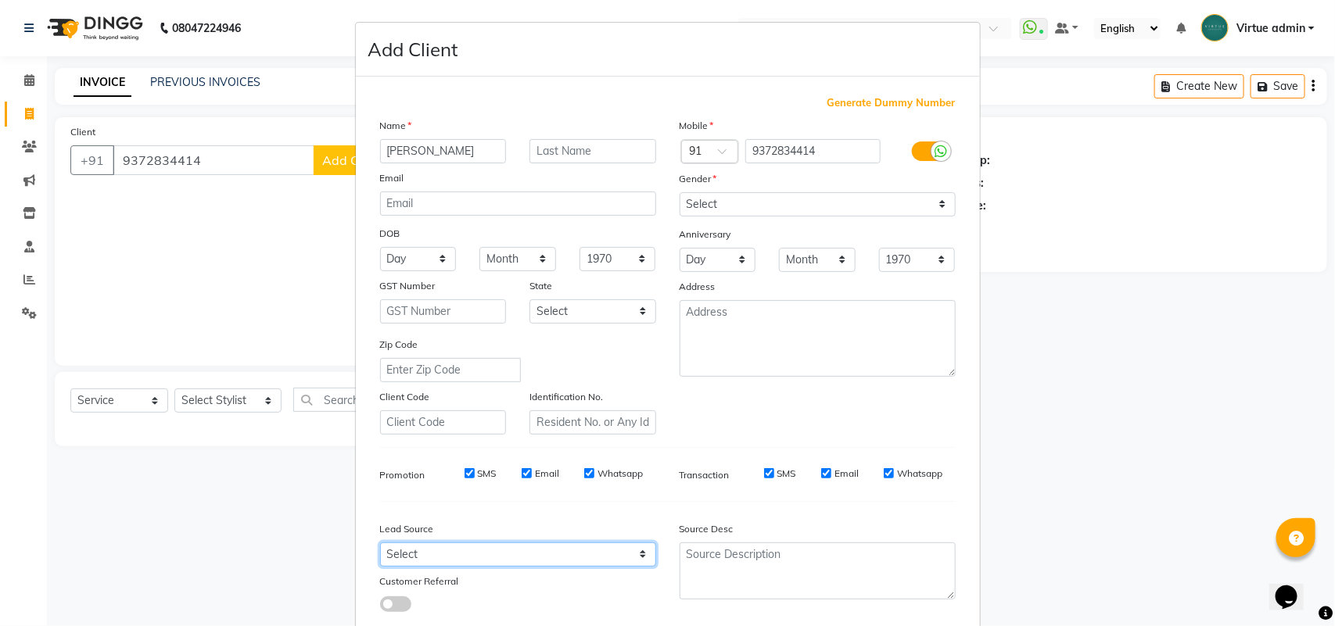
click at [404, 550] on select "Select Walk-in Referral Internet Friend Word of Mouth Advertisement Facebook Ju…" at bounding box center [518, 555] width 276 height 24
select select "30564"
click at [380, 543] on select "Select Walk-in Referral Internet Friend Word of Mouth Advertisement Facebook Ju…" at bounding box center [518, 555] width 276 height 24
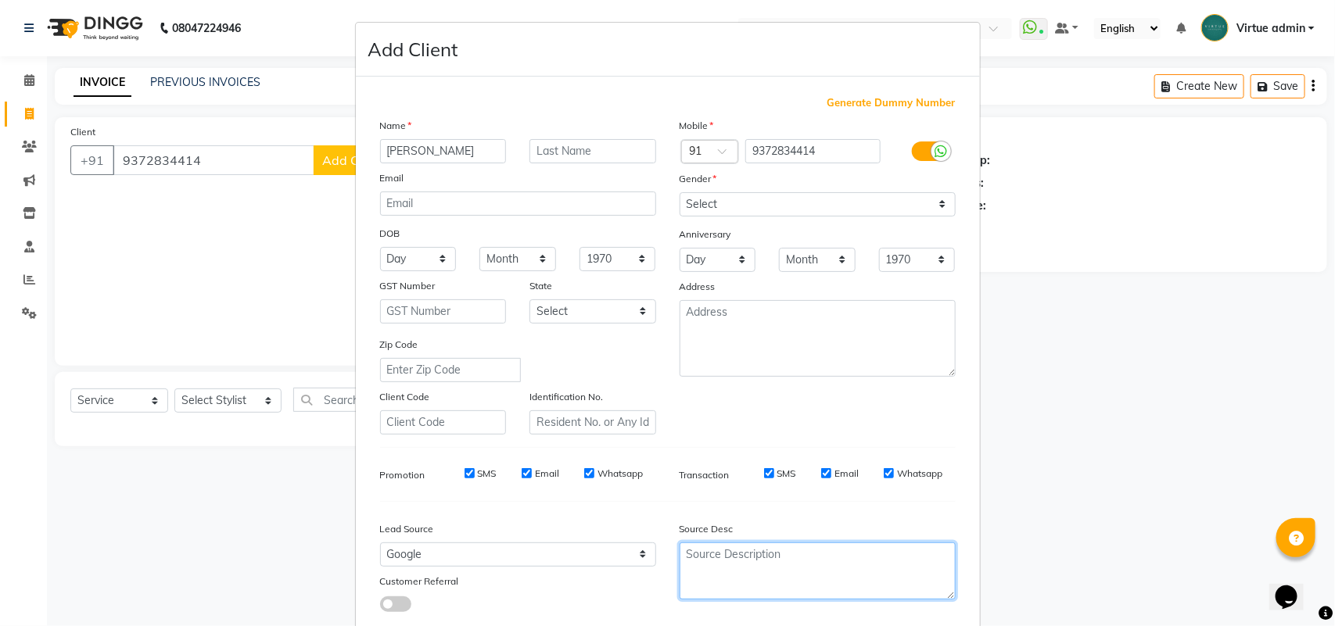
click at [681, 556] on textarea at bounding box center [818, 571] width 276 height 57
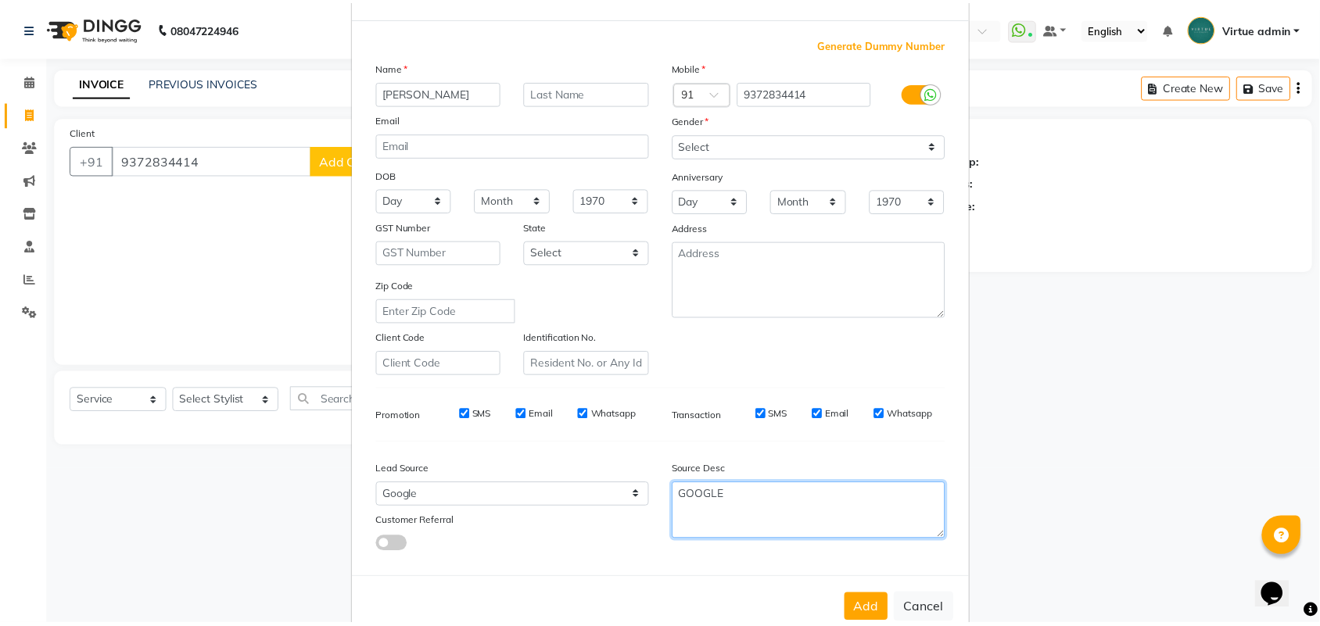
scroll to position [90, 0]
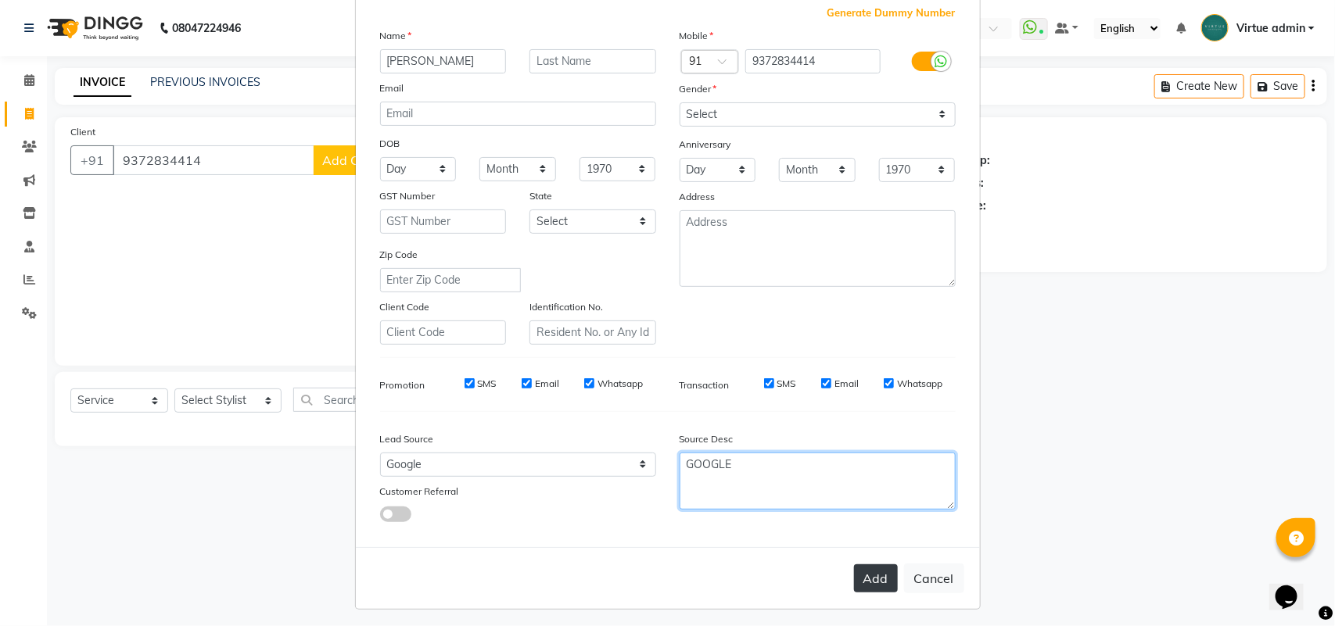
type textarea "GOOGLE"
click at [857, 577] on button "Add" at bounding box center [876, 579] width 44 height 28
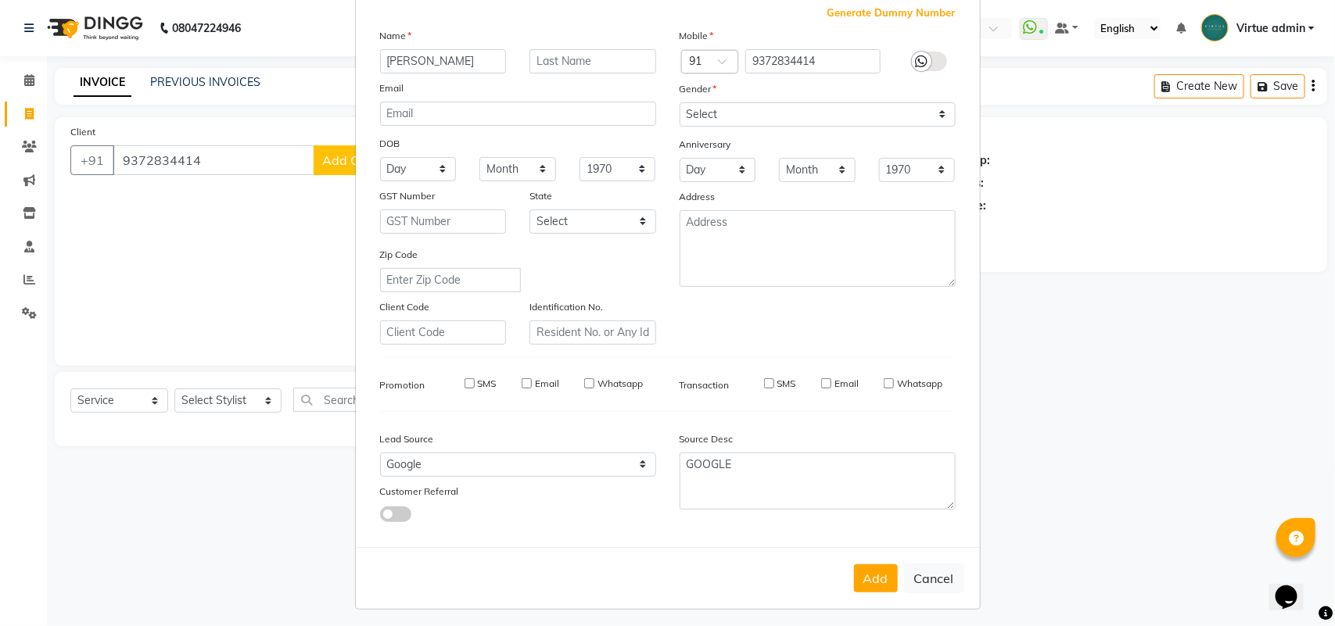
type input "93******14"
select select
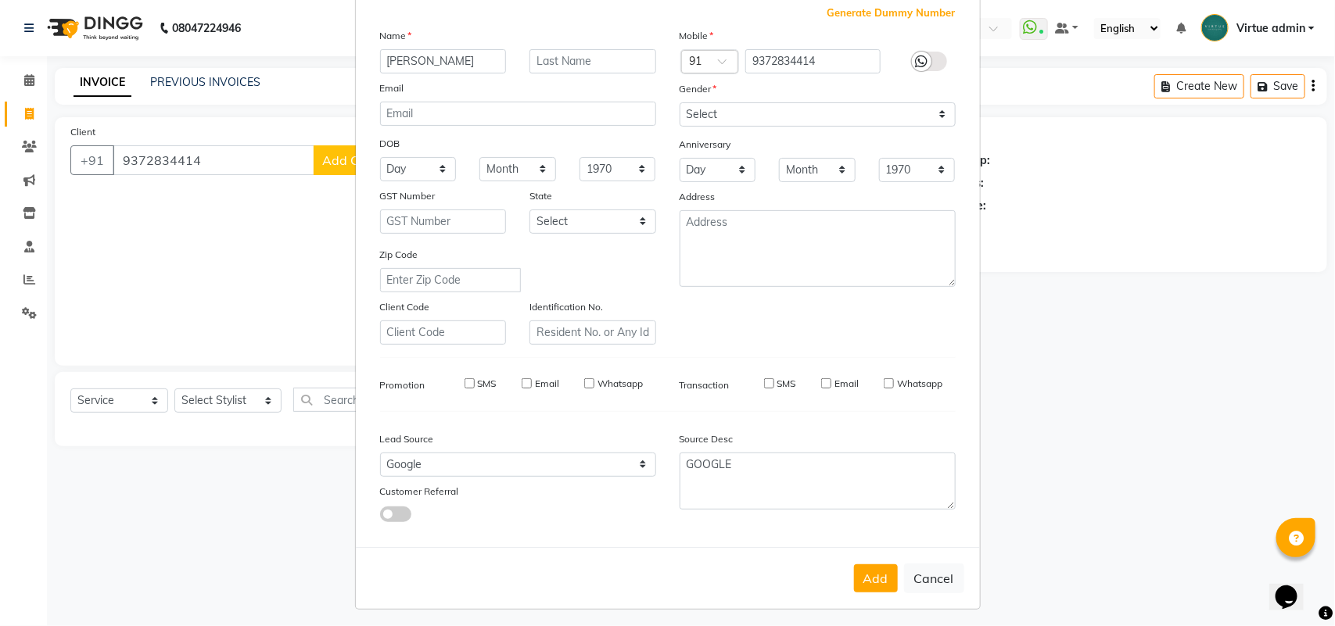
select select
checkbox input "false"
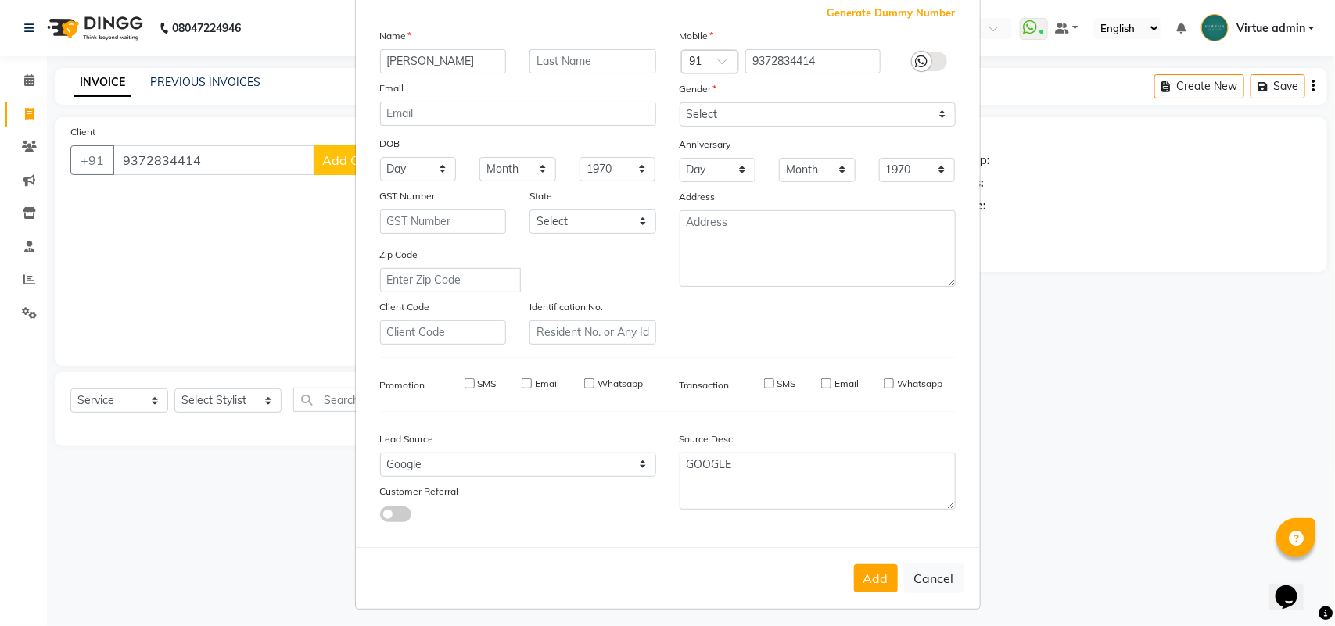
checkbox input "false"
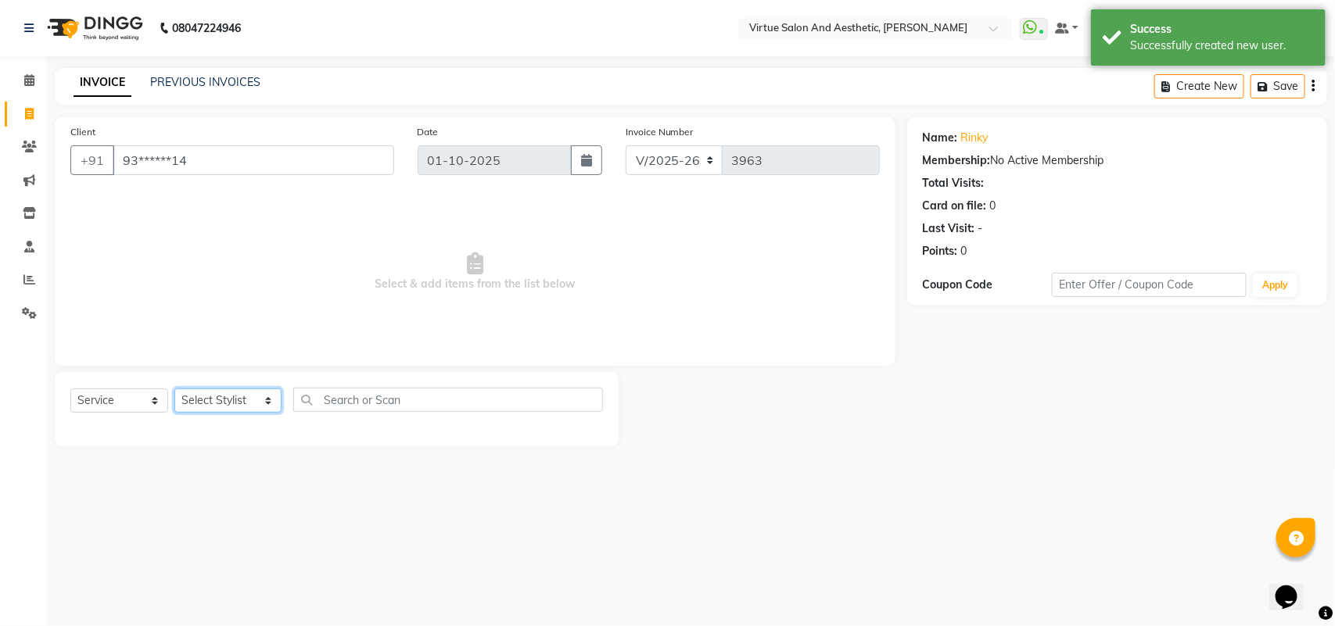
click at [198, 404] on select "Select Stylist Admin ANUSHA Apsu Auditor Ambattur Balaji BANUPRIYA Bharath Bhuv…" at bounding box center [227, 401] width 107 height 24
select select "40345"
click at [174, 389] on select "Select Stylist Admin ANUSHA Apsu Auditor Ambattur Balaji BANUPRIYA Bharath Bhuv…" at bounding box center [227, 401] width 107 height 24
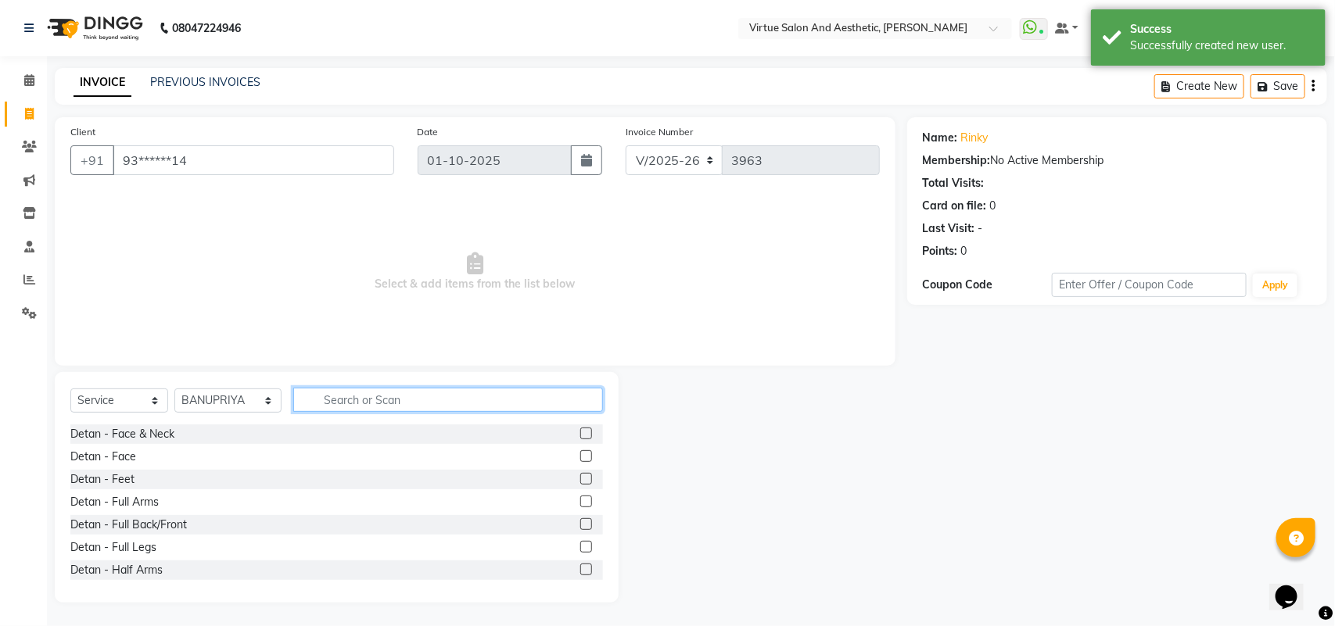
click at [337, 407] on input "text" at bounding box center [448, 400] width 310 height 24
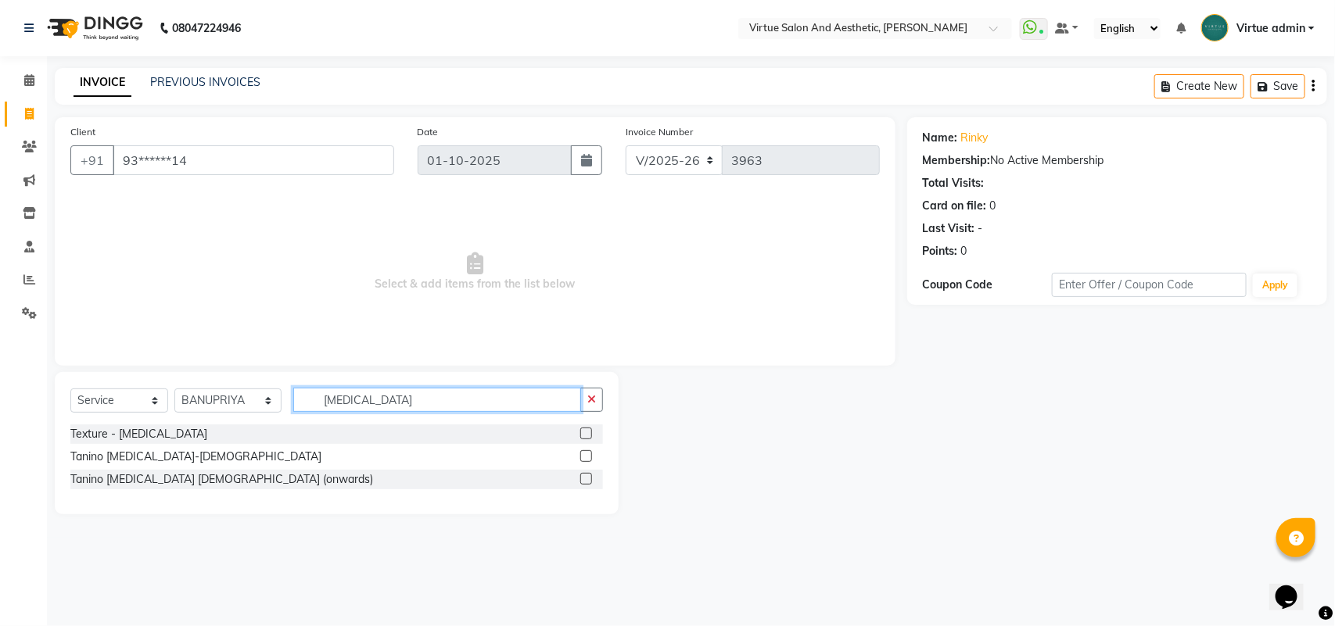
type input "BOTOX"
click at [590, 482] on label at bounding box center [586, 479] width 12 height 12
click at [590, 482] on input "checkbox" at bounding box center [585, 480] width 10 height 10
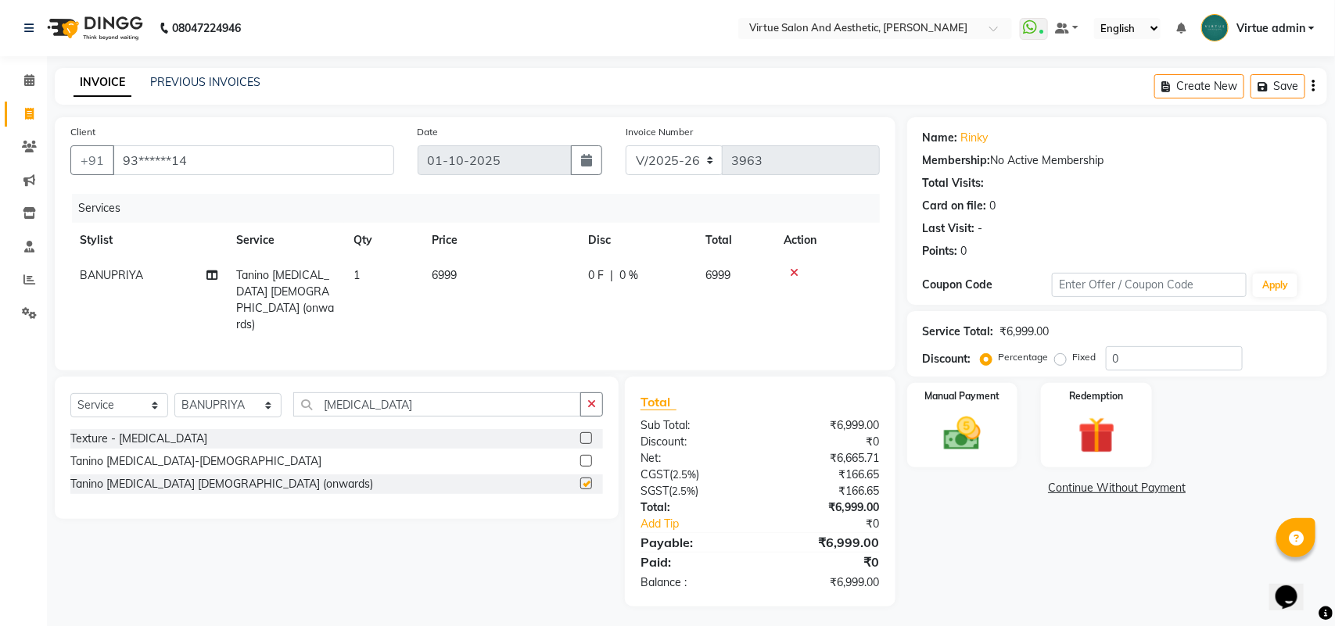
checkbox input "false"
click at [468, 271] on td "6999" at bounding box center [500, 300] width 156 height 84
select select "40345"
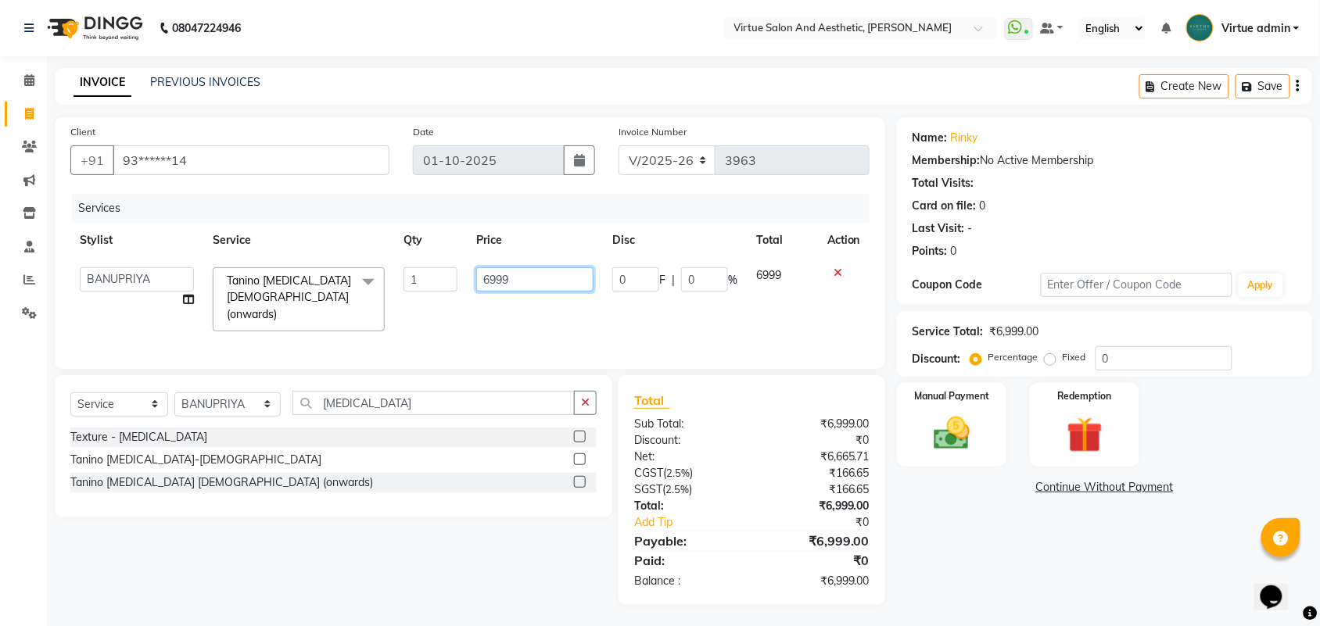
click at [521, 275] on input "6999" at bounding box center [534, 279] width 117 height 24
type input "6"
type input "7999"
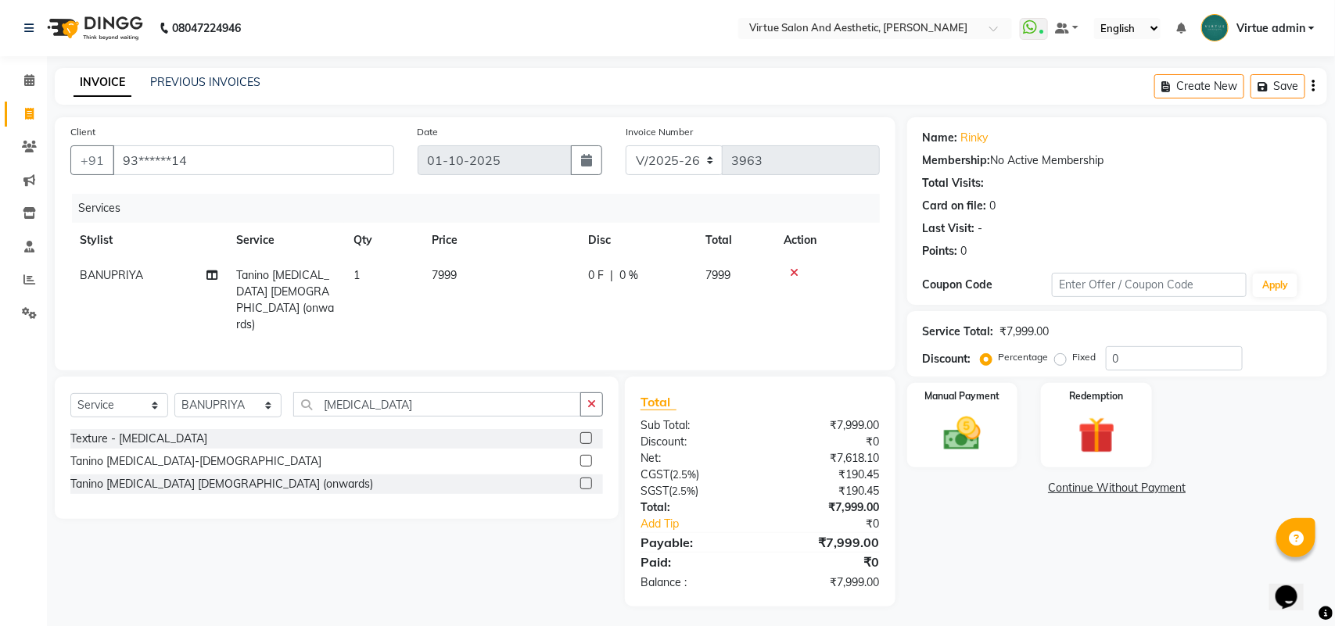
click at [533, 318] on div "Services Stylist Service Qty Price Disc Total Action BANUPRIYA Tanino Botox Fem…" at bounding box center [474, 274] width 809 height 161
click at [368, 405] on input "BOTOX" at bounding box center [437, 405] width 288 height 24
type input "B"
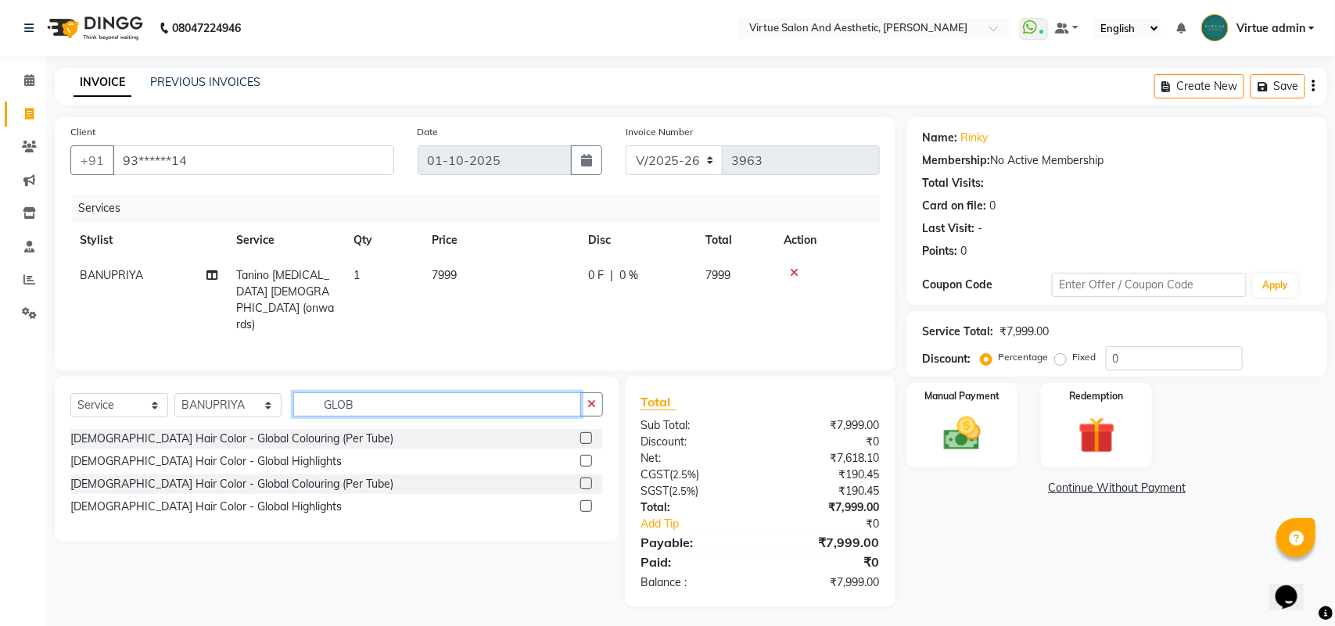
type input "GLOB"
click at [588, 478] on label at bounding box center [586, 484] width 12 height 12
click at [588, 479] on input "checkbox" at bounding box center [585, 484] width 10 height 10
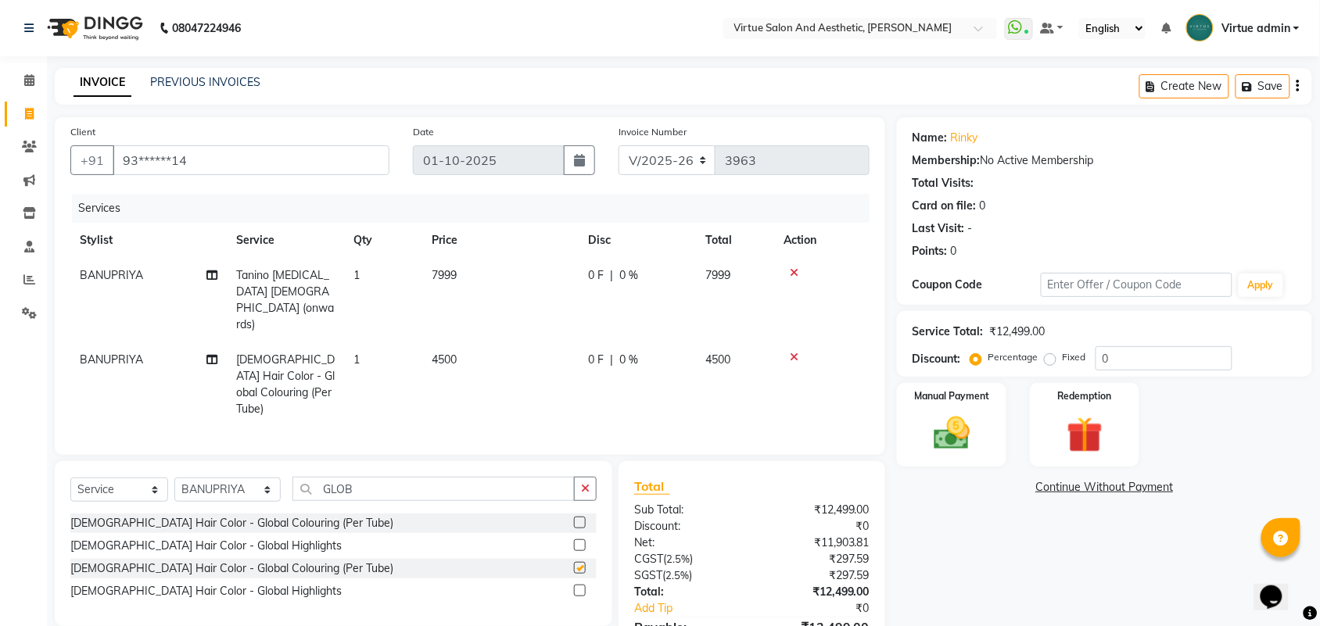
checkbox input "false"
click at [466, 343] on td "4500" at bounding box center [500, 385] width 156 height 84
select select "40345"
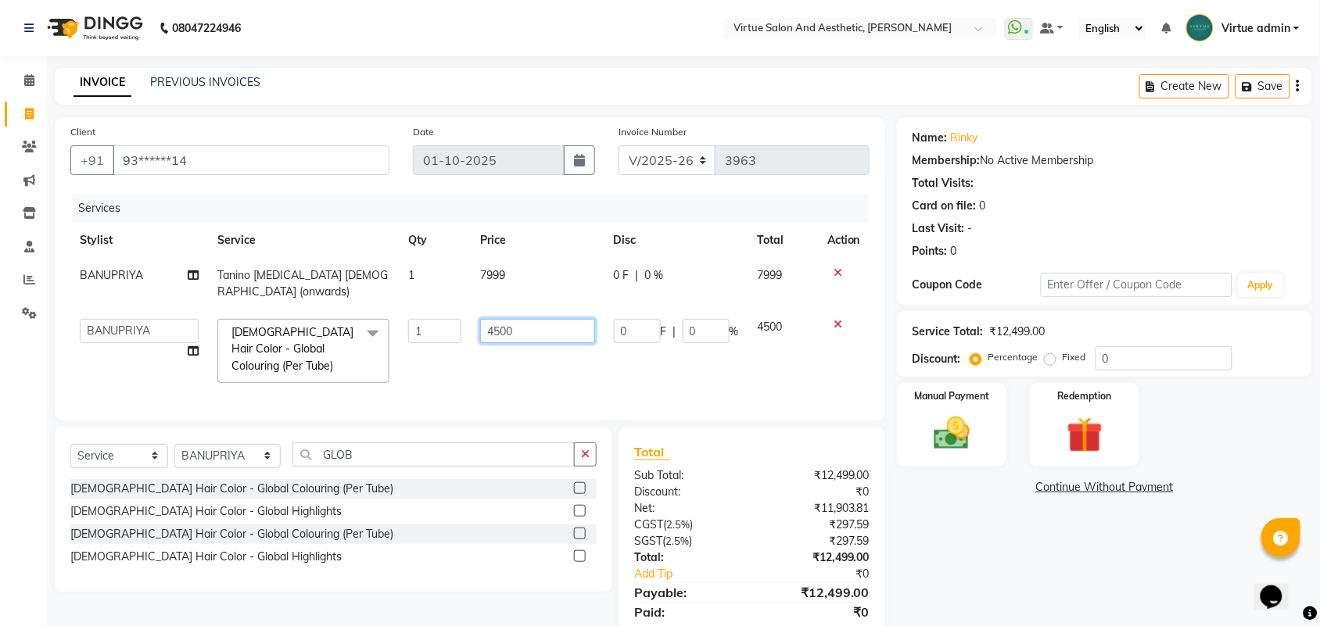
click at [515, 319] on input "4500" at bounding box center [537, 331] width 115 height 24
type input "4"
type input "5999"
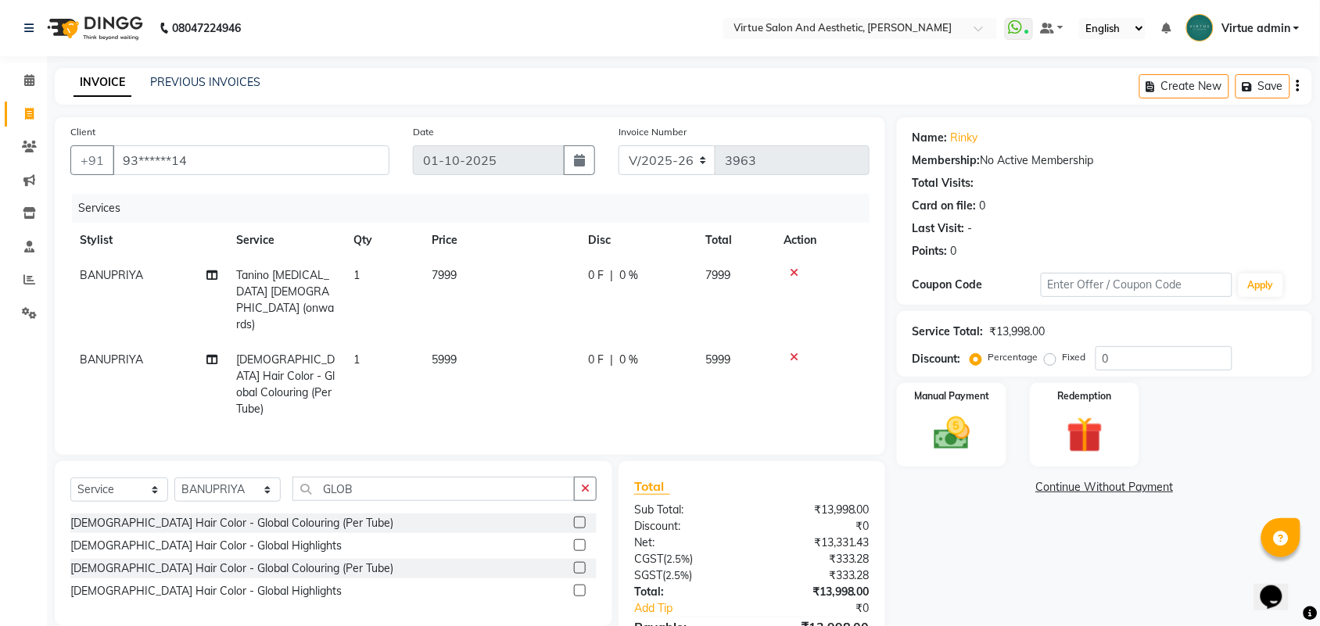
click at [526, 349] on td "5999" at bounding box center [500, 385] width 156 height 84
select select "40345"
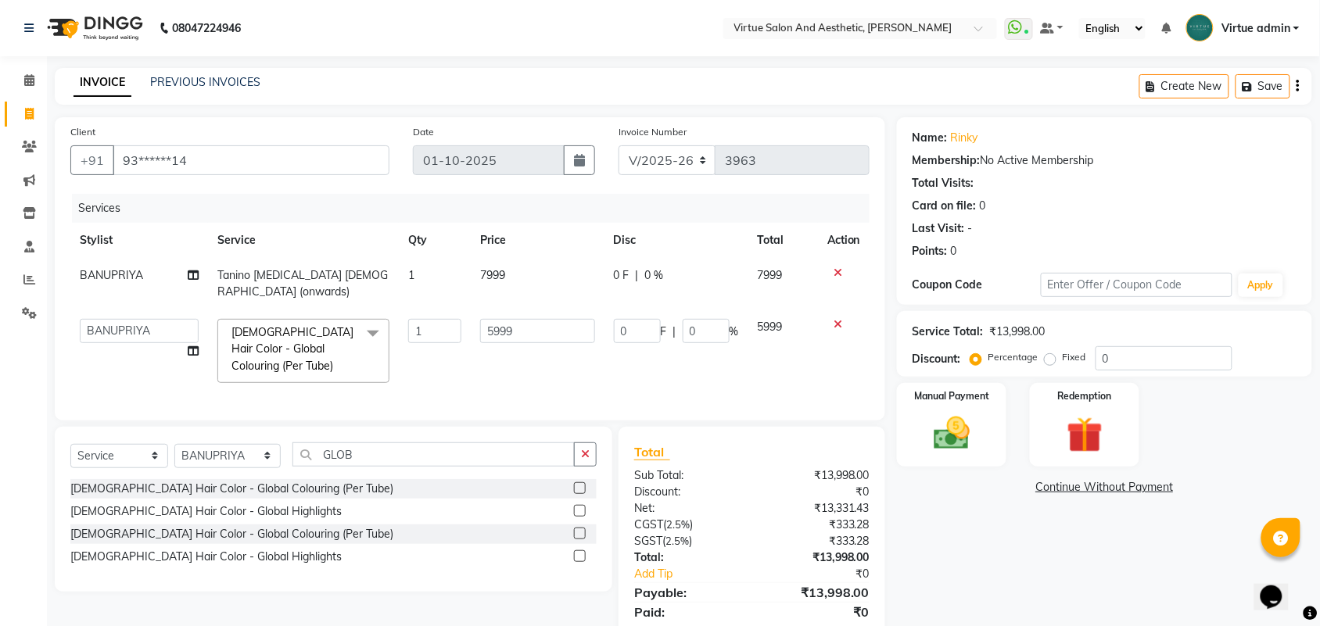
click at [405, 285] on td "1" at bounding box center [435, 284] width 72 height 52
select select "40345"
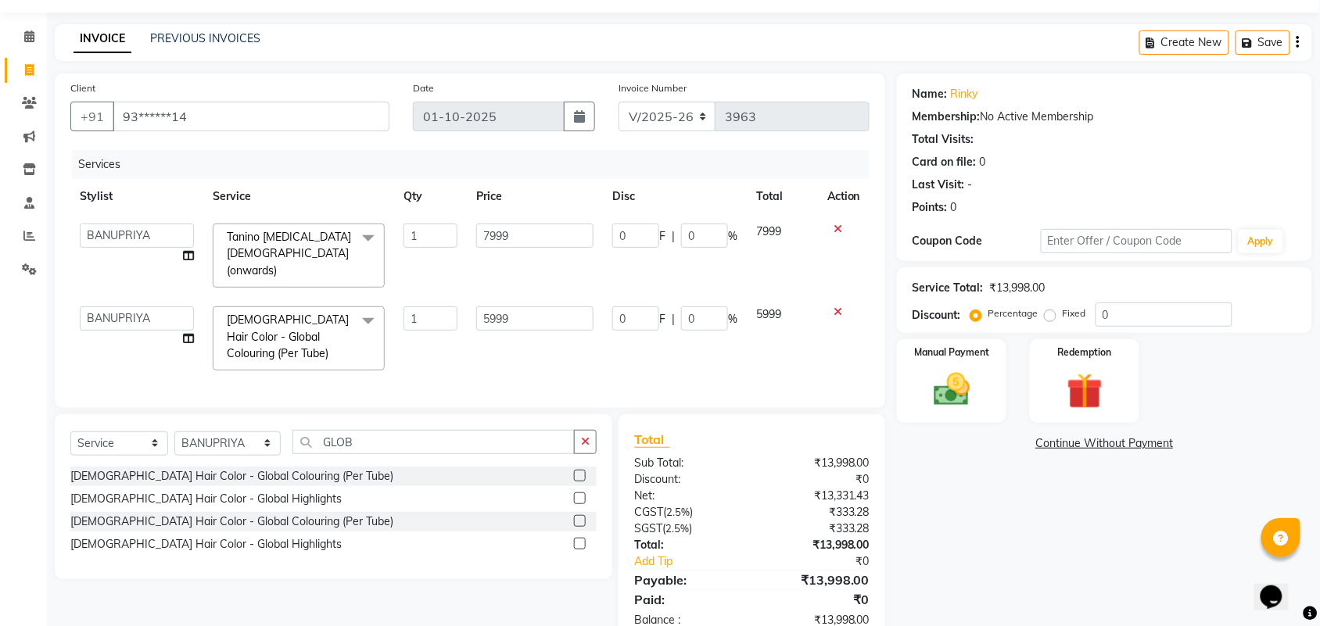
scroll to position [84, 0]
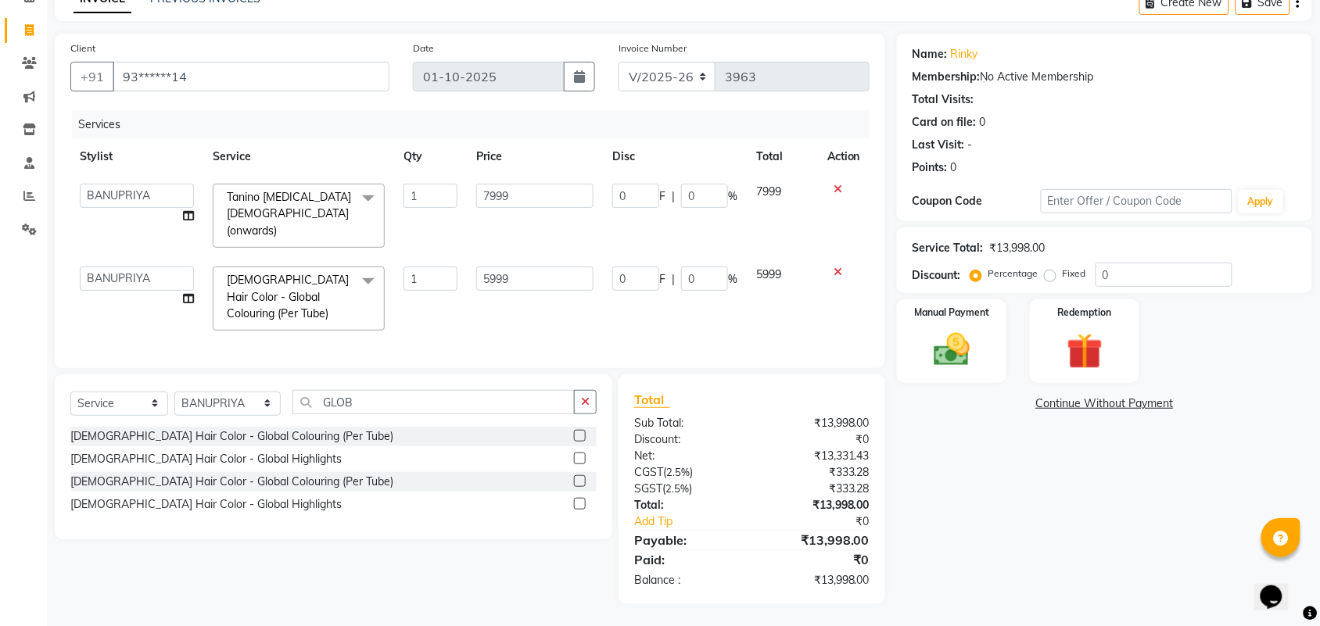
click at [547, 223] on td "7999" at bounding box center [535, 215] width 136 height 83
drag, startPoint x: 542, startPoint y: 204, endPoint x: 457, endPoint y: 201, distance: 84.5
click at [457, 201] on tr "Admin ANUSHA Apsu Auditor Ambattur Balaji BANUPRIYA Bharath Bhuvanesh Dingg - S…" at bounding box center [469, 215] width 799 height 83
type input "5"
type input "8500"
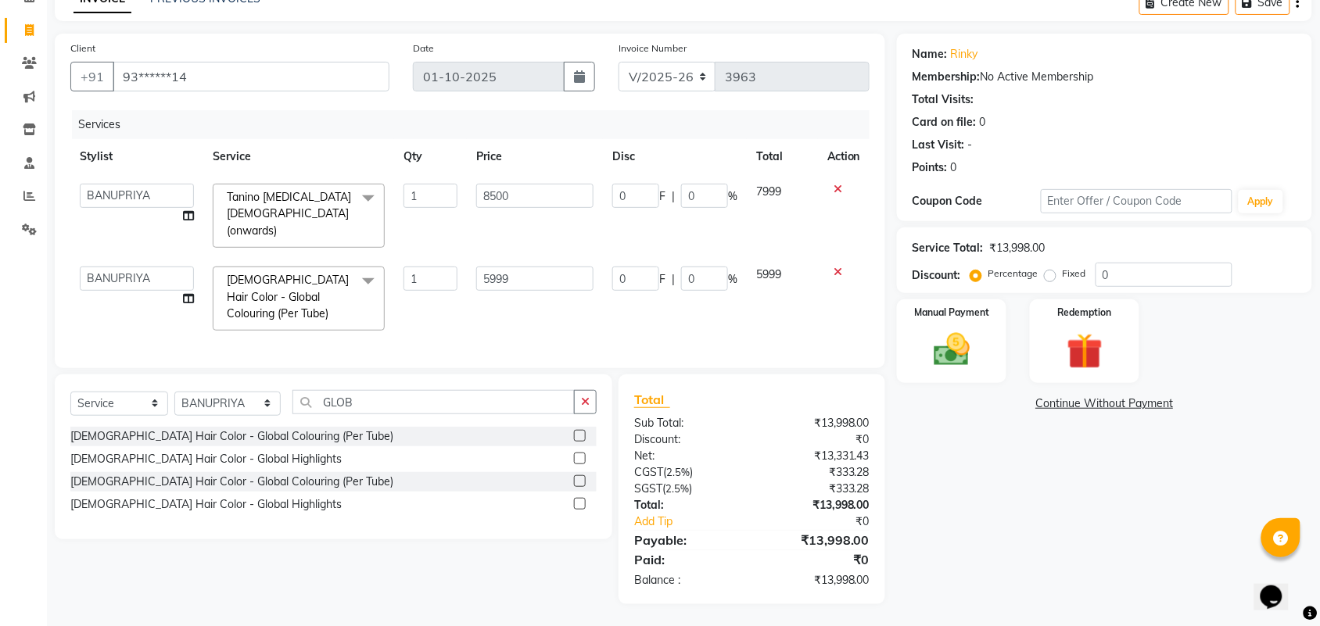
scroll to position [52, 0]
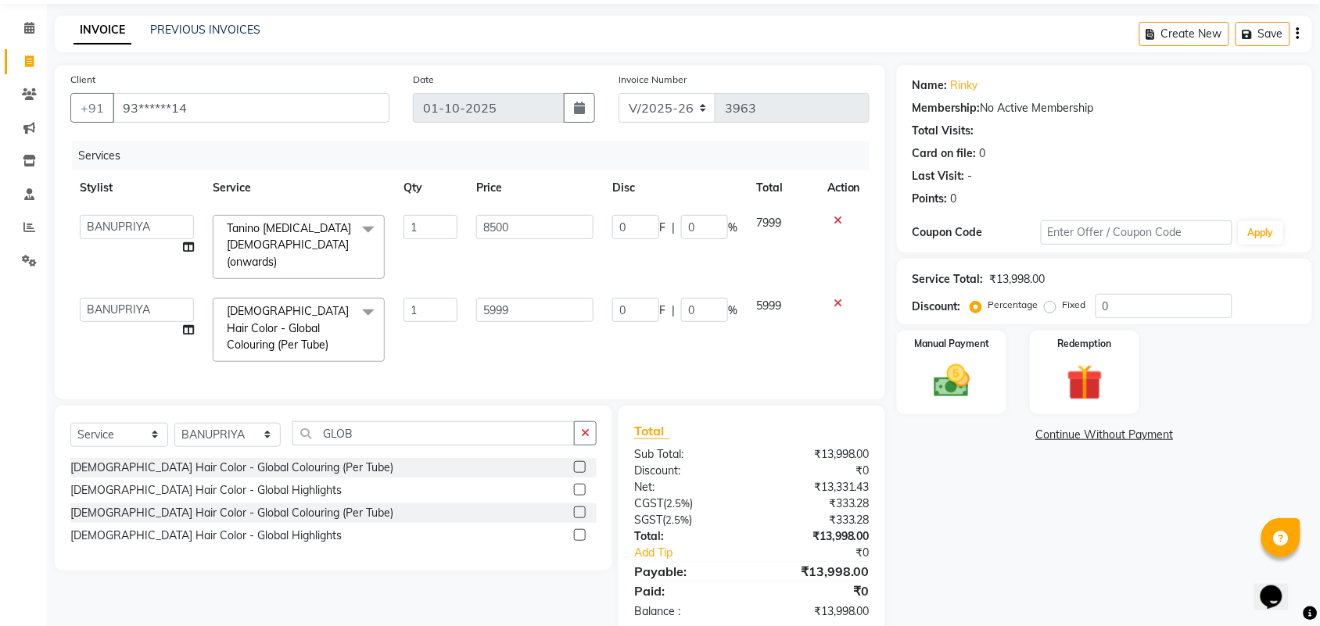
click at [716, 422] on div "Total Sub Total: ₹13,998.00 Discount: ₹0 Net: ₹13,331.43 CGST ( 2.5% ) ₹333.28 …" at bounding box center [751, 521] width 235 height 199
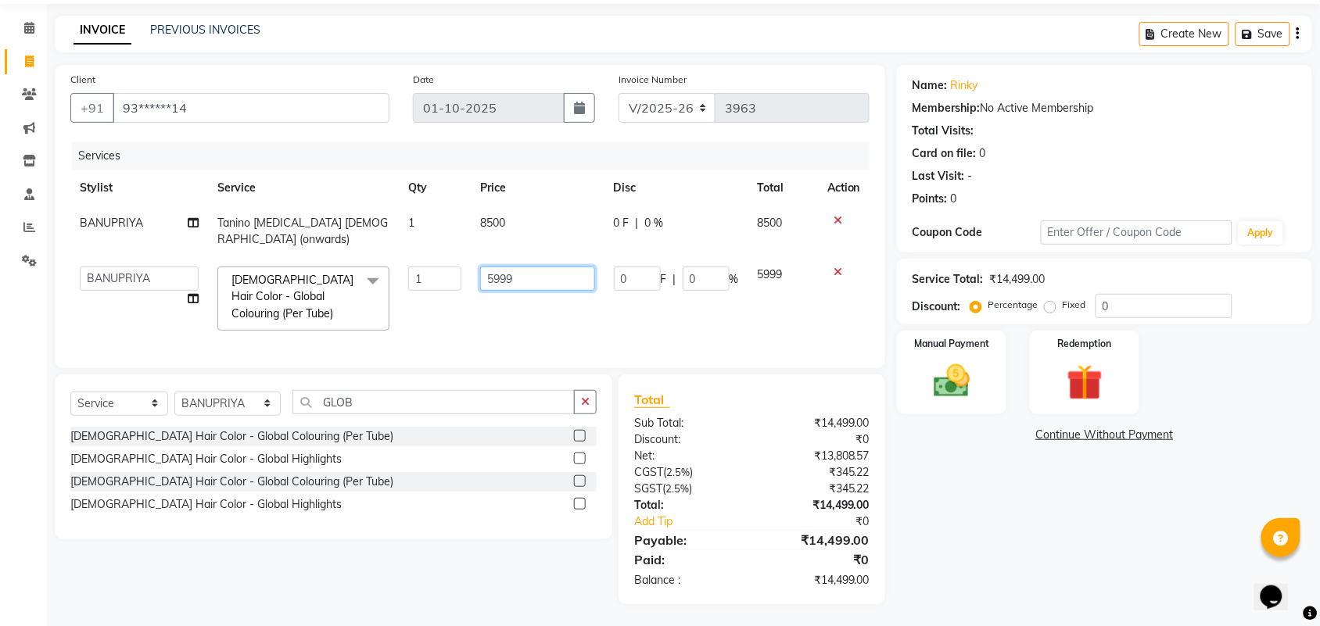
click at [550, 270] on input "5999" at bounding box center [537, 279] width 115 height 24
drag, startPoint x: 546, startPoint y: 267, endPoint x: 457, endPoint y: 257, distance: 89.0
click at [457, 257] on tr "Admin ANUSHA Apsu Auditor Ambattur Balaji BANUPRIYA Bharath Bhuvanesh Dingg - S…" at bounding box center [469, 298] width 799 height 83
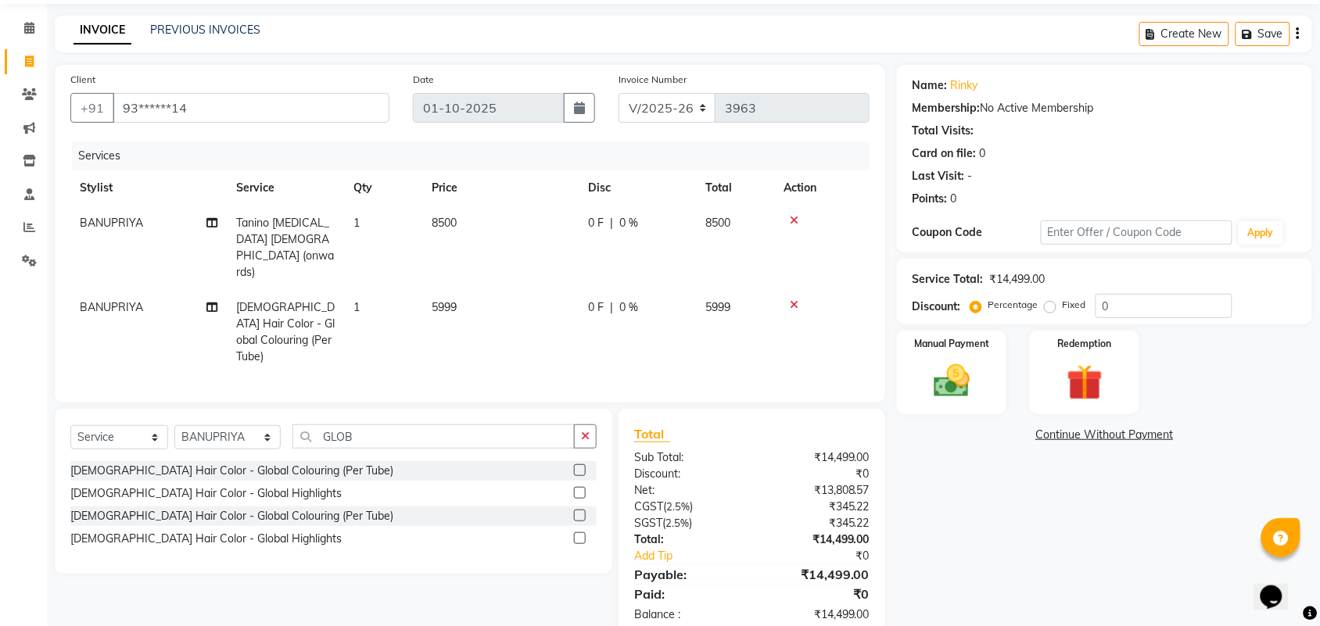
click at [544, 302] on td "5999" at bounding box center [500, 332] width 156 height 84
select select "40345"
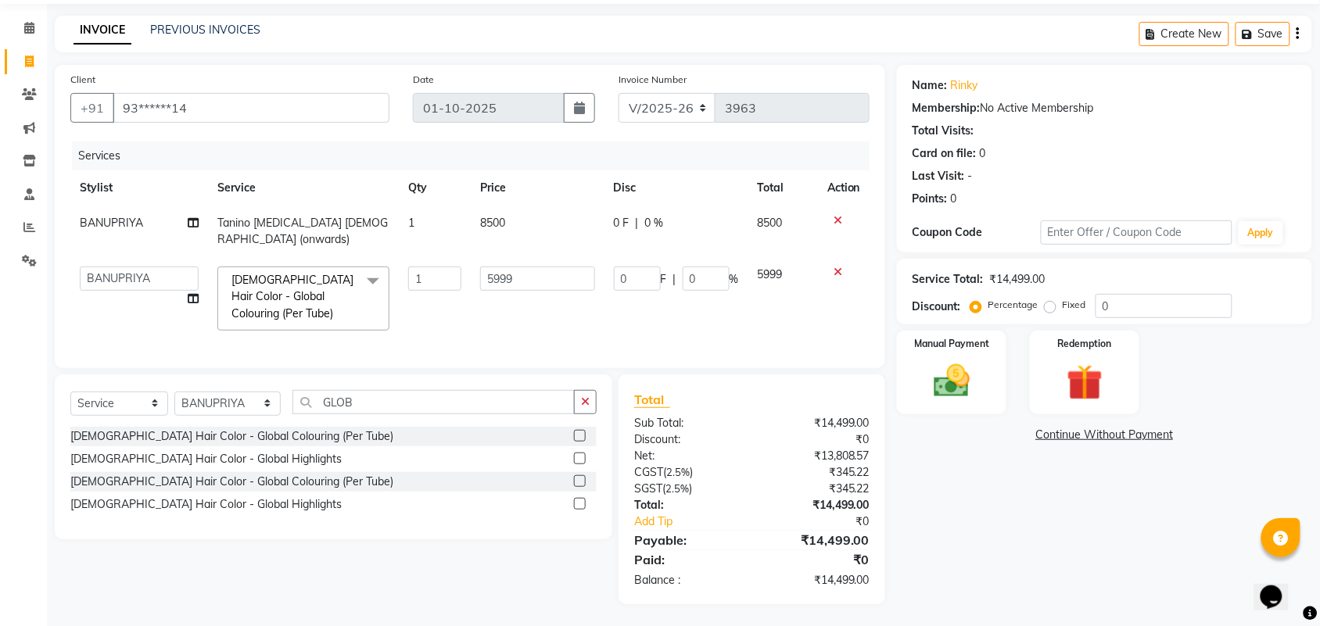
click at [544, 224] on td "8500" at bounding box center [538, 232] width 134 height 52
select select "40345"
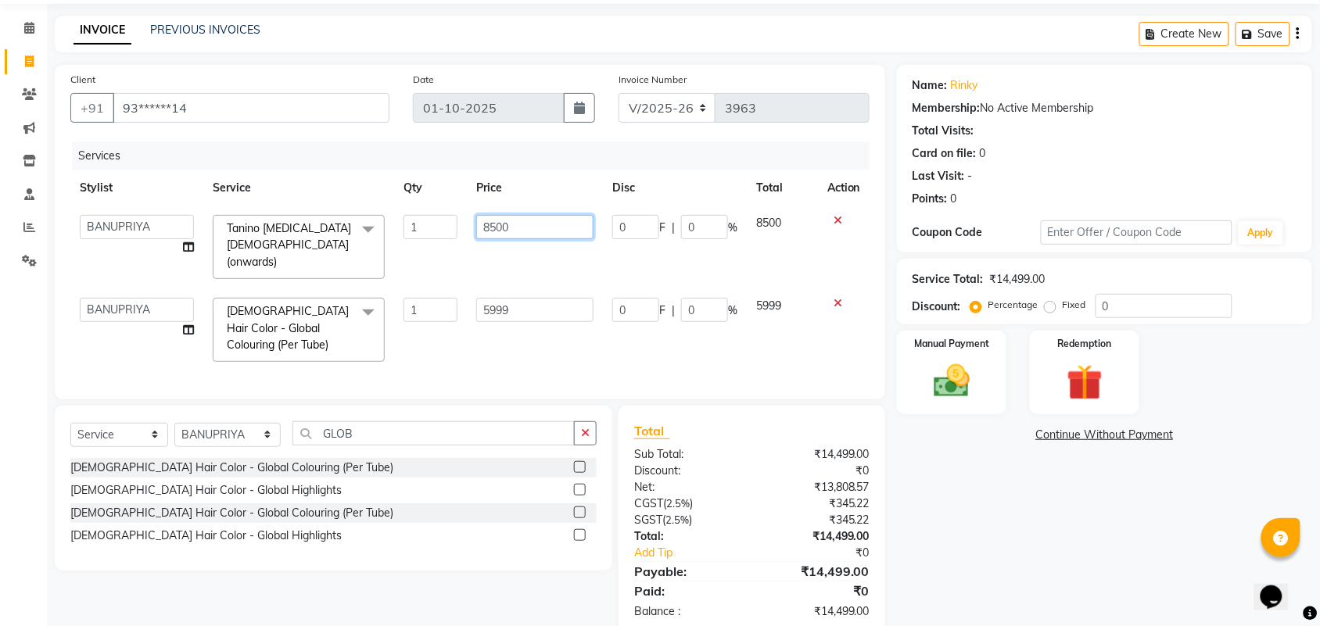
click at [544, 221] on input "8500" at bounding box center [534, 227] width 117 height 24
type input "8700"
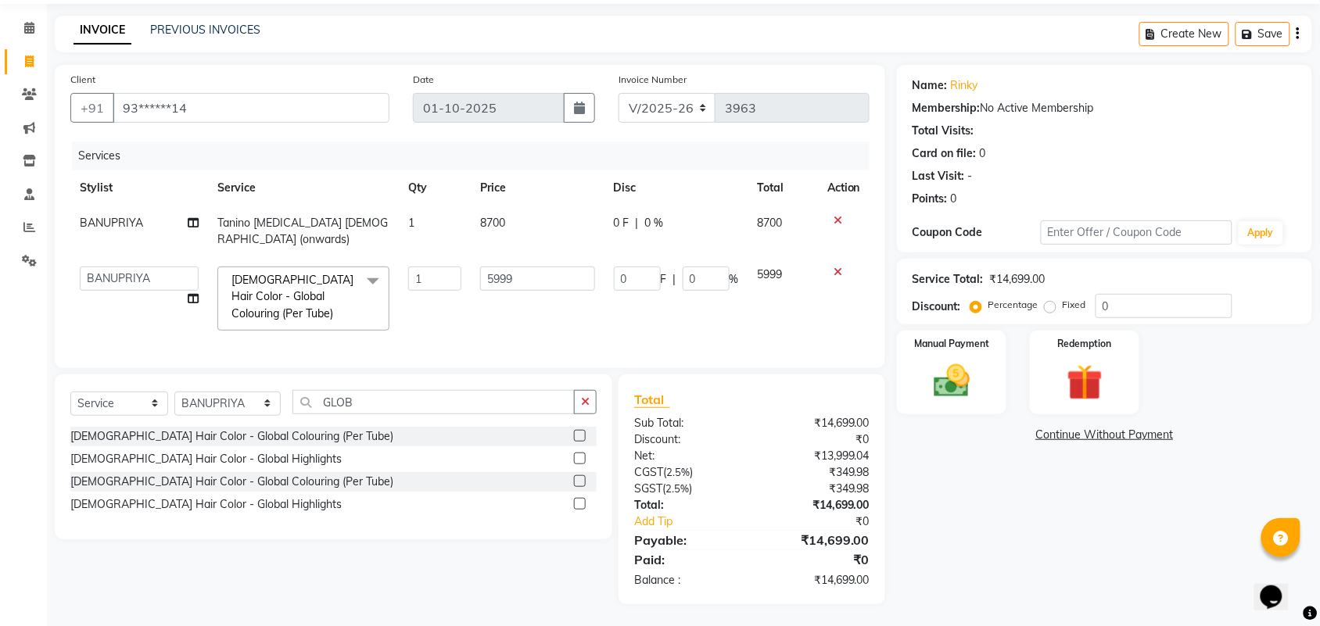
drag, startPoint x: 653, startPoint y: 368, endPoint x: 662, endPoint y: 371, distance: 9.9
click at [654, 368] on div "Client +91 93******14 Date 01-10-2025 Invoice Number V/2025 V/2025-26 3963 Serv…" at bounding box center [470, 335] width 854 height 540
click at [942, 382] on img at bounding box center [951, 381] width 61 height 43
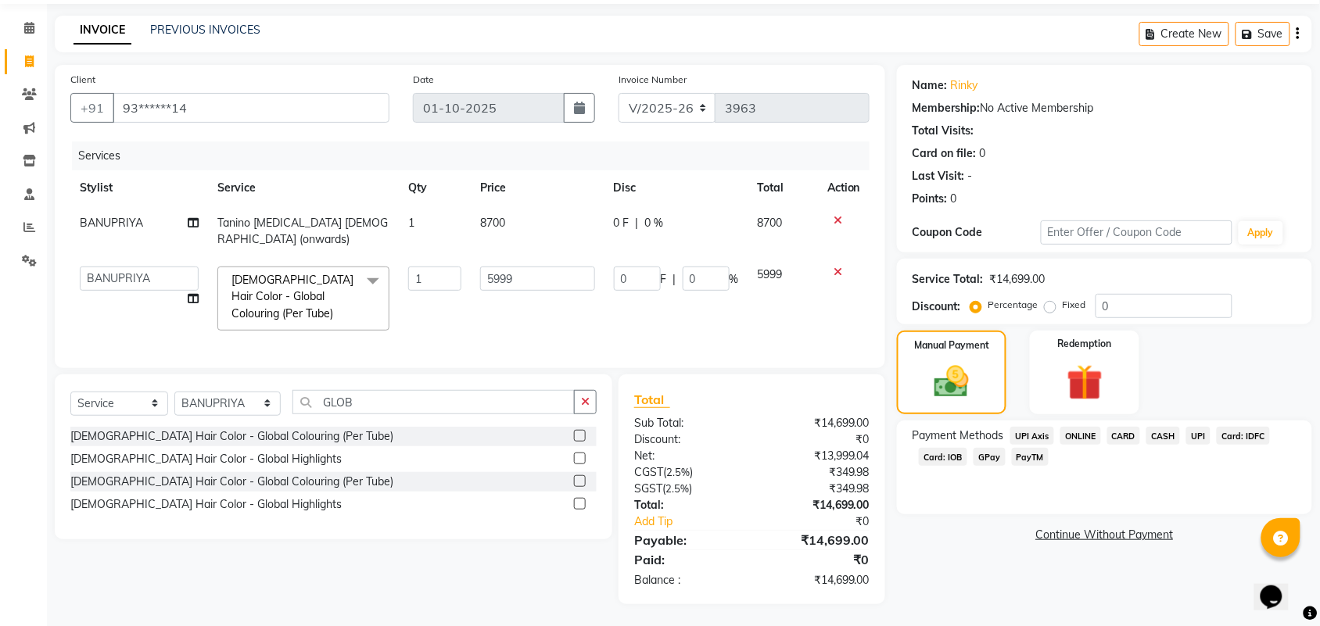
click at [1199, 435] on span "UPI" at bounding box center [1198, 436] width 24 height 18
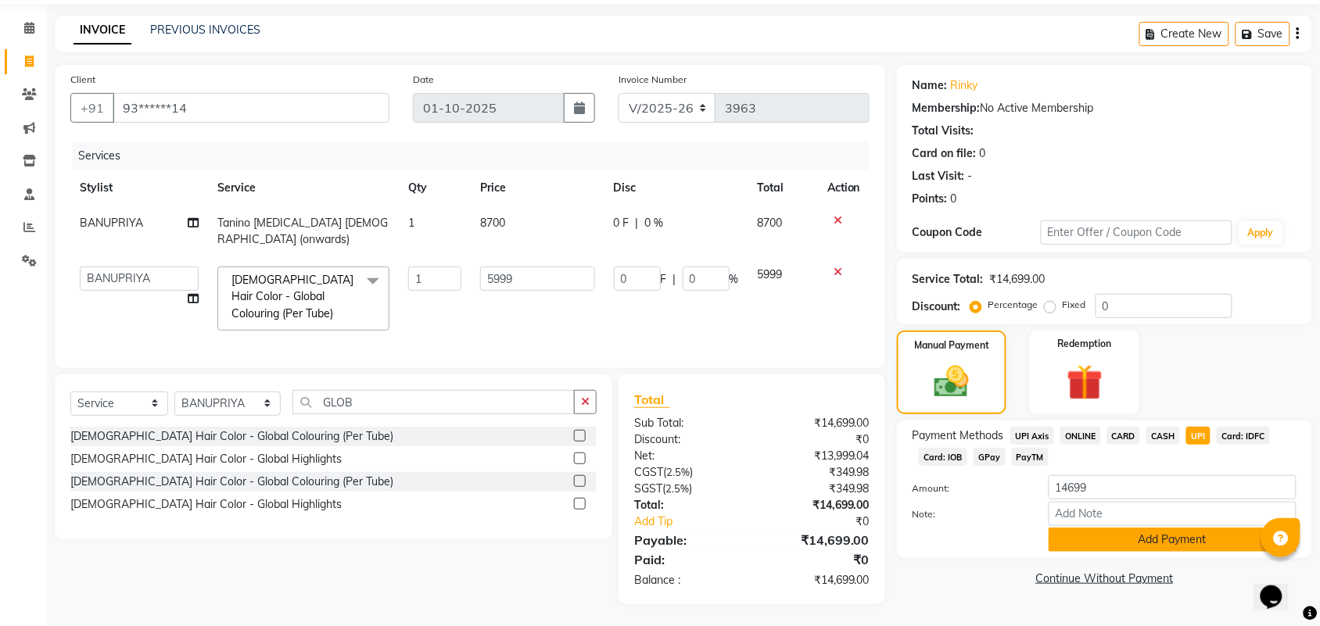
click at [1171, 544] on button "Add Payment" at bounding box center [1173, 540] width 248 height 24
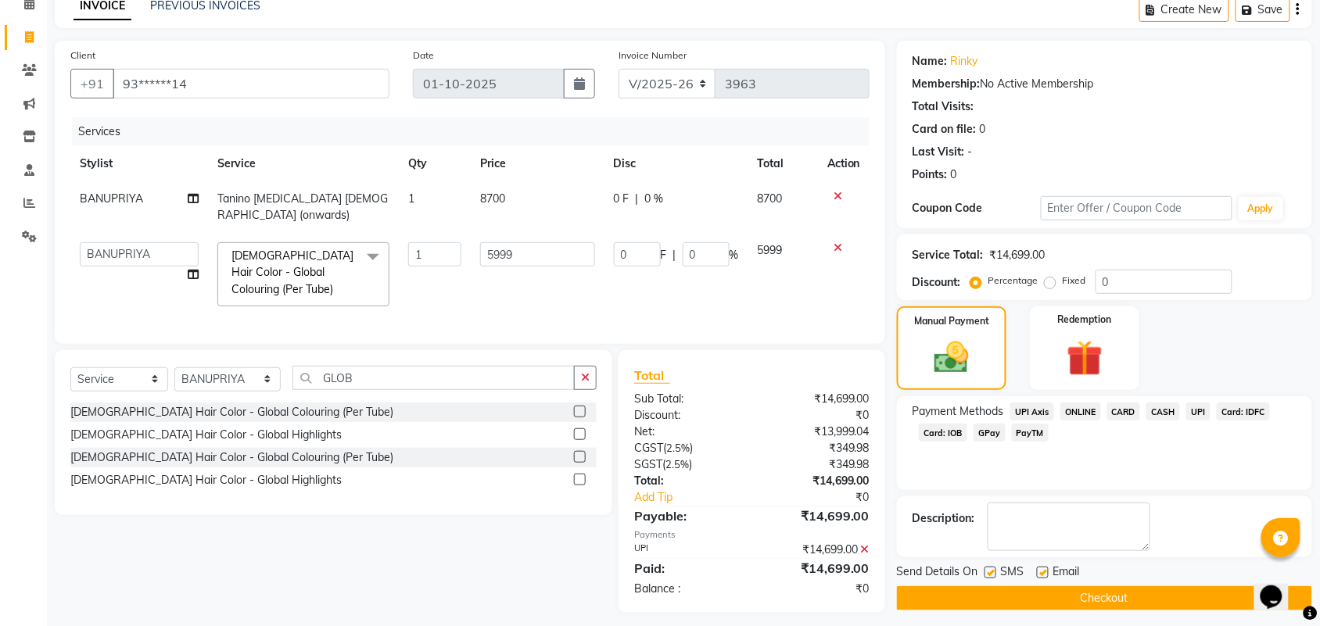
scroll to position [84, 0]
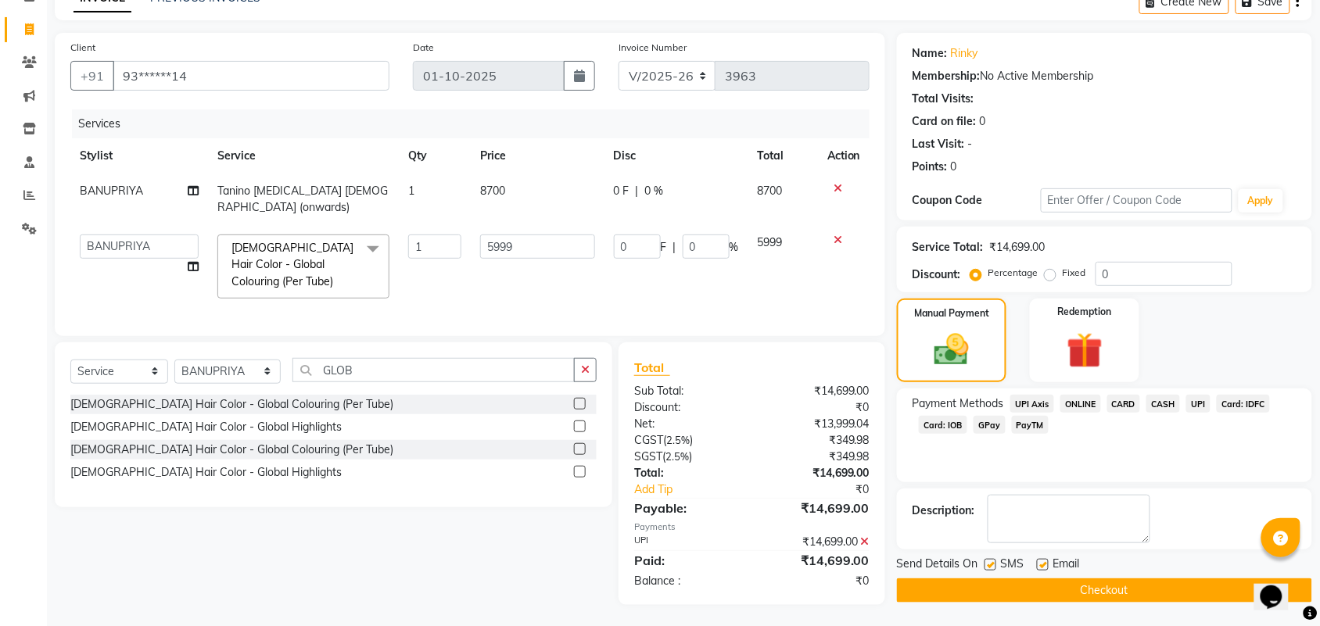
click at [1160, 587] on button "Checkout" at bounding box center [1104, 591] width 415 height 24
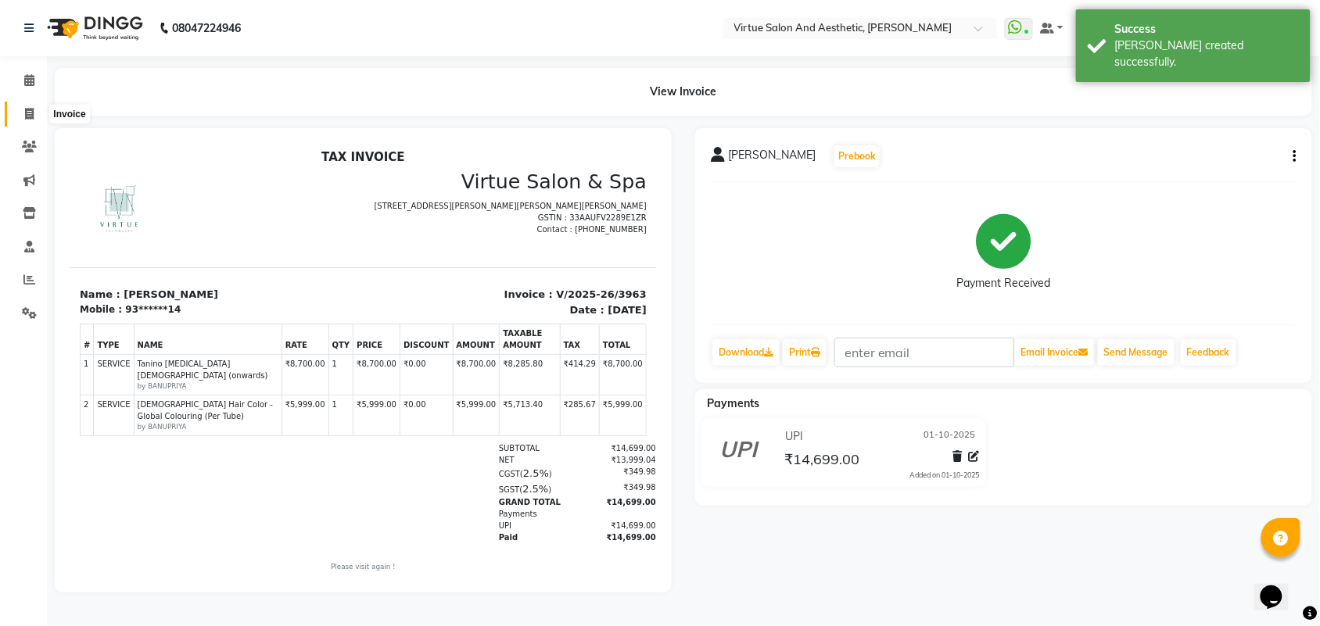
click at [30, 115] on icon at bounding box center [29, 114] width 9 height 12
select select "4466"
select select "service"
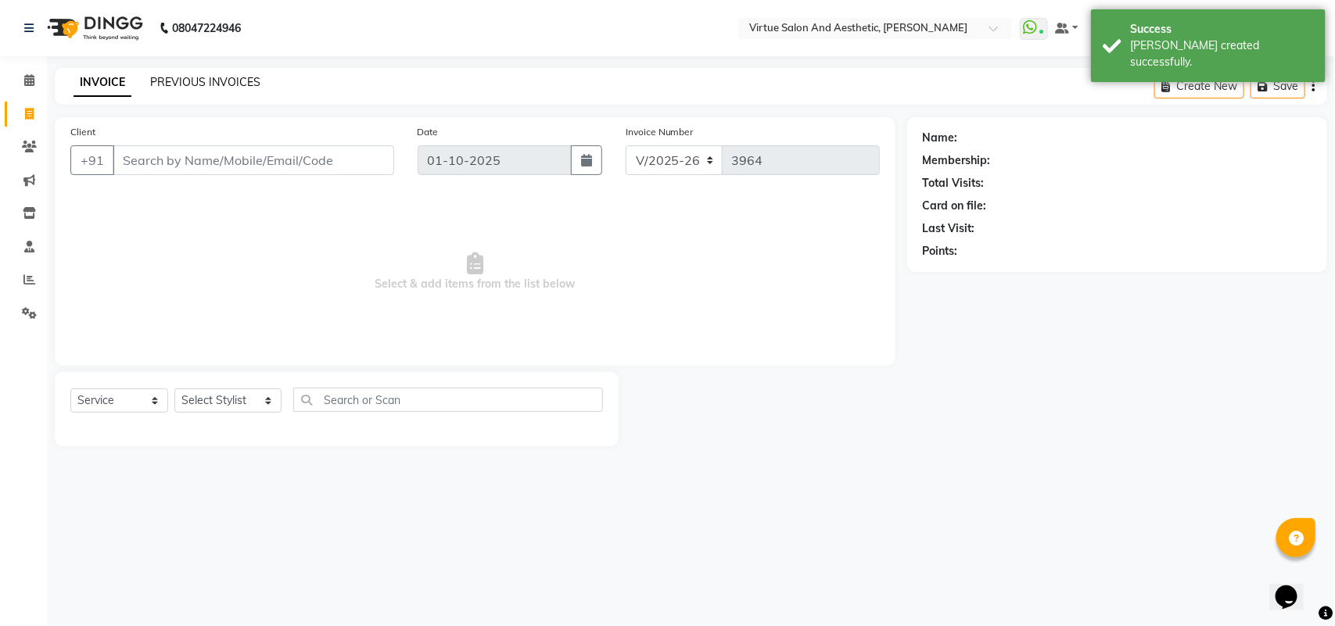
click at [199, 80] on link "PREVIOUS INVOICES" at bounding box center [205, 82] width 110 height 14
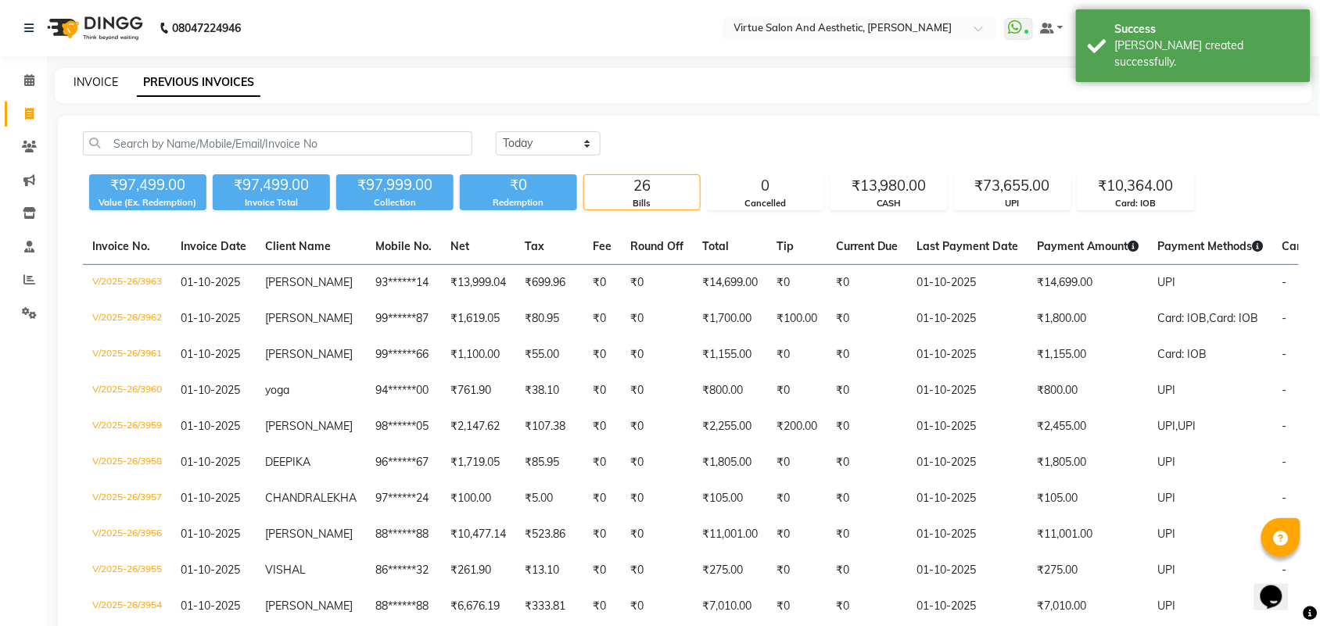
click at [99, 81] on link "INVOICE" at bounding box center [96, 82] width 45 height 14
select select "service"
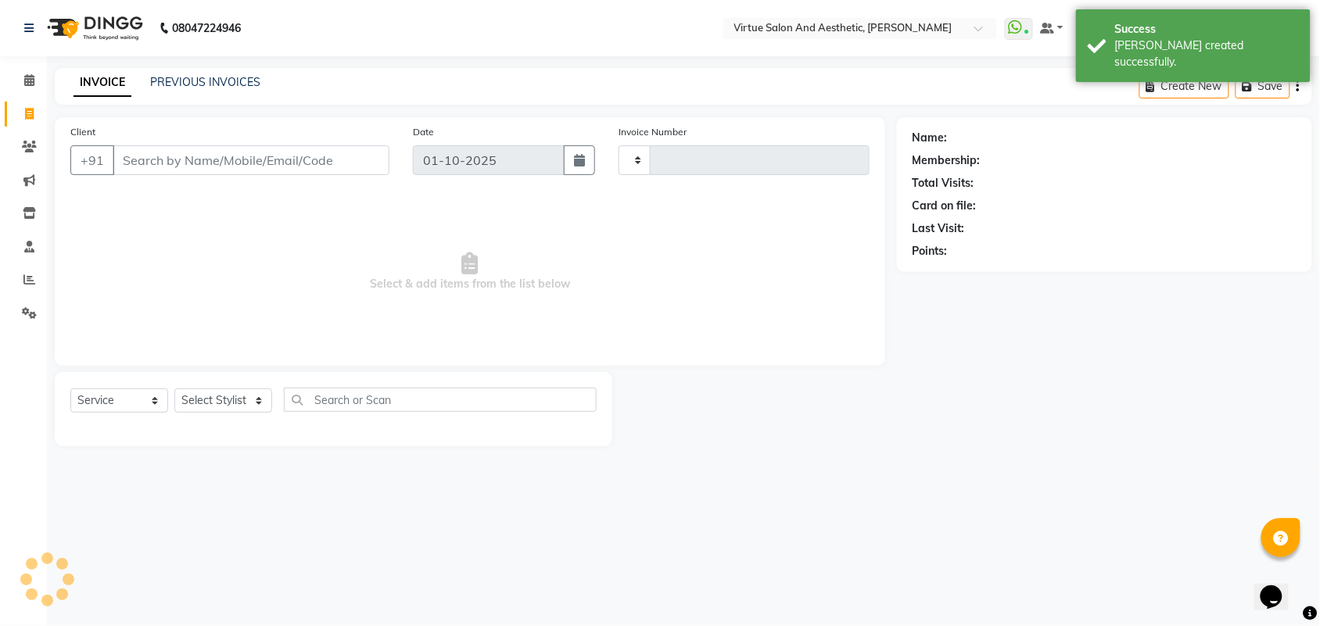
type input "3964"
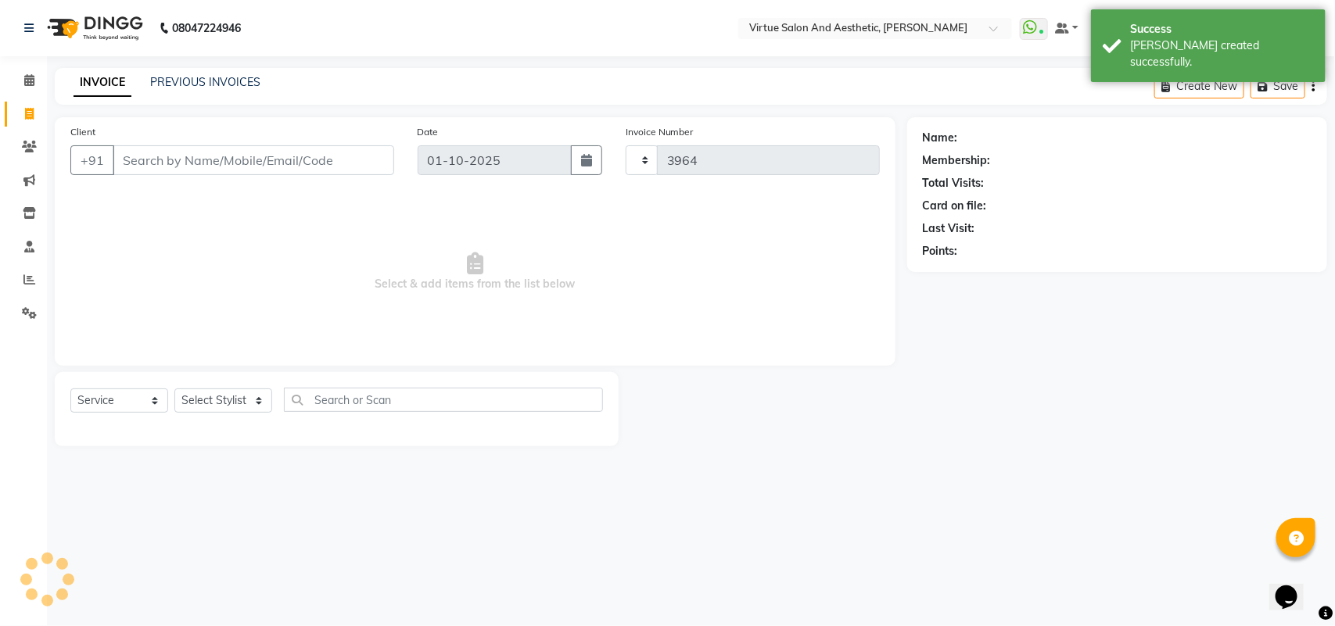
select select "4466"
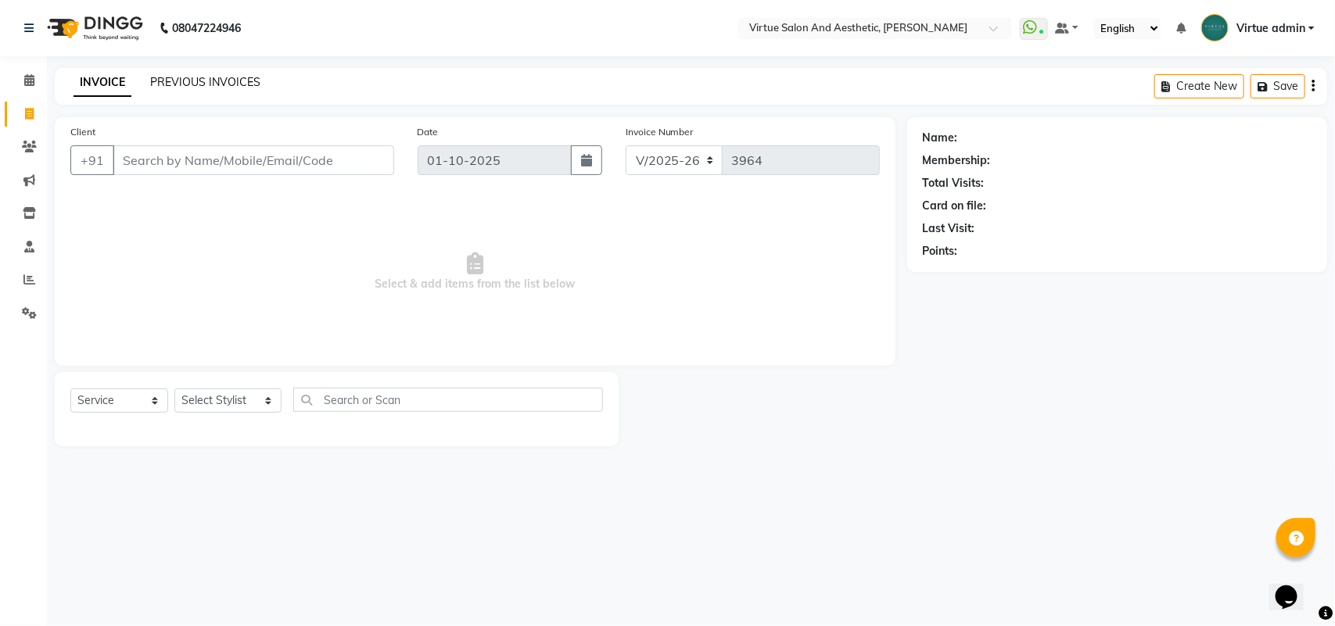
click at [205, 79] on link "PREVIOUS INVOICES" at bounding box center [205, 82] width 110 height 14
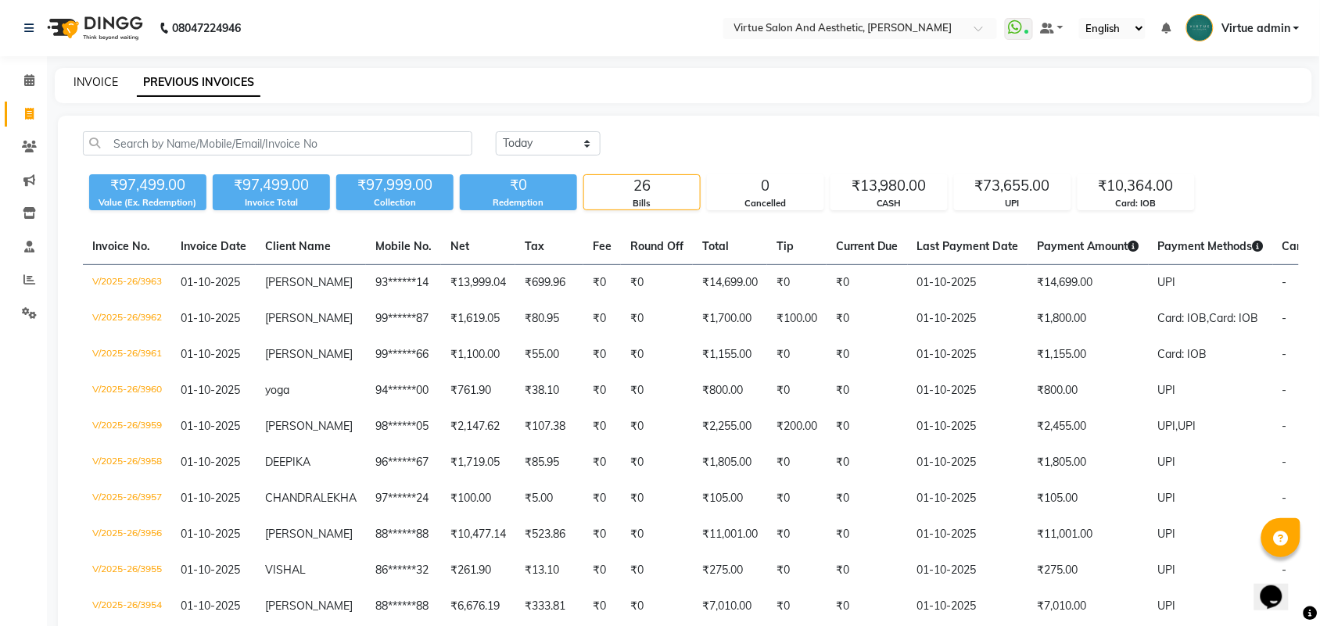
click at [98, 80] on link "INVOICE" at bounding box center [96, 82] width 45 height 14
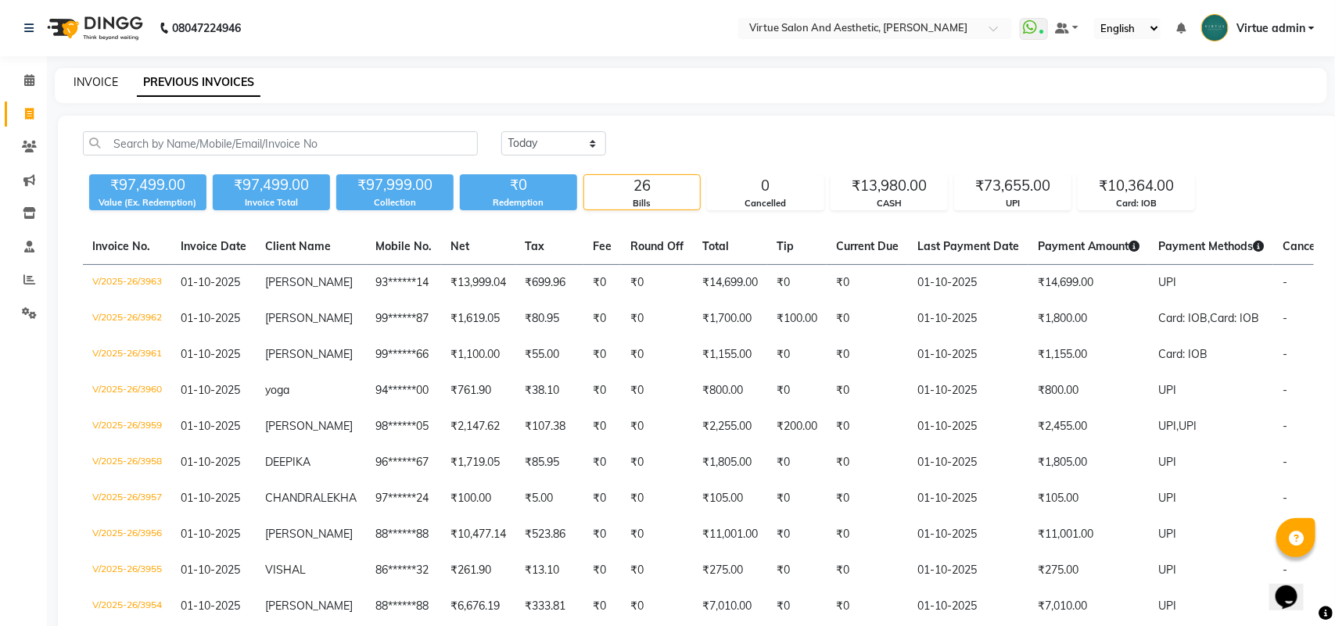
select select "service"
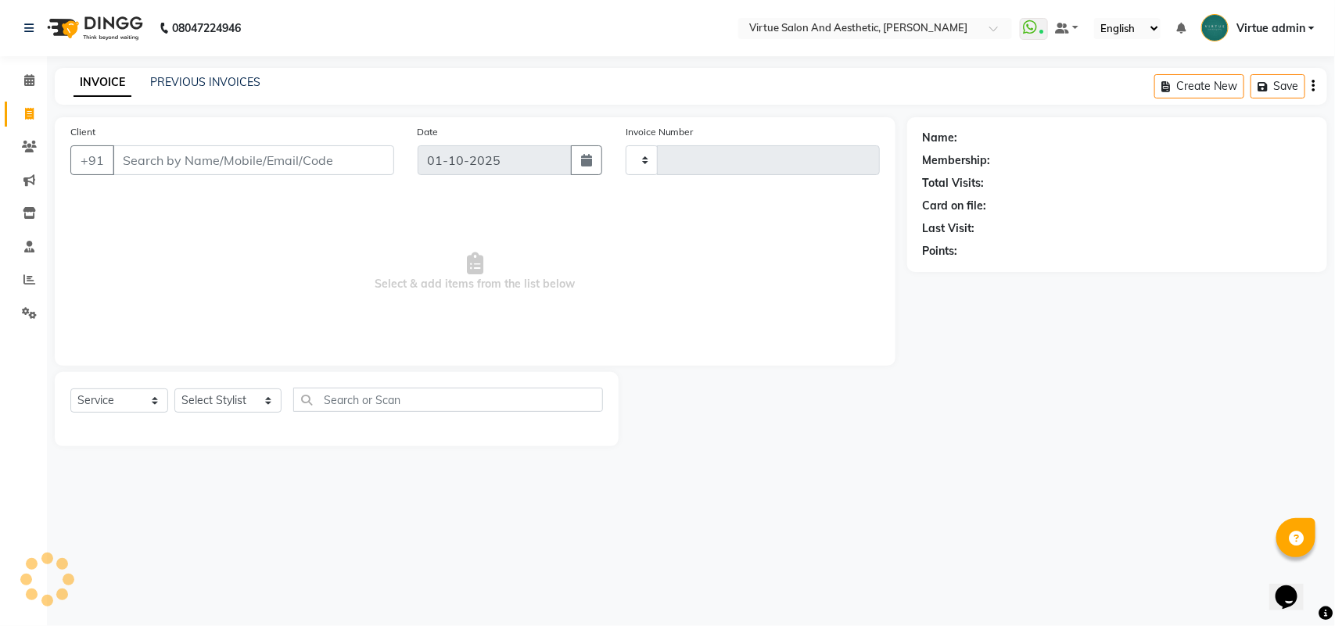
type input "3964"
select select "4466"
click at [142, 165] on input "Client" at bounding box center [254, 160] width 282 height 30
click at [172, 77] on link "PREVIOUS INVOICES" at bounding box center [205, 82] width 110 height 14
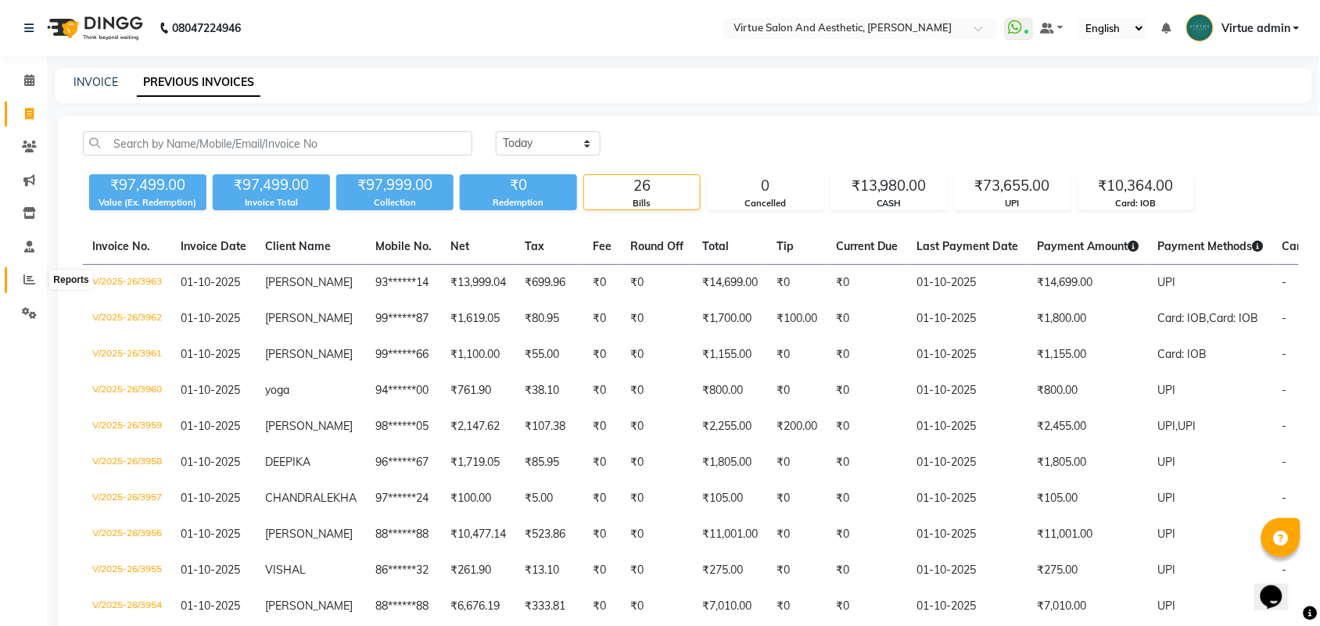
click at [23, 278] on icon at bounding box center [29, 280] width 12 height 12
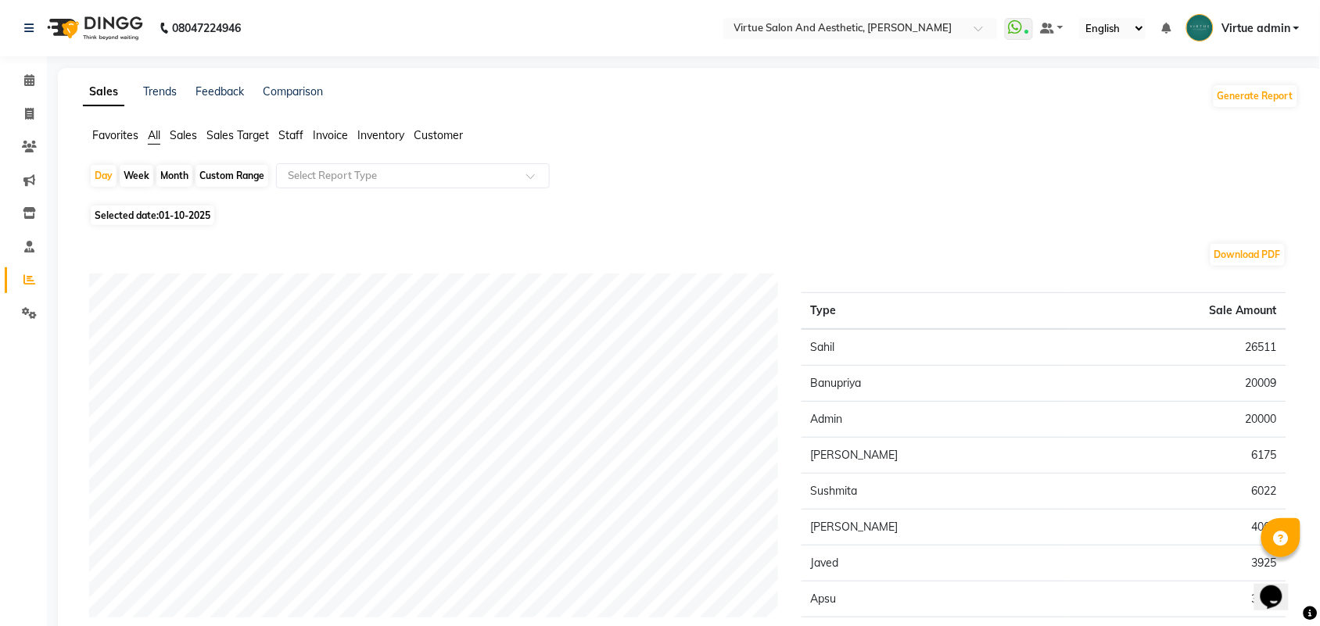
click at [295, 139] on span "Staff" at bounding box center [290, 135] width 25 height 14
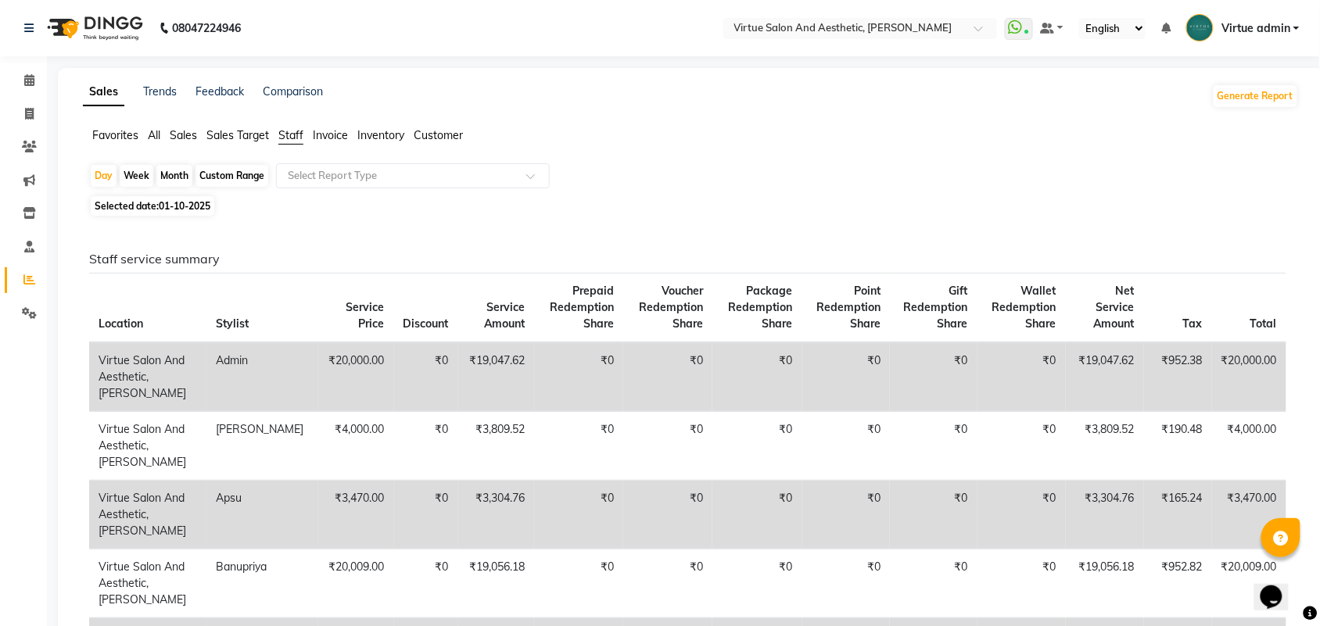
click at [185, 134] on span "Sales" at bounding box center [183, 135] width 27 height 14
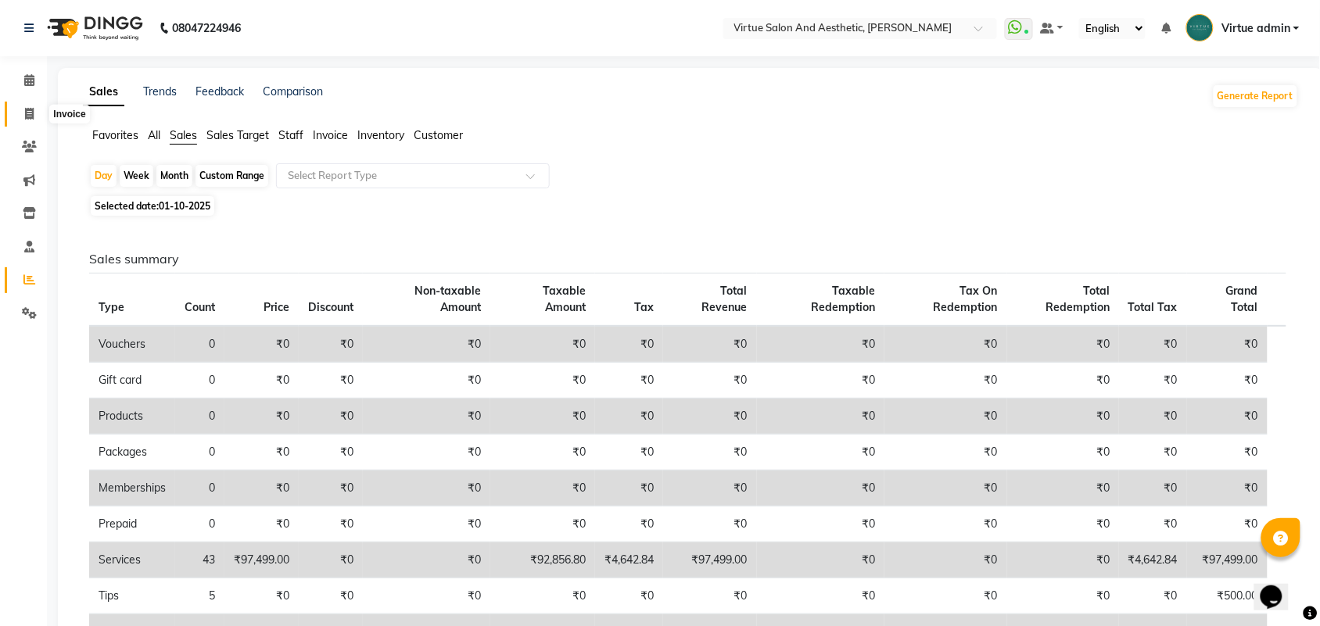
click at [30, 114] on icon at bounding box center [29, 114] width 9 height 12
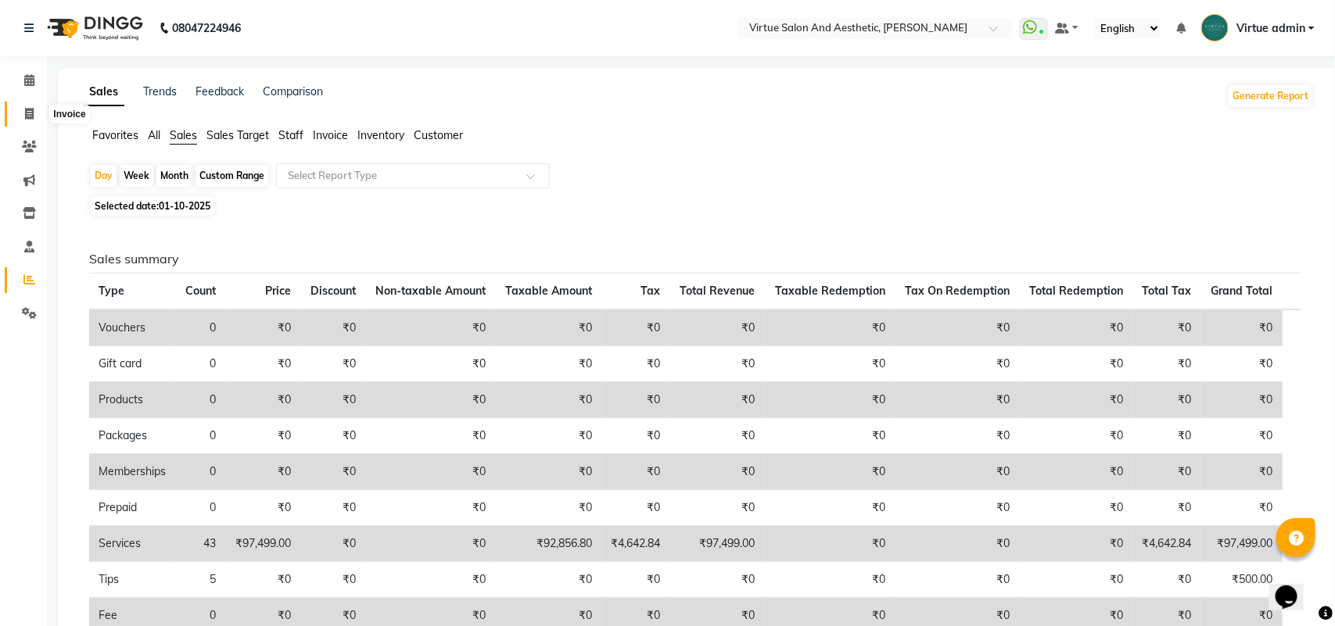
select select "4466"
select select "service"
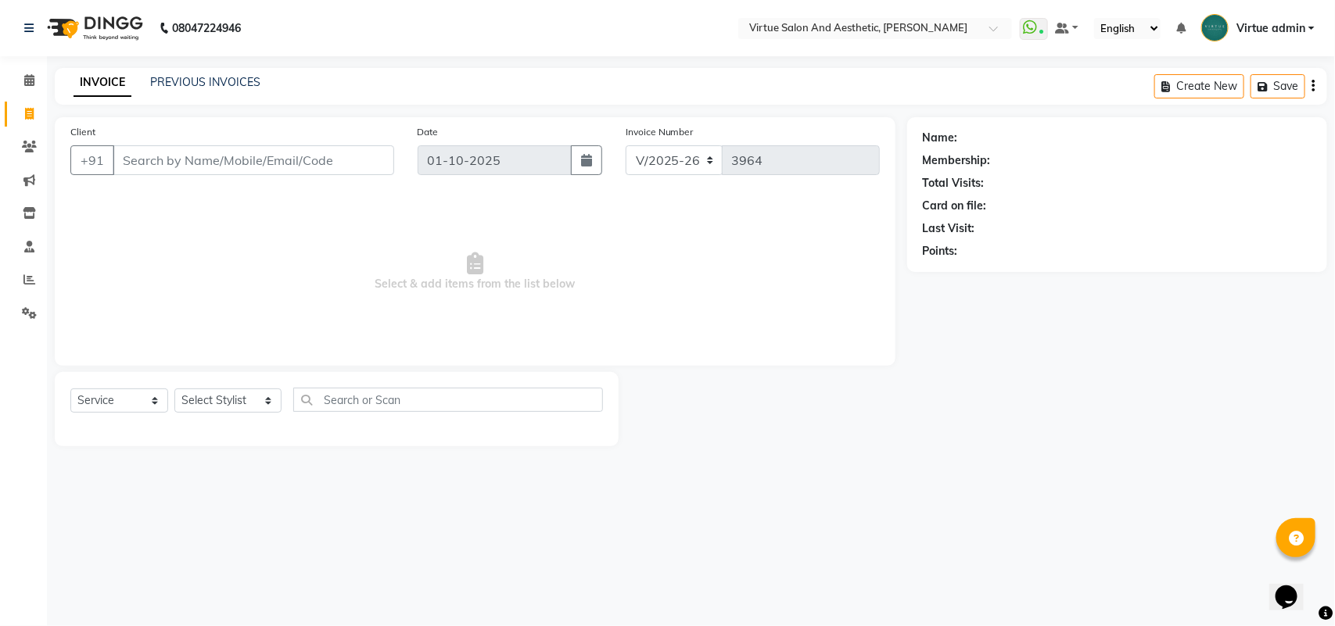
click at [138, 166] on input "Client" at bounding box center [254, 160] width 282 height 30
type input "6383717550"
click at [336, 162] on span "Add Client" at bounding box center [354, 160] width 62 height 16
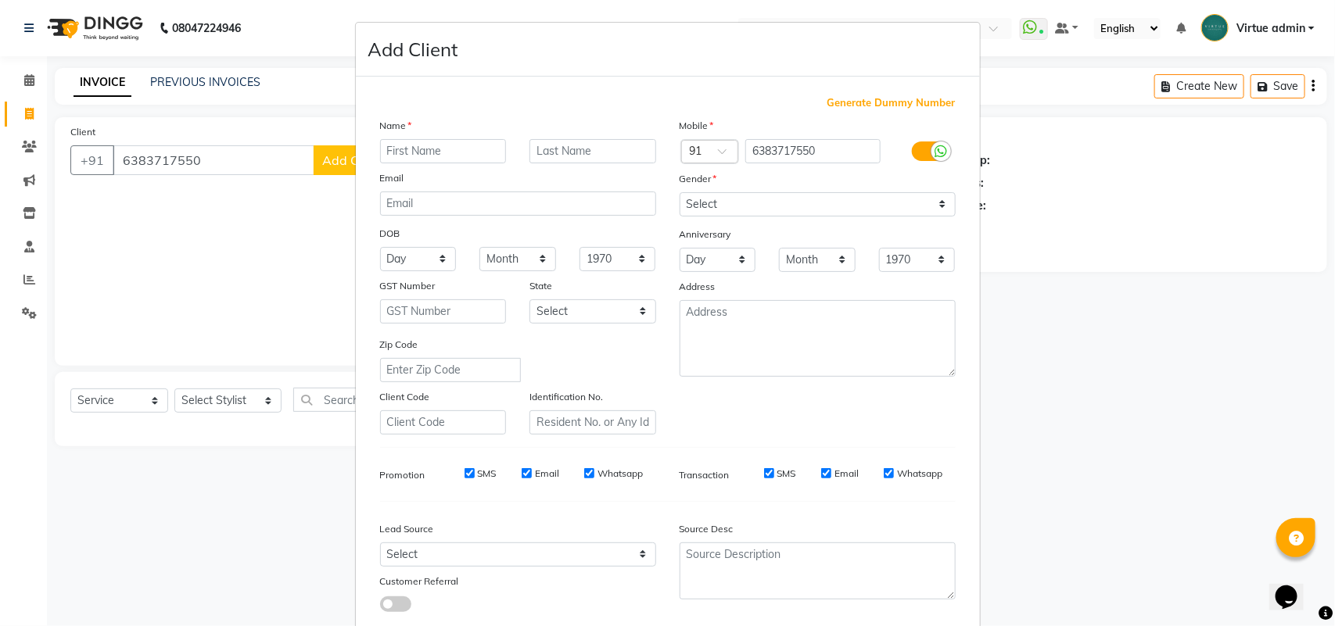
click at [380, 156] on input "text" at bounding box center [443, 151] width 127 height 24
type input "n"
type input "NIVEDITA"
click at [696, 200] on select "Select Male Female Other Prefer Not To Say" at bounding box center [818, 204] width 276 height 24
select select "female"
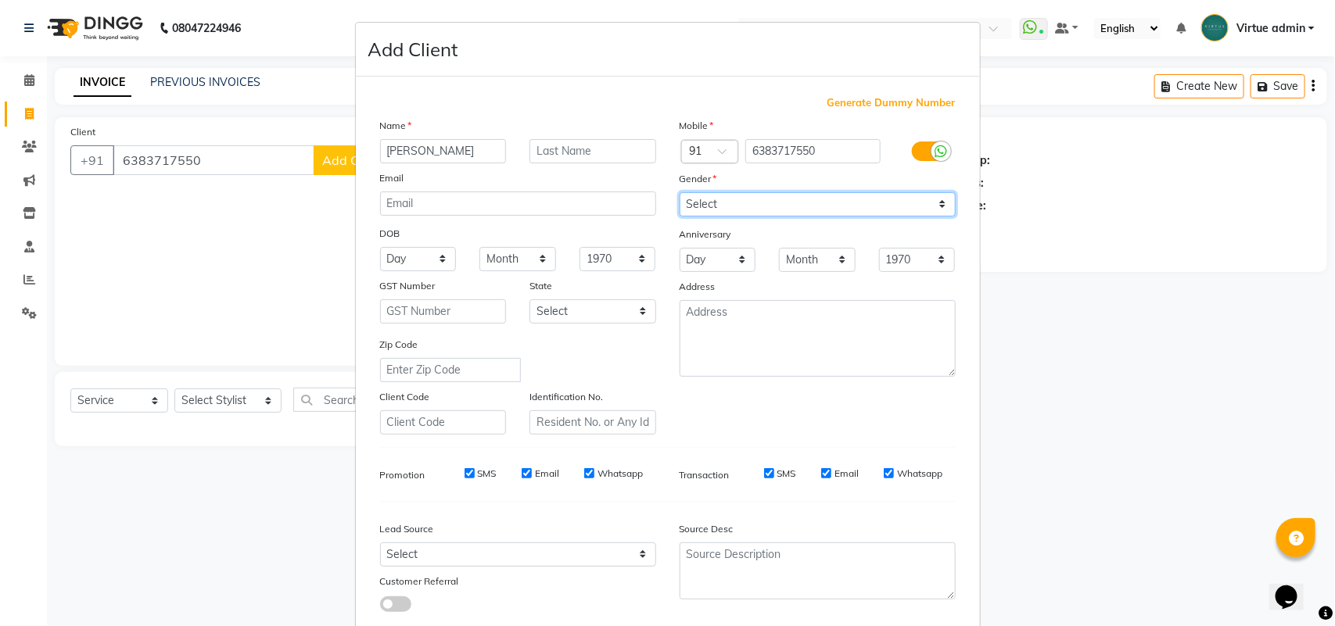
click at [680, 192] on select "Select Male Female Other Prefer Not To Say" at bounding box center [818, 204] width 276 height 24
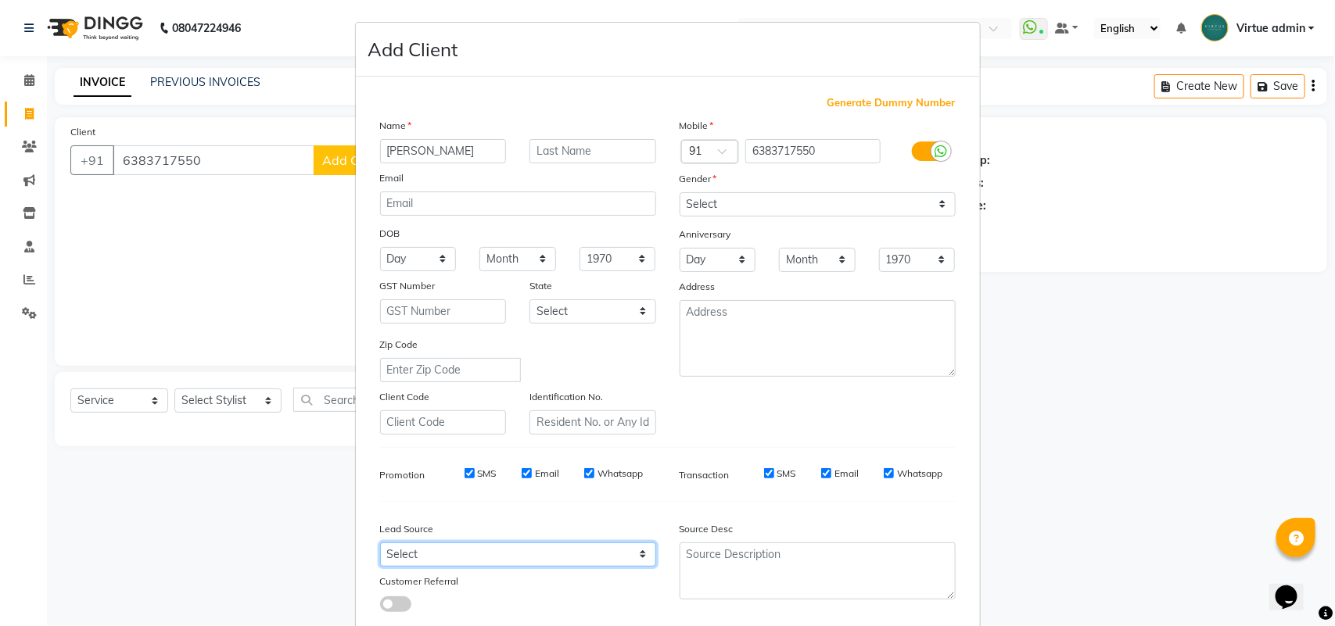
click at [393, 549] on select "Select Walk-in Referral Internet Friend Word of Mouth Advertisement Facebook Ju…" at bounding box center [518, 555] width 276 height 24
select select "30564"
click at [380, 543] on select "Select Walk-in Referral Internet Friend Word of Mouth Advertisement Facebook Ju…" at bounding box center [518, 555] width 276 height 24
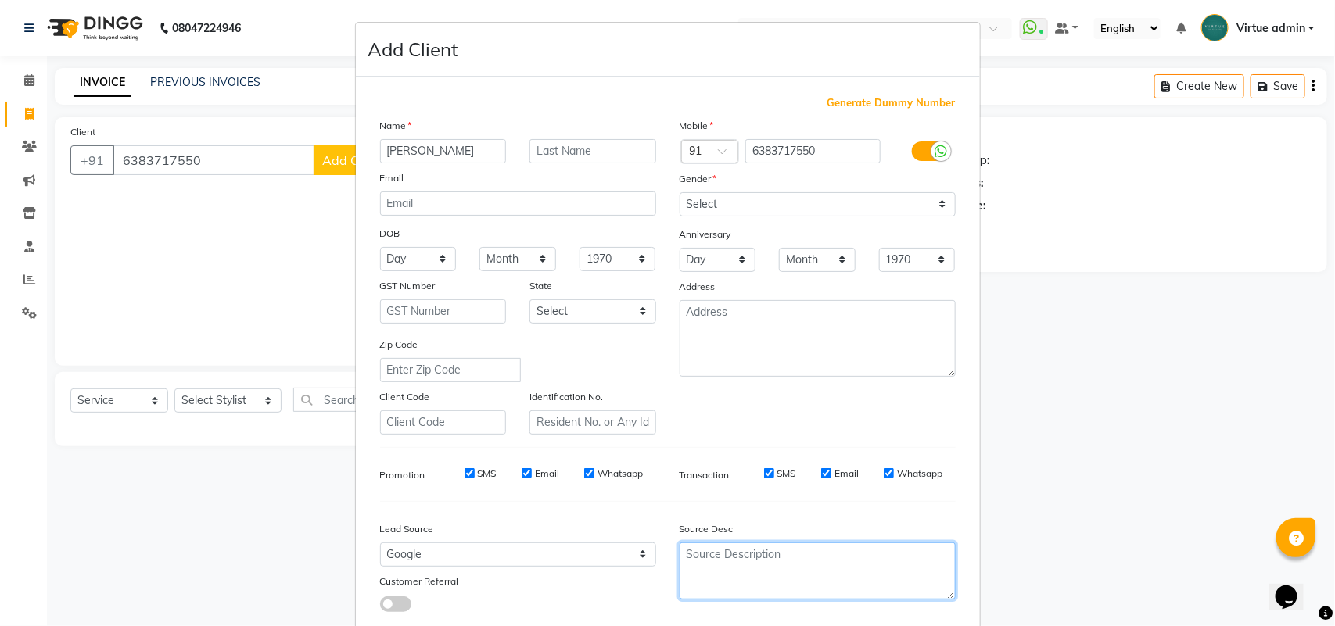
click at [694, 555] on textarea at bounding box center [818, 571] width 276 height 57
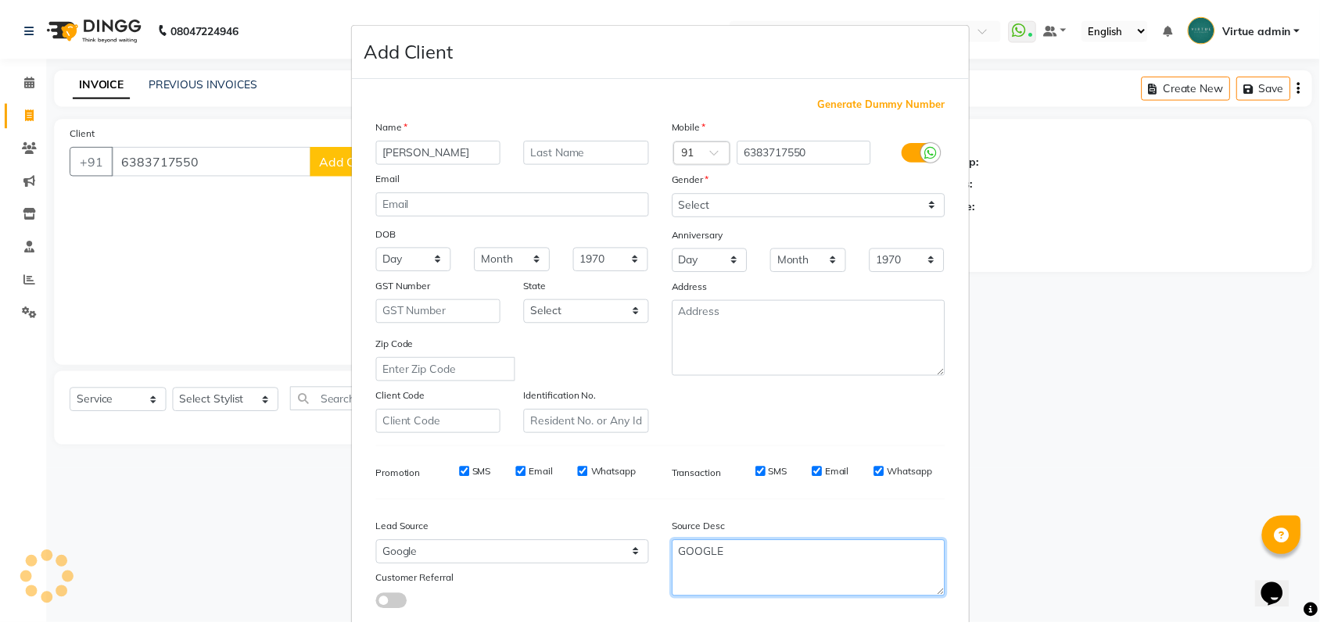
scroll to position [90, 0]
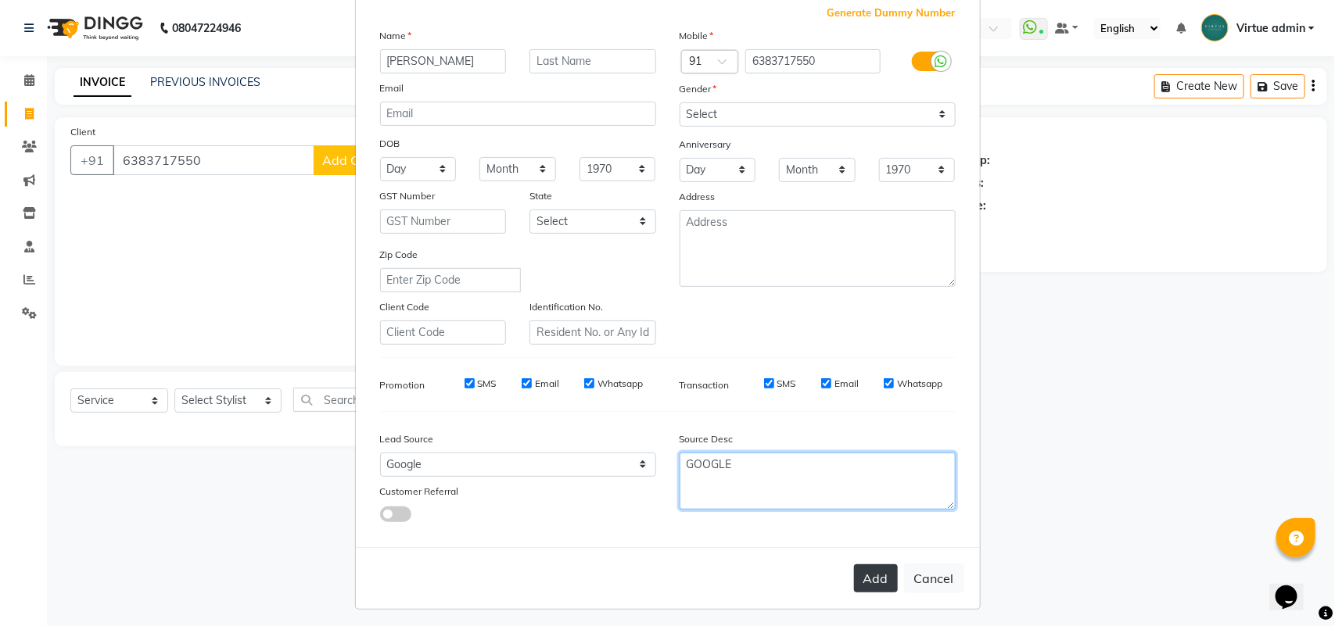
type textarea "GOOGLE"
click at [859, 572] on button "Add" at bounding box center [876, 579] width 44 height 28
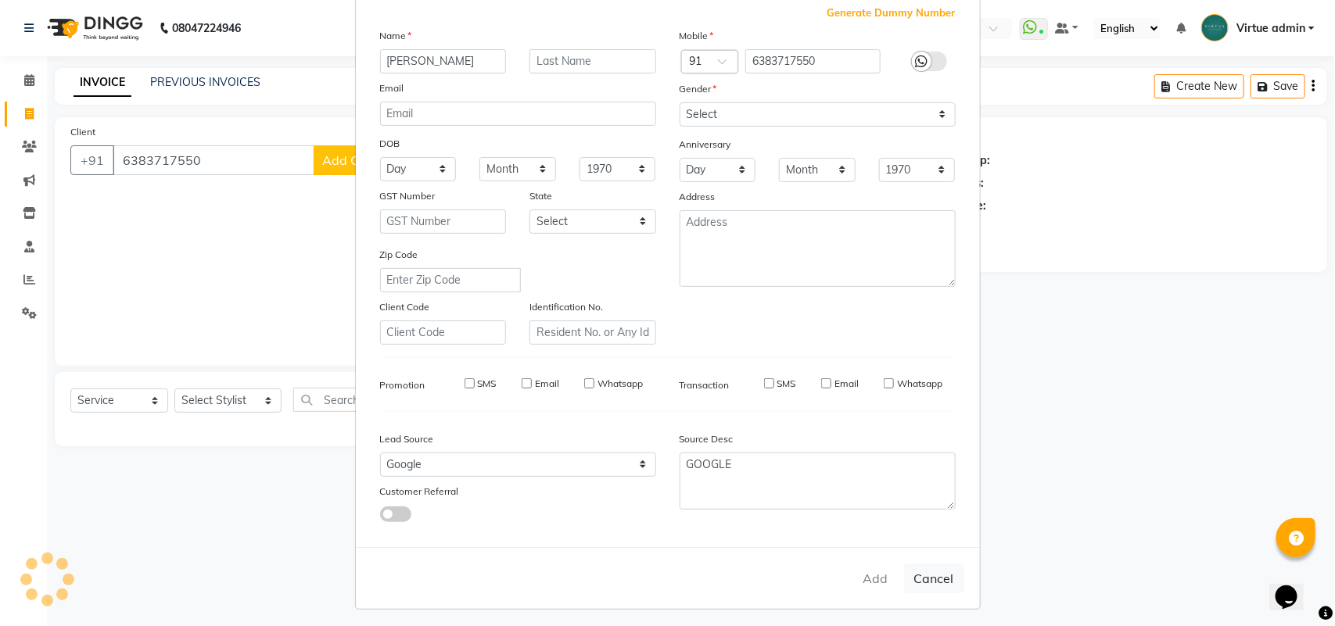
type input "63******50"
select select
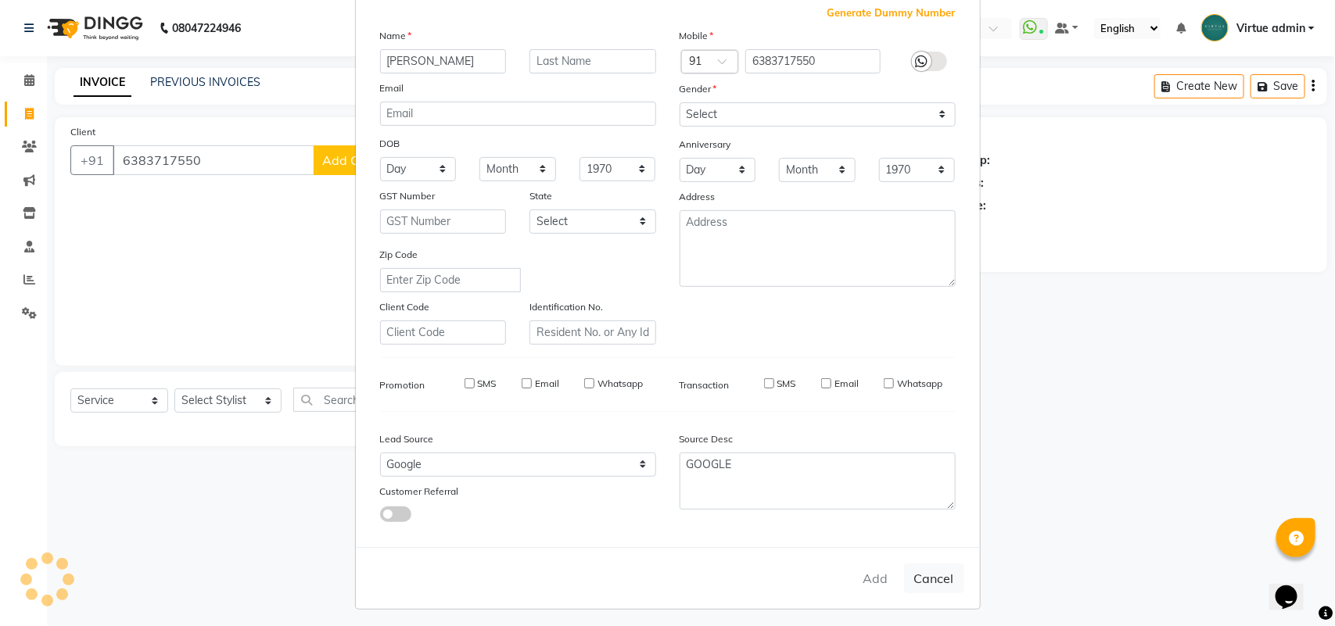
select select
checkbox input "false"
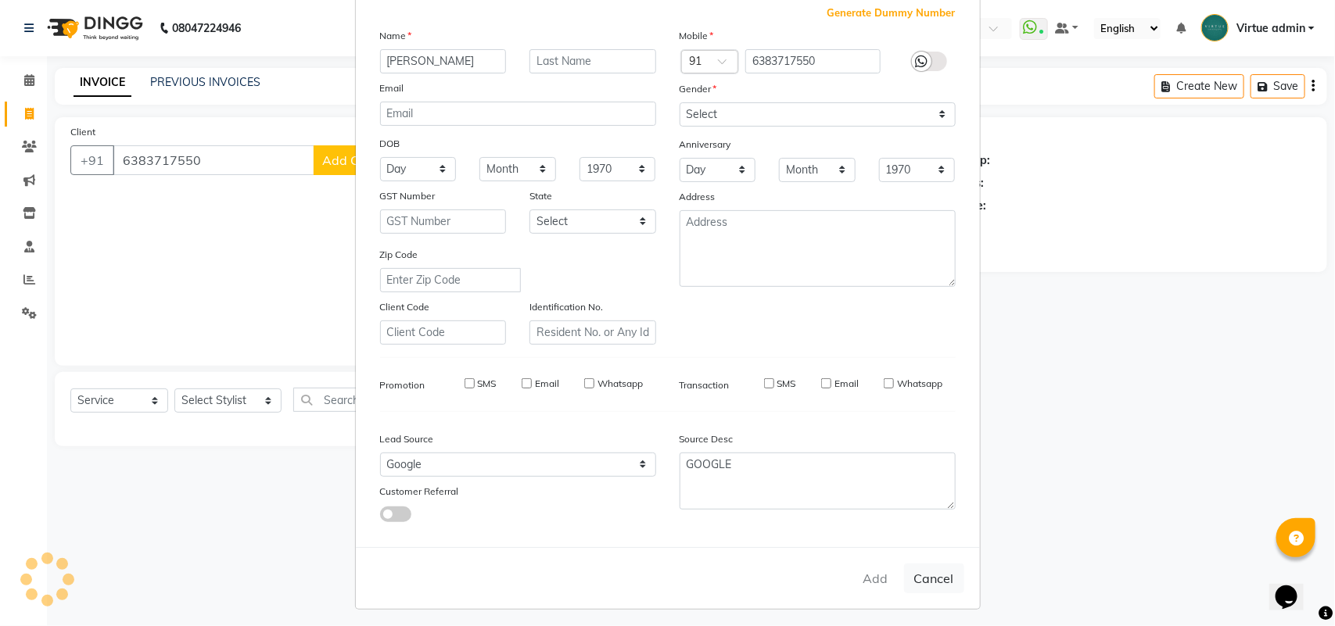
checkbox input "false"
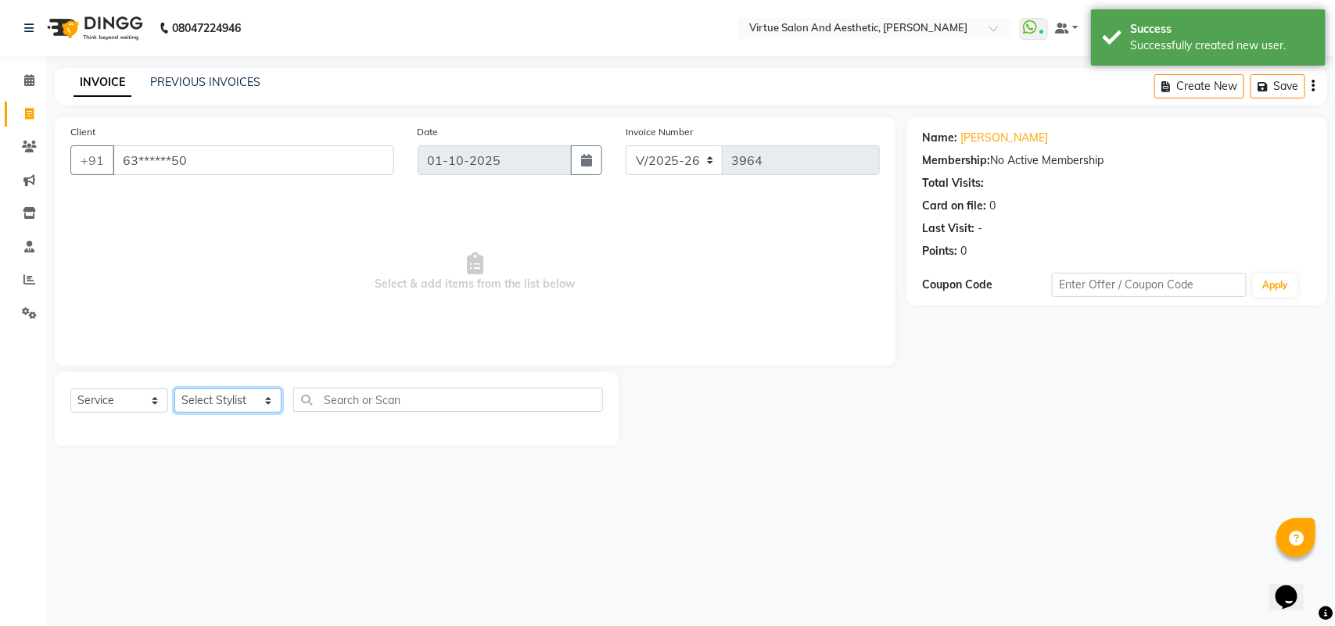
click at [212, 407] on select "Select Stylist Admin ANUSHA Apsu Auditor Ambattur Balaji BANUPRIYA Bharath Bhuv…" at bounding box center [227, 401] width 107 height 24
select select "25071"
click at [174, 389] on select "Select Stylist Admin ANUSHA Apsu Auditor Ambattur Balaji BANUPRIYA Bharath Bhuv…" at bounding box center [227, 401] width 107 height 24
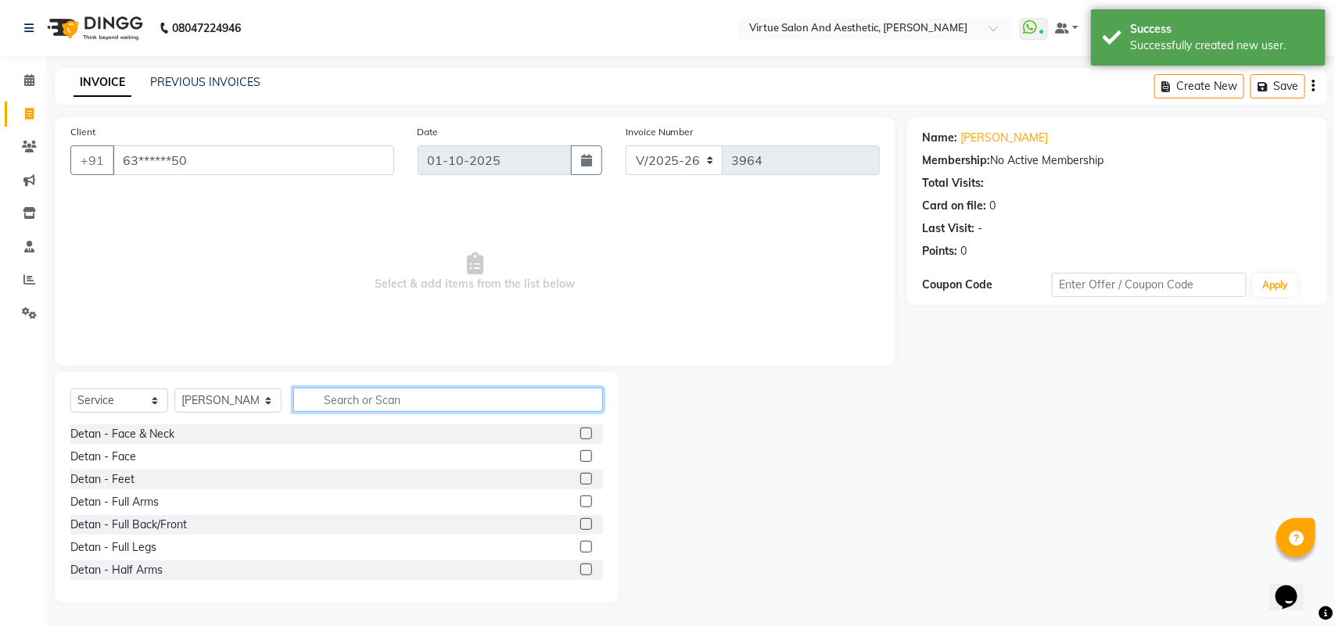
click at [334, 397] on input "text" at bounding box center [448, 400] width 310 height 24
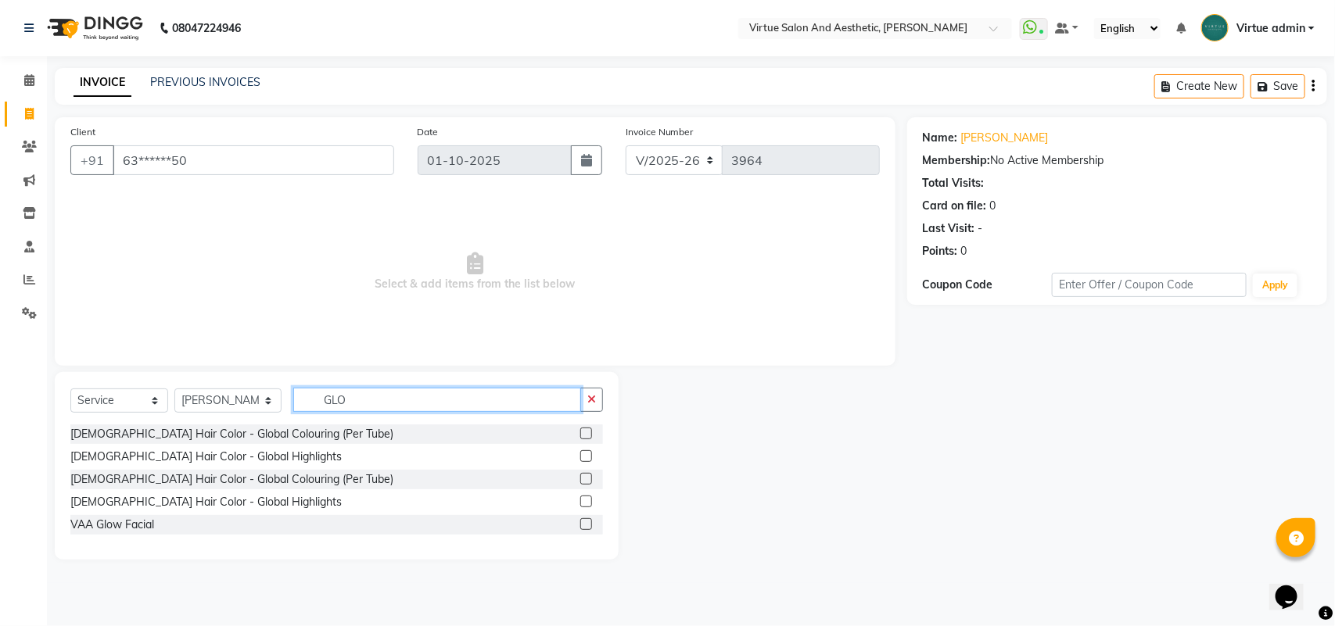
type input "GLO"
click at [584, 478] on label at bounding box center [586, 479] width 12 height 12
click at [584, 478] on input "checkbox" at bounding box center [585, 480] width 10 height 10
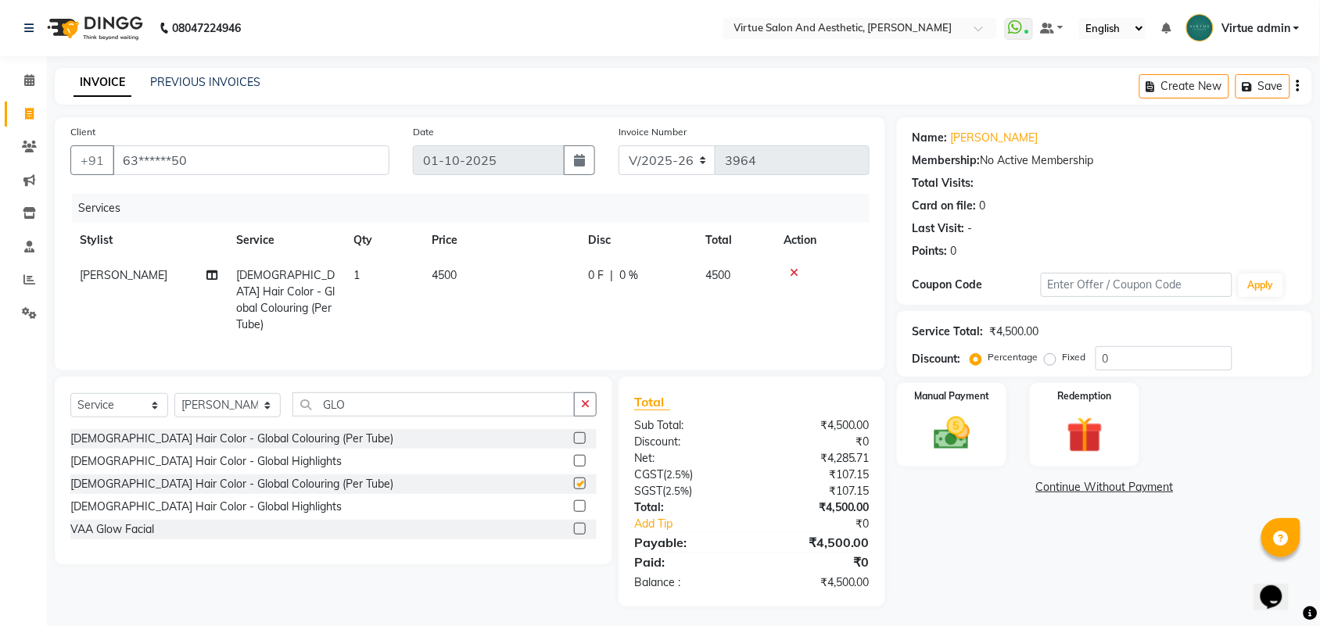
checkbox input "false"
click at [577, 504] on label at bounding box center [580, 506] width 12 height 12
click at [577, 504] on input "checkbox" at bounding box center [579, 507] width 10 height 10
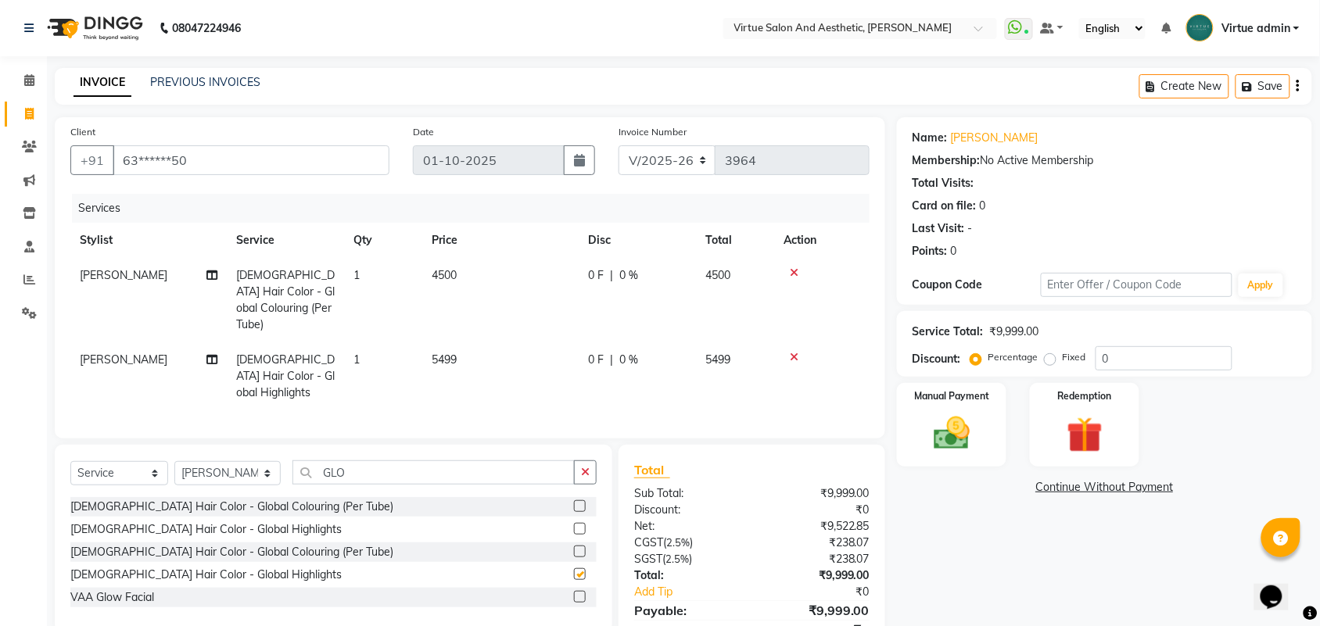
checkbox input "false"
click at [795, 271] on icon at bounding box center [794, 272] width 9 height 11
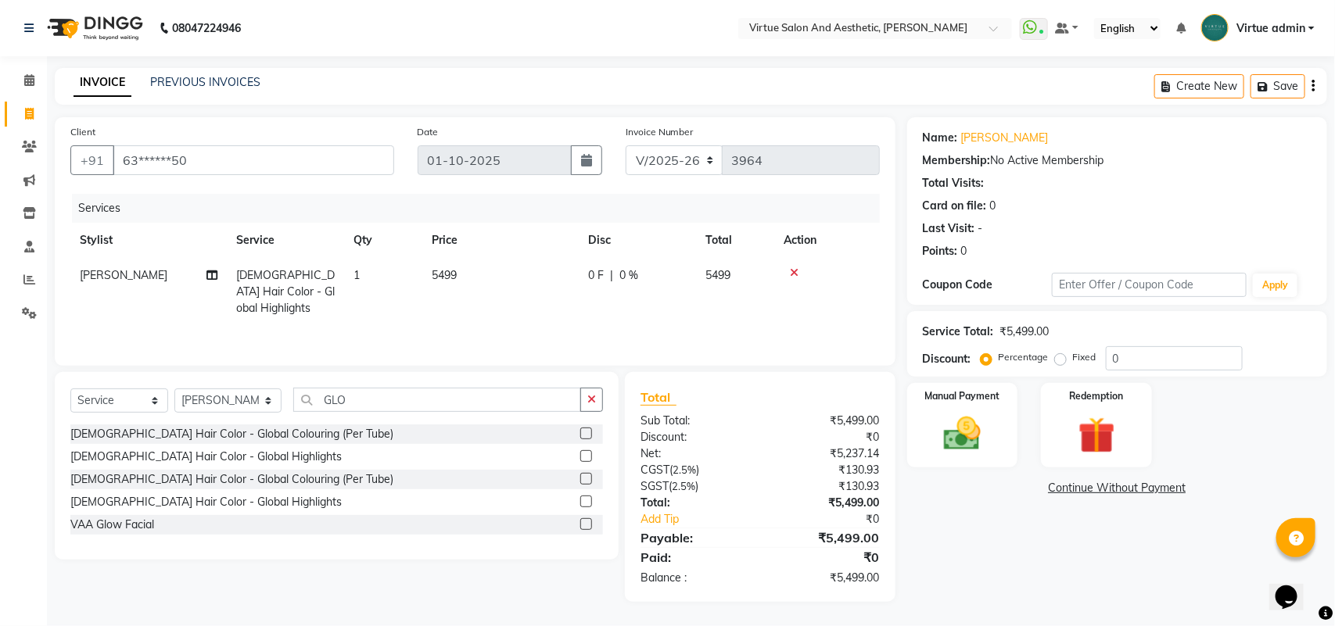
click at [497, 266] on td "5499" at bounding box center [500, 292] width 156 height 68
select select "25071"
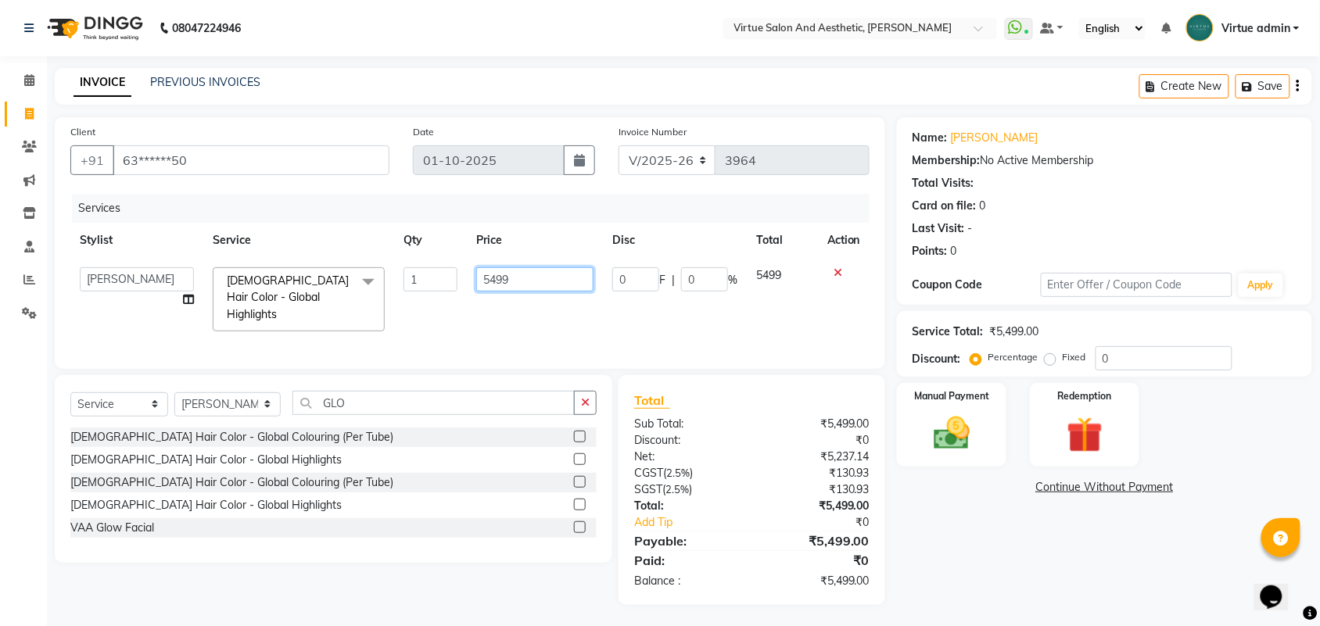
click at [536, 285] on input "5499" at bounding box center [534, 279] width 117 height 24
type input "5"
type input "10000"
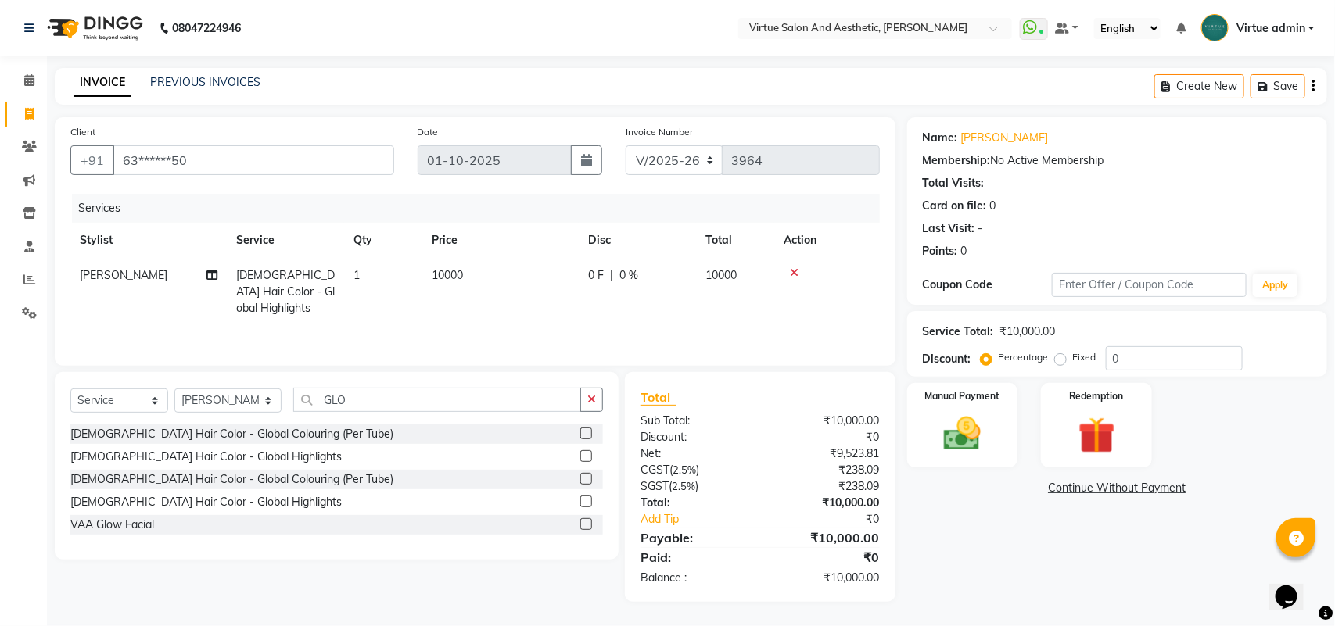
click at [555, 305] on td "10000" at bounding box center [500, 292] width 156 height 68
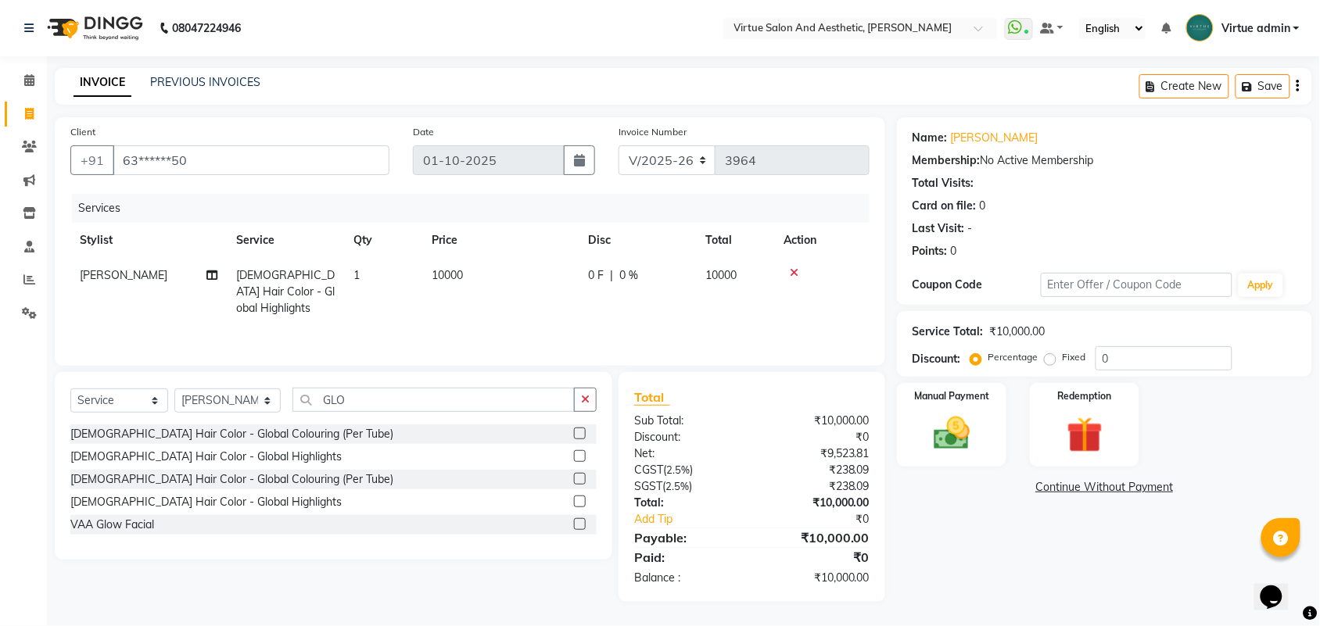
select select "25071"
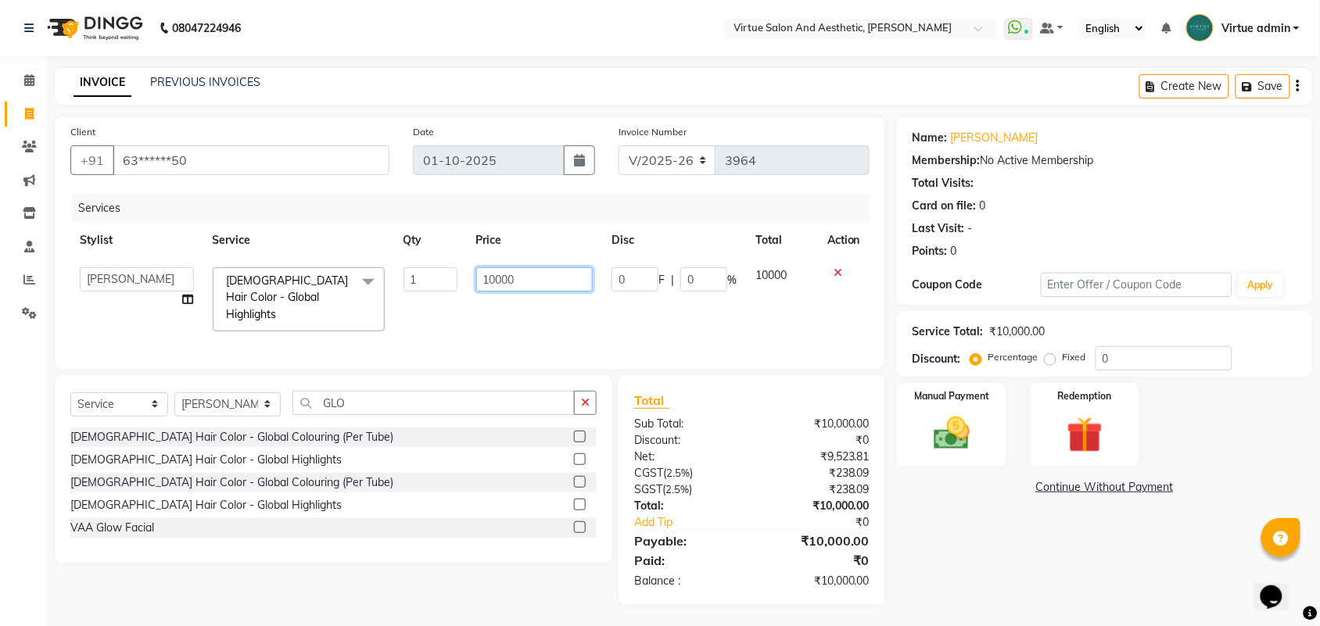
click at [522, 282] on input "10000" at bounding box center [534, 279] width 117 height 24
type input "10500"
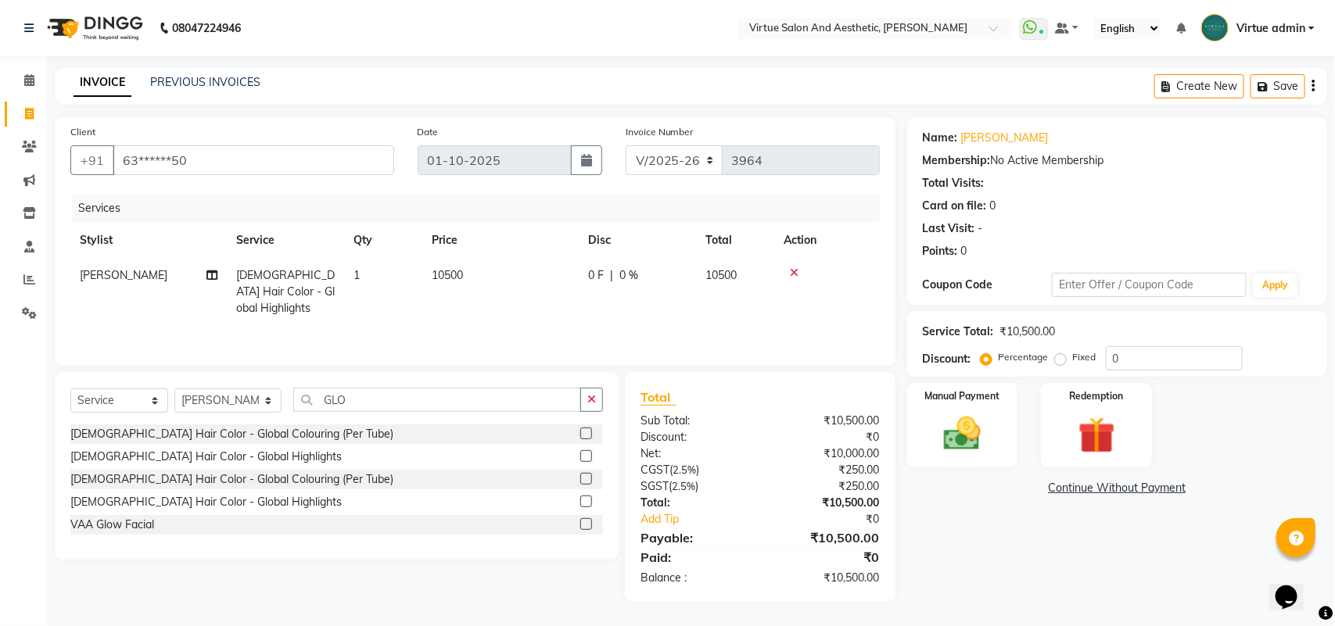
click at [526, 314] on div "Services Stylist Service Qty Price Disc Total Action ANUSHA Female Hair Color -…" at bounding box center [474, 272] width 809 height 156
click at [497, 295] on td "10500" at bounding box center [500, 292] width 156 height 68
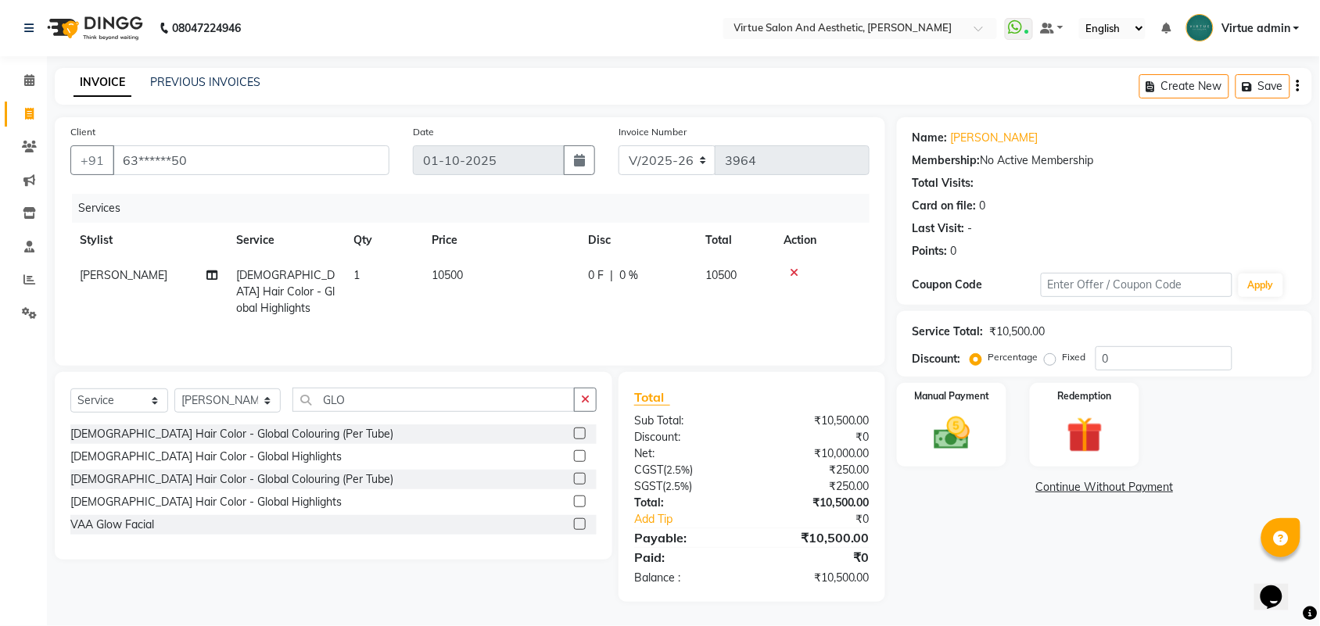
select select "25071"
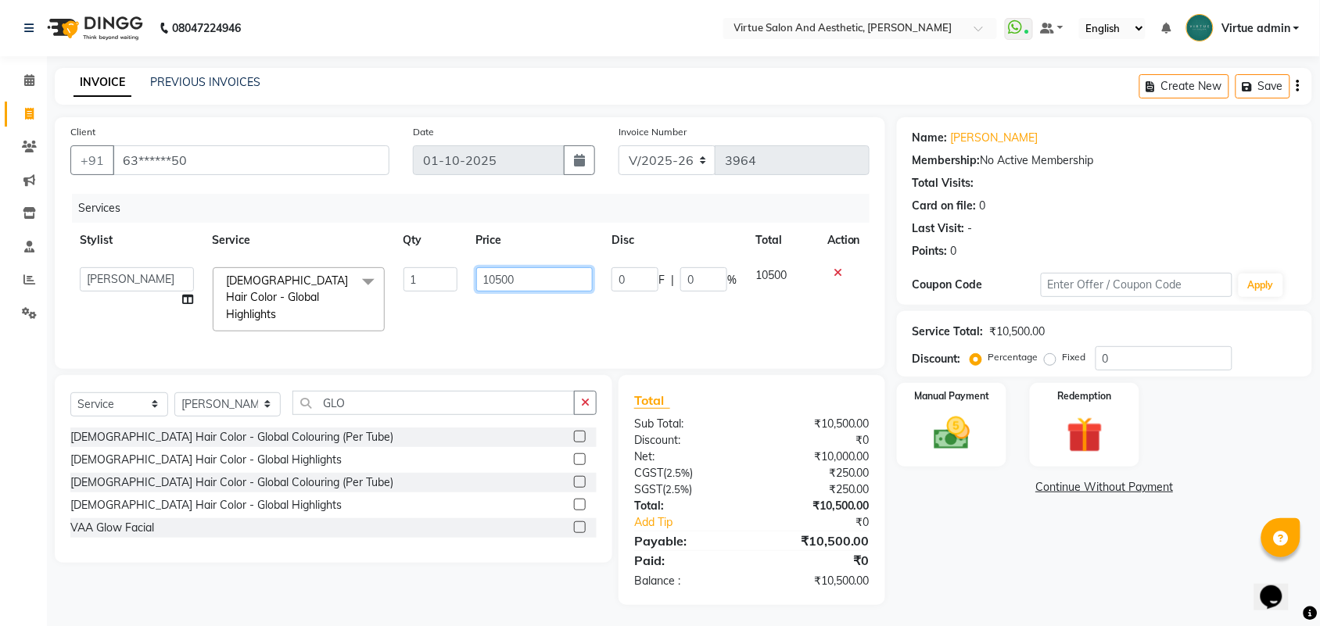
drag, startPoint x: 533, startPoint y: 279, endPoint x: 434, endPoint y: 266, distance: 100.2
click at [434, 266] on tr "Admin ANUSHA Apsu Auditor Ambattur Balaji BANUPRIYA Bharath Bhuvanesh Dingg - S…" at bounding box center [469, 299] width 799 height 83
type input "10000"
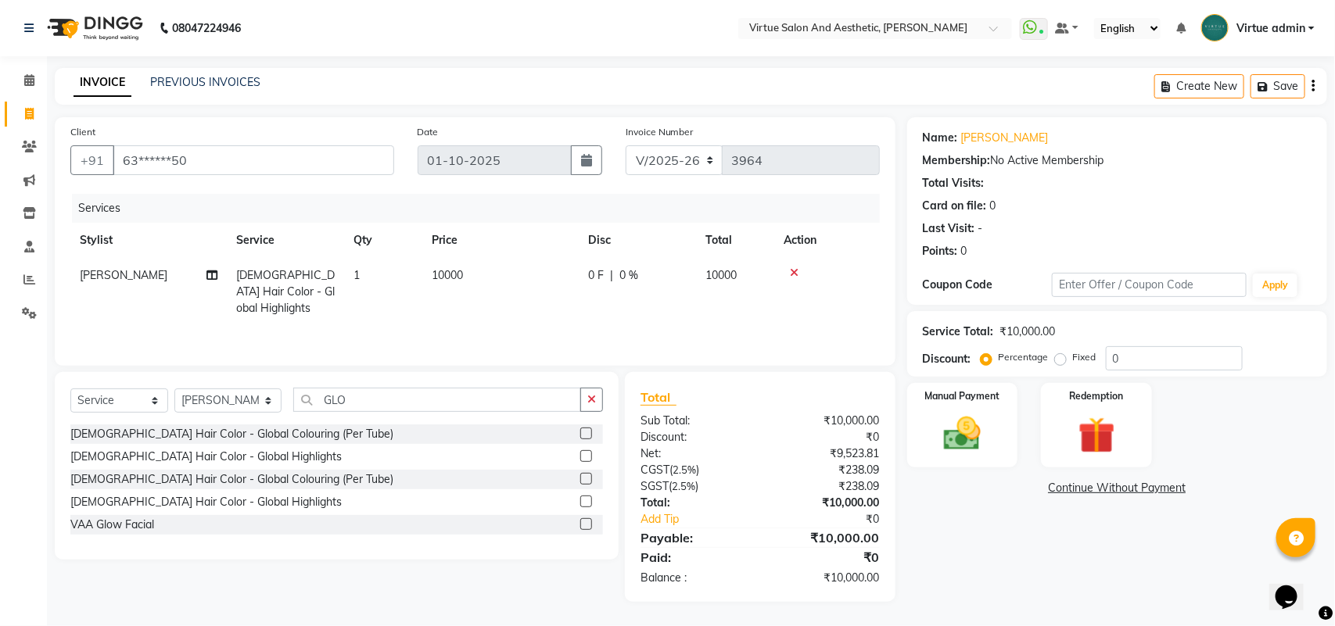
click at [483, 301] on td "10000" at bounding box center [500, 292] width 156 height 68
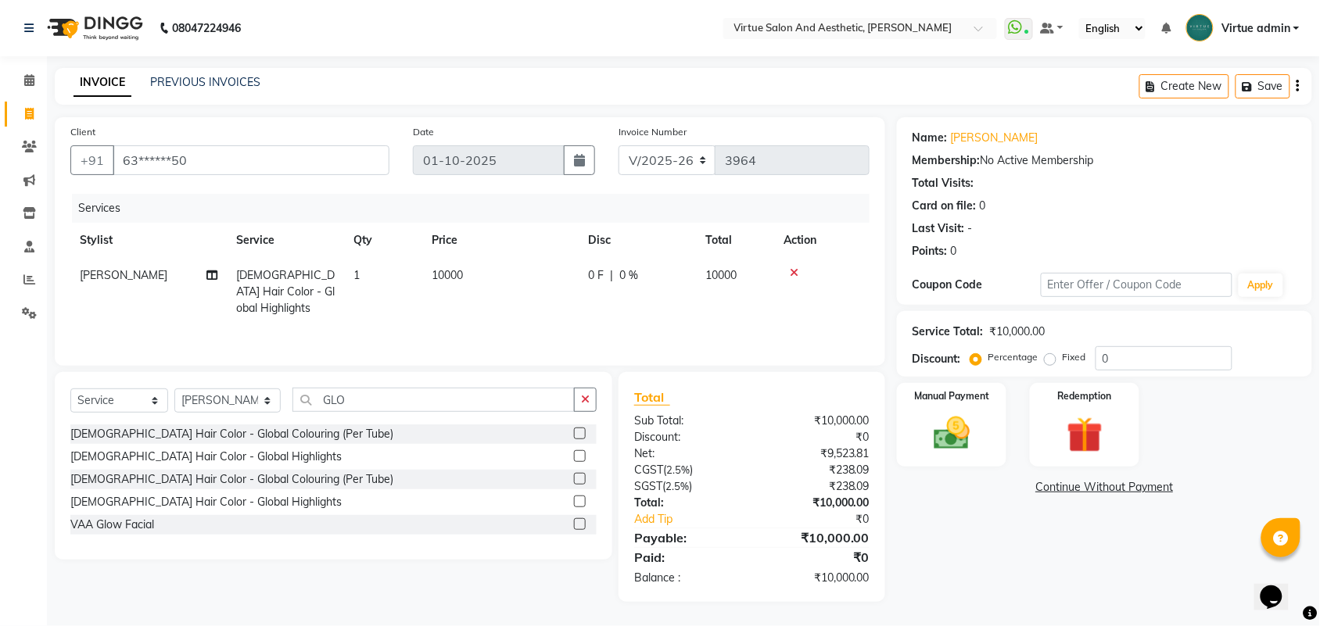
select select "25071"
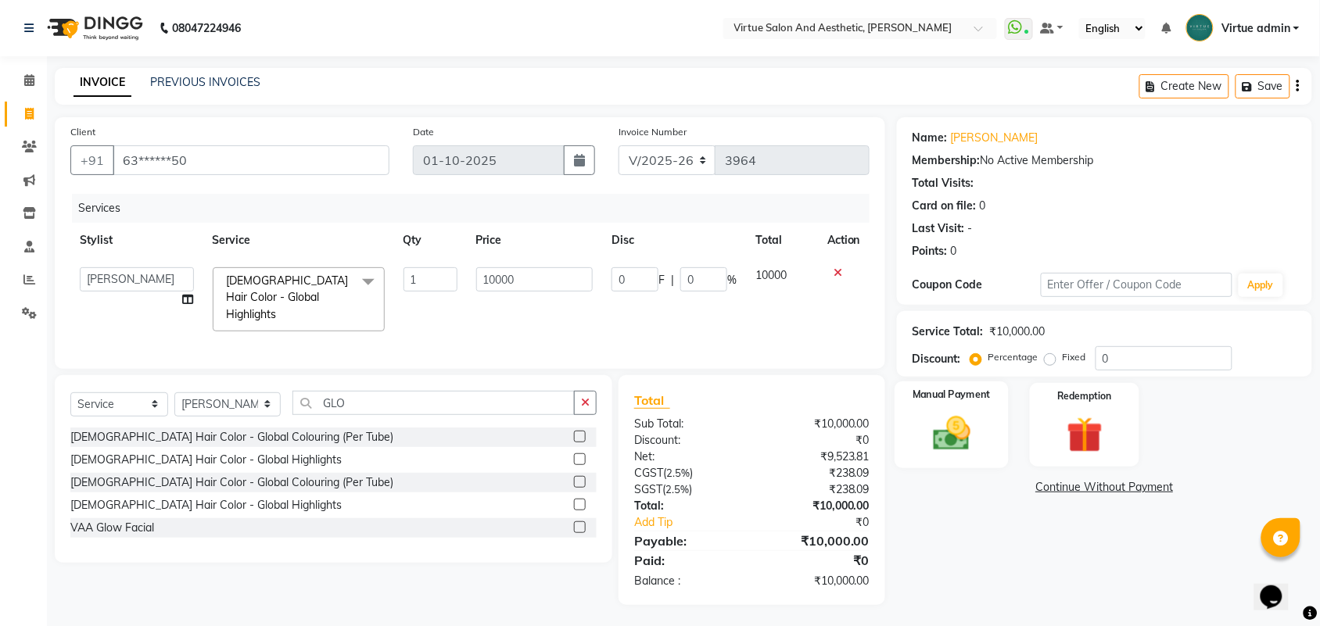
click at [919, 432] on div "Manual Payment" at bounding box center [952, 426] width 114 height 88
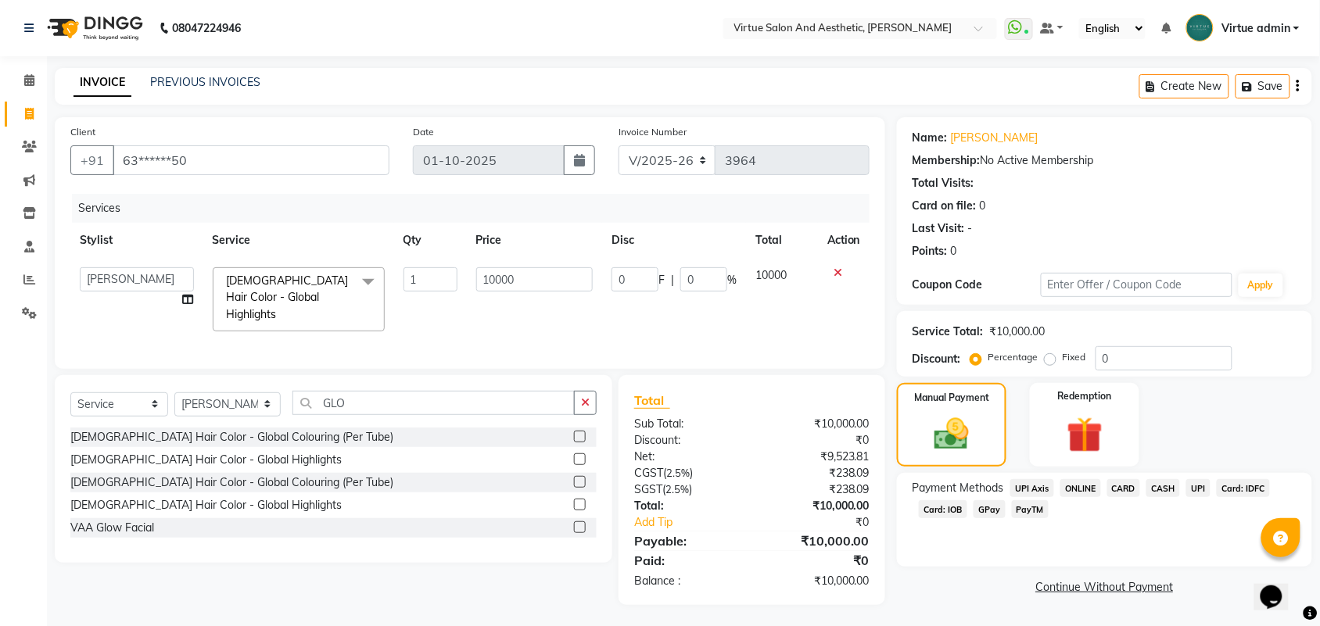
click at [1190, 487] on span "UPI" at bounding box center [1198, 488] width 24 height 18
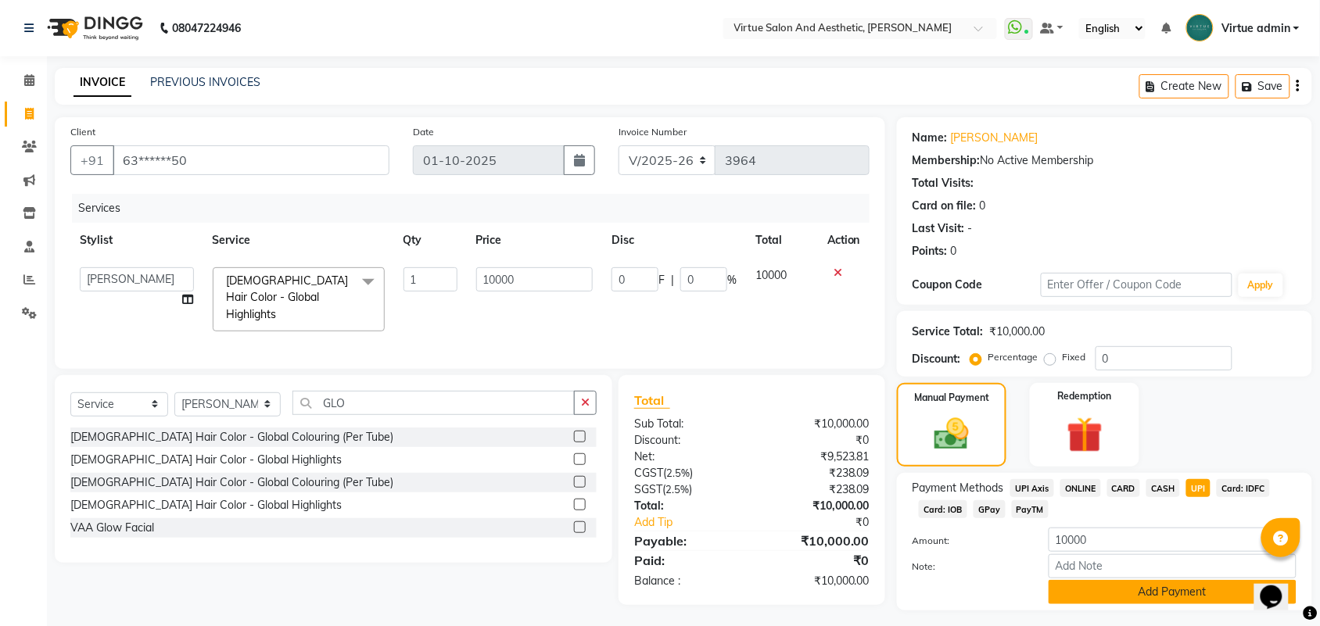
click at [1155, 599] on button "Add Payment" at bounding box center [1173, 592] width 248 height 24
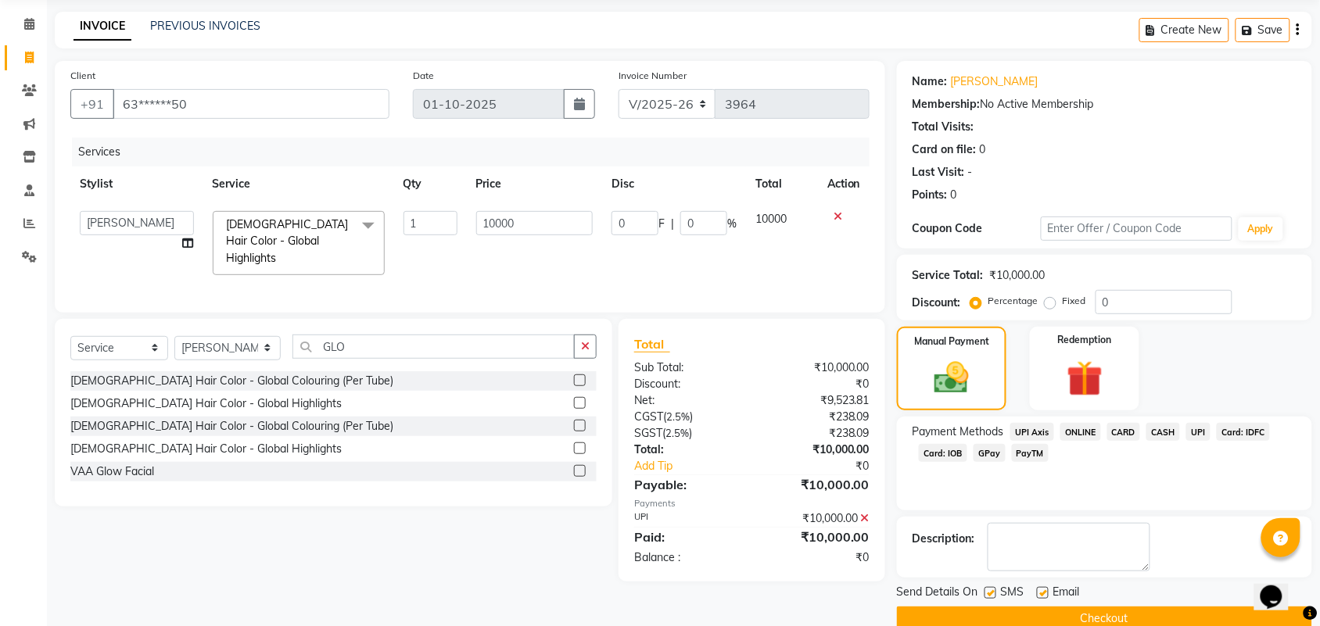
scroll to position [84, 0]
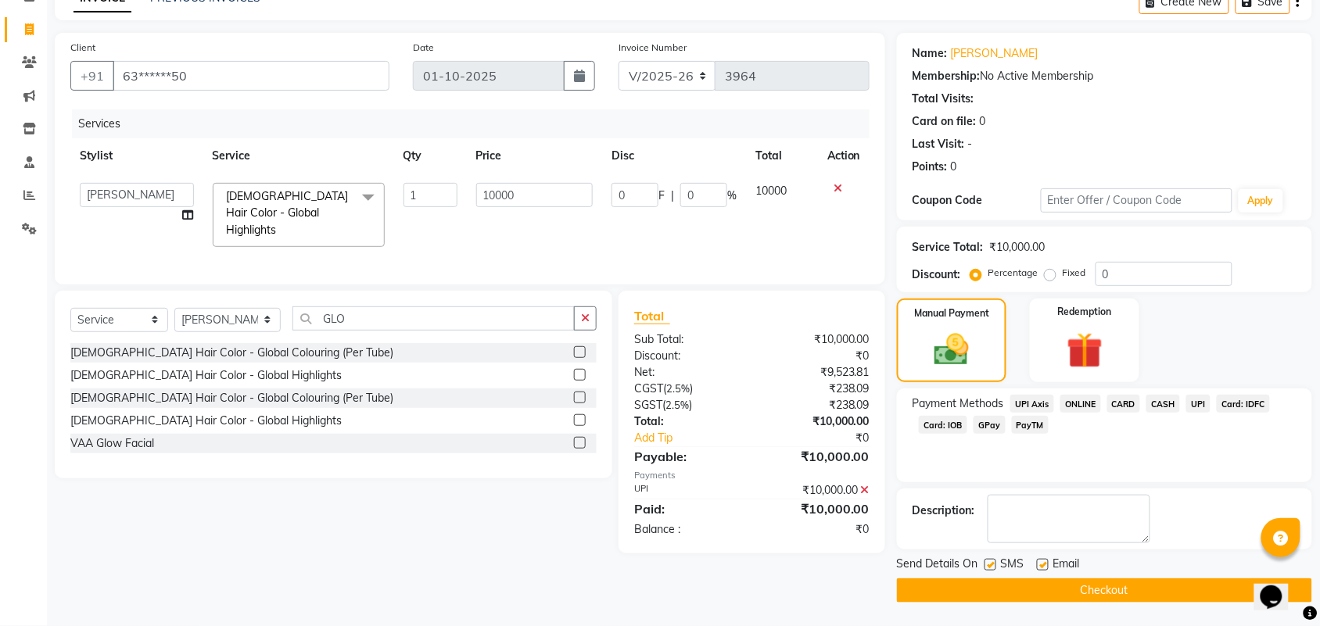
click at [1060, 595] on button "Checkout" at bounding box center [1104, 591] width 415 height 24
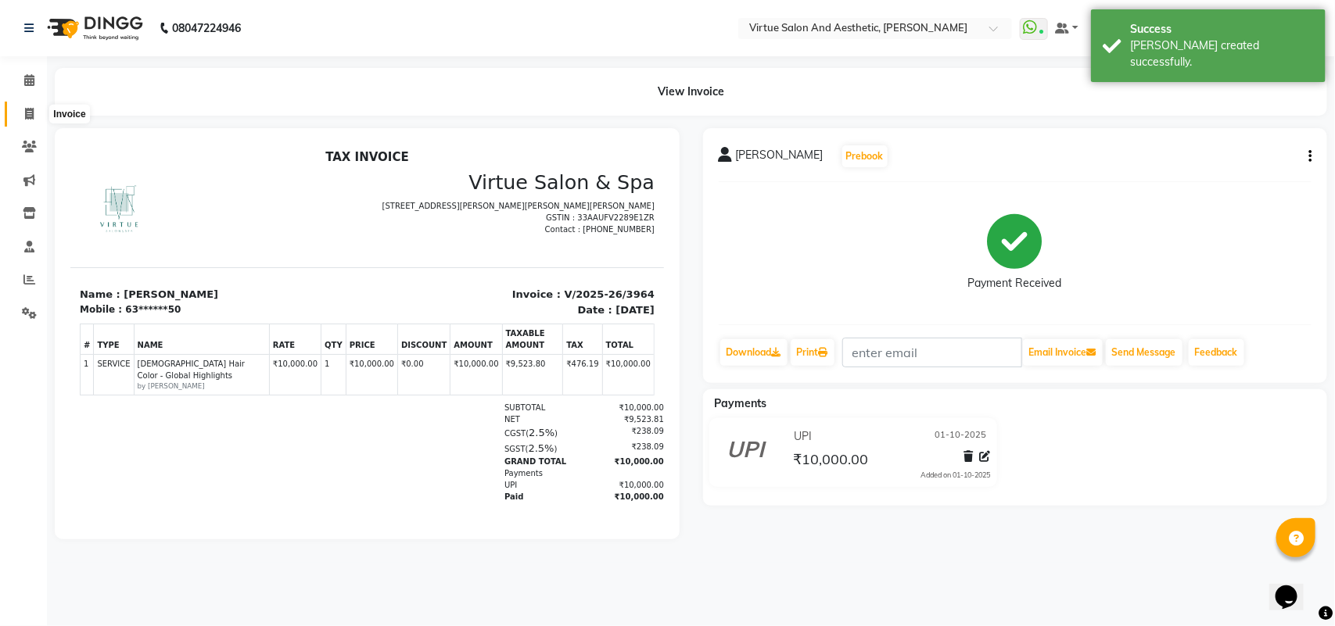
click at [33, 118] on icon at bounding box center [29, 114] width 9 height 12
select select "4466"
select select "service"
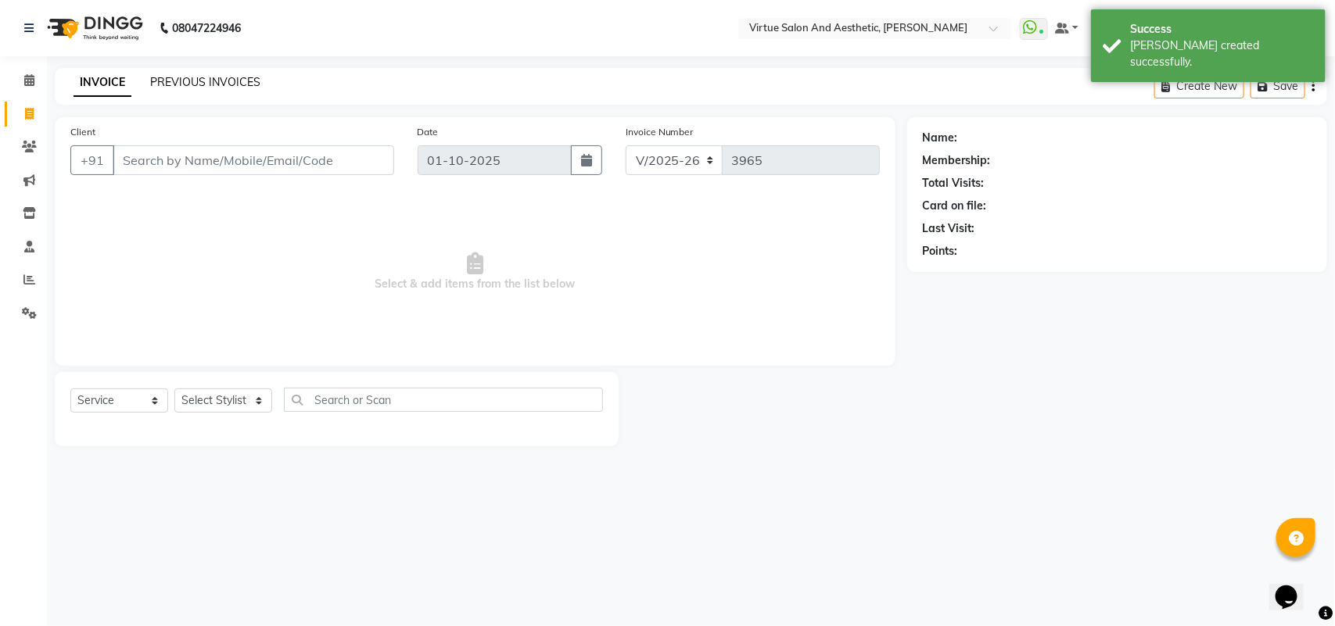
click at [178, 83] on link "PREVIOUS INVOICES" at bounding box center [205, 82] width 110 height 14
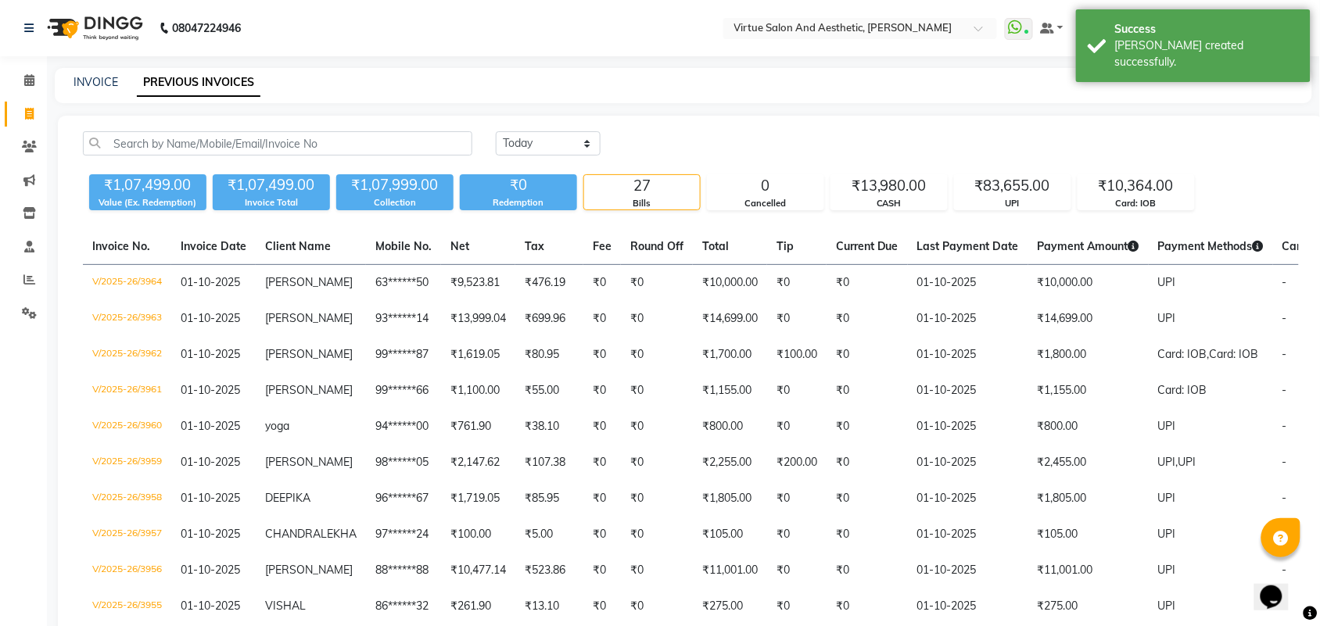
click at [45, 280] on li "Reports" at bounding box center [23, 281] width 47 height 34
click at [34, 278] on icon at bounding box center [29, 280] width 12 height 12
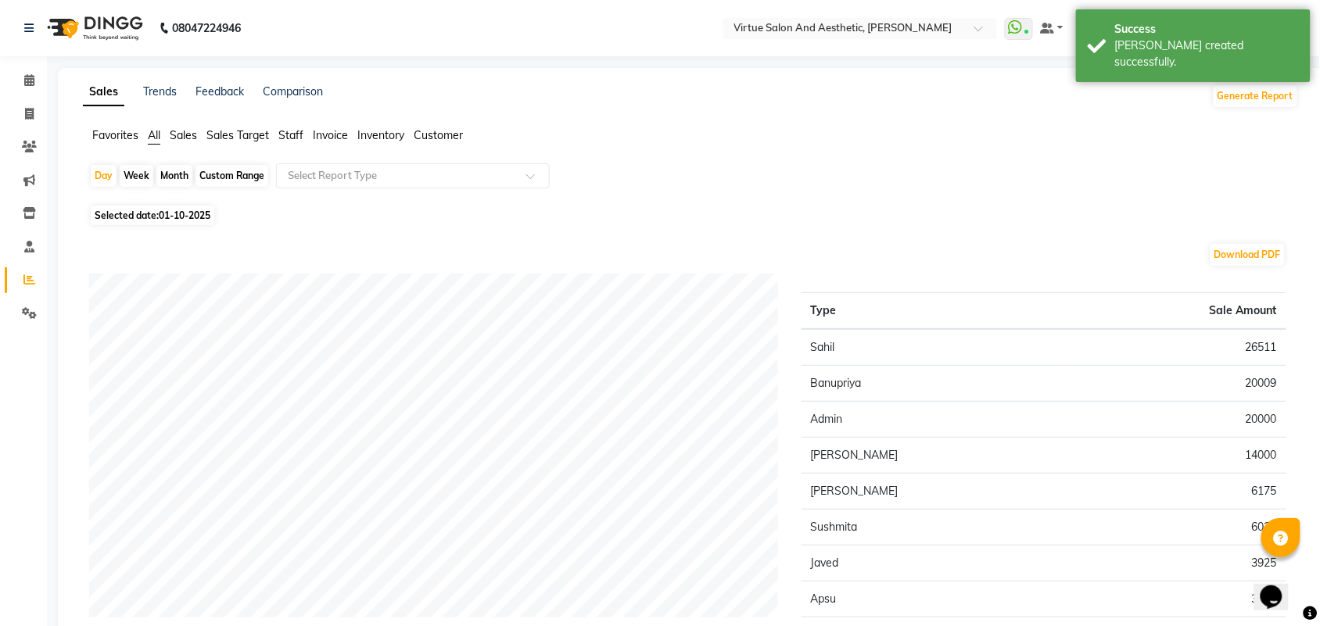
click at [176, 134] on span "Sales" at bounding box center [183, 135] width 27 height 14
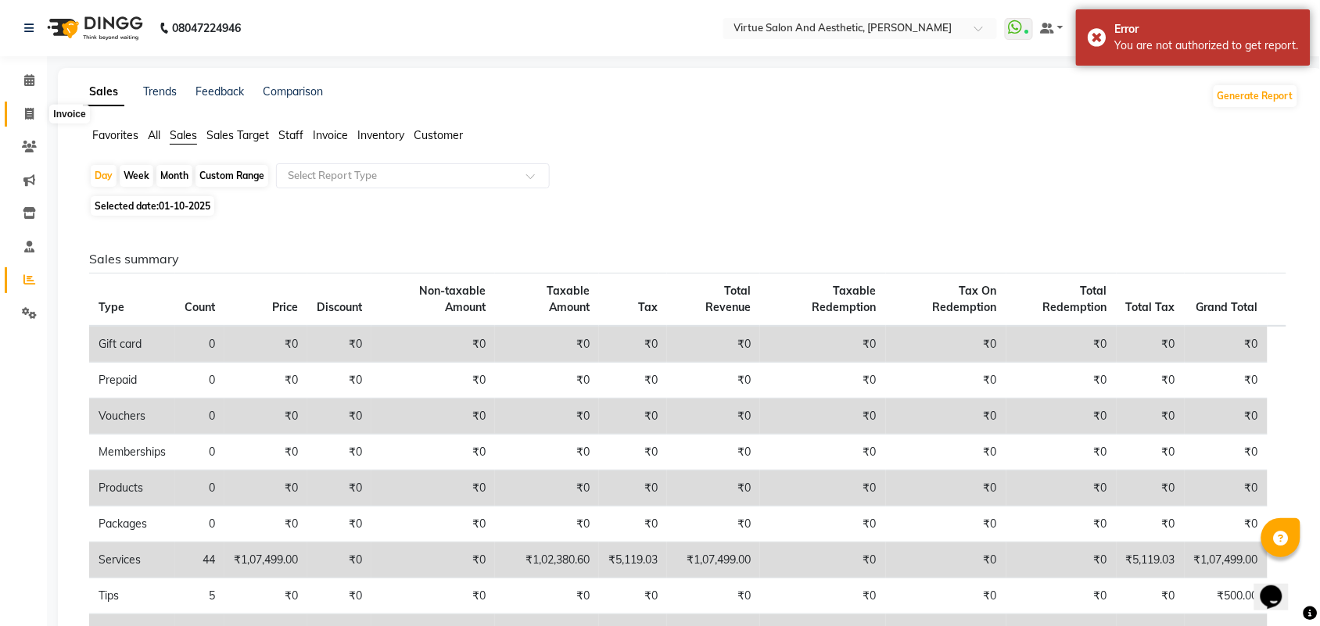
click at [30, 119] on icon at bounding box center [29, 114] width 9 height 12
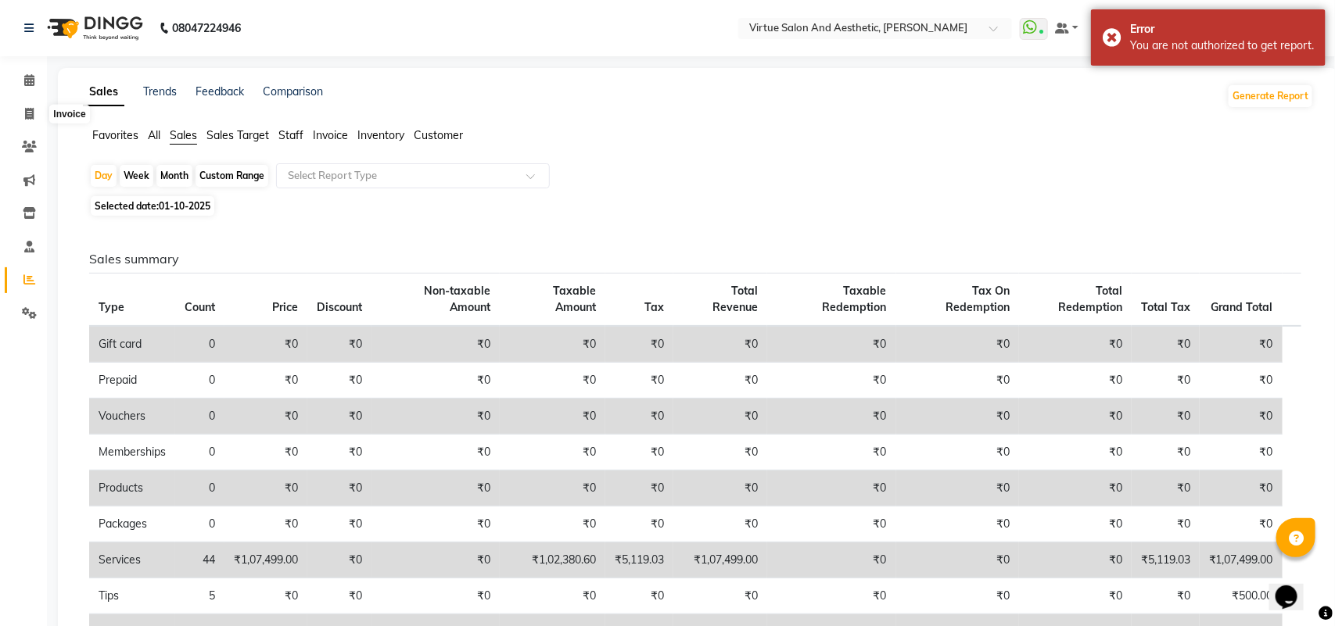
select select "4466"
select select "service"
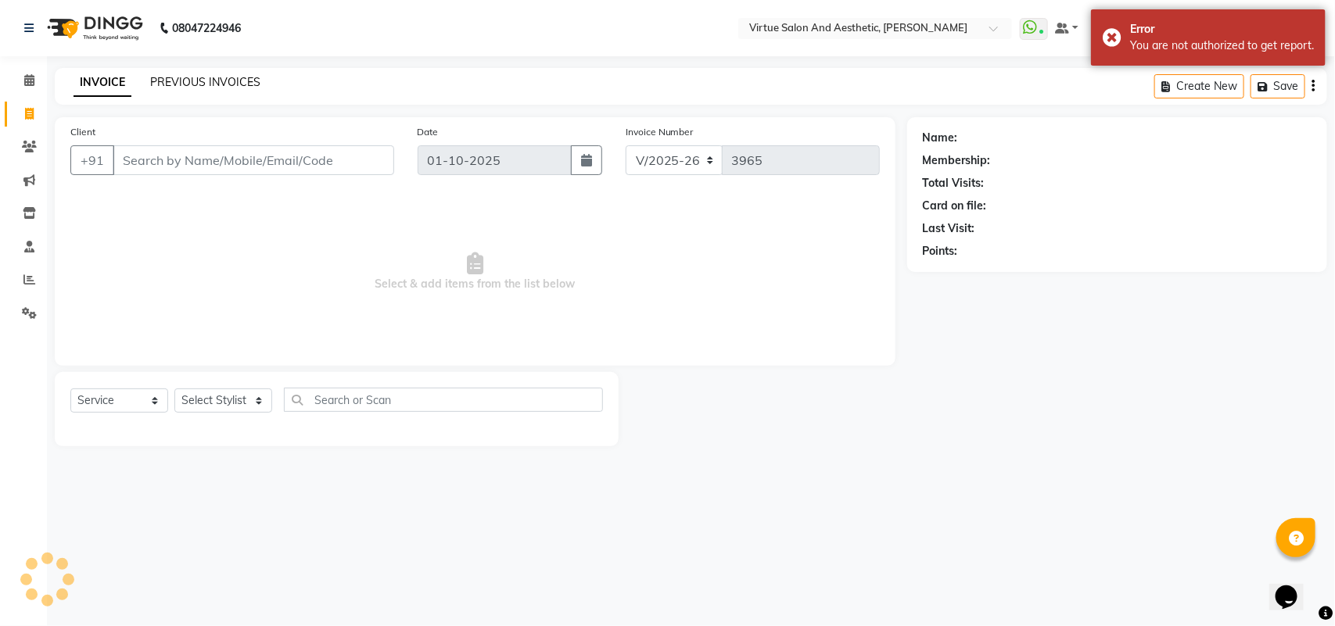
click at [181, 79] on link "PREVIOUS INVOICES" at bounding box center [205, 82] width 110 height 14
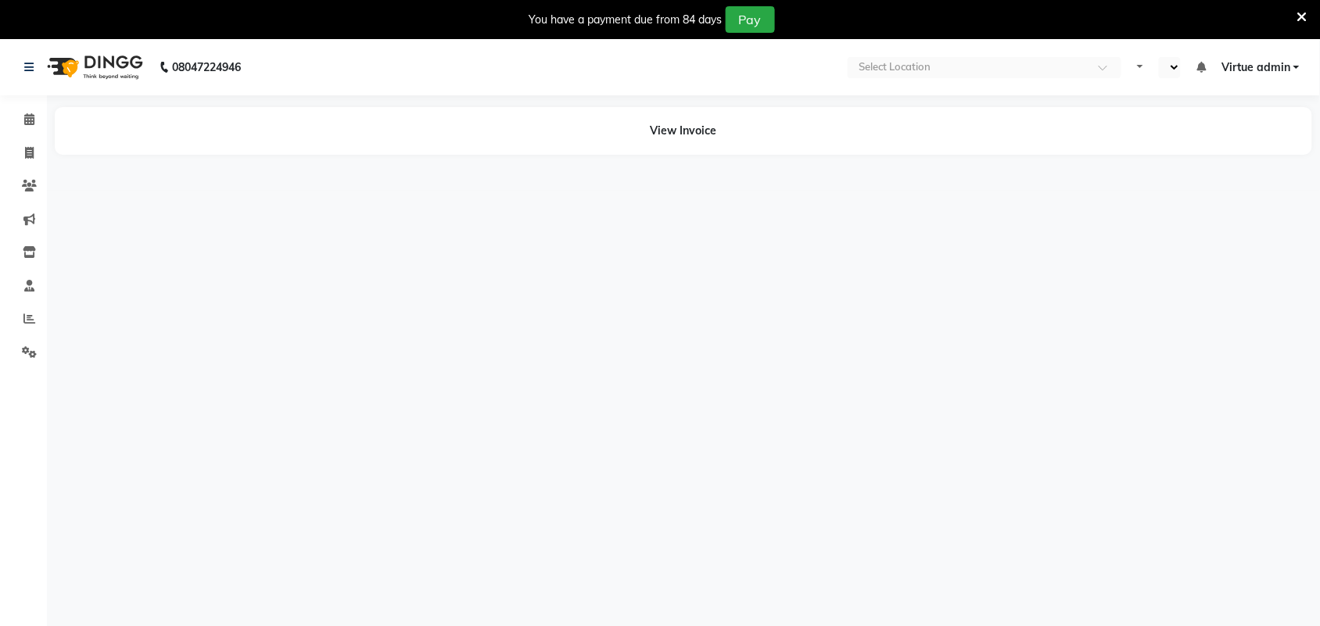
select select "en"
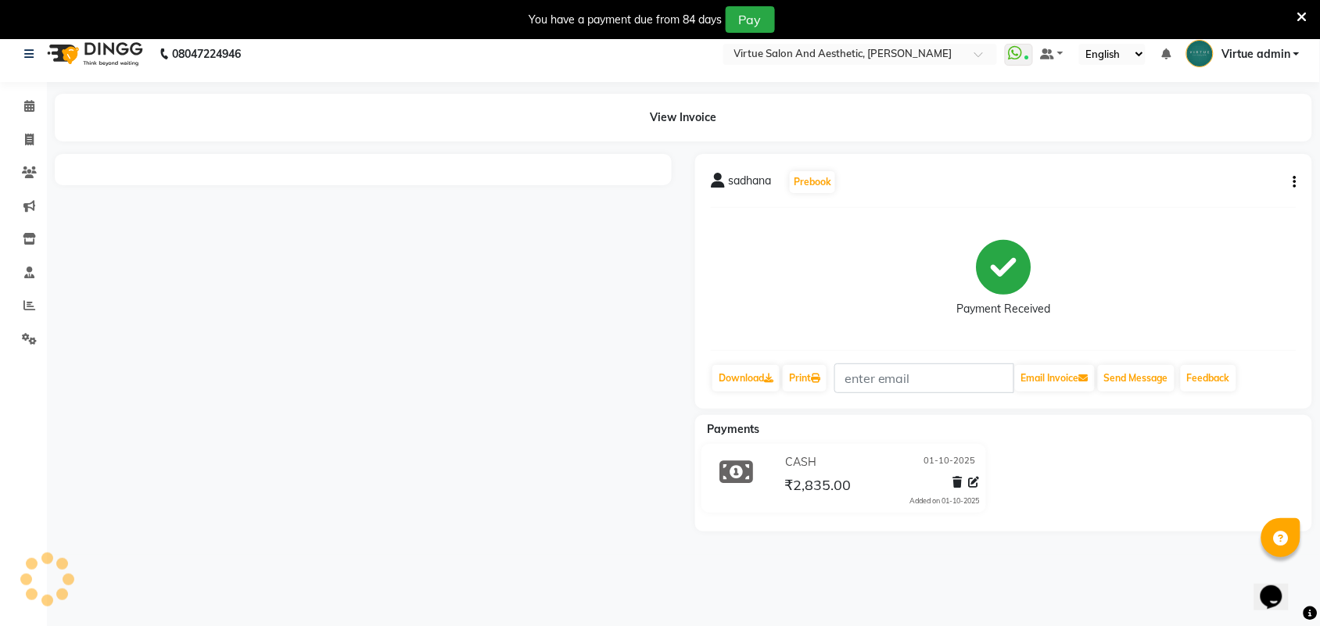
scroll to position [39, 0]
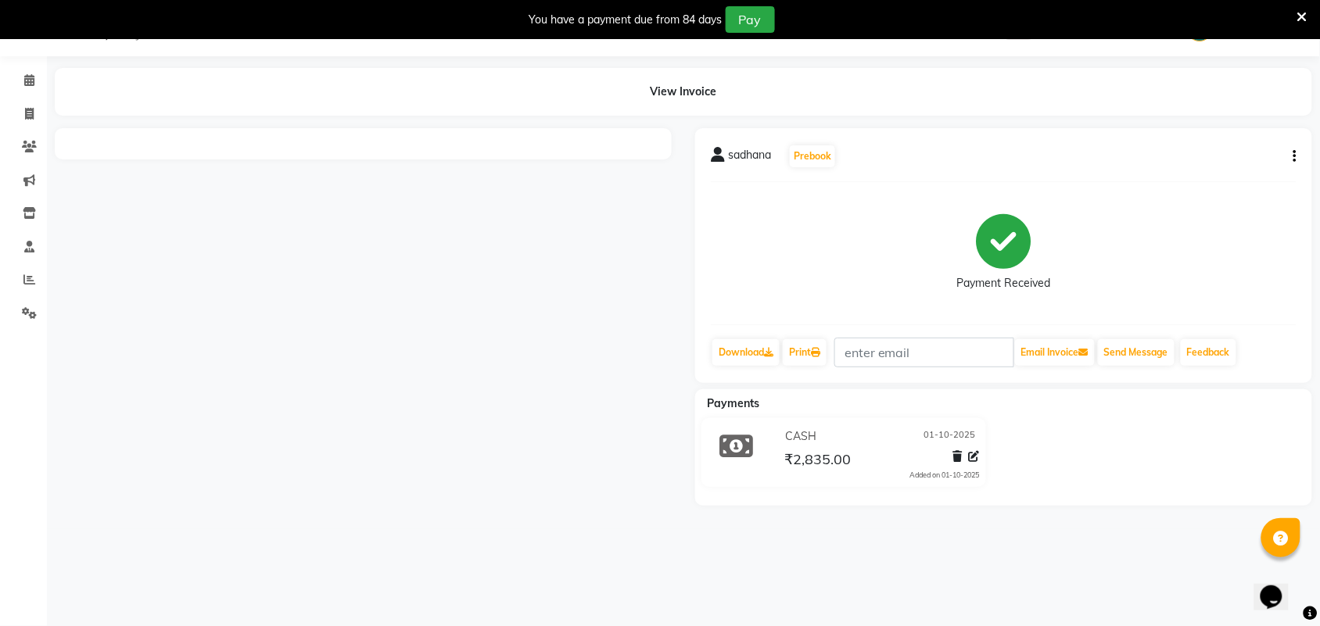
click at [565, 331] on div at bounding box center [363, 317] width 640 height 378
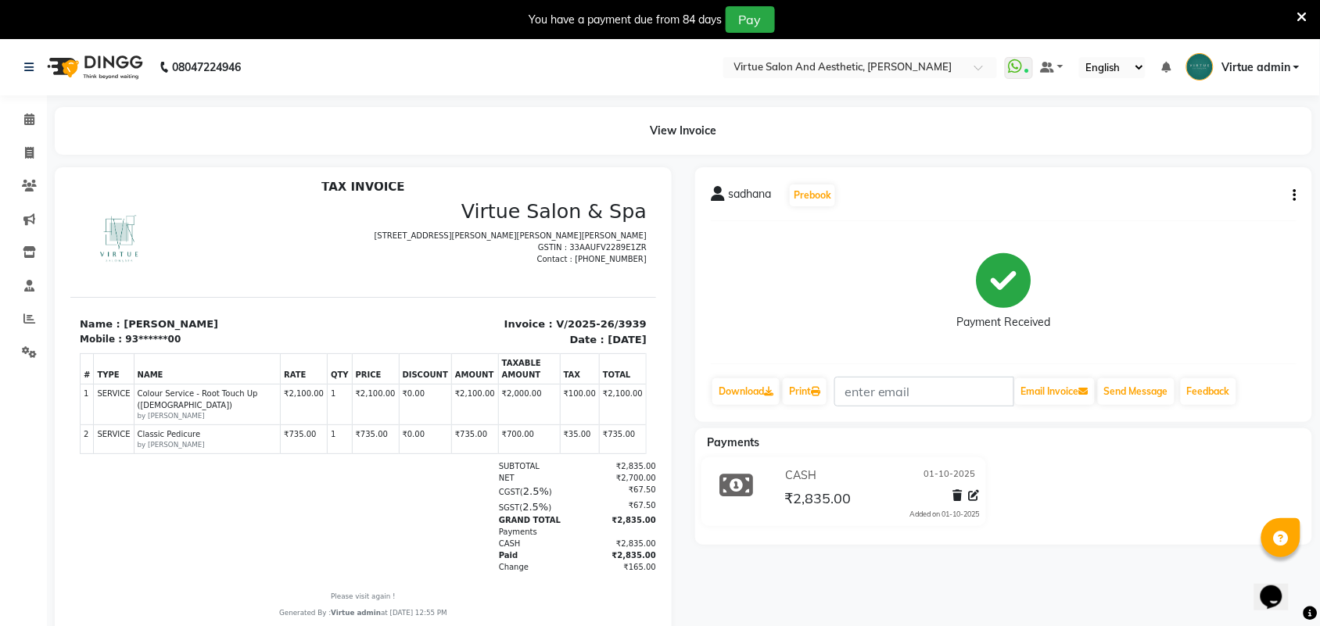
scroll to position [13, 0]
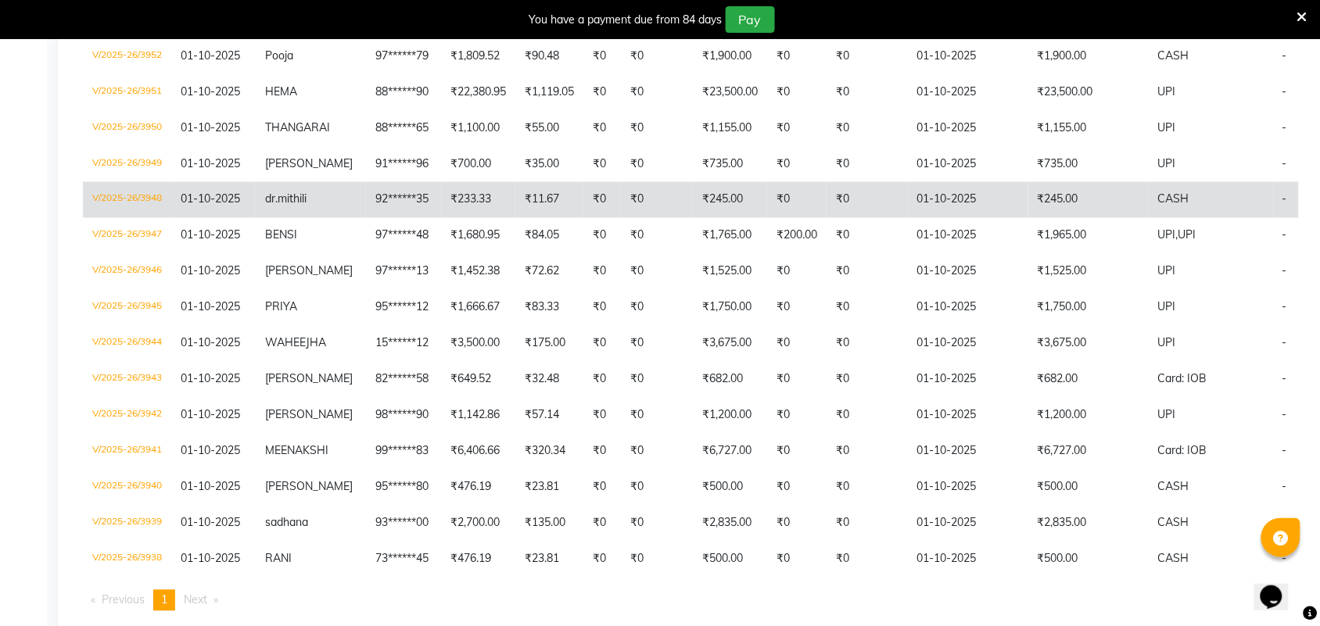
scroll to position [749, 0]
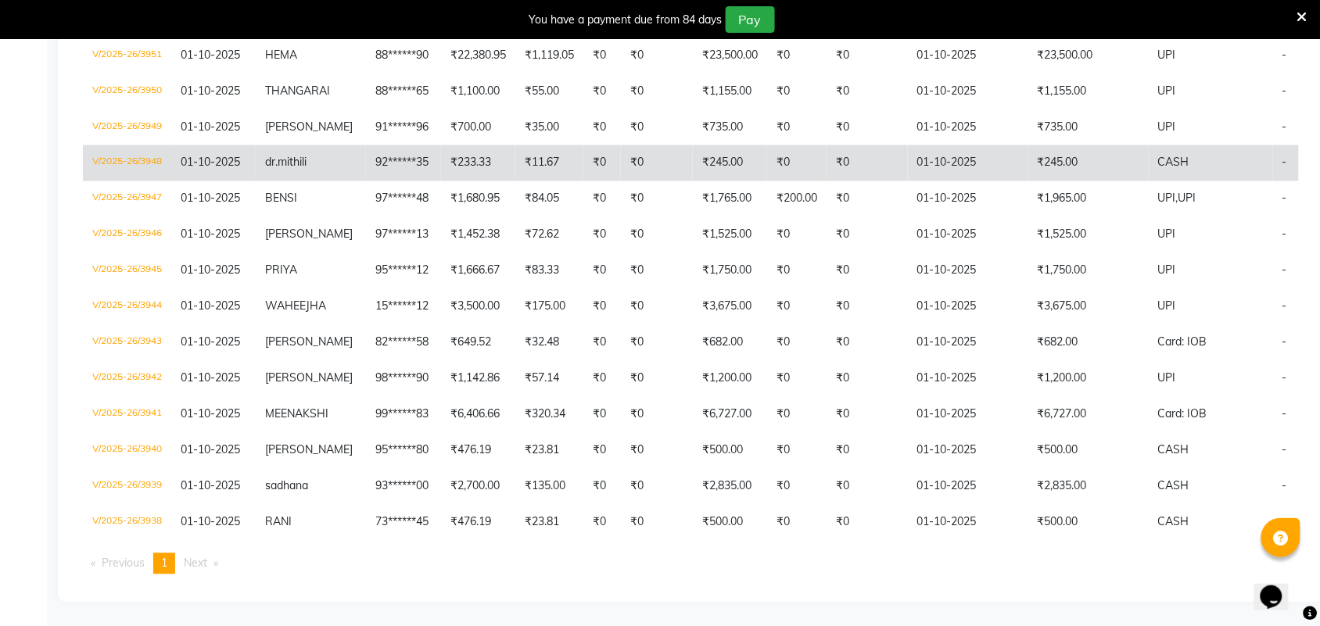
click at [827, 145] on td "₹0" at bounding box center [796, 163] width 59 height 36
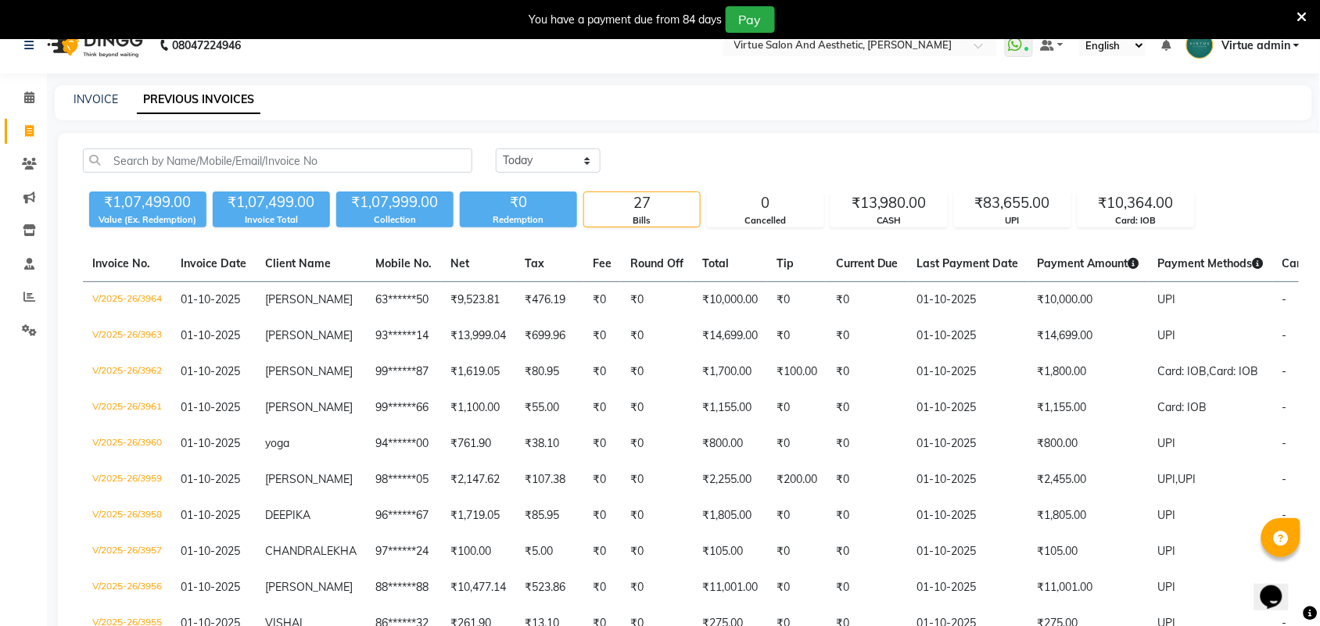
scroll to position [0, 0]
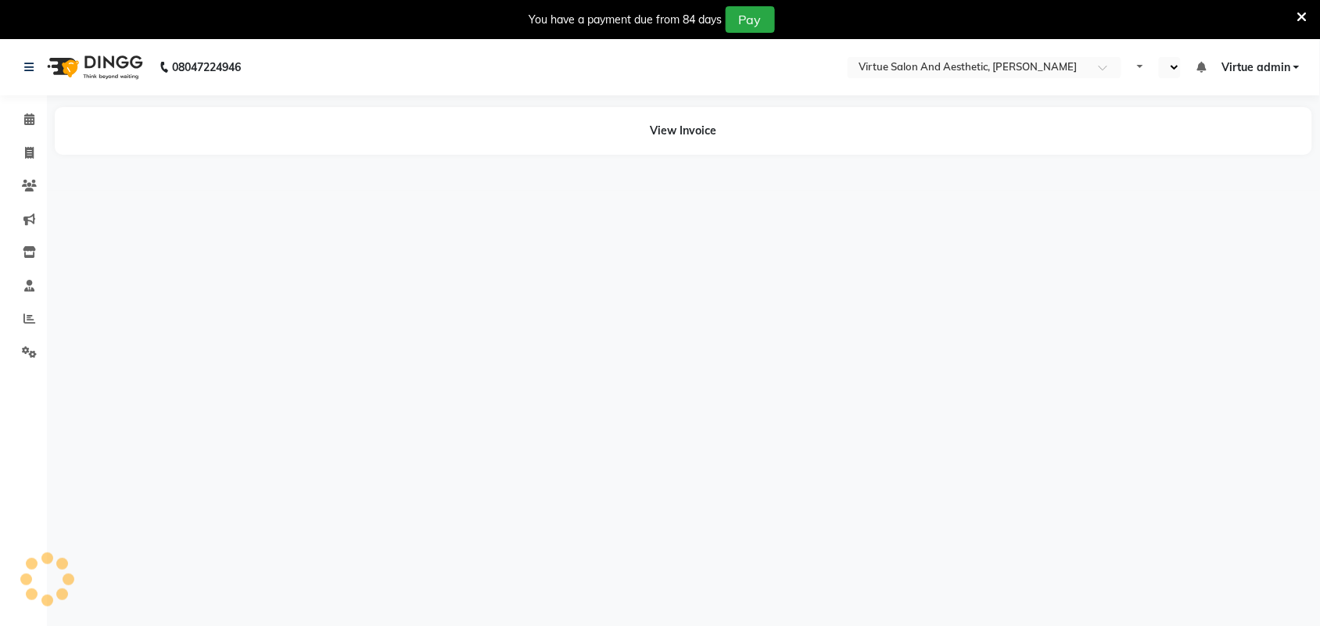
select select "en"
